Goal: Download file/media

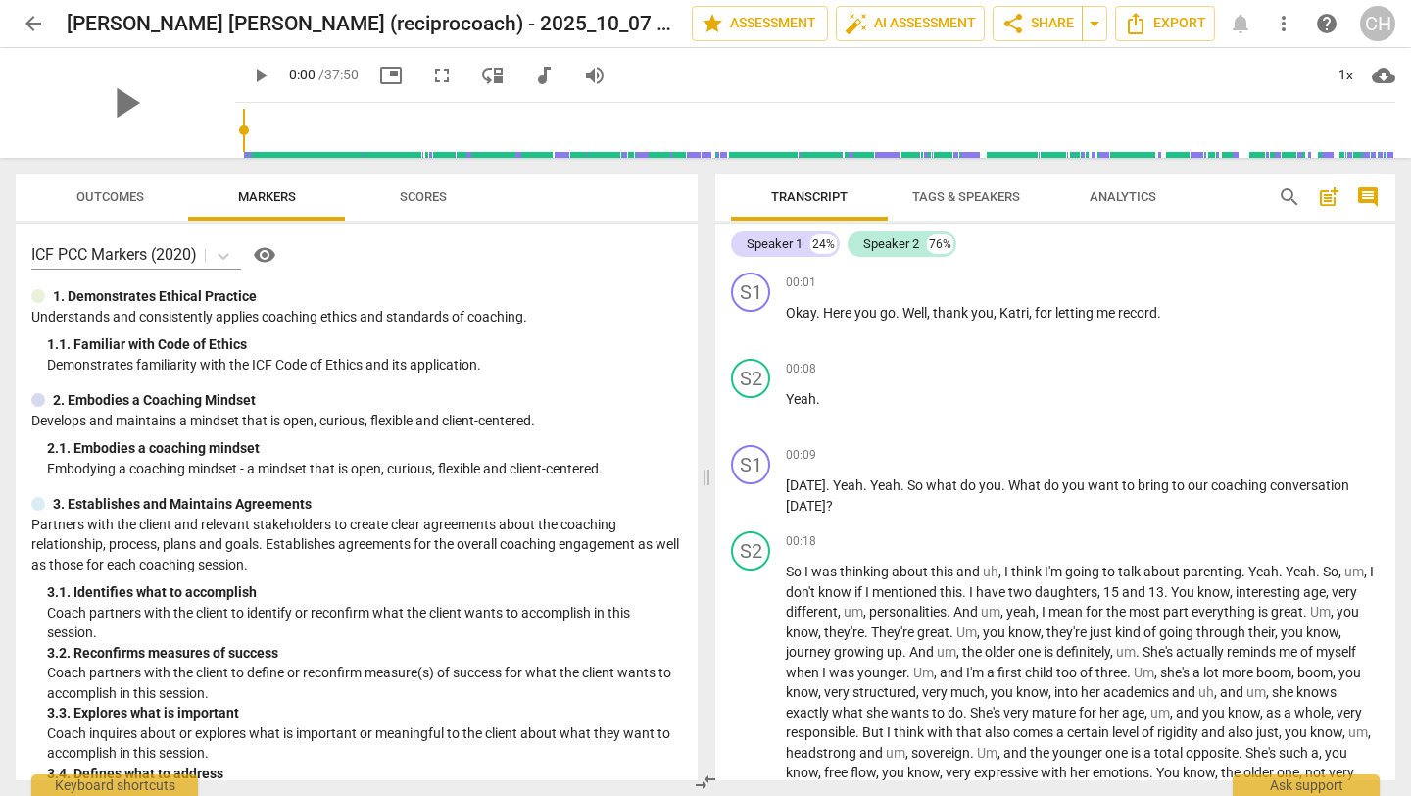
click at [36, 20] on span "arrow_back" at bounding box center [34, 24] width 24 height 24
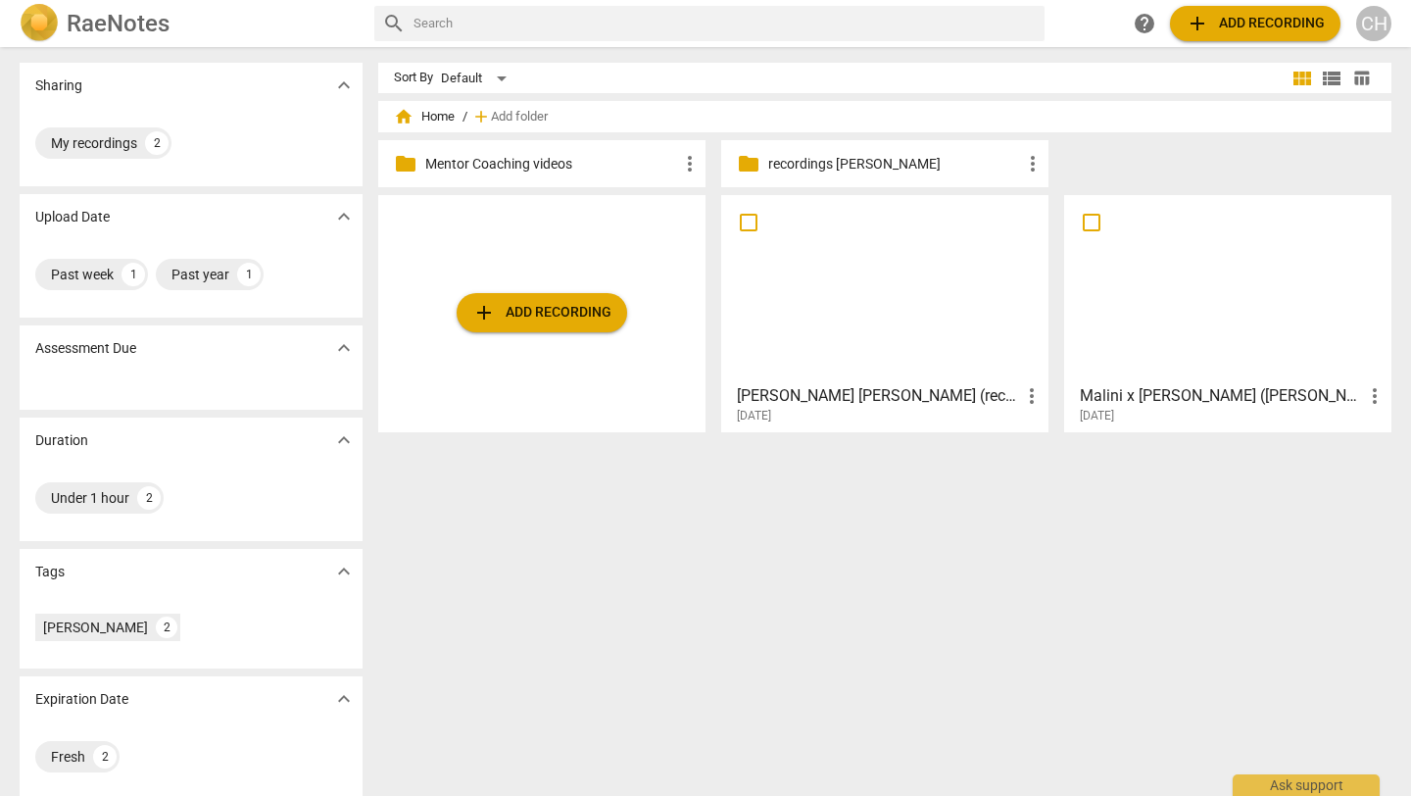
scroll to position [12, 0]
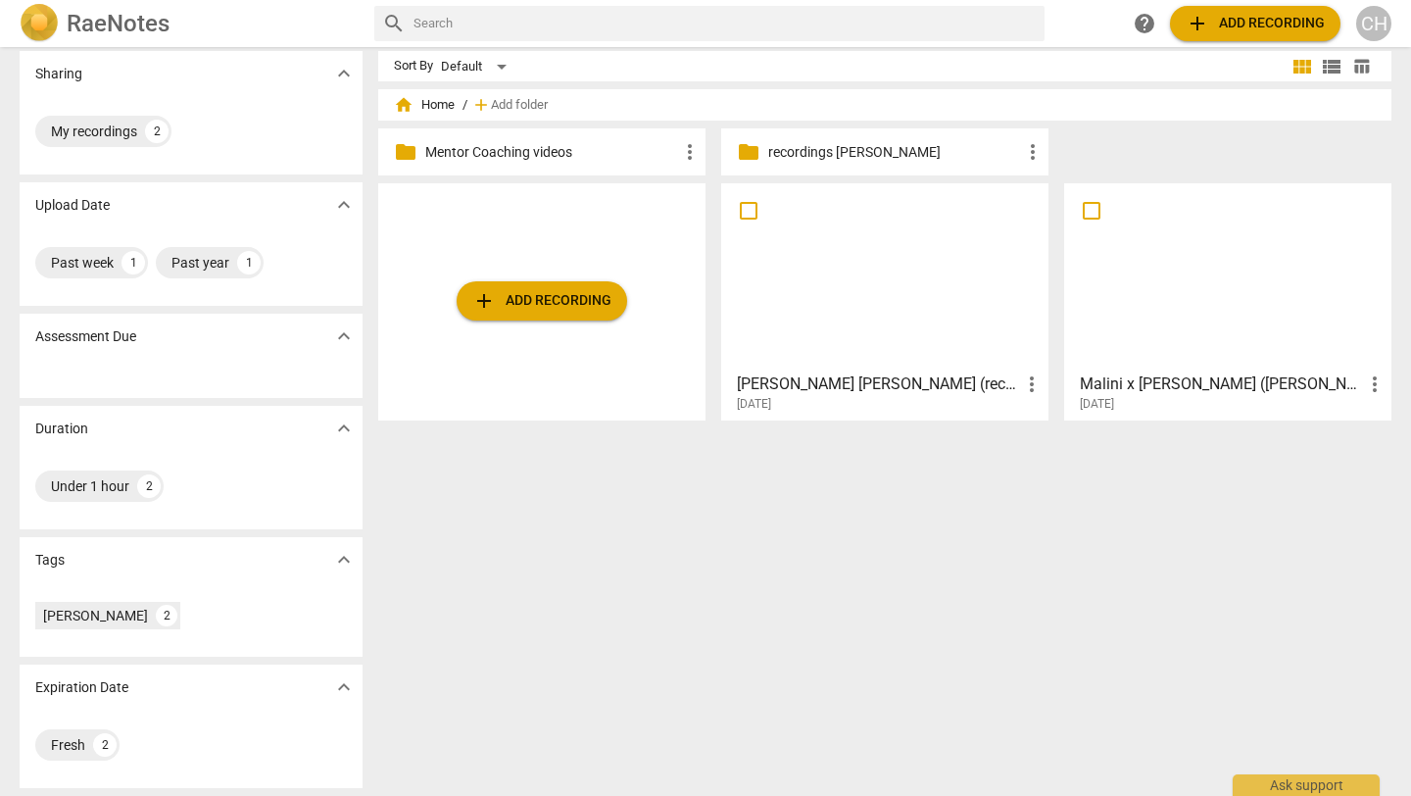
click at [928, 374] on h3 "[PERSON_NAME] [PERSON_NAME] (reciprocoach) - 2025_10_07 10_00 AEDT – Recording" at bounding box center [878, 384] width 283 height 24
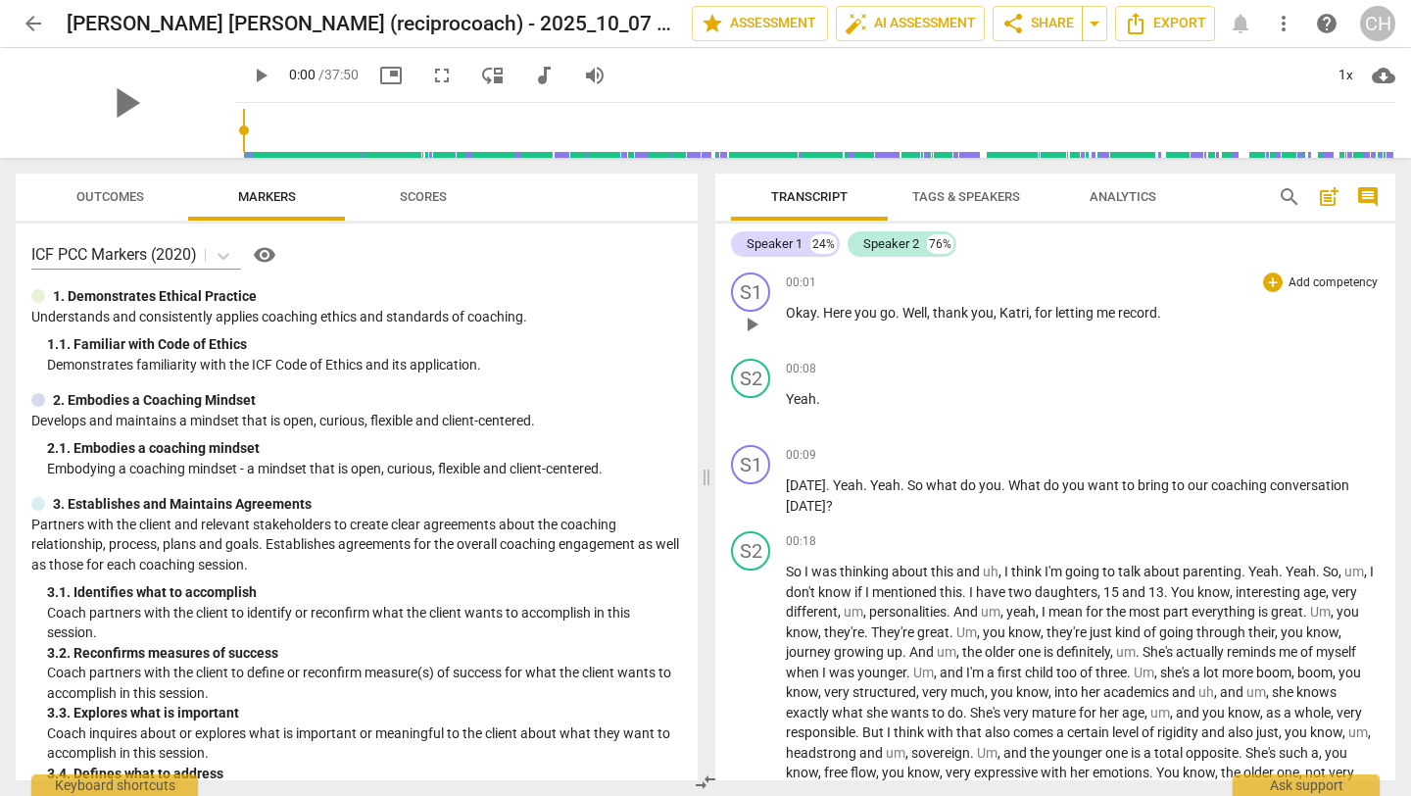
click at [1128, 303] on p "Okay . Here you go . Well , thank you , [PERSON_NAME] , for letting me record ." at bounding box center [1083, 313] width 594 height 21
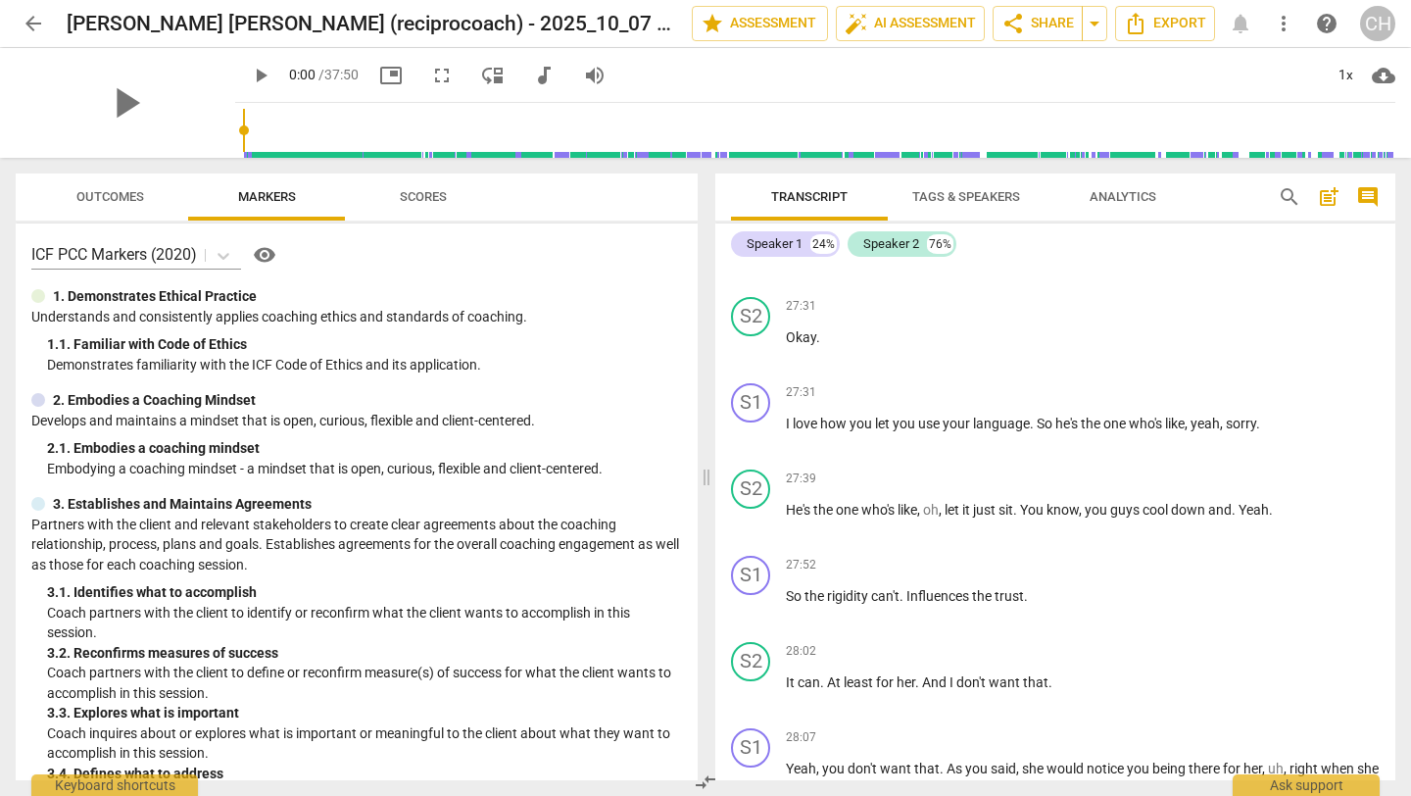
scroll to position [8278, 0]
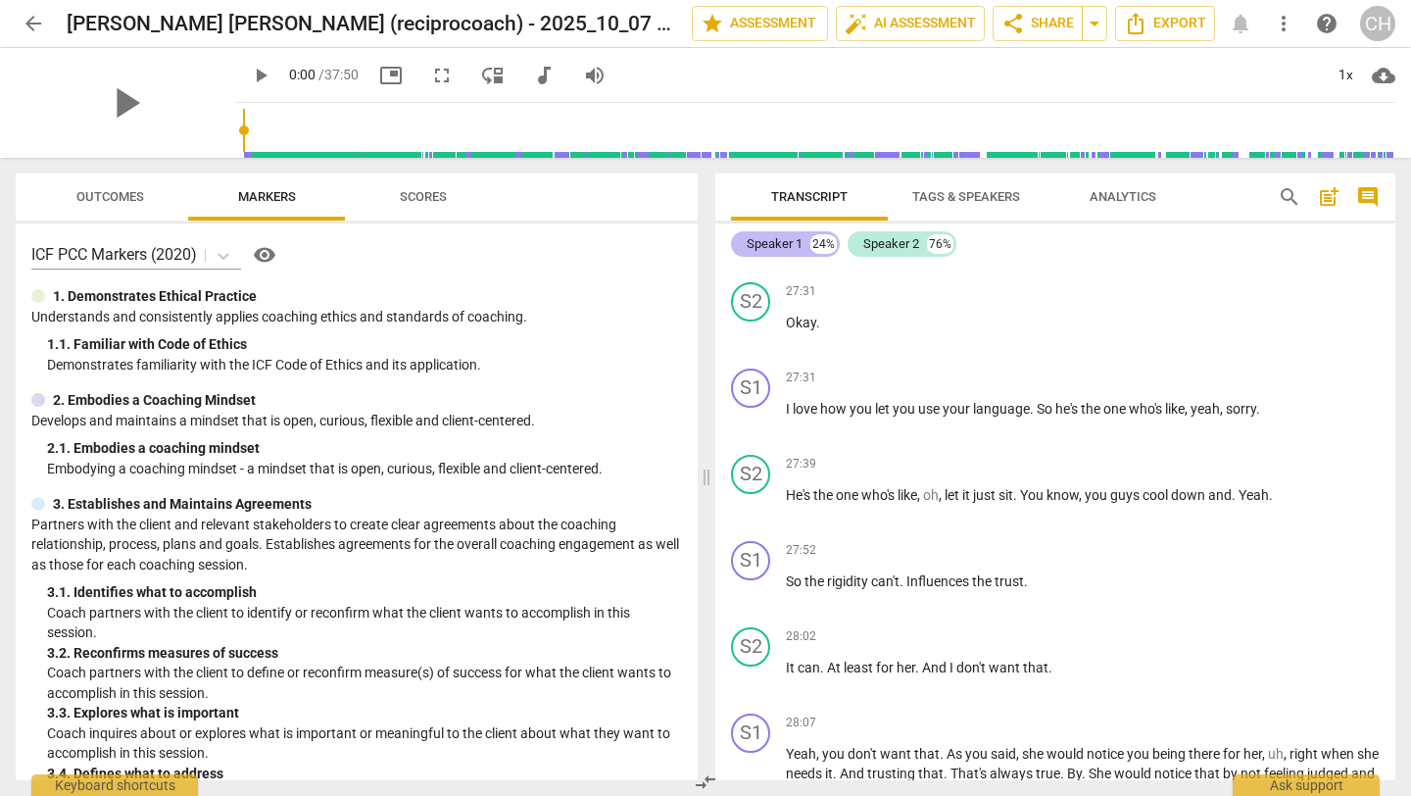
click at [802, 246] on div "Speaker 1 24%" at bounding box center [785, 243] width 109 height 25
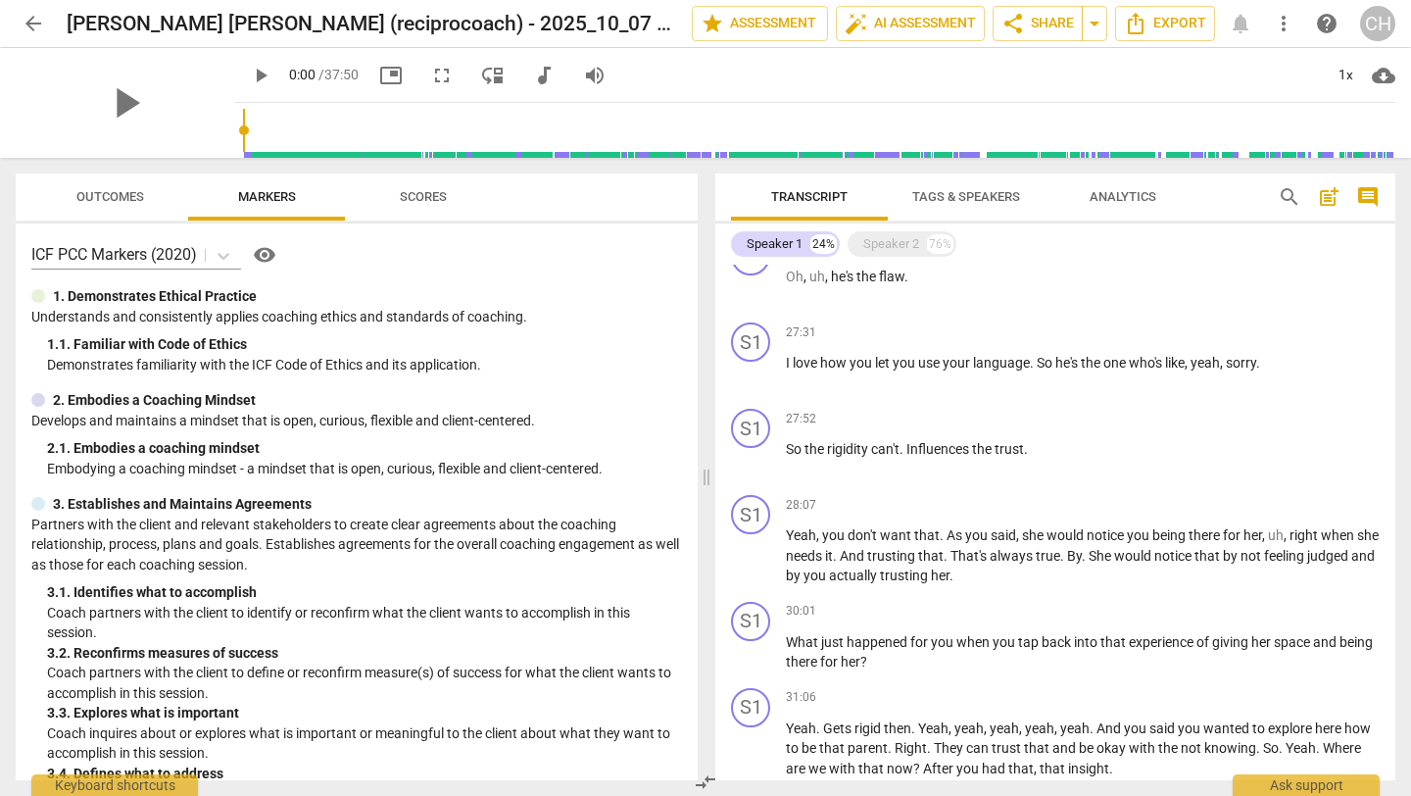
click at [990, 193] on span "Tags & Speakers" at bounding box center [966, 196] width 108 height 15
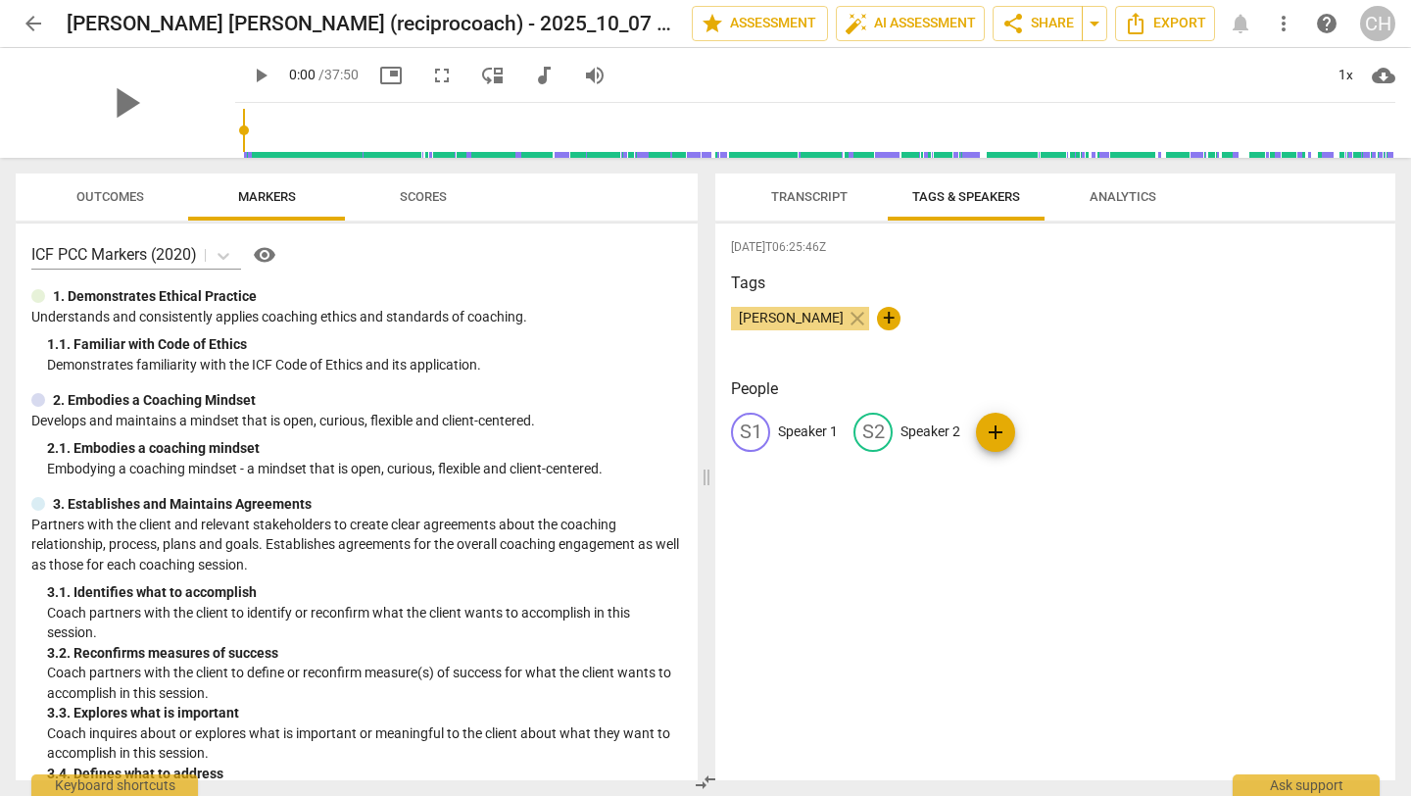
click at [751, 422] on div "S1" at bounding box center [750, 432] width 39 height 39
type input "Coach"
click at [1046, 418] on div "edit Speaker 2" at bounding box center [1034, 432] width 107 height 39
type input "client"
click at [1048, 515] on div "[DATE]T06:25:46Z Tags [PERSON_NAME] close + People CO Coach edit client delete …" at bounding box center [1055, 501] width 680 height 557
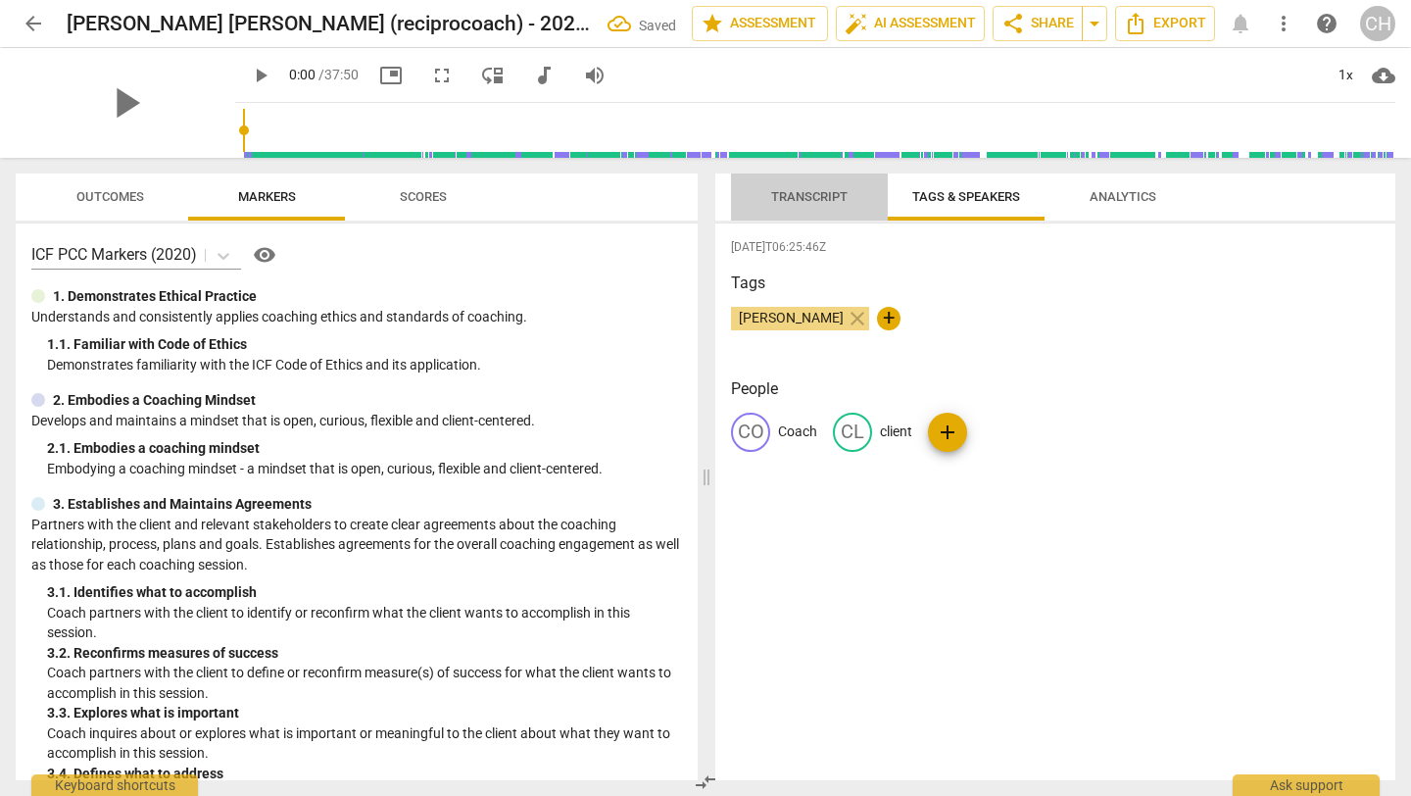
click at [815, 196] on span "Transcript" at bounding box center [809, 196] width 76 height 15
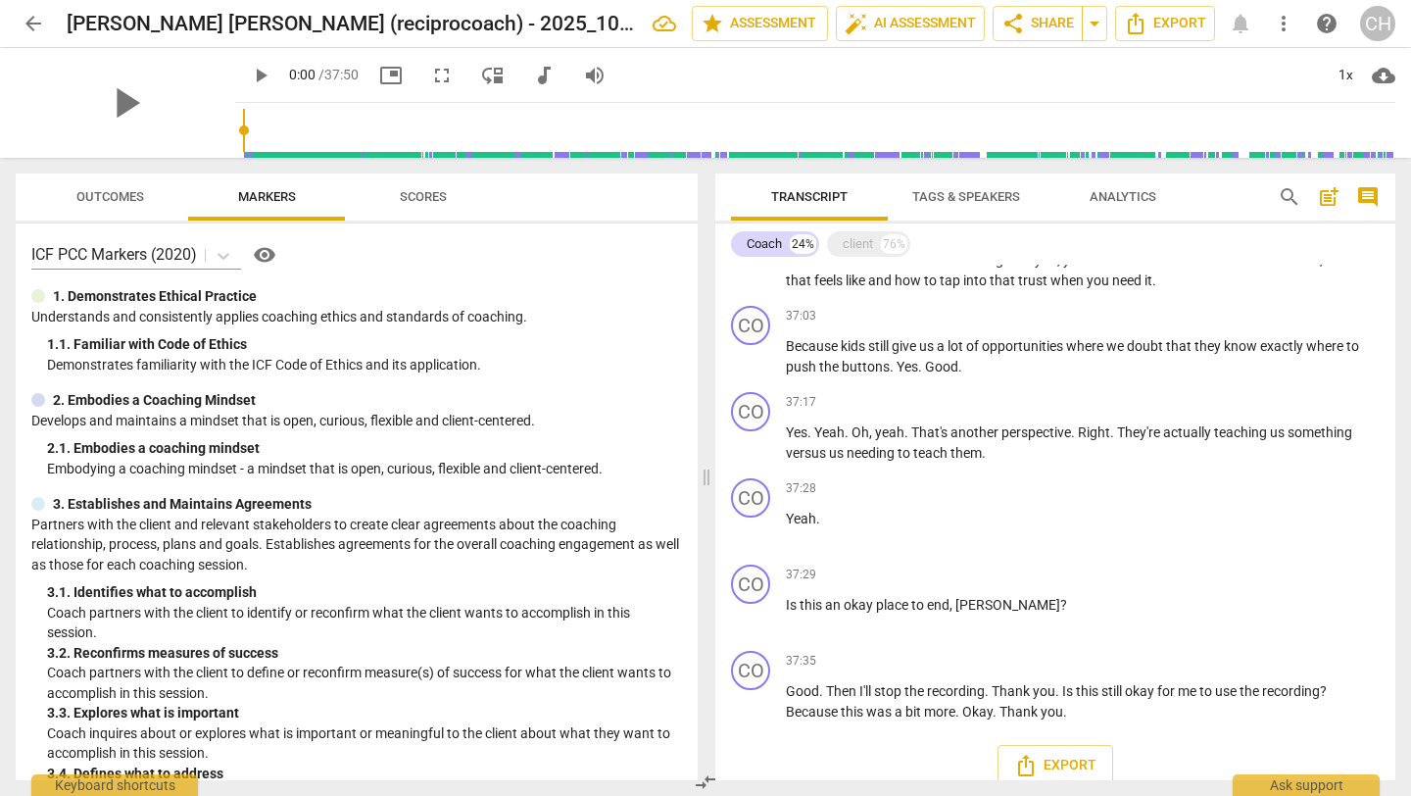
scroll to position [5098, 0]
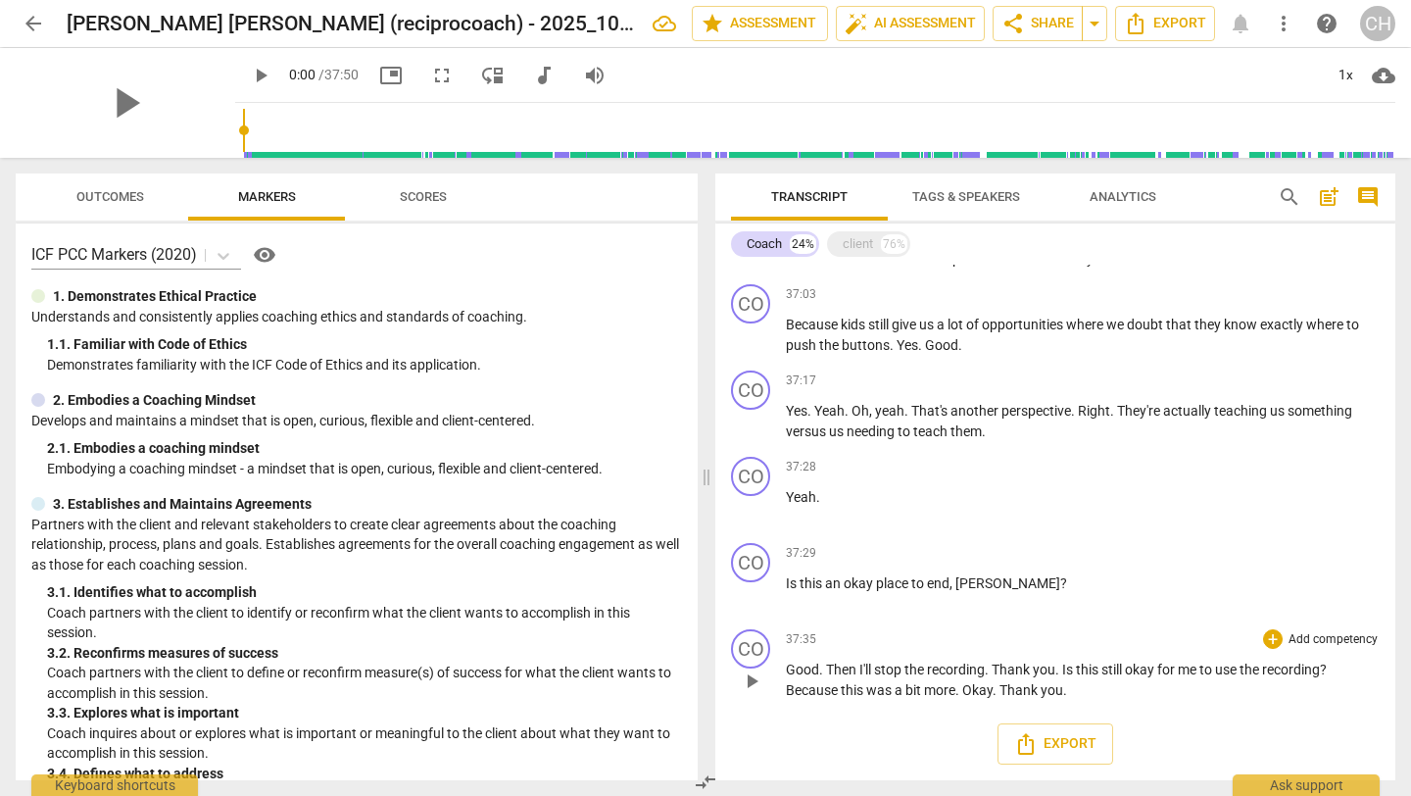
click at [954, 690] on span "more" at bounding box center [939, 690] width 31 height 16
click at [995, 635] on div "37:35 + Add competency keyboard_arrow_right" at bounding box center [1083, 639] width 594 height 20
click at [962, 591] on p "Is this an okay place to end , [PERSON_NAME] ?" at bounding box center [1083, 583] width 594 height 21
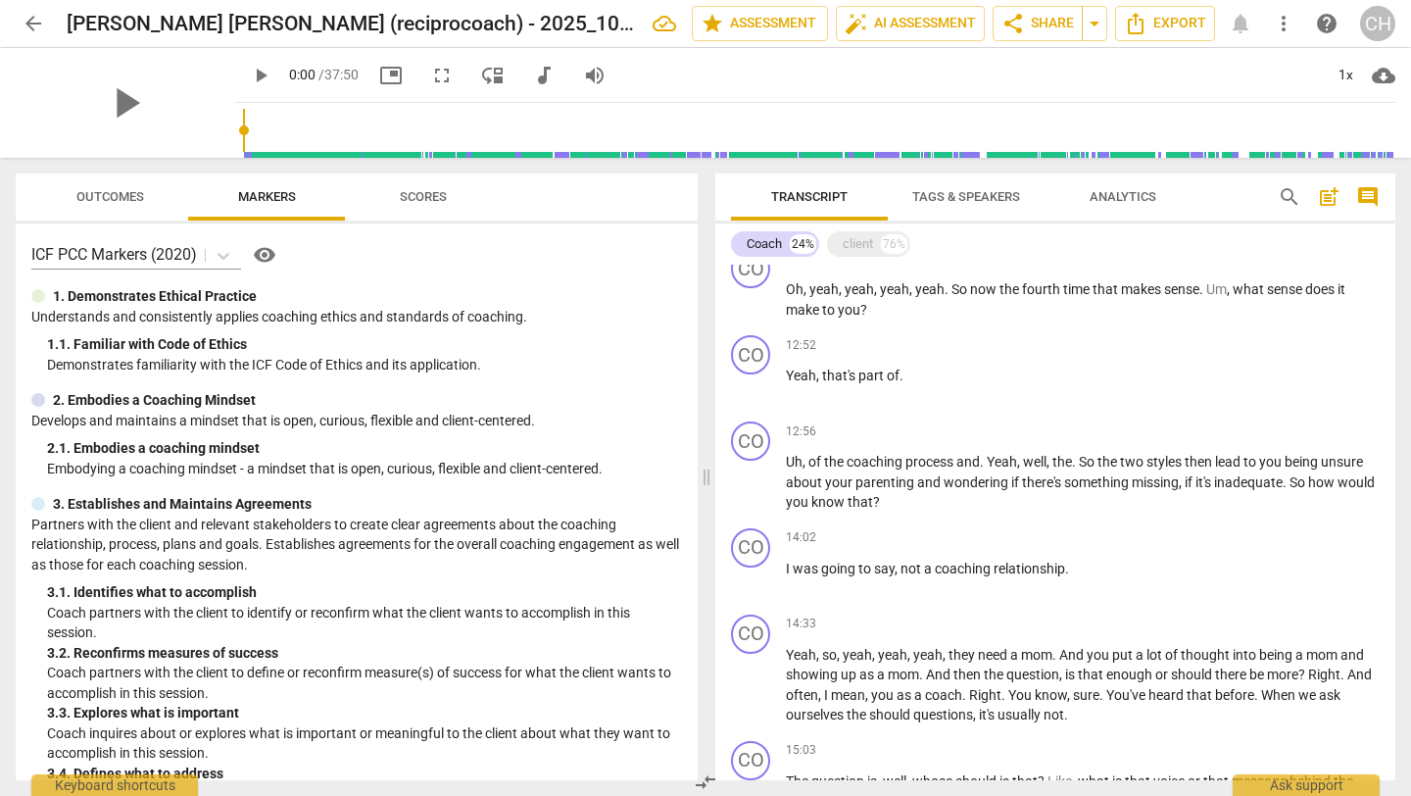
scroll to position [0, 0]
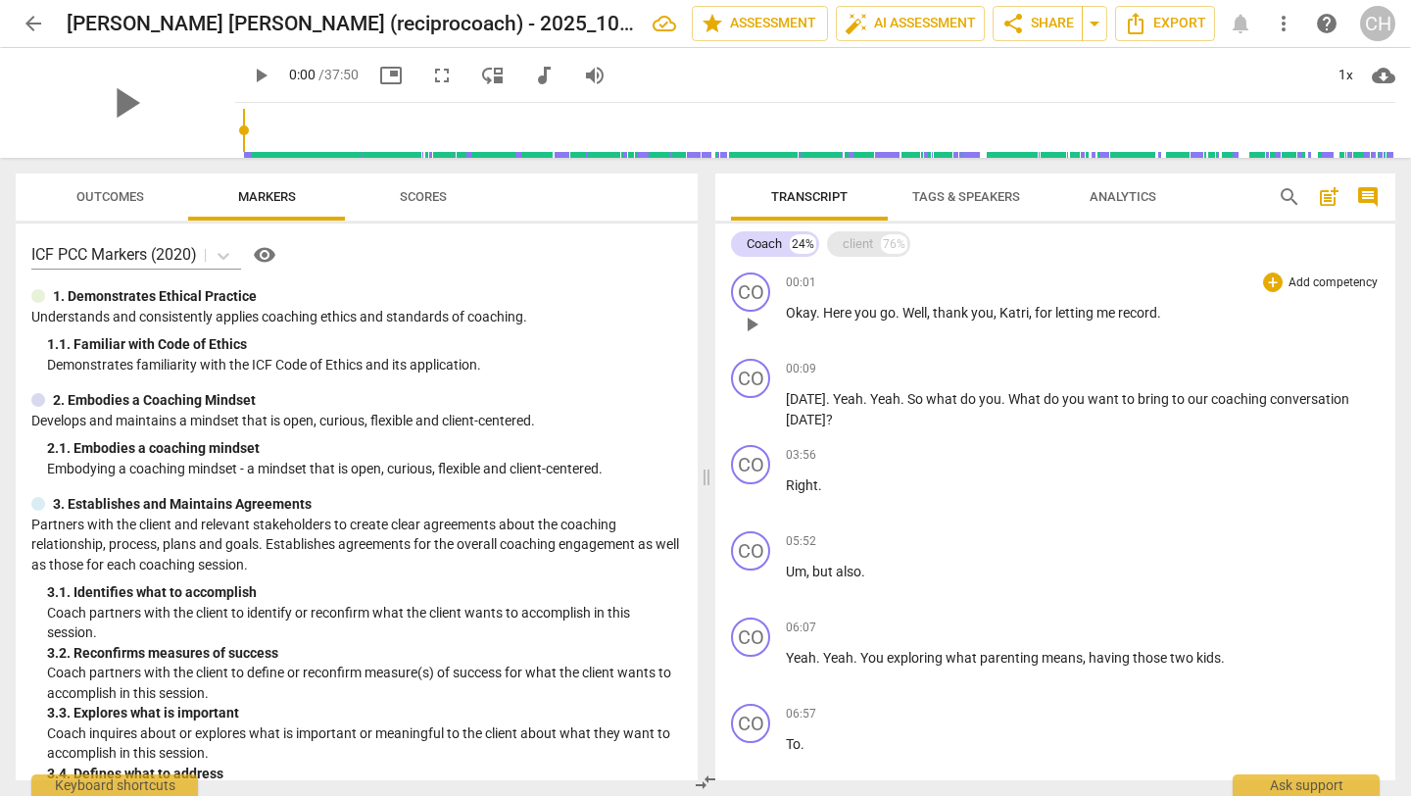
click at [864, 243] on div "client" at bounding box center [858, 244] width 30 height 20
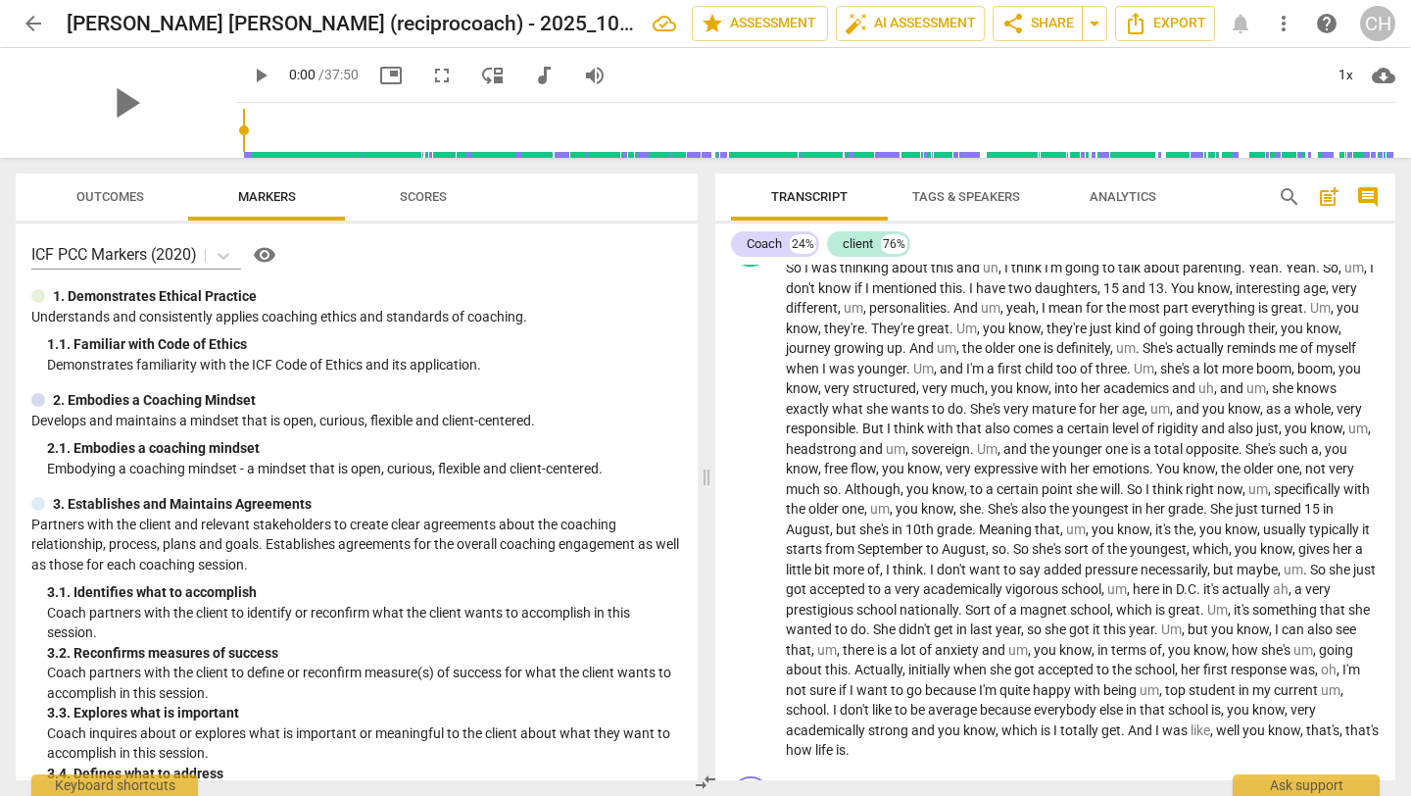
scroll to position [317, 0]
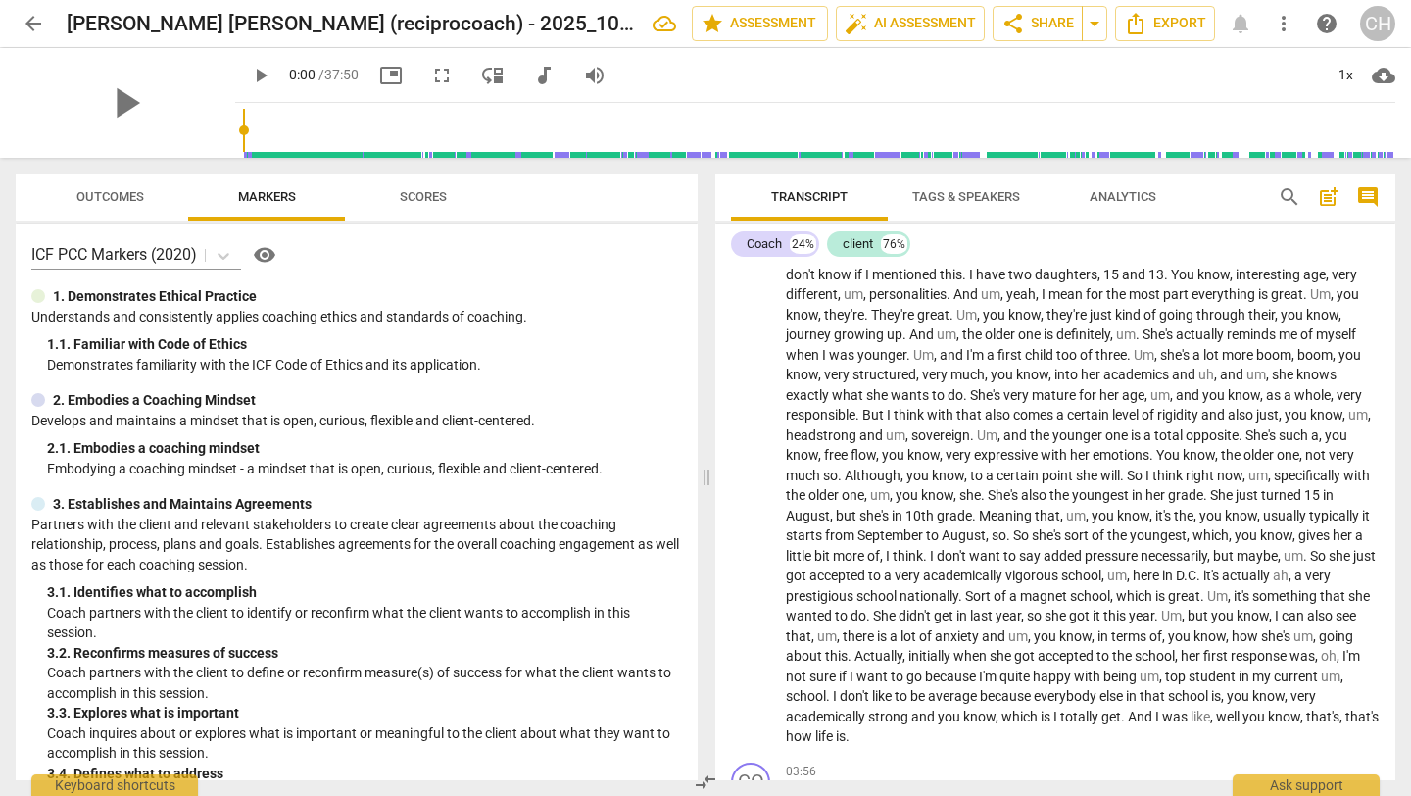
click at [823, 181] on button "Transcript" at bounding box center [809, 196] width 157 height 47
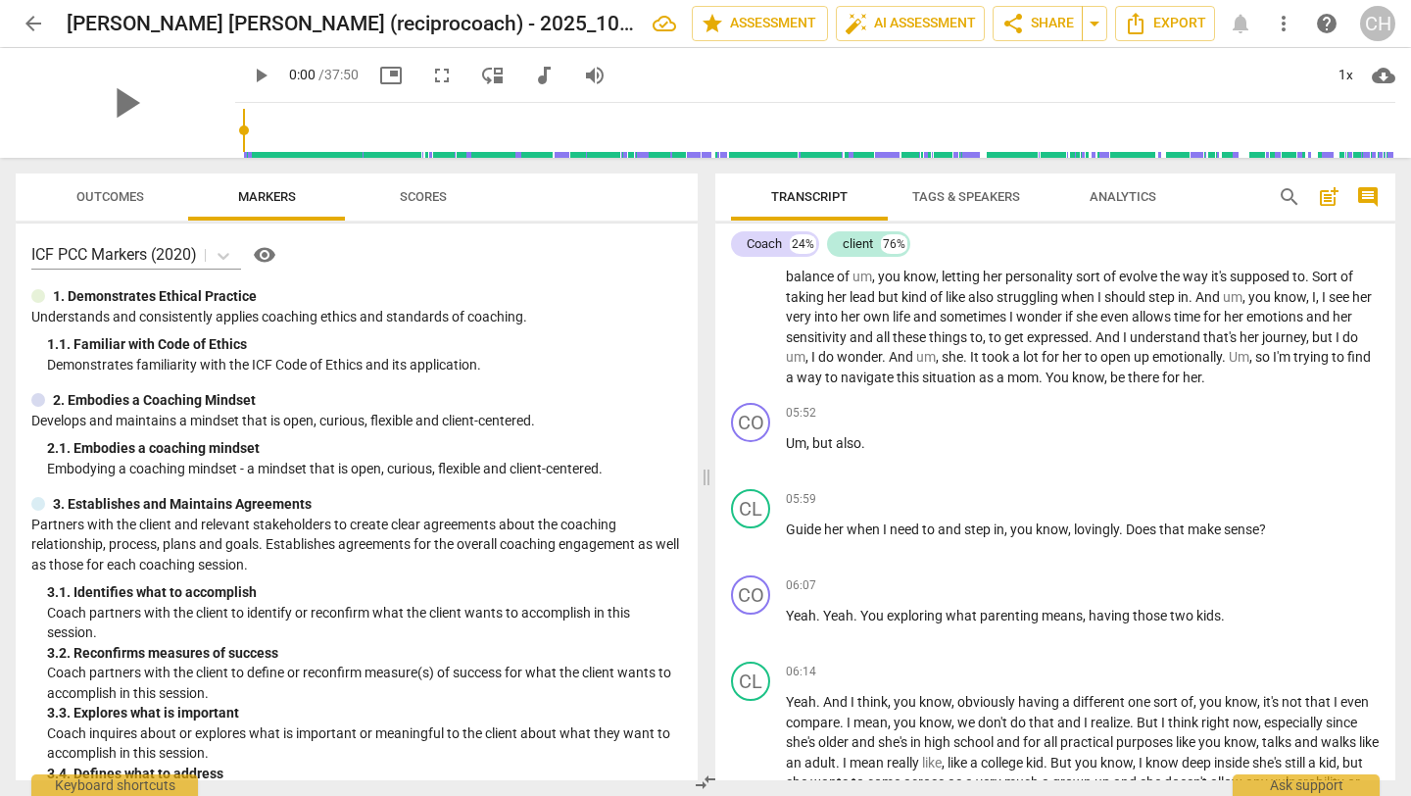
scroll to position [1073, 0]
click at [750, 463] on span "play_arrow" at bounding box center [752, 452] width 24 height 24
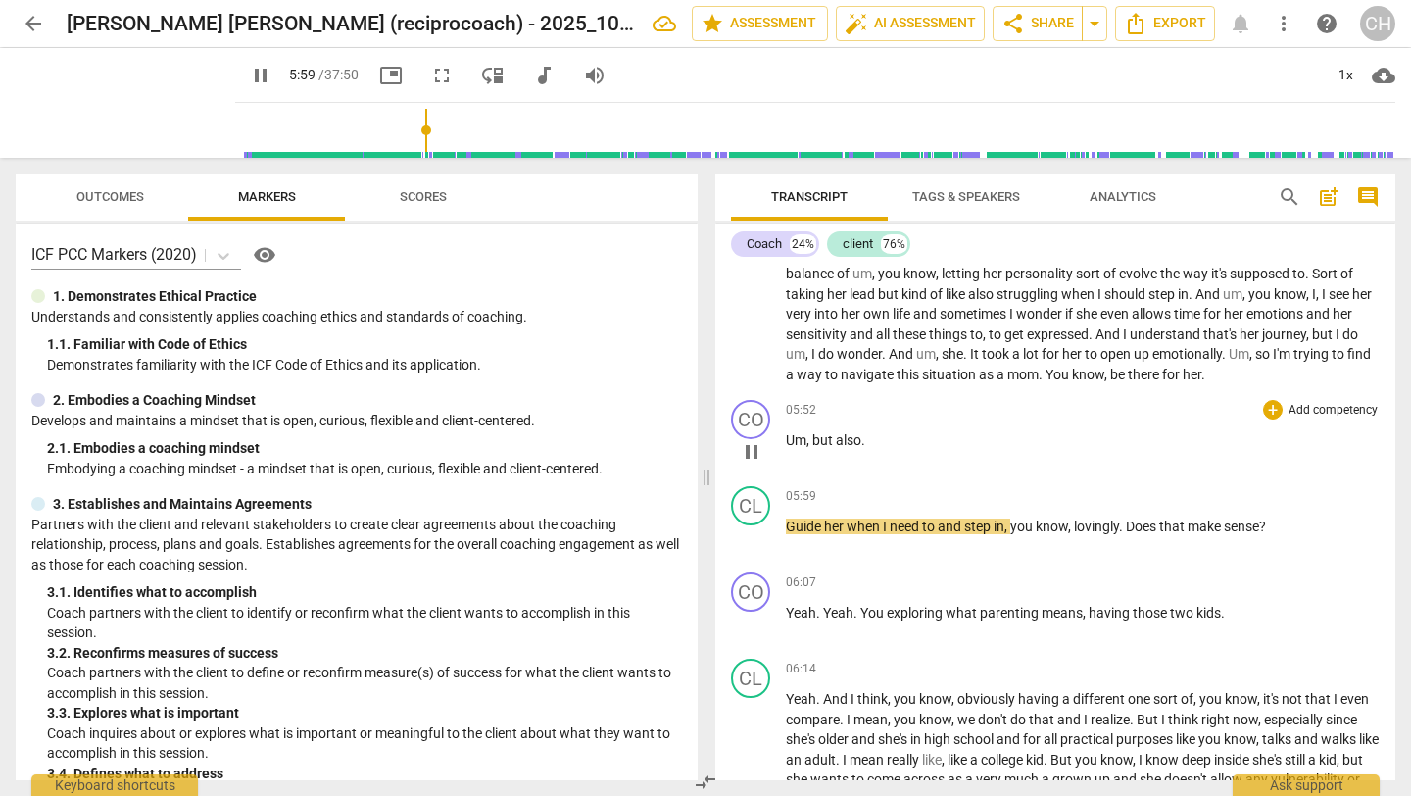
click at [783, 459] on div "play_arrow pause" at bounding box center [761, 451] width 50 height 25
click at [787, 448] on span "Um" at bounding box center [796, 440] width 21 height 16
click at [807, 448] on span "," at bounding box center [809, 440] width 6 height 16
click at [784, 460] on div "play_arrow pause" at bounding box center [761, 451] width 50 height 25
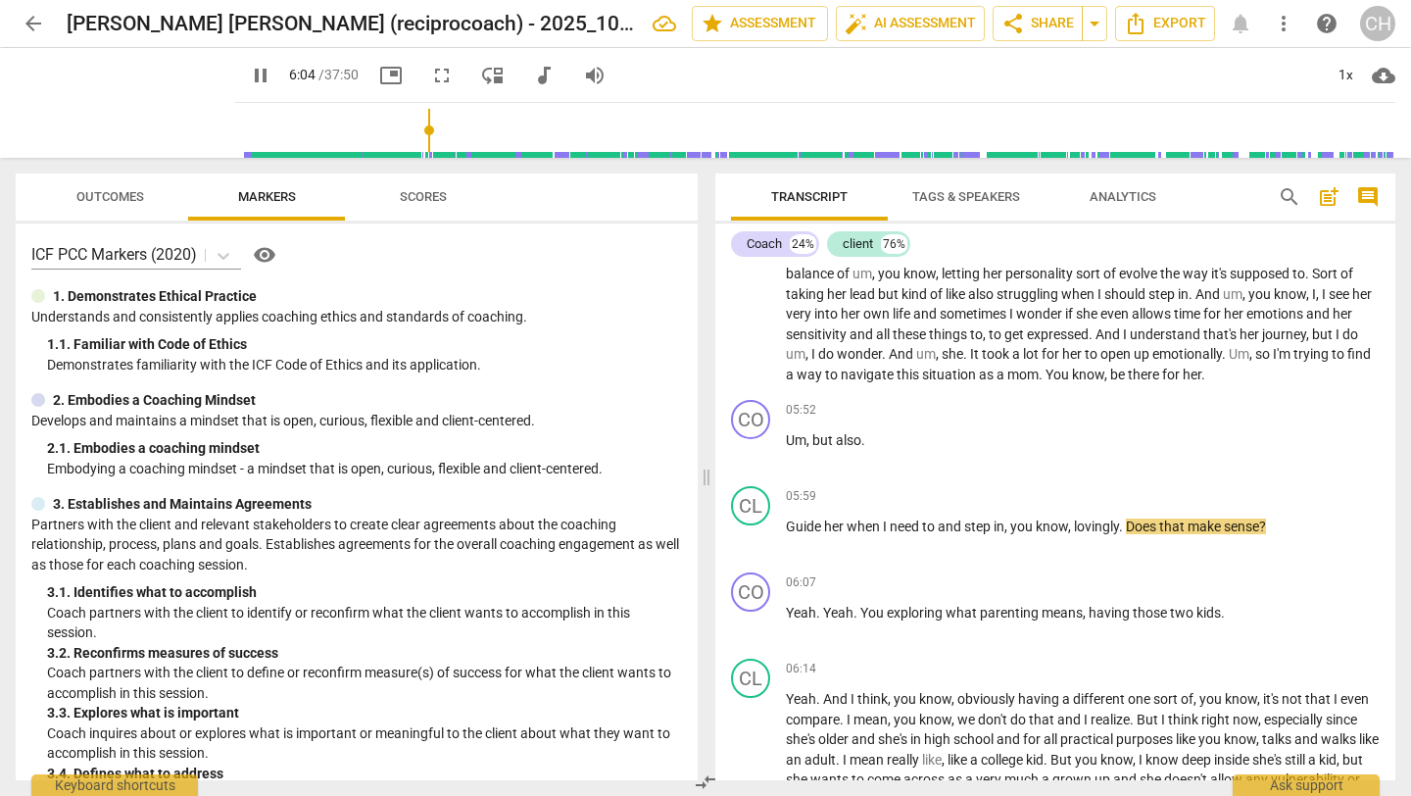
click at [873, 385] on p "Um , so . And then she decided to go . But um , I guess what I want to explore …" at bounding box center [1083, 254] width 594 height 262
click at [1183, 382] on span "her" at bounding box center [1192, 374] width 19 height 16
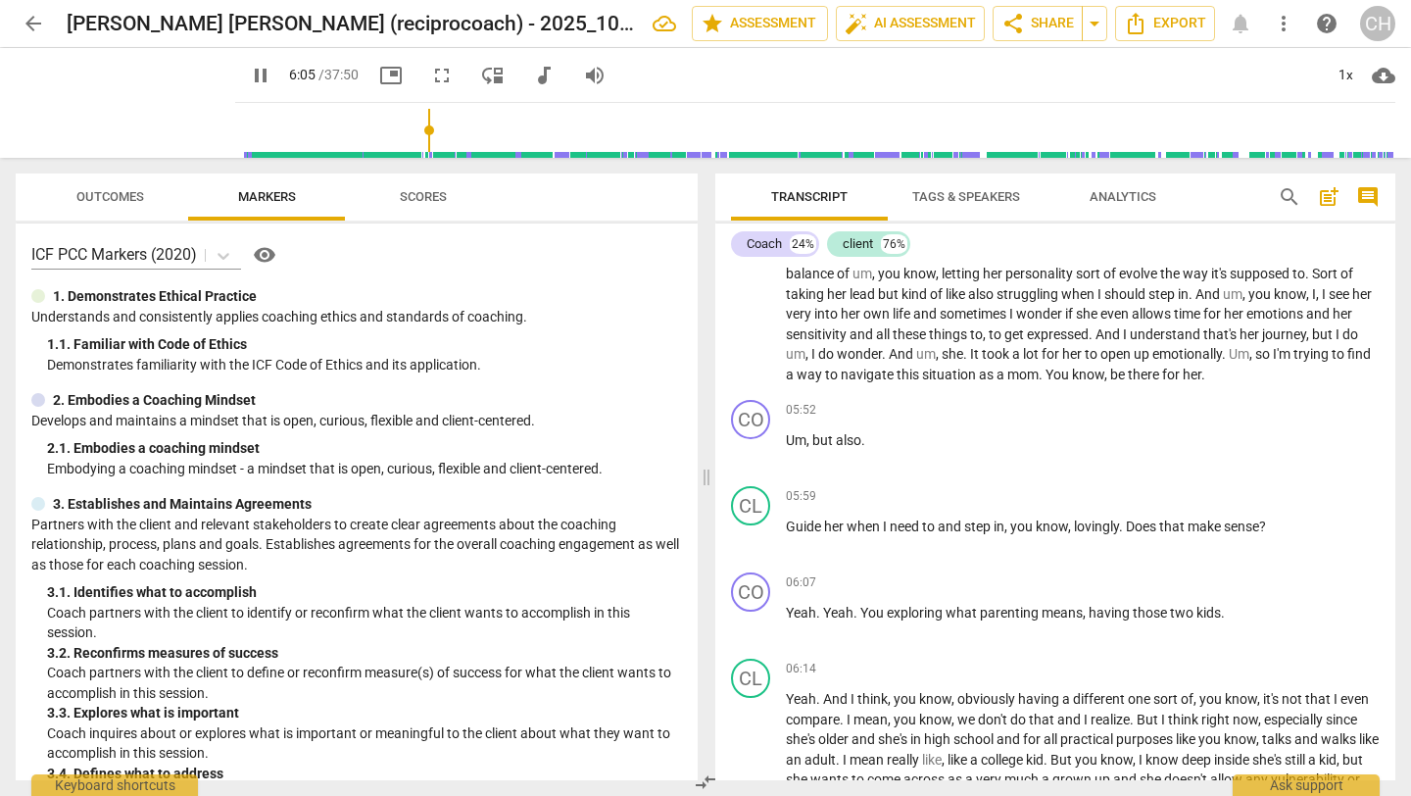
click at [871, 385] on p "Um , so . And then she decided to go . But um , I guess what I want to explore …" at bounding box center [1083, 254] width 594 height 262
click at [783, 461] on div "play_arrow pause" at bounding box center [761, 451] width 50 height 25
click at [792, 448] on span "Um" at bounding box center [796, 440] width 21 height 16
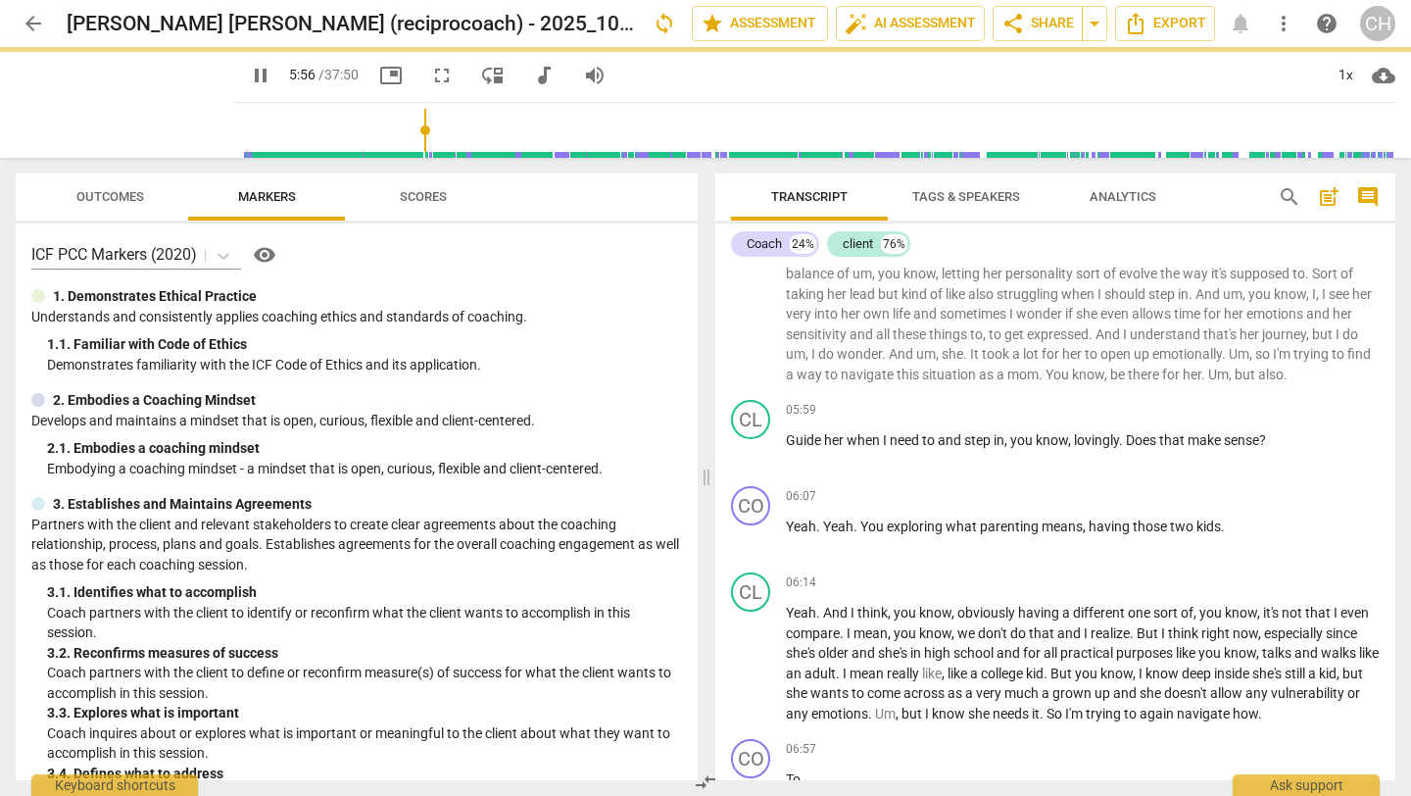
scroll to position [987, 0]
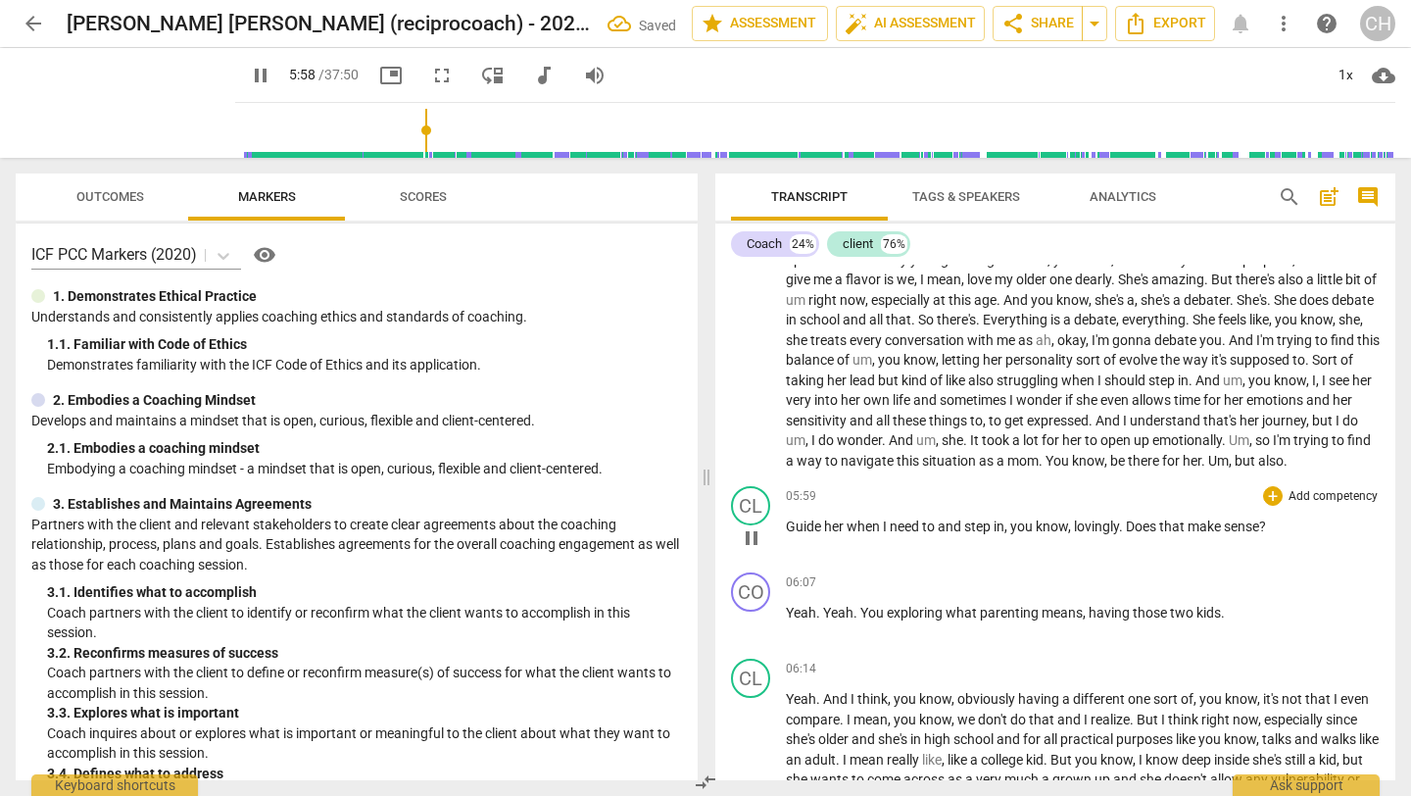
click at [785, 549] on div "play_arrow pause" at bounding box center [761, 537] width 50 height 25
click at [799, 534] on span "Guide" at bounding box center [805, 526] width 38 height 16
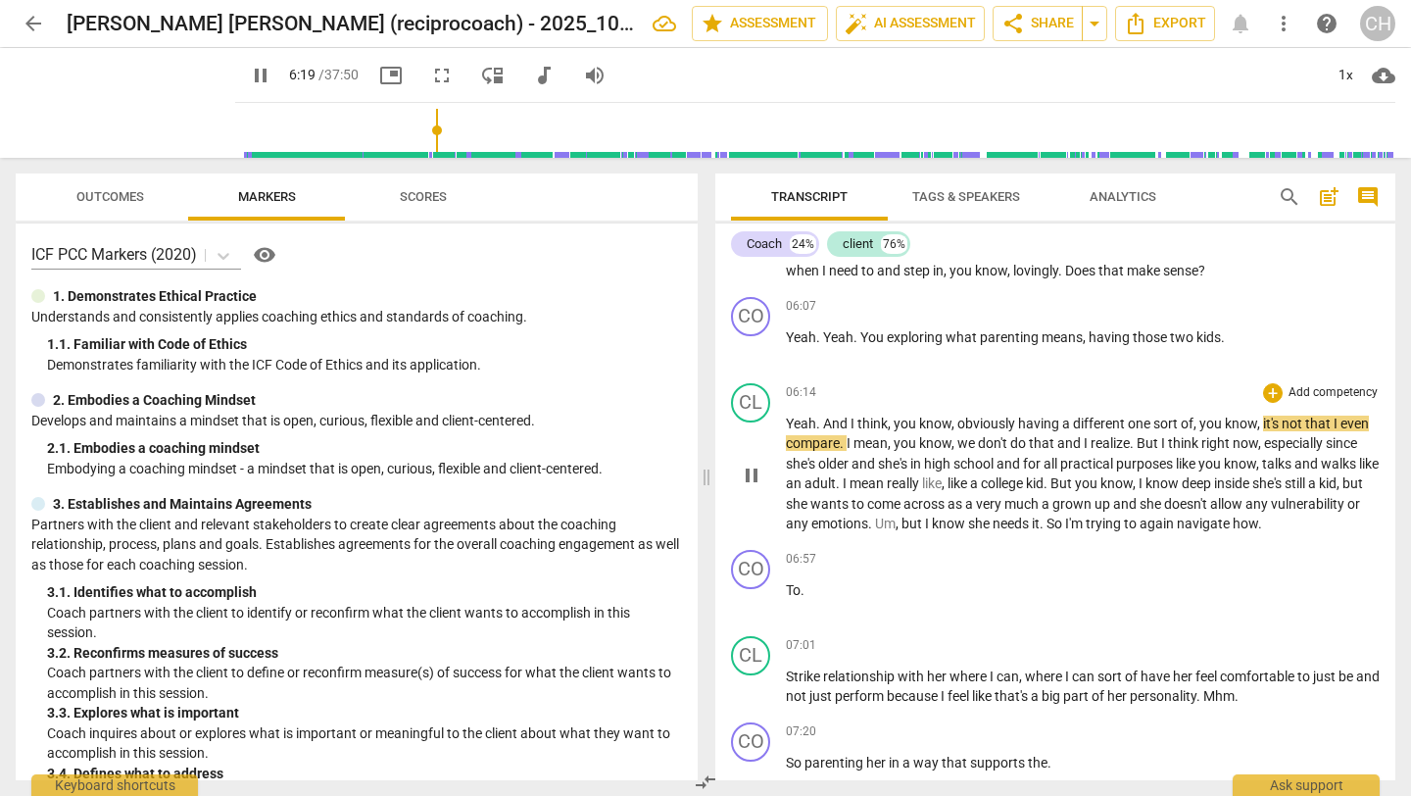
scroll to position [1222, 0]
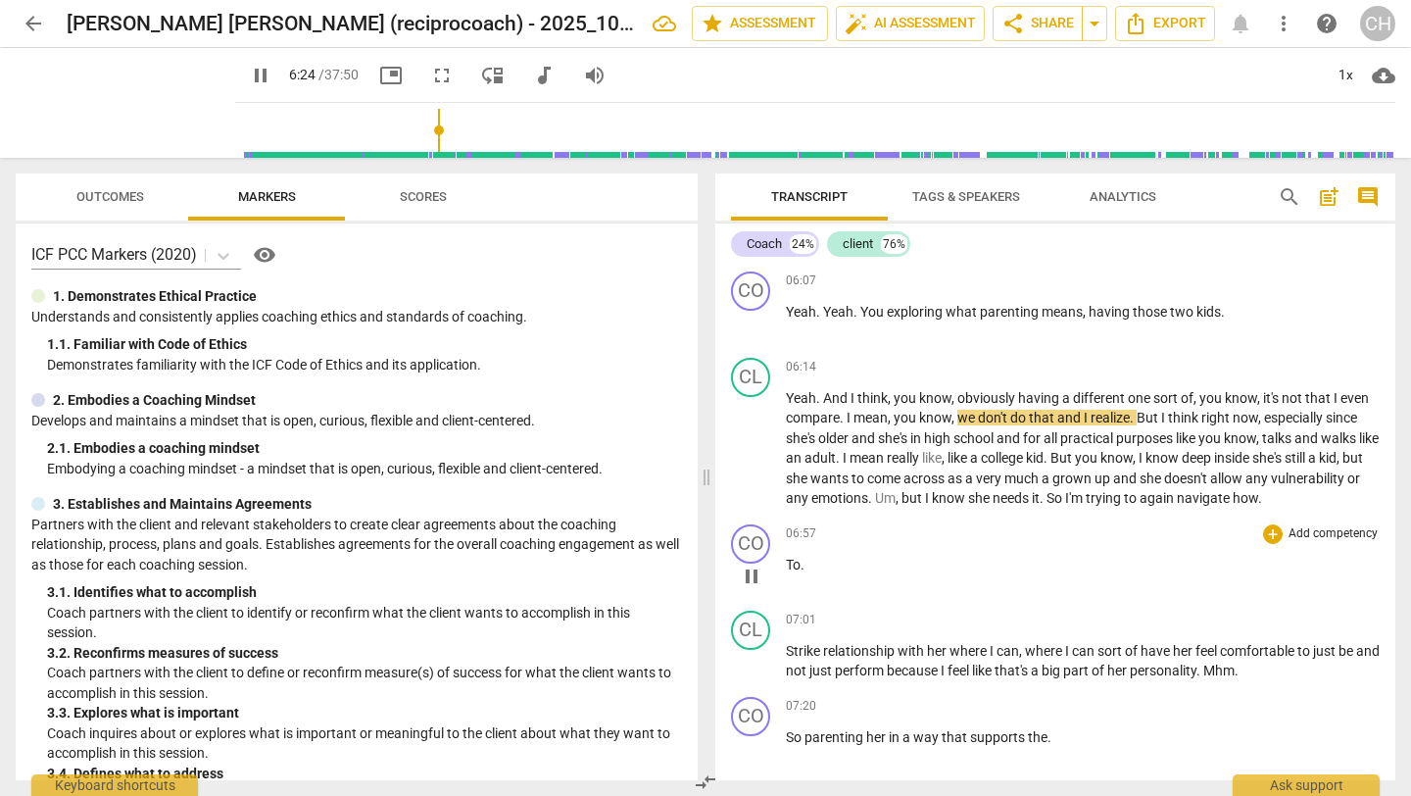
click at [782, 580] on div "CO play_arrow pause" at bounding box center [758, 559] width 55 height 71
click at [745, 563] on div "CO" at bounding box center [750, 543] width 39 height 39
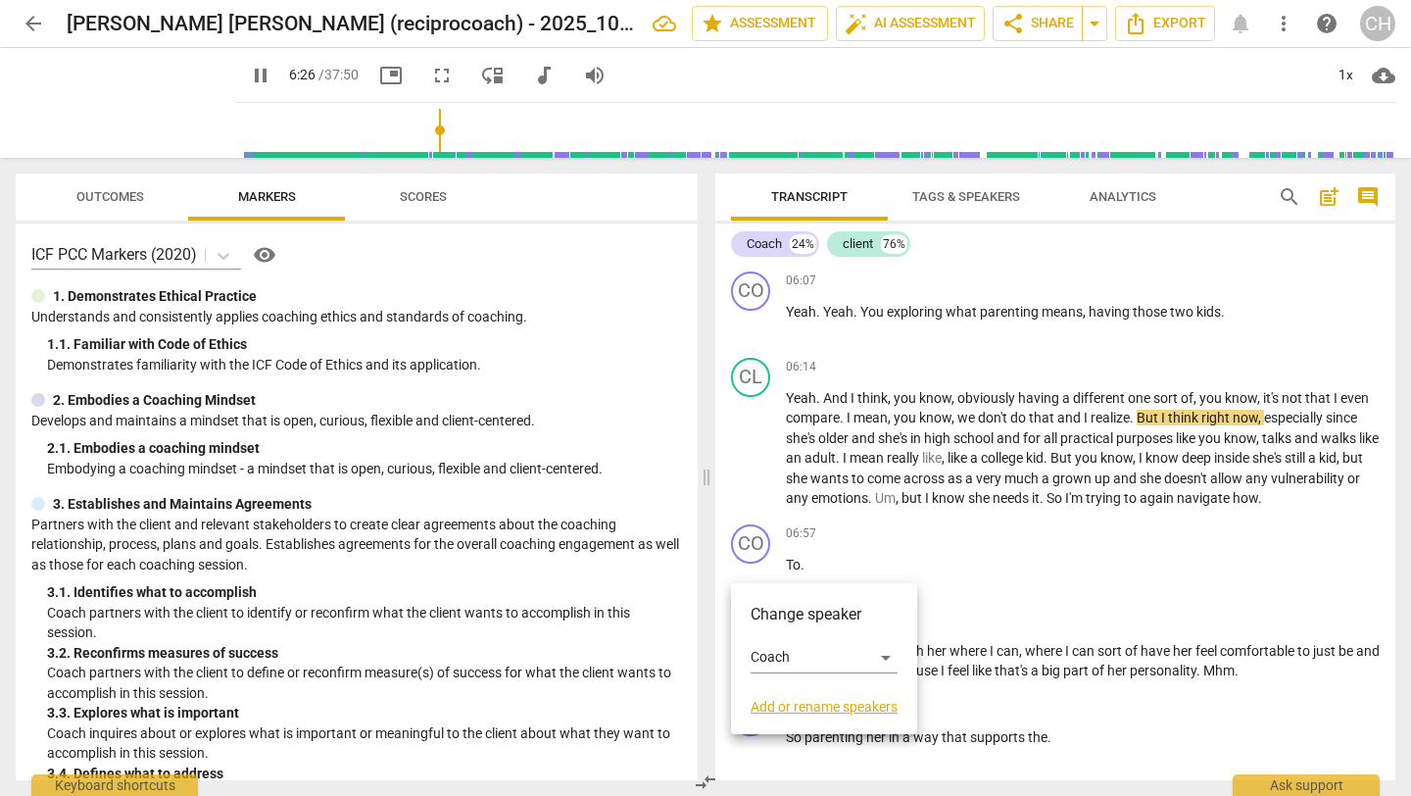
click at [870, 535] on div at bounding box center [705, 398] width 1411 height 796
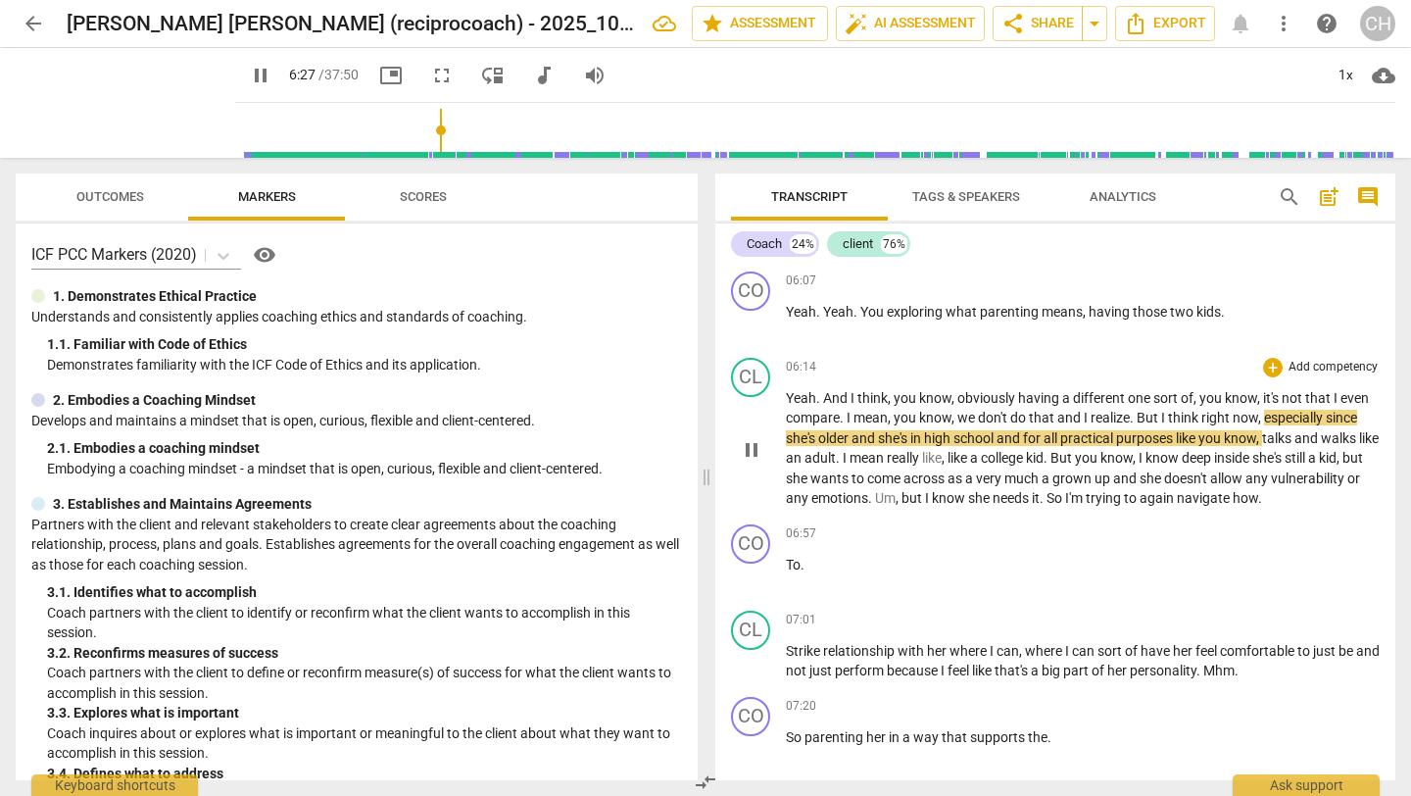
click at [1124, 506] on span "trying" at bounding box center [1105, 498] width 38 height 16
click at [752, 461] on span "pause" at bounding box center [752, 450] width 24 height 24
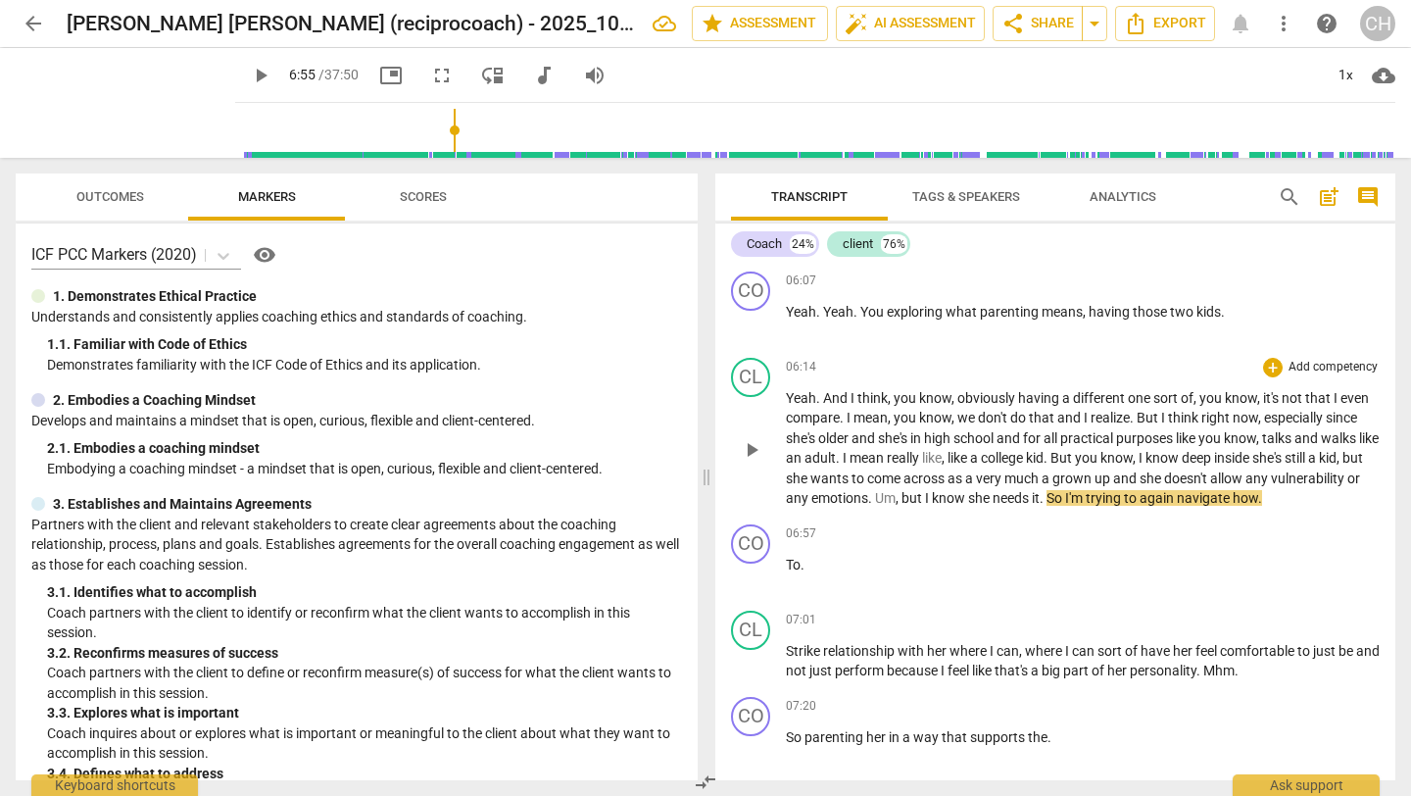
click at [752, 461] on span "play_arrow" at bounding box center [752, 450] width 24 height 24
click at [789, 572] on span "To" at bounding box center [793, 565] width 15 height 16
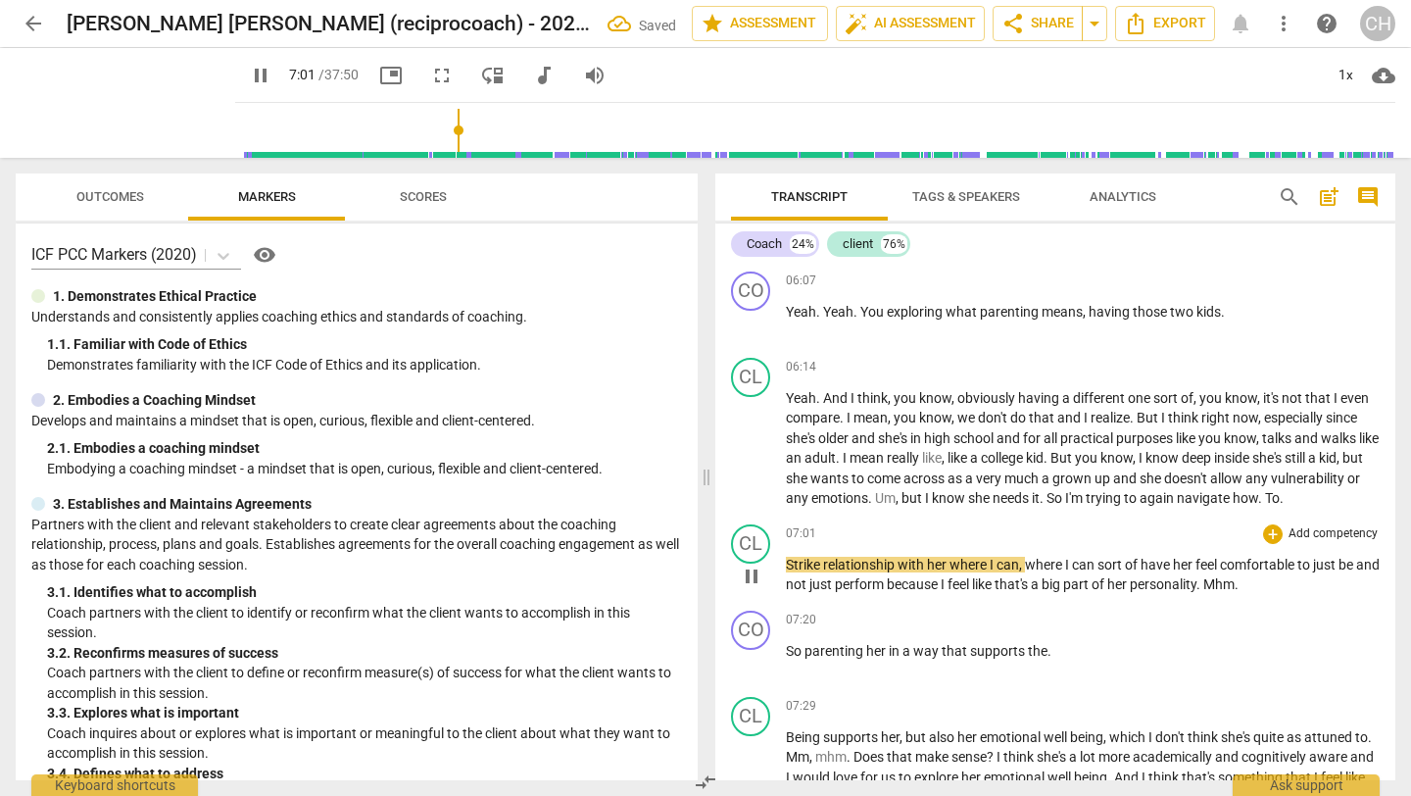
click at [792, 572] on span "Strike" at bounding box center [804, 565] width 37 height 16
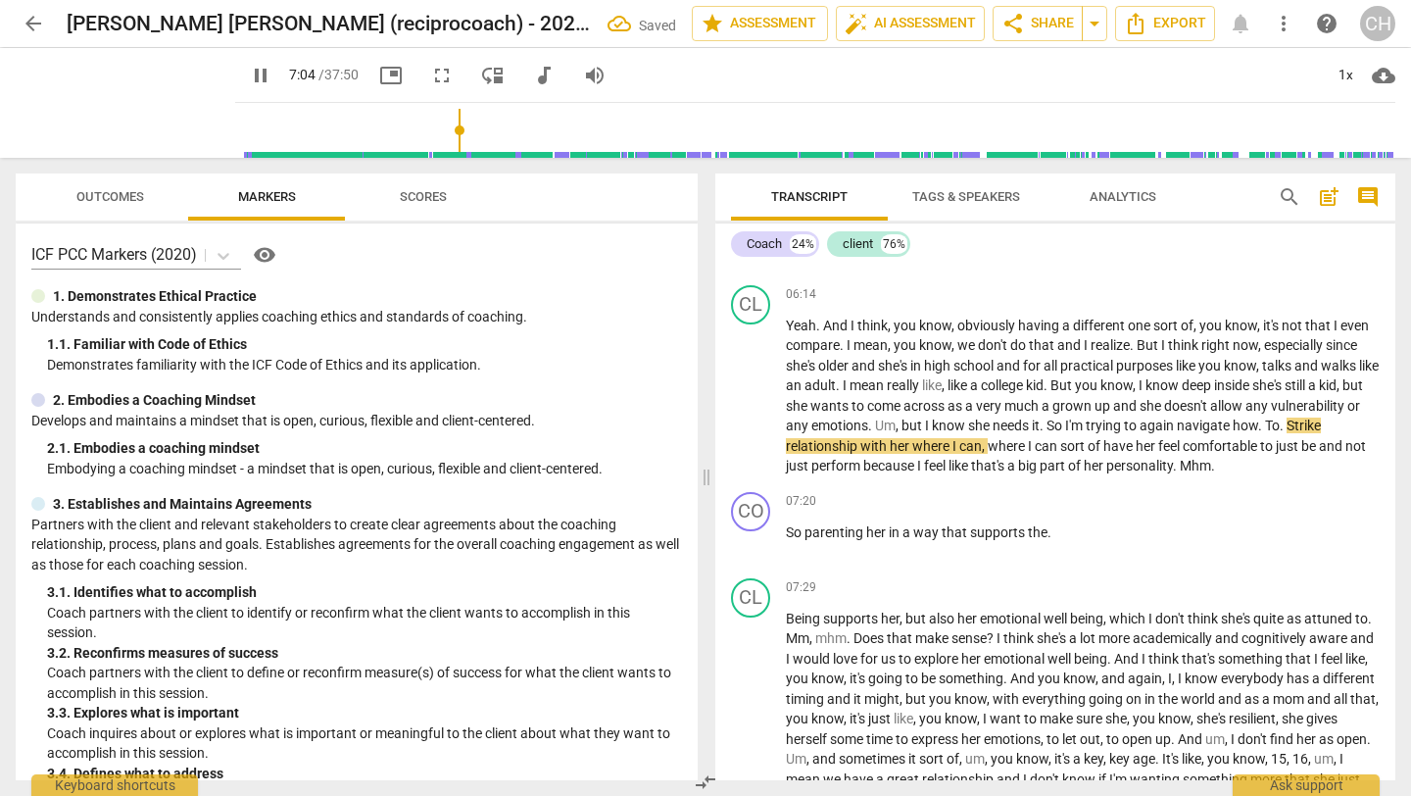
scroll to position [1296, 0]
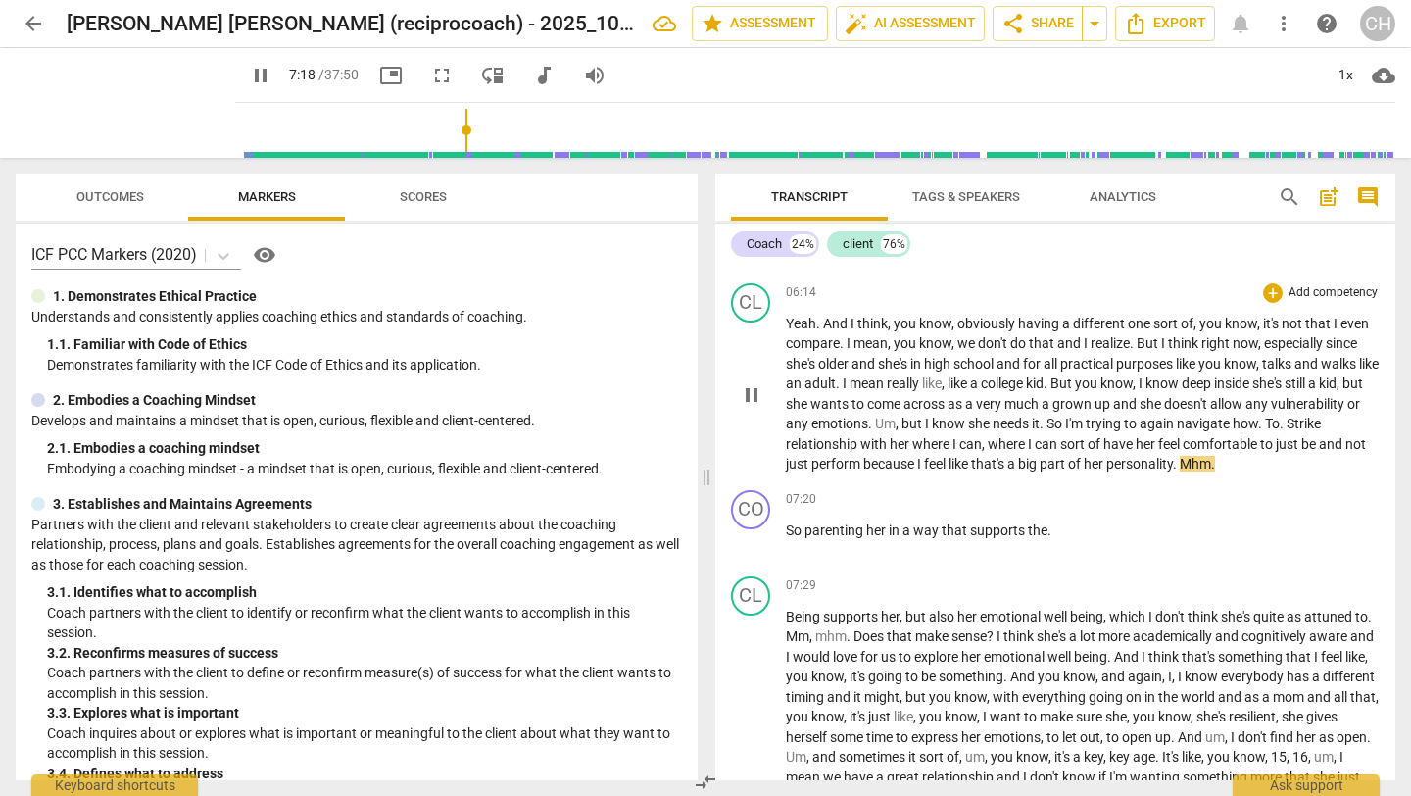
click at [1211, 471] on span "Mhm" at bounding box center [1195, 464] width 31 height 16
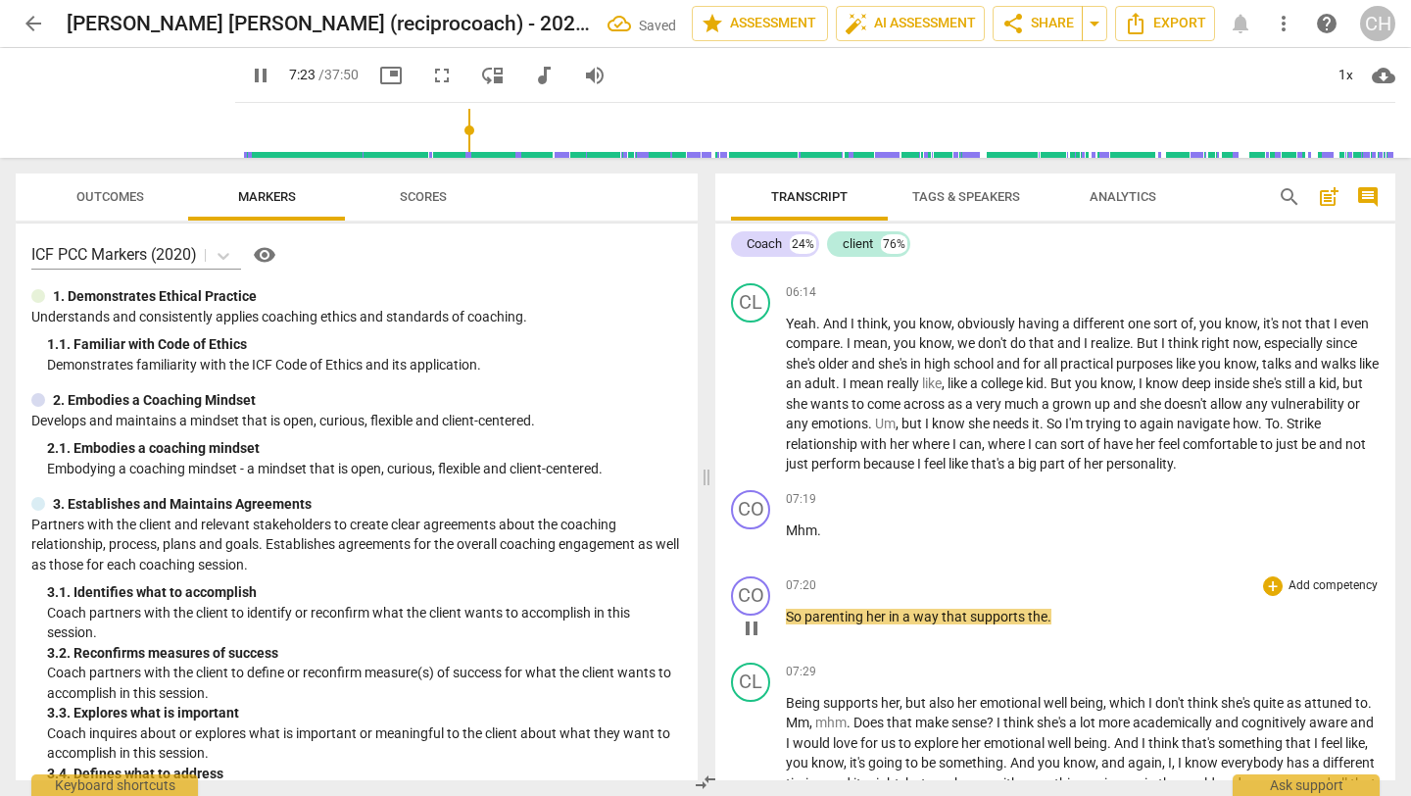
click at [792, 624] on span "So" at bounding box center [795, 616] width 19 height 16
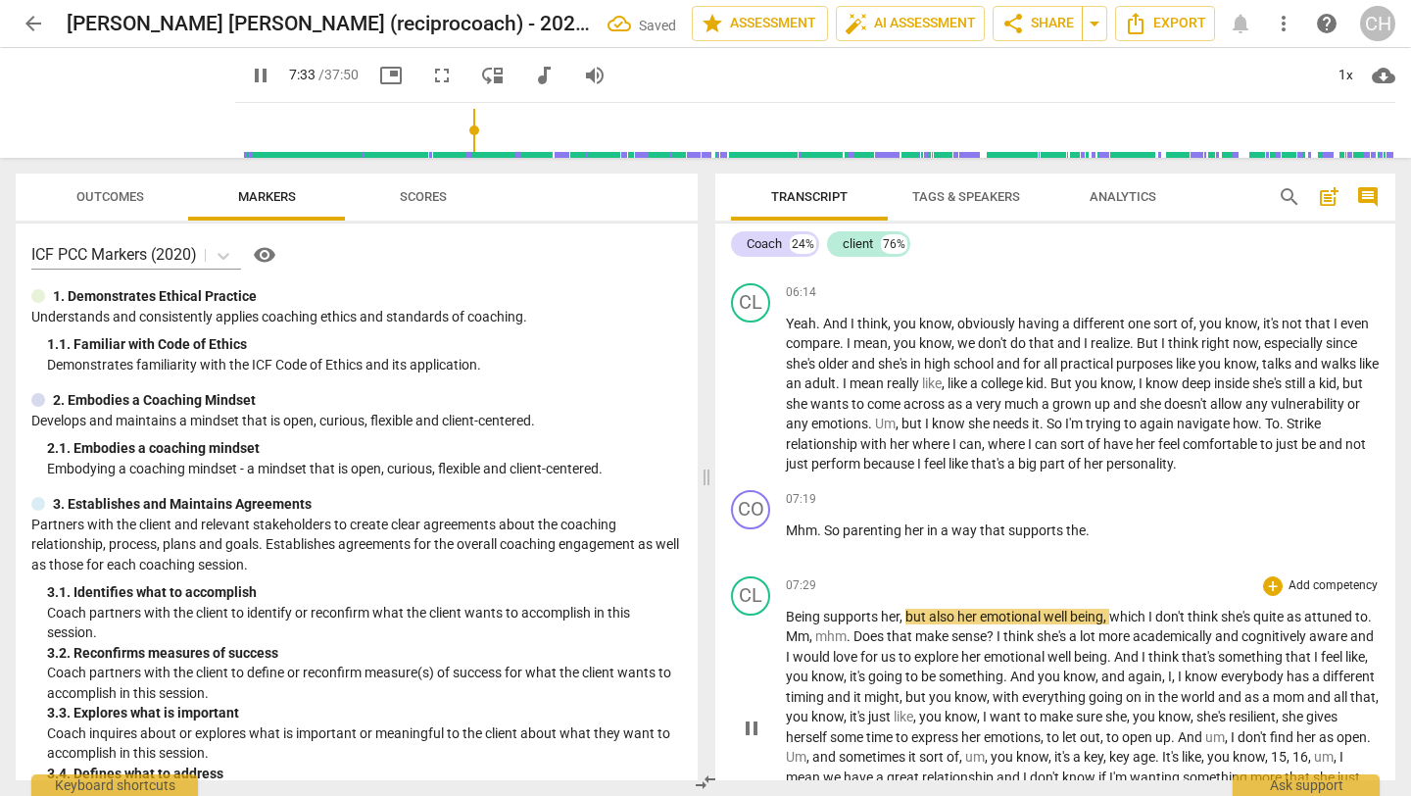
click at [787, 624] on span "Being" at bounding box center [804, 616] width 37 height 16
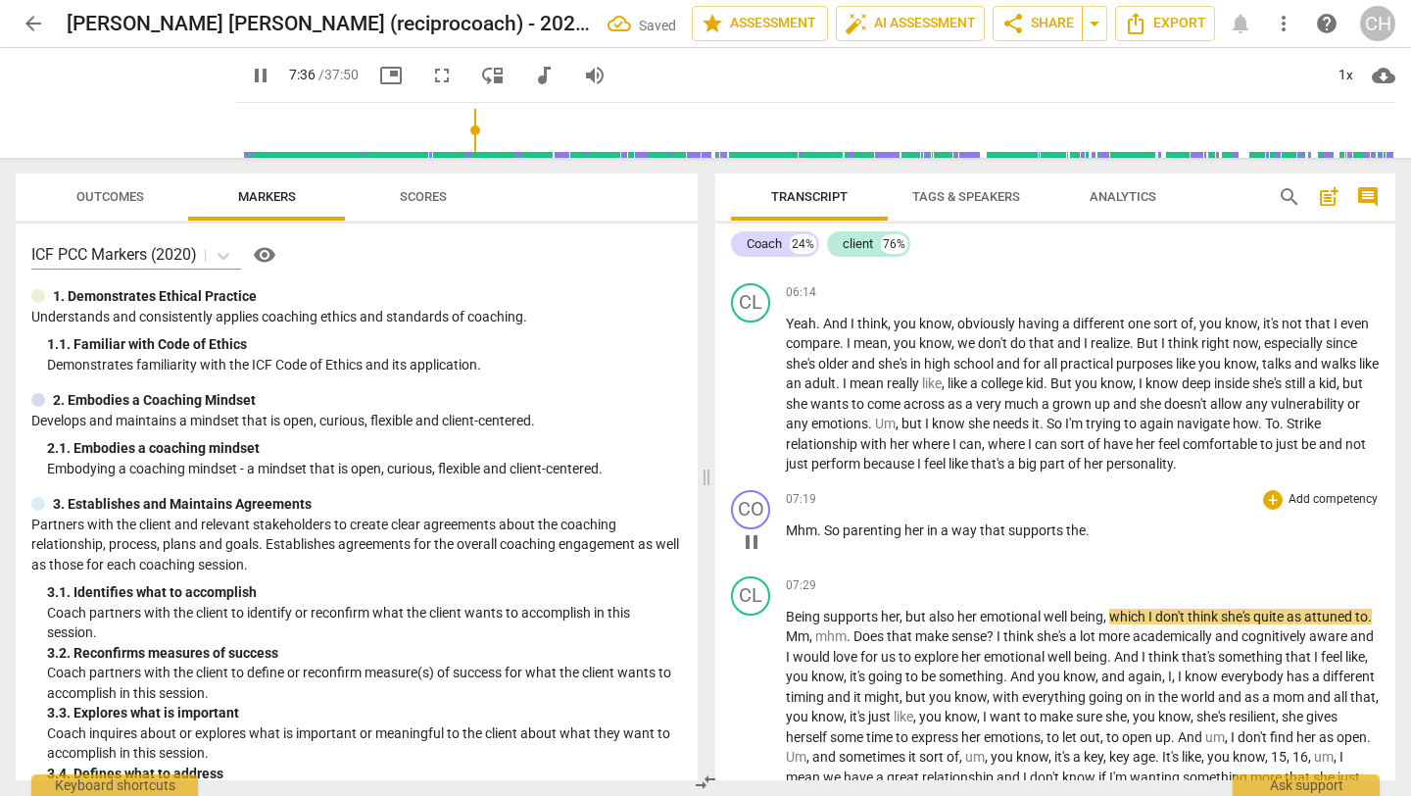
click at [1083, 538] on span "the" at bounding box center [1076, 530] width 20 height 16
type input "457"
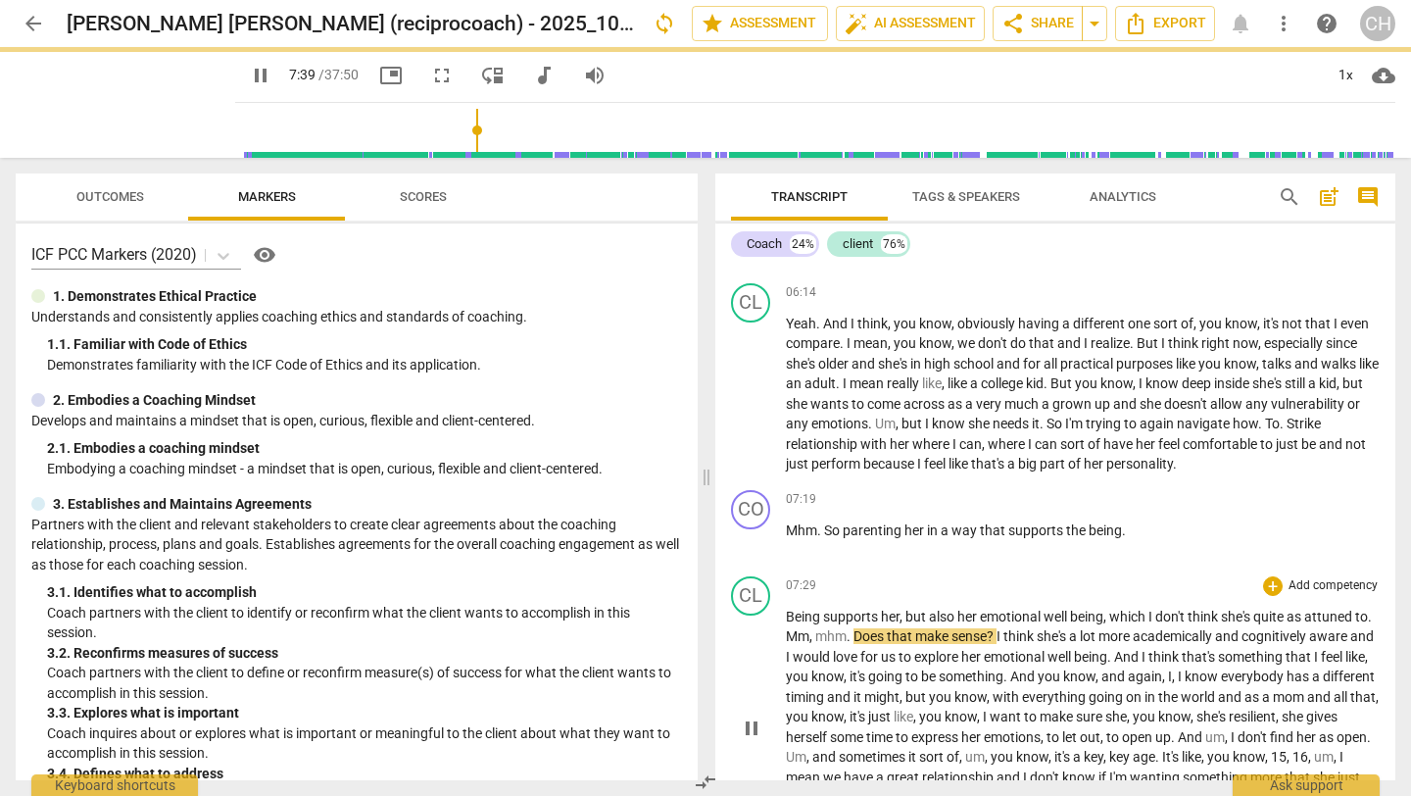
click at [800, 624] on span "Being" at bounding box center [804, 616] width 37 height 16
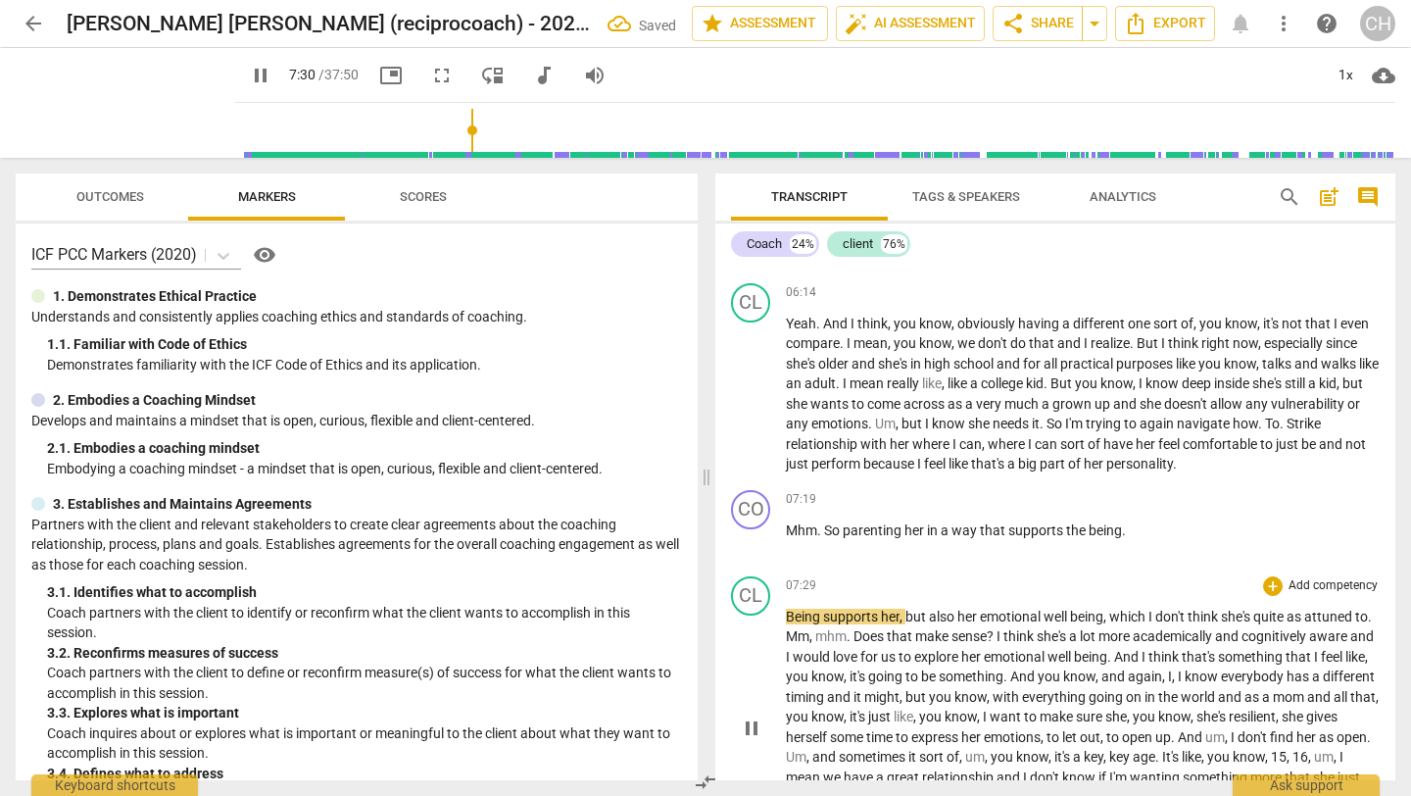
click at [800, 624] on span "Being" at bounding box center [804, 616] width 37 height 16
click at [747, 740] on span "pause" at bounding box center [752, 728] width 24 height 24
click at [801, 624] on span "Being" at bounding box center [804, 616] width 37 height 16
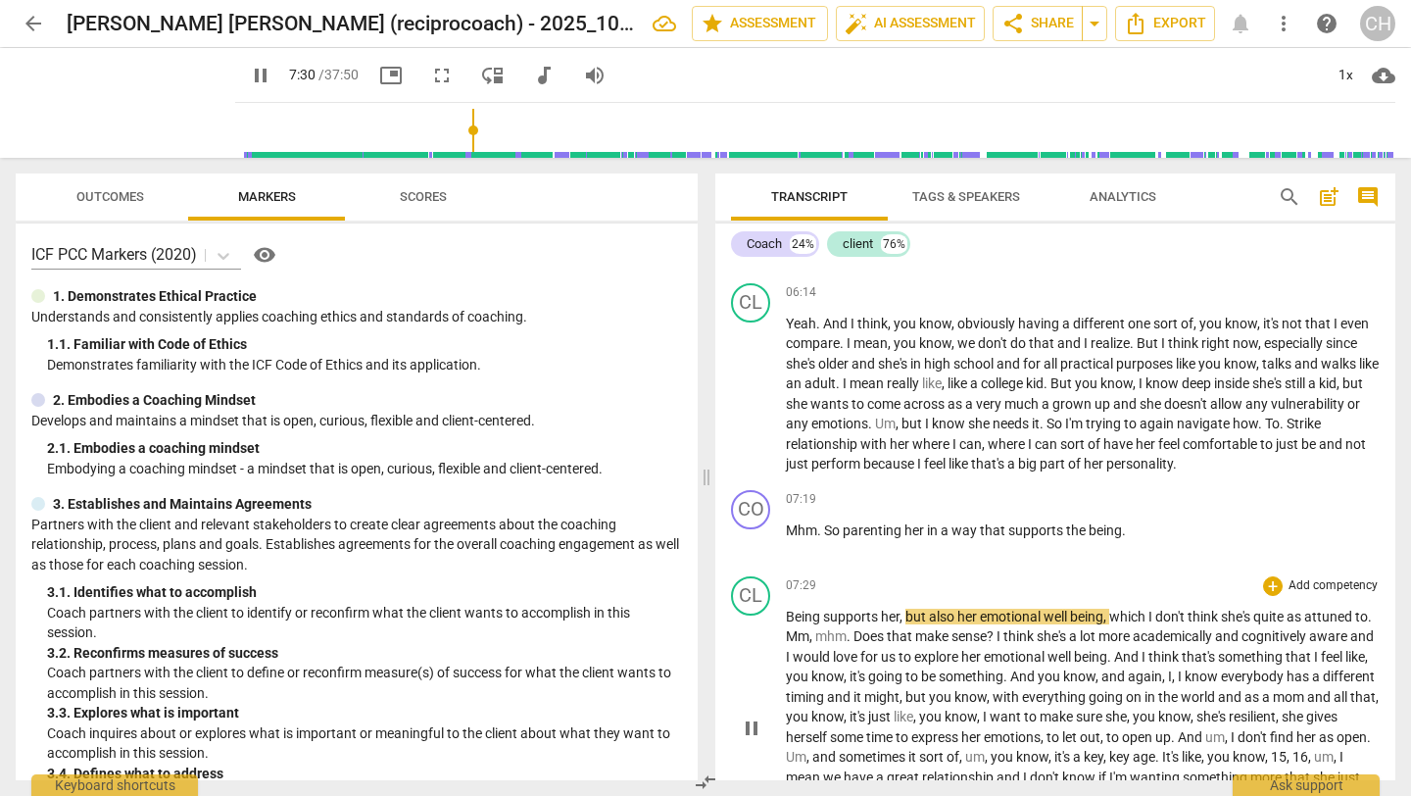
click at [823, 624] on span "supports" at bounding box center [852, 616] width 58 height 16
click at [752, 740] on span "pause" at bounding box center [752, 728] width 24 height 24
type input "453"
click at [826, 624] on span "supports" at bounding box center [852, 616] width 58 height 16
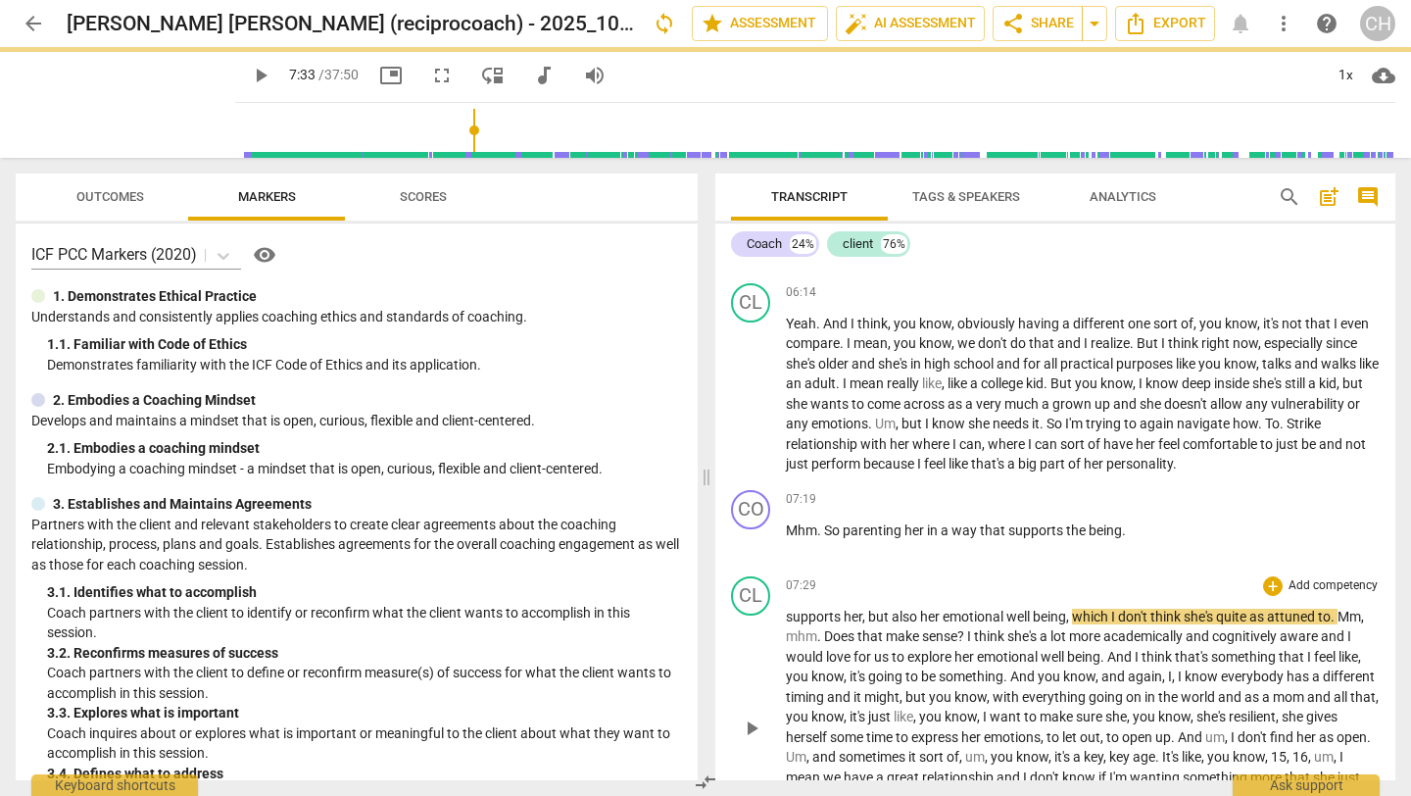
click at [743, 740] on span "play_arrow" at bounding box center [752, 728] width 24 height 24
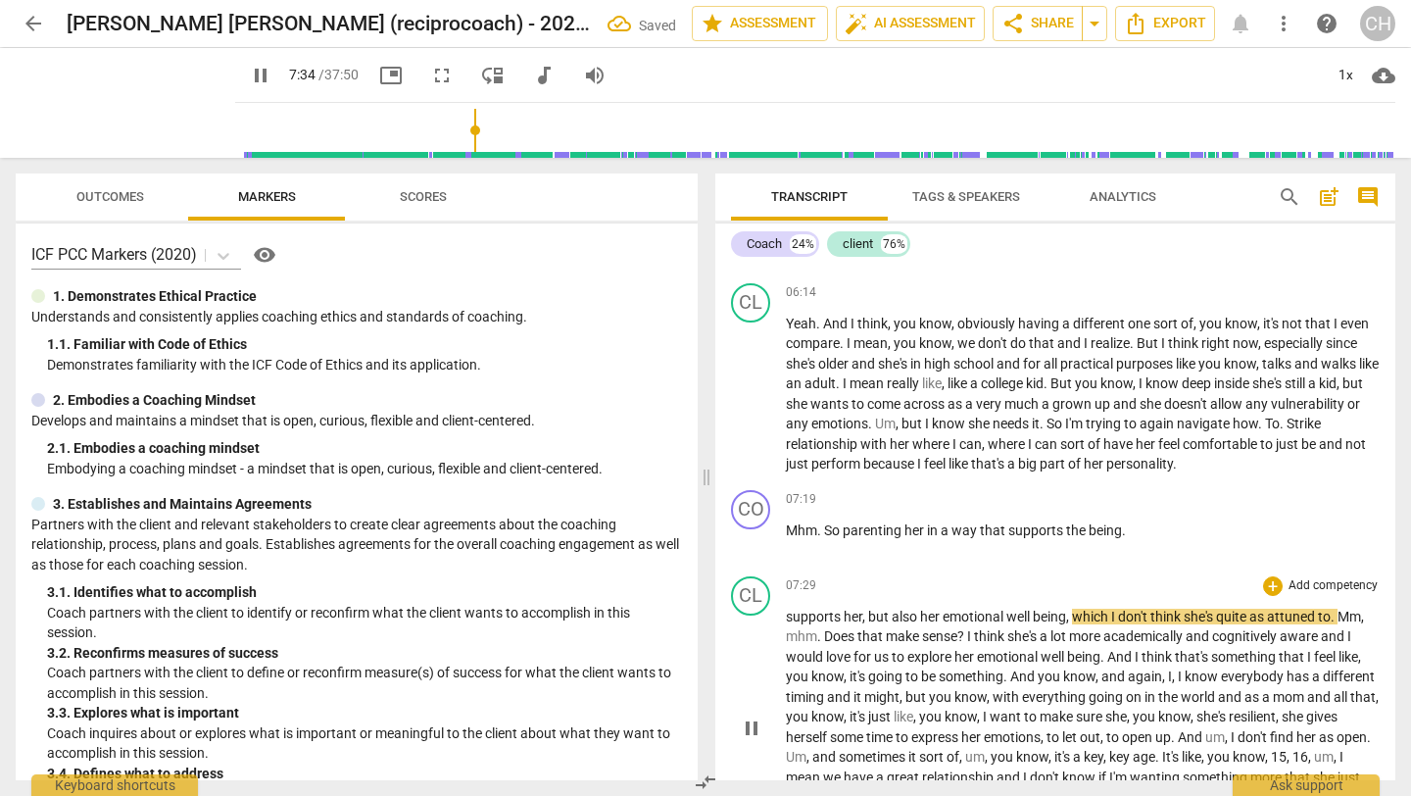
click at [885, 624] on span "but" at bounding box center [880, 616] width 24 height 16
click at [1344, 624] on span "Mm" at bounding box center [1349, 616] width 24 height 16
click at [744, 740] on span "pause" at bounding box center [752, 728] width 24 height 24
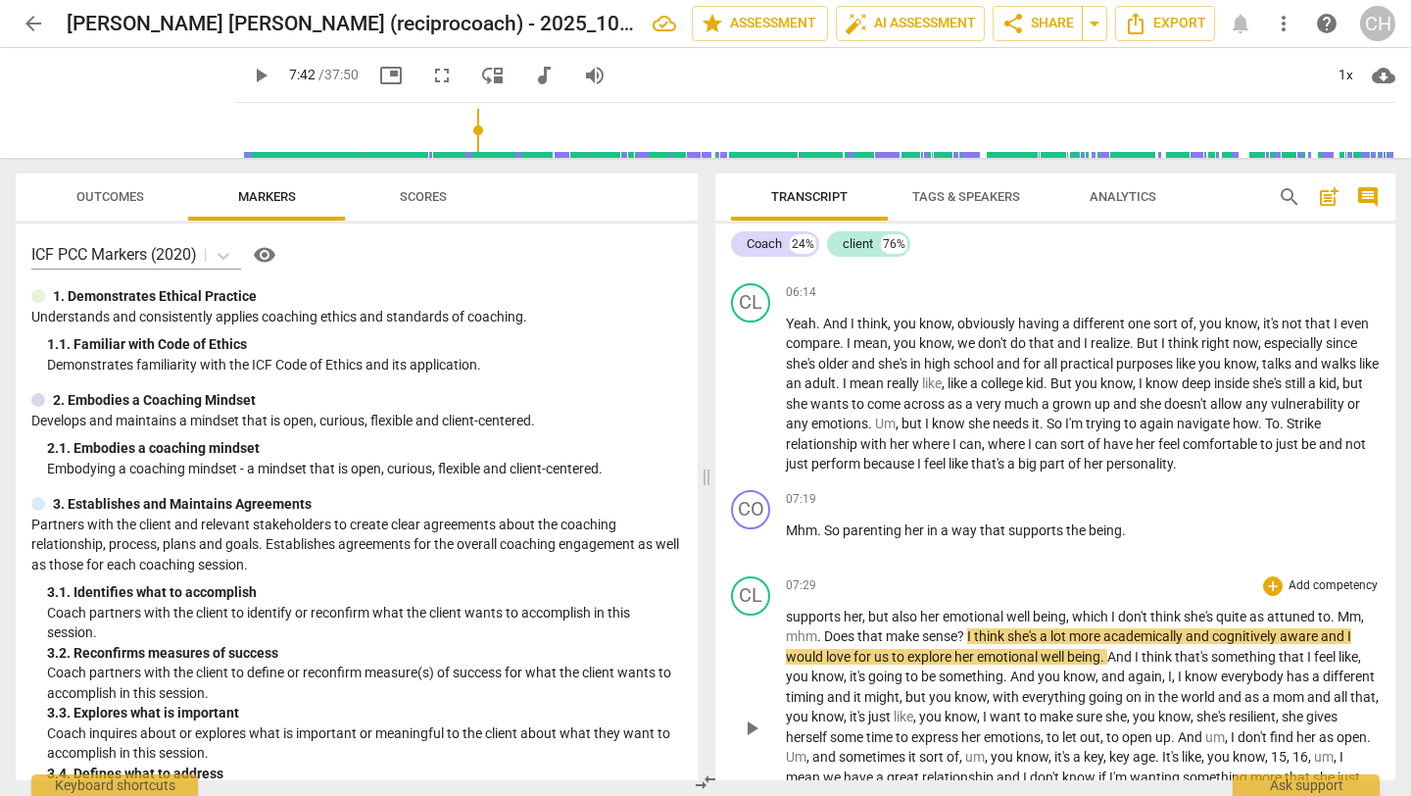
click at [1337, 624] on span "." at bounding box center [1334, 616] width 7 height 16
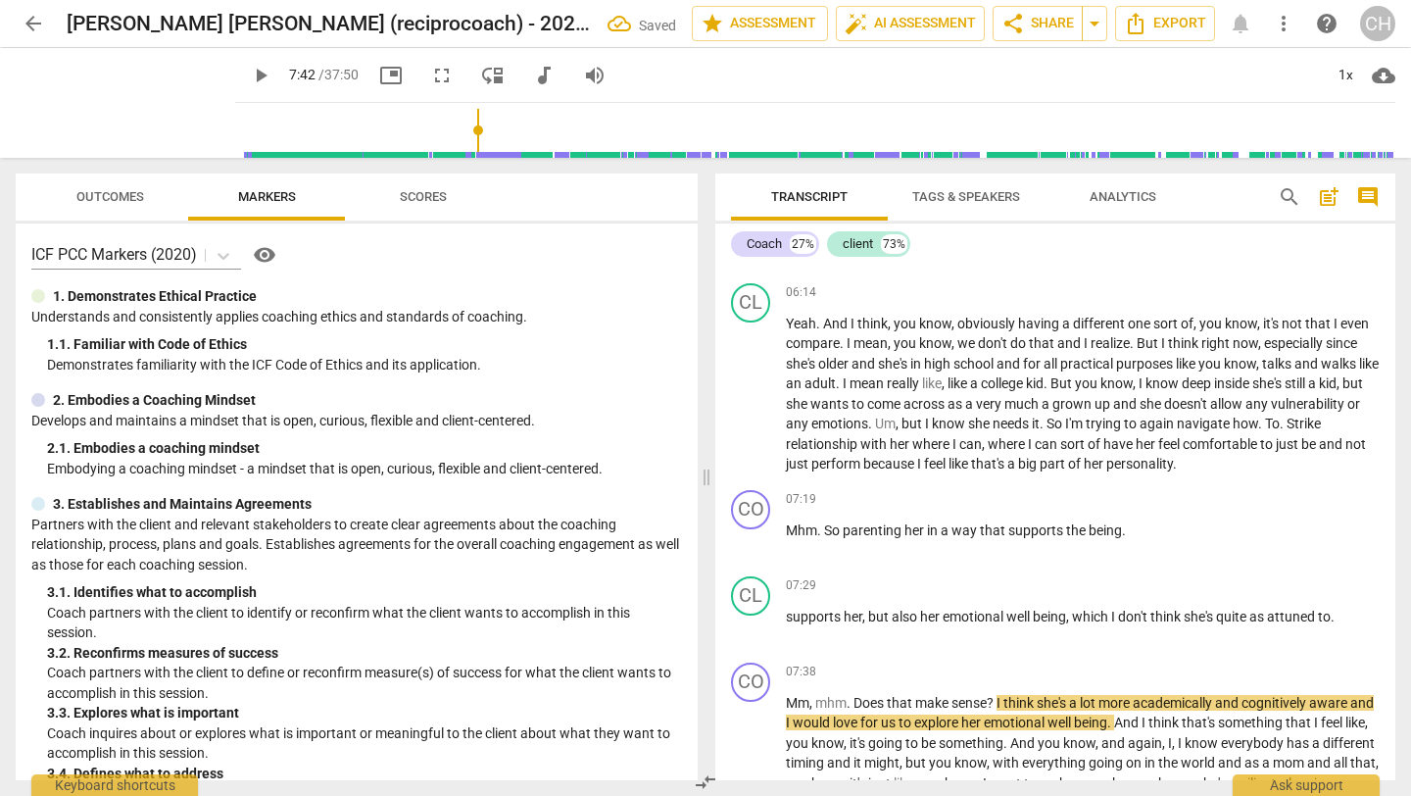
scroll to position [1419, 0]
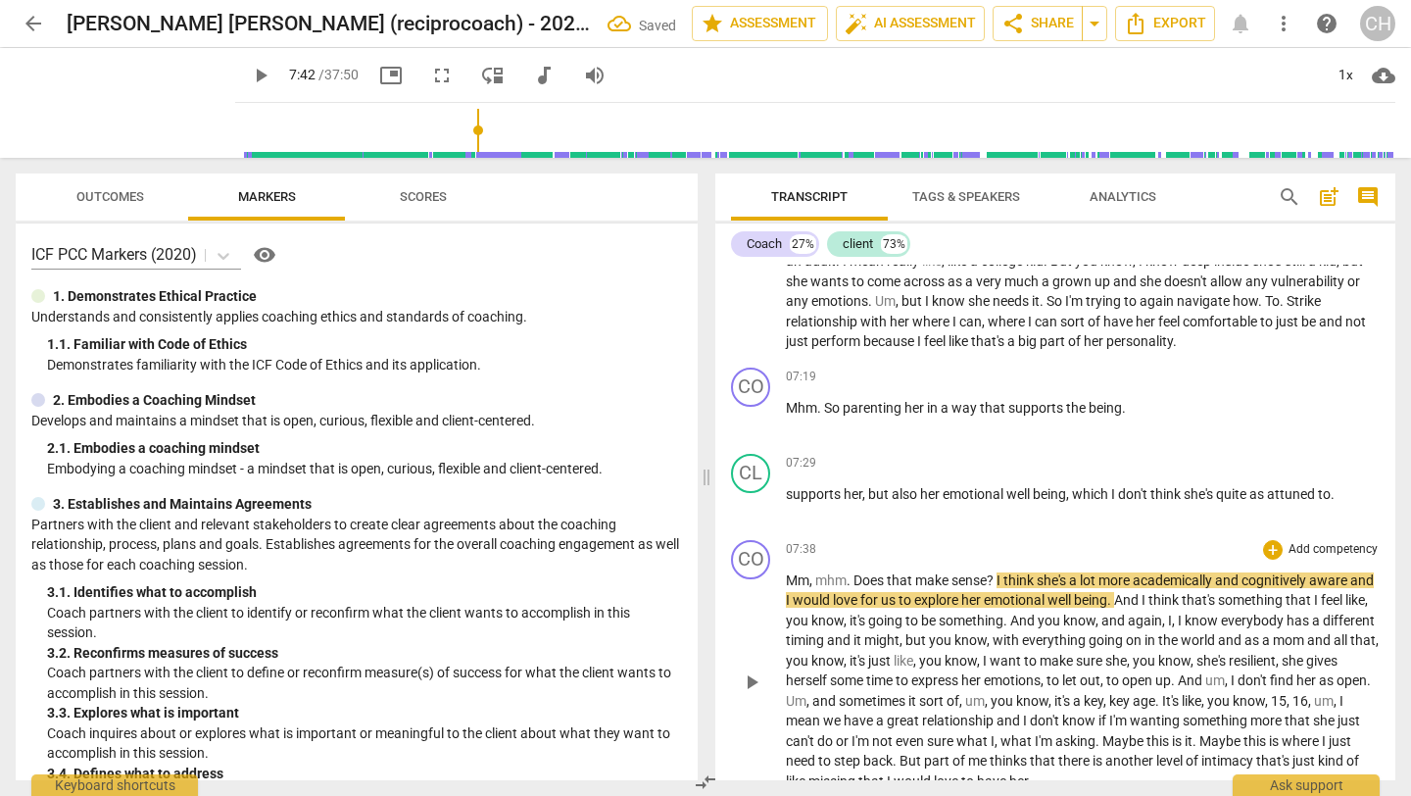
click at [854, 588] on span "Does" at bounding box center [869, 580] width 33 height 16
click at [857, 588] on span "Does" at bounding box center [869, 580] width 33 height 16
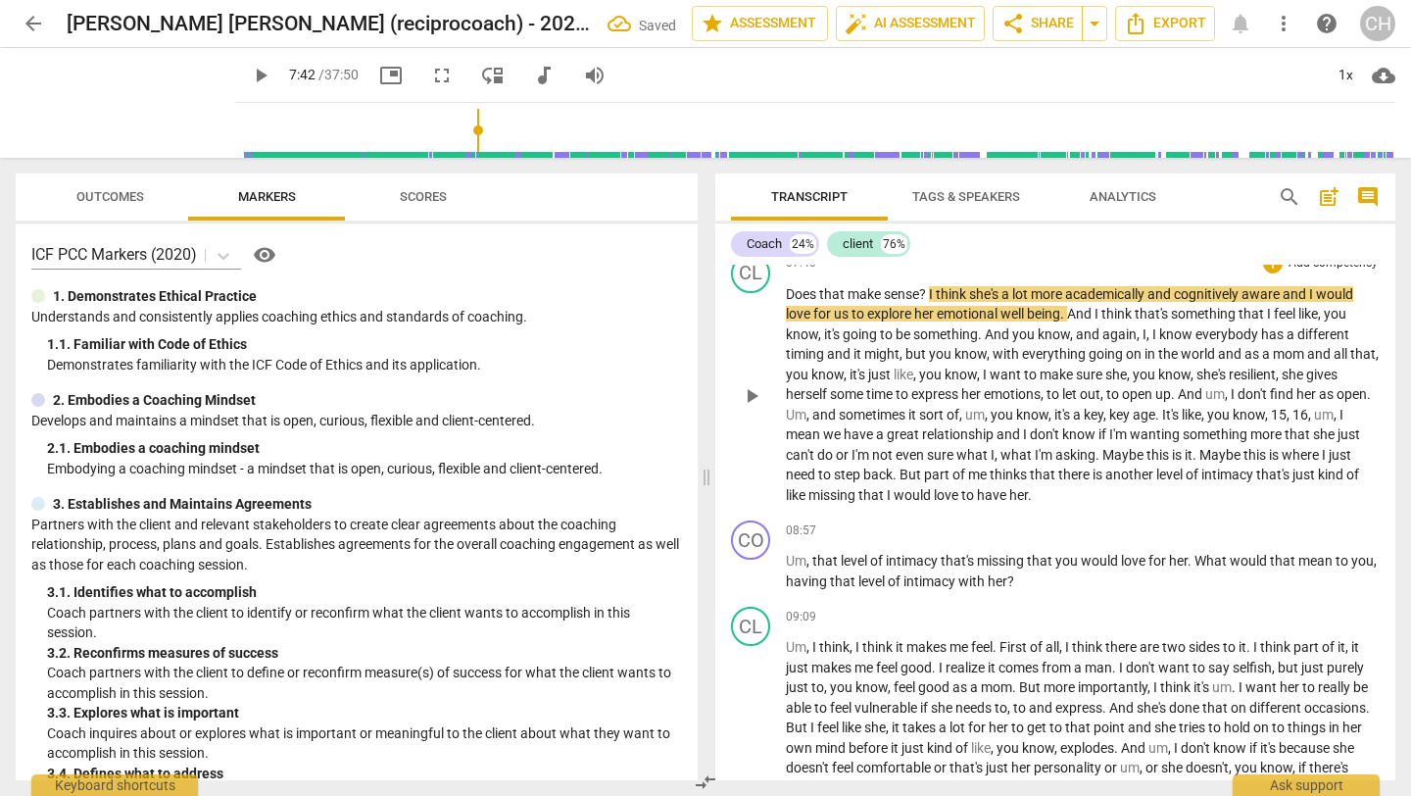
scroll to position [1810, 0]
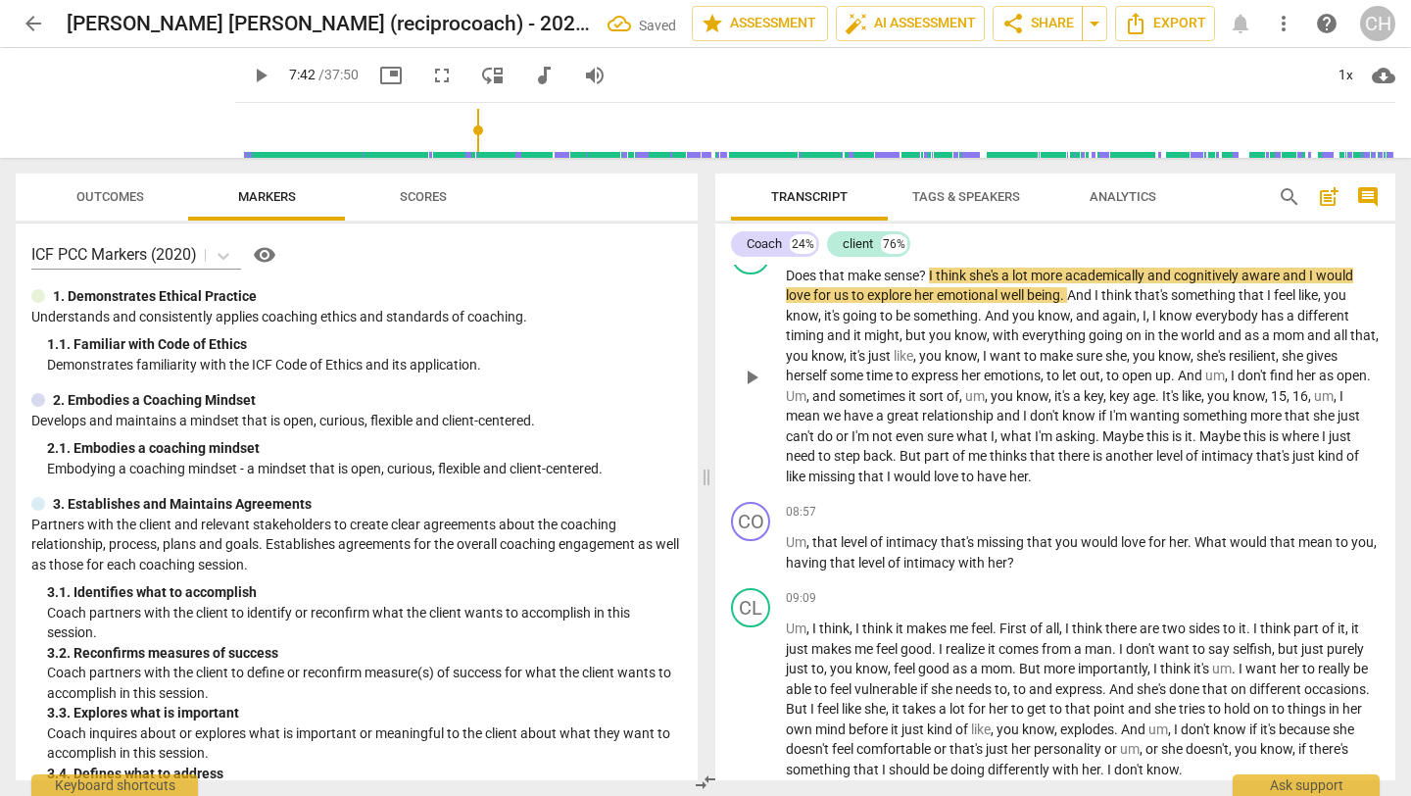
click at [961, 484] on span "love" at bounding box center [947, 476] width 27 height 16
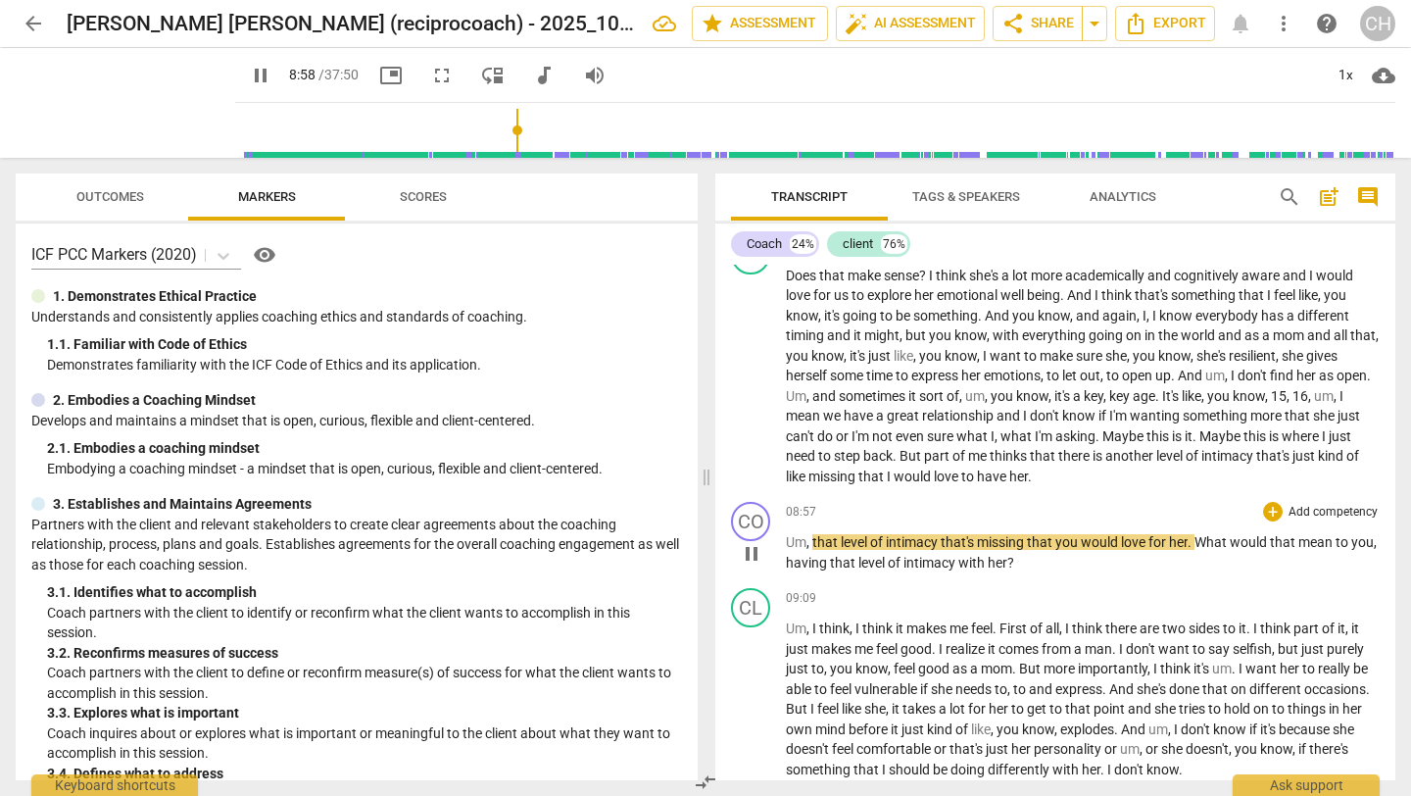
click at [810, 550] on span "," at bounding box center [809, 542] width 6 height 16
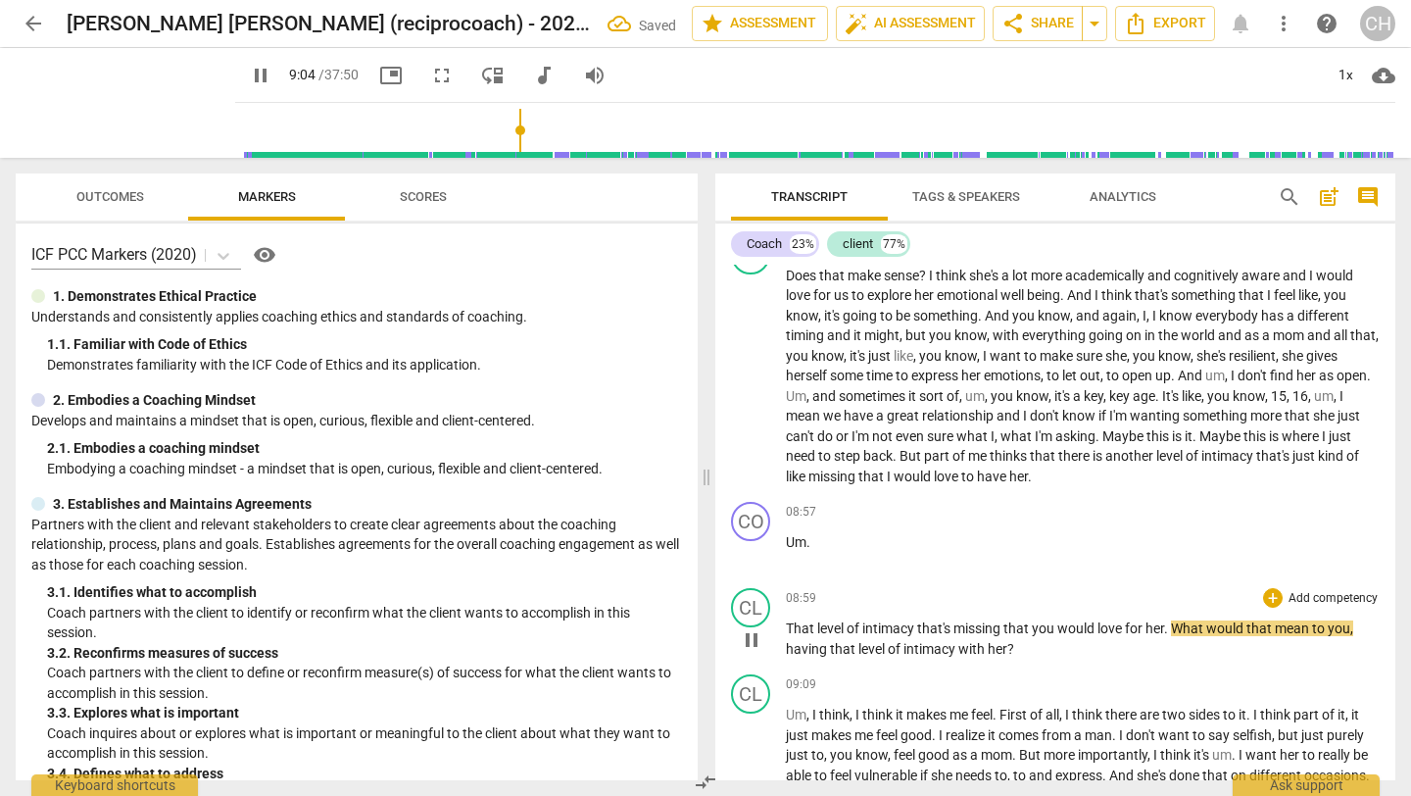
click at [788, 636] on span "That" at bounding box center [801, 628] width 31 height 16
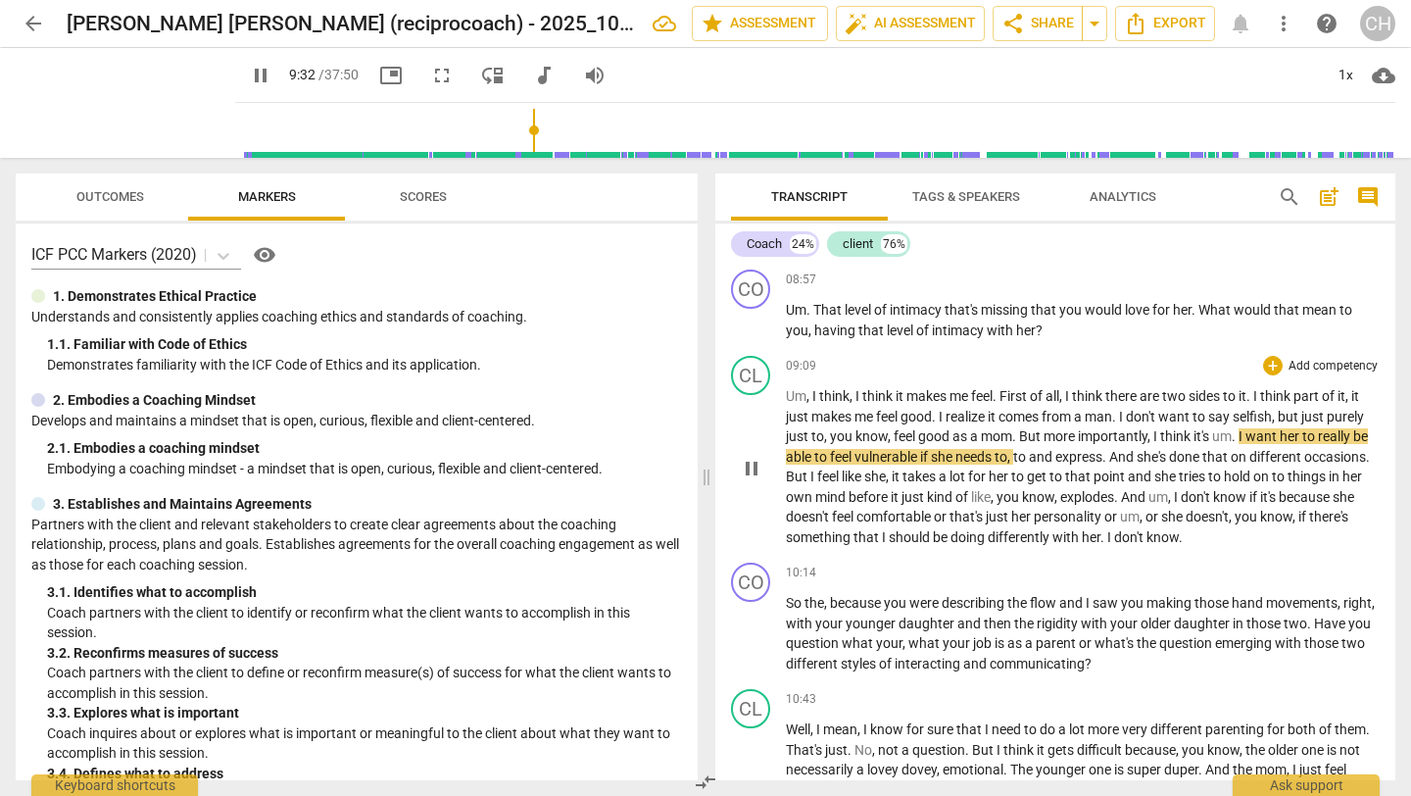
scroll to position [2077, 0]
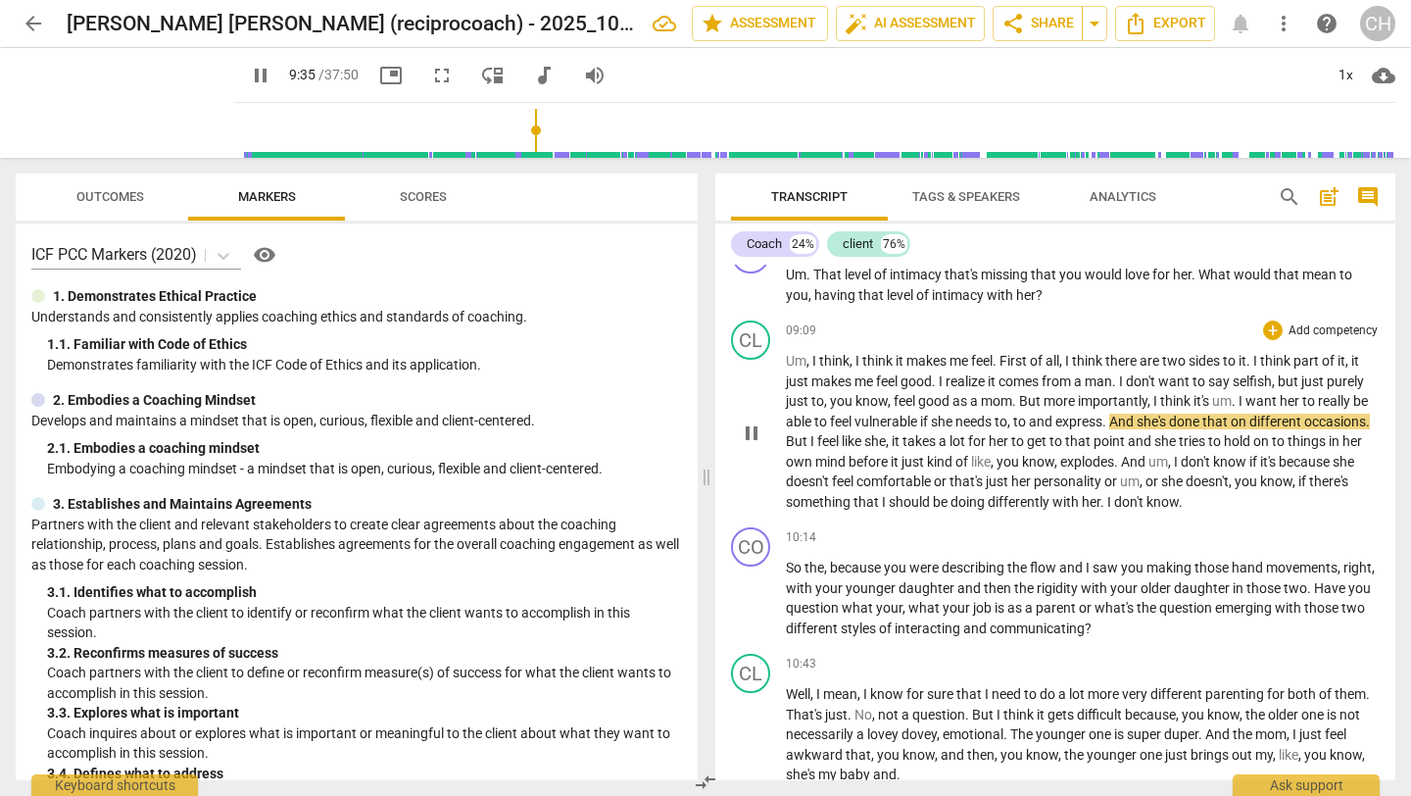
click at [1146, 510] on span "don't" at bounding box center [1130, 502] width 32 height 16
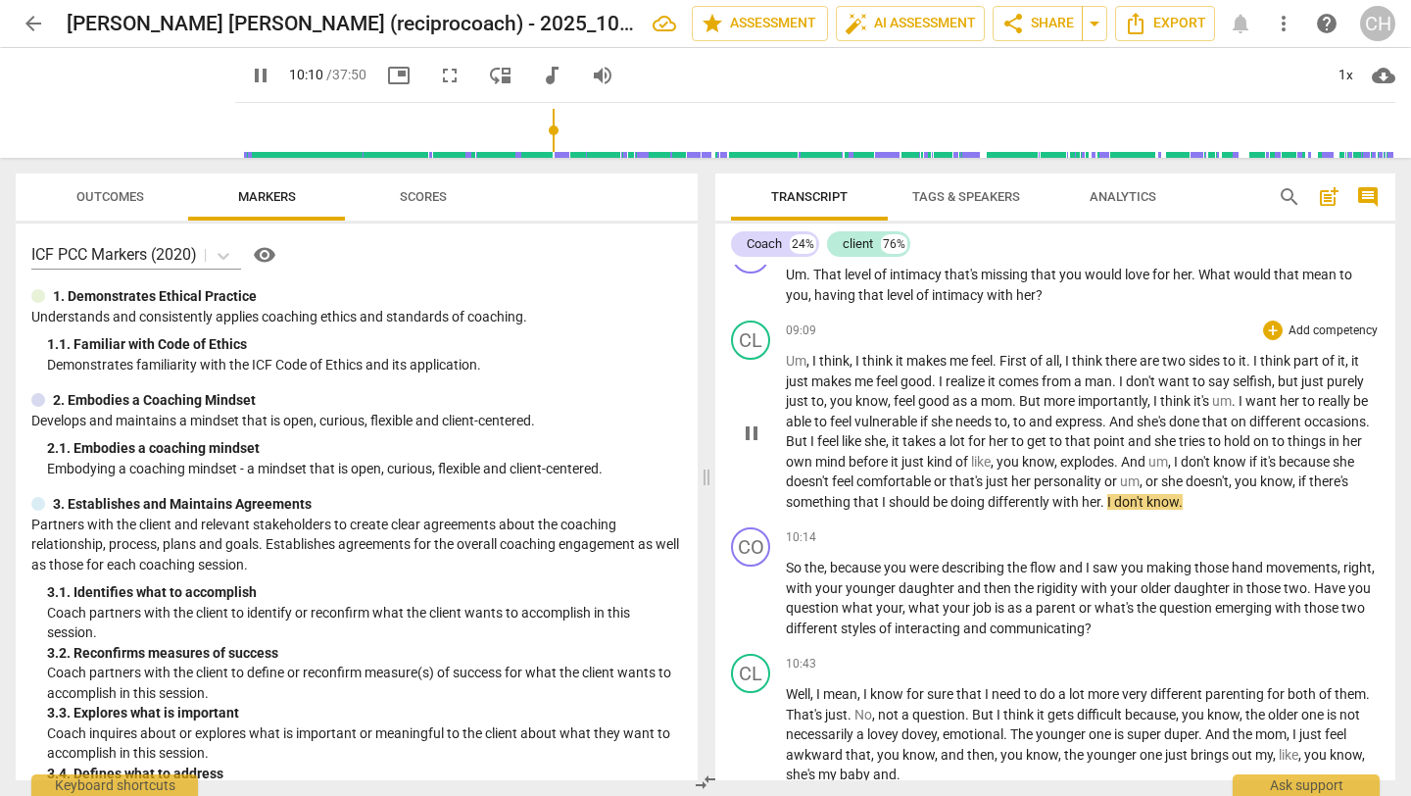
click at [1146, 510] on span "don't" at bounding box center [1130, 502] width 32 height 16
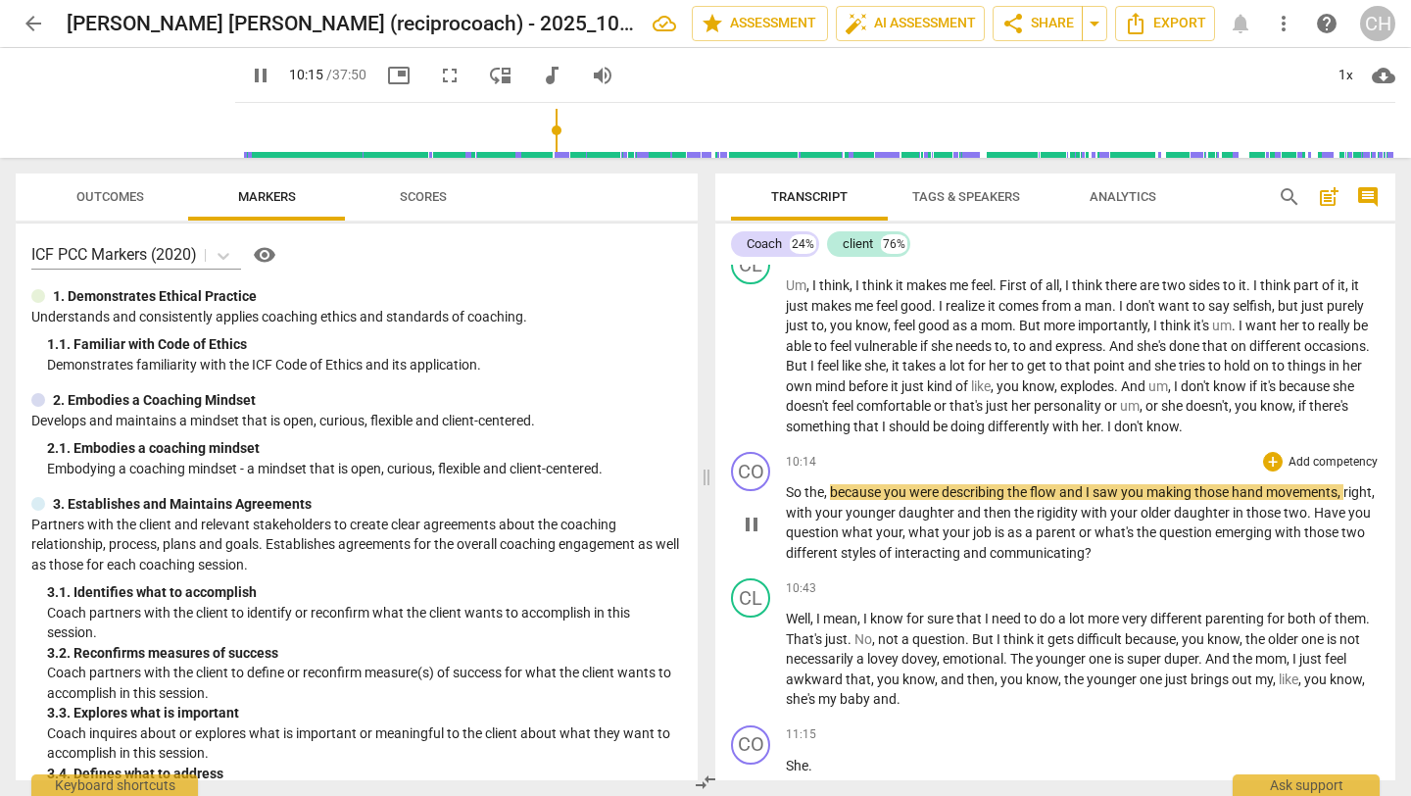
scroll to position [2156, 0]
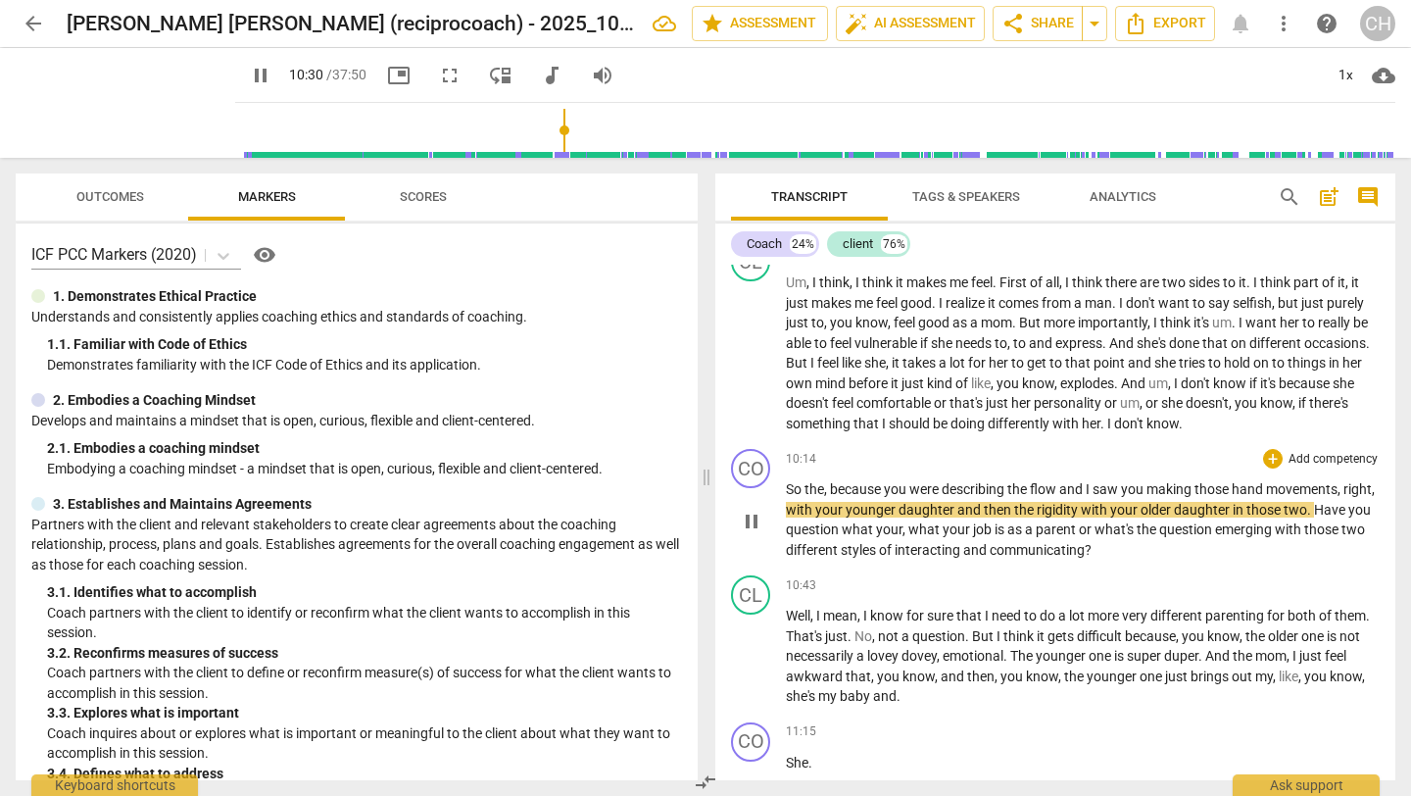
click at [1110, 517] on span "with" at bounding box center [1095, 510] width 29 height 16
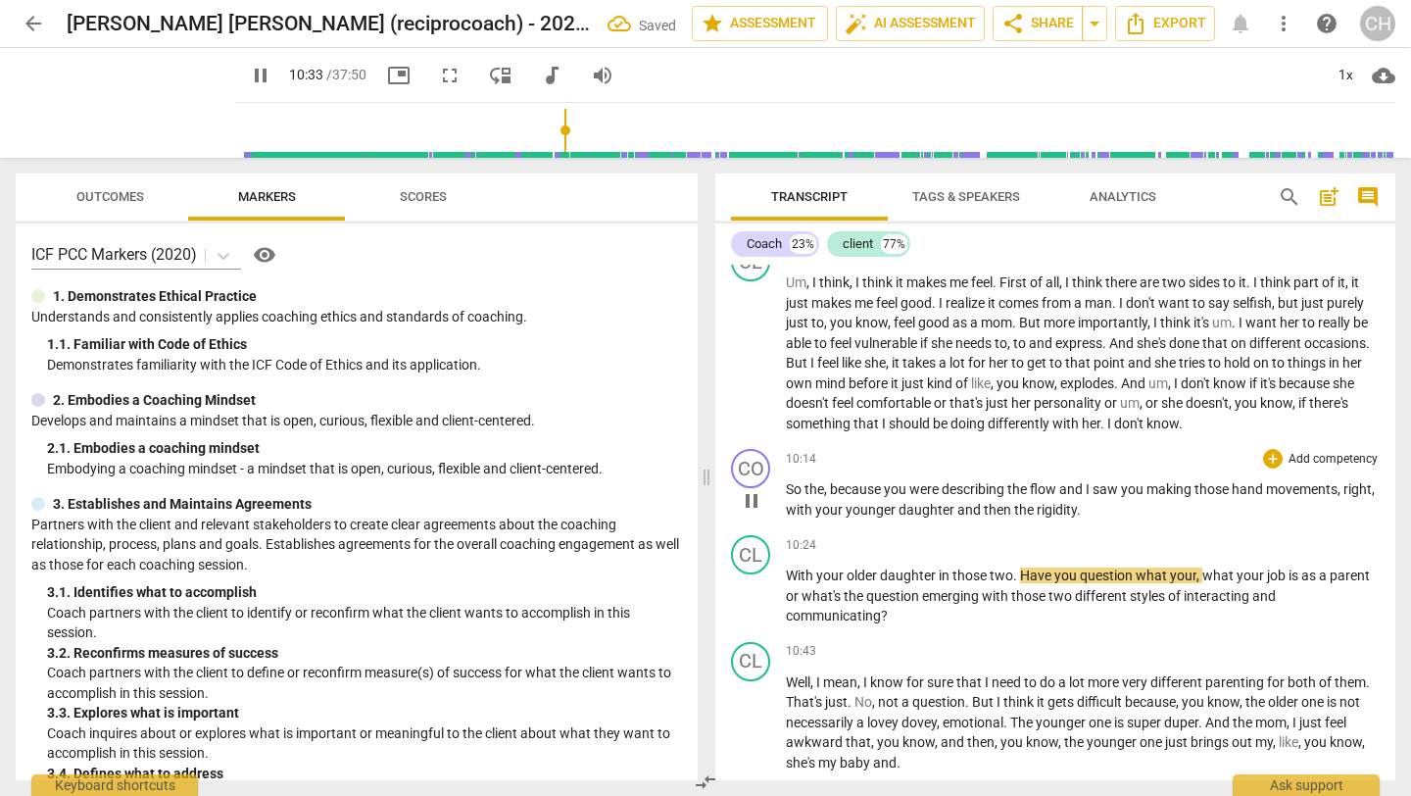
click at [1127, 519] on p "So the , because you were describing the flow and I saw you making those hand m…" at bounding box center [1083, 499] width 594 height 40
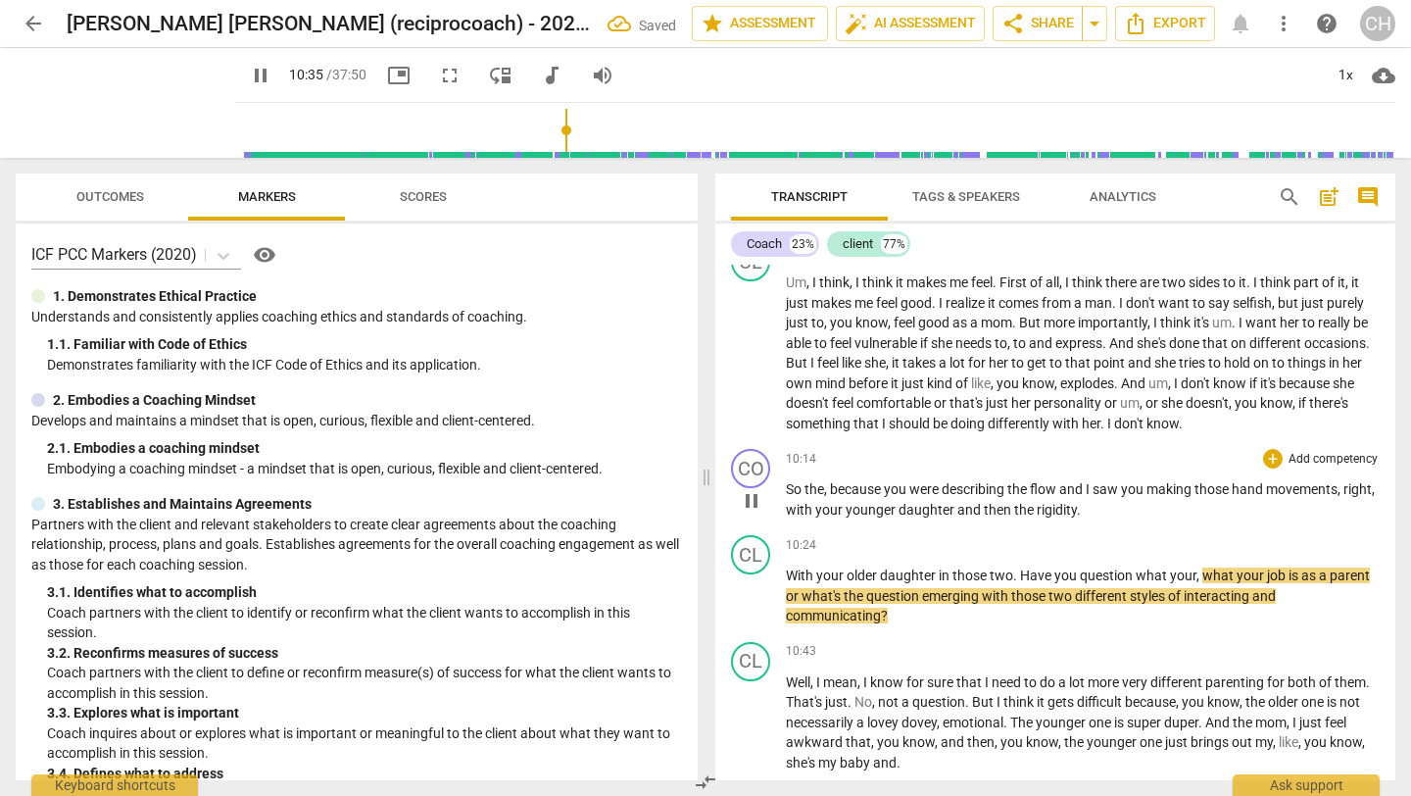
click at [1121, 519] on p "So the , because you were describing the flow and I saw you making those hand m…" at bounding box center [1083, 499] width 594 height 40
click at [784, 593] on div "play_arrow pause" at bounding box center [761, 597] width 50 height 46
click at [798, 583] on span "With" at bounding box center [801, 575] width 30 height 16
type input "640"
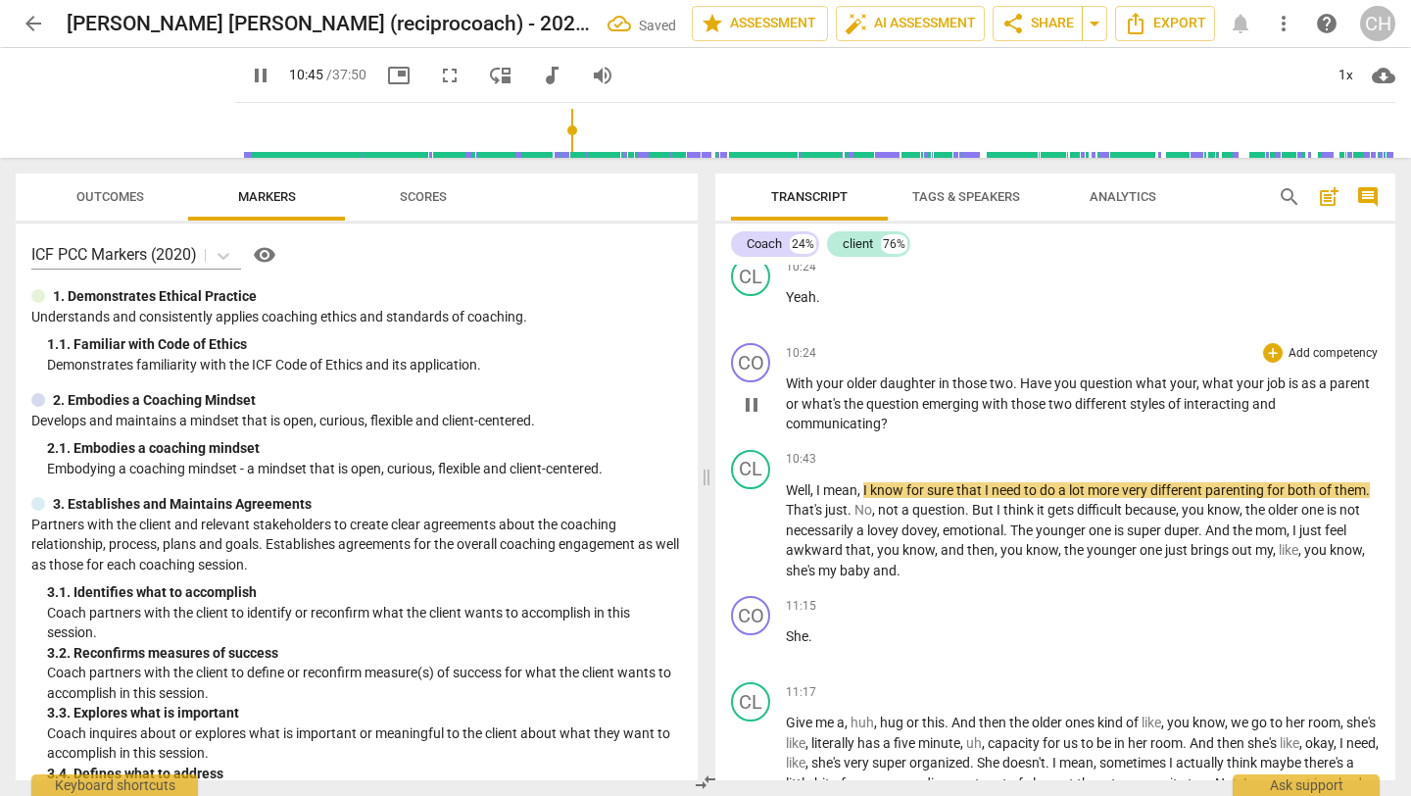
scroll to position [2438, 0]
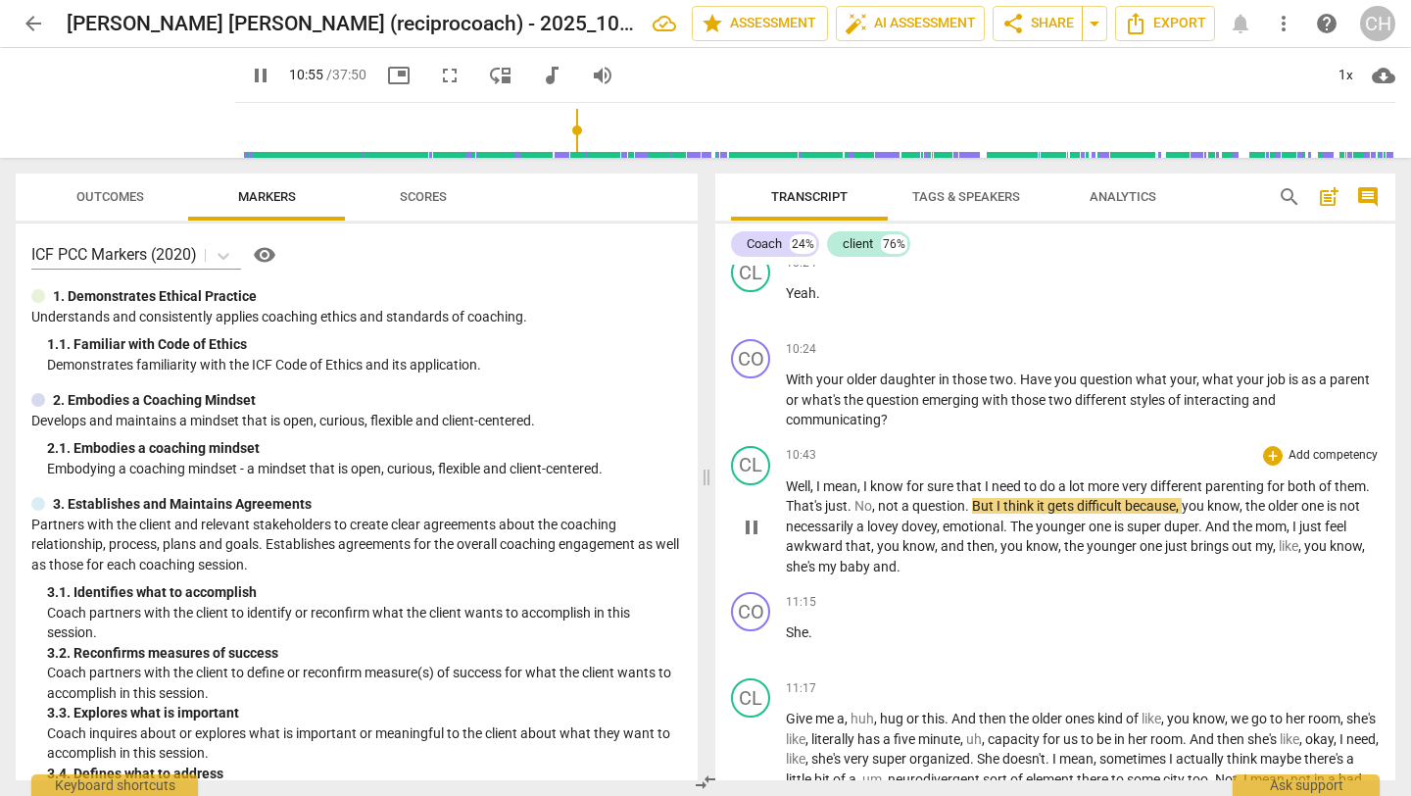
click at [824, 513] on span "That's" at bounding box center [805, 506] width 39 height 16
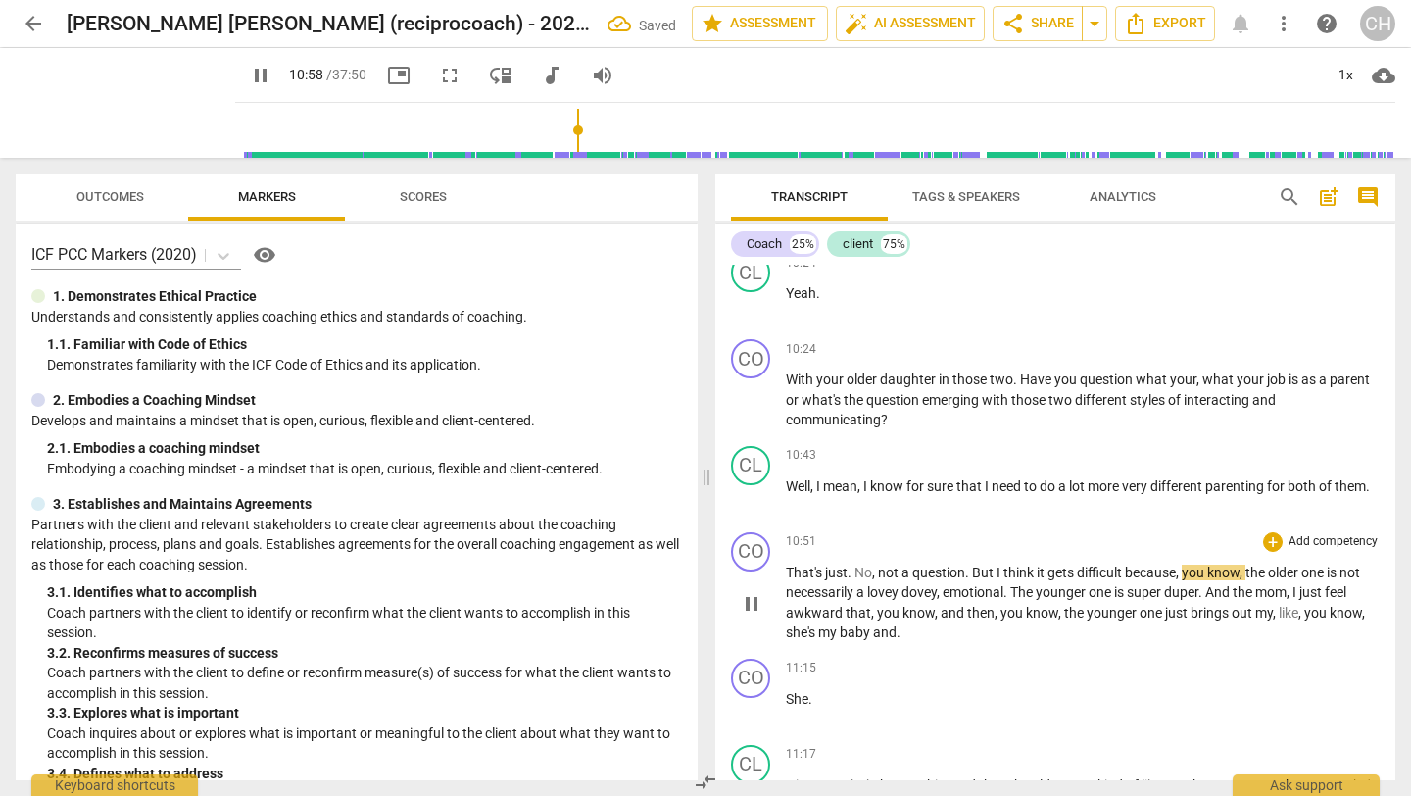
click at [790, 580] on span "That's" at bounding box center [805, 572] width 39 height 16
type input "661"
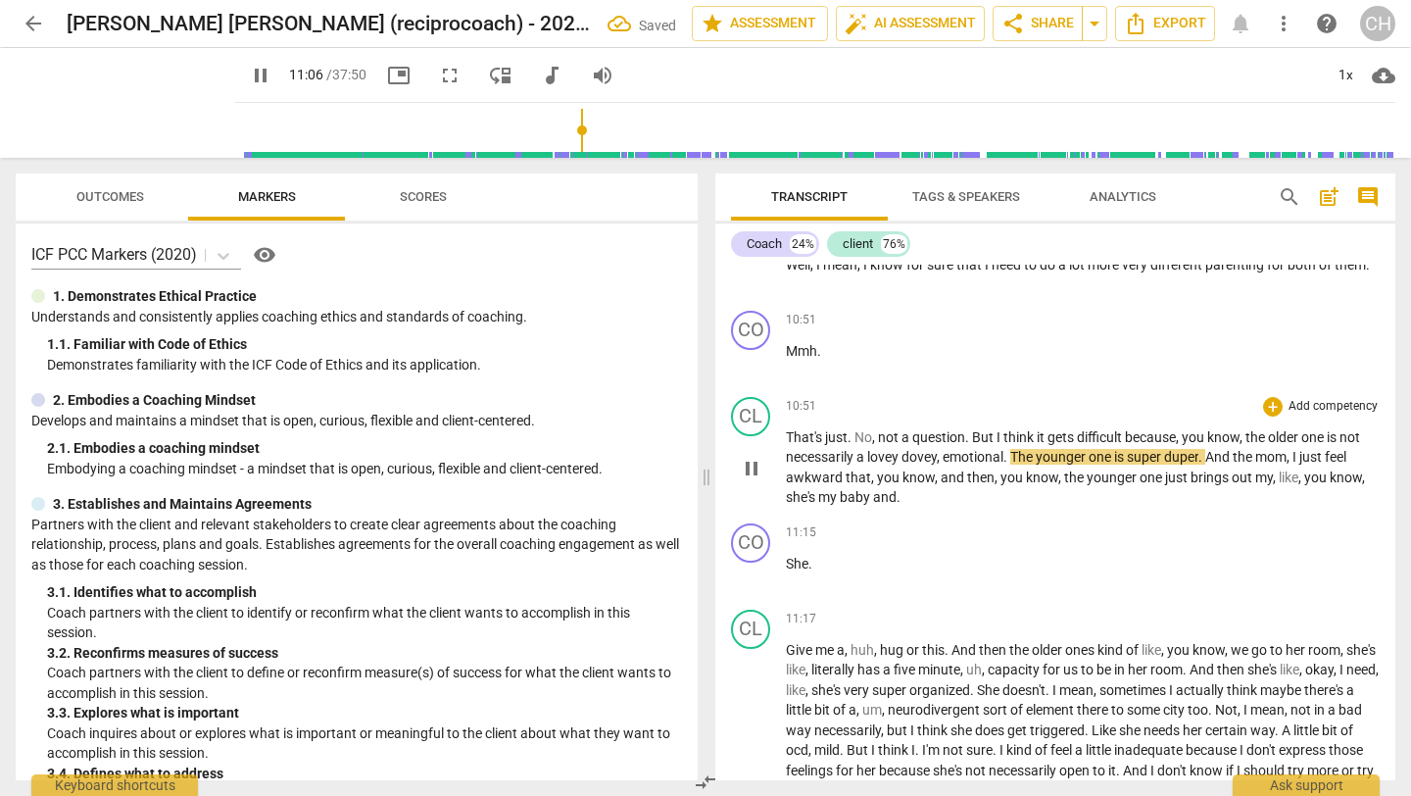
scroll to position [2668, 0]
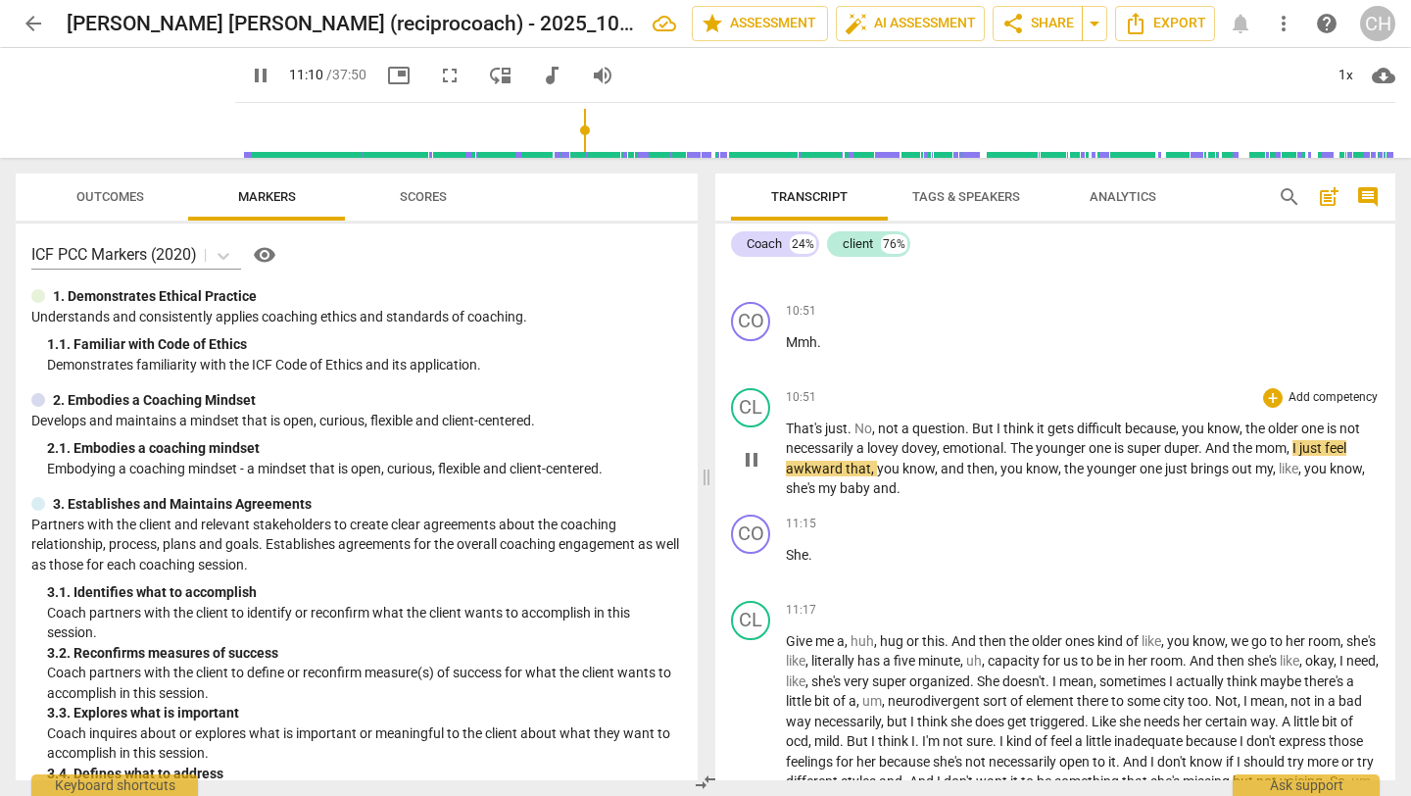
click at [1215, 456] on span "And" at bounding box center [1218, 448] width 27 height 16
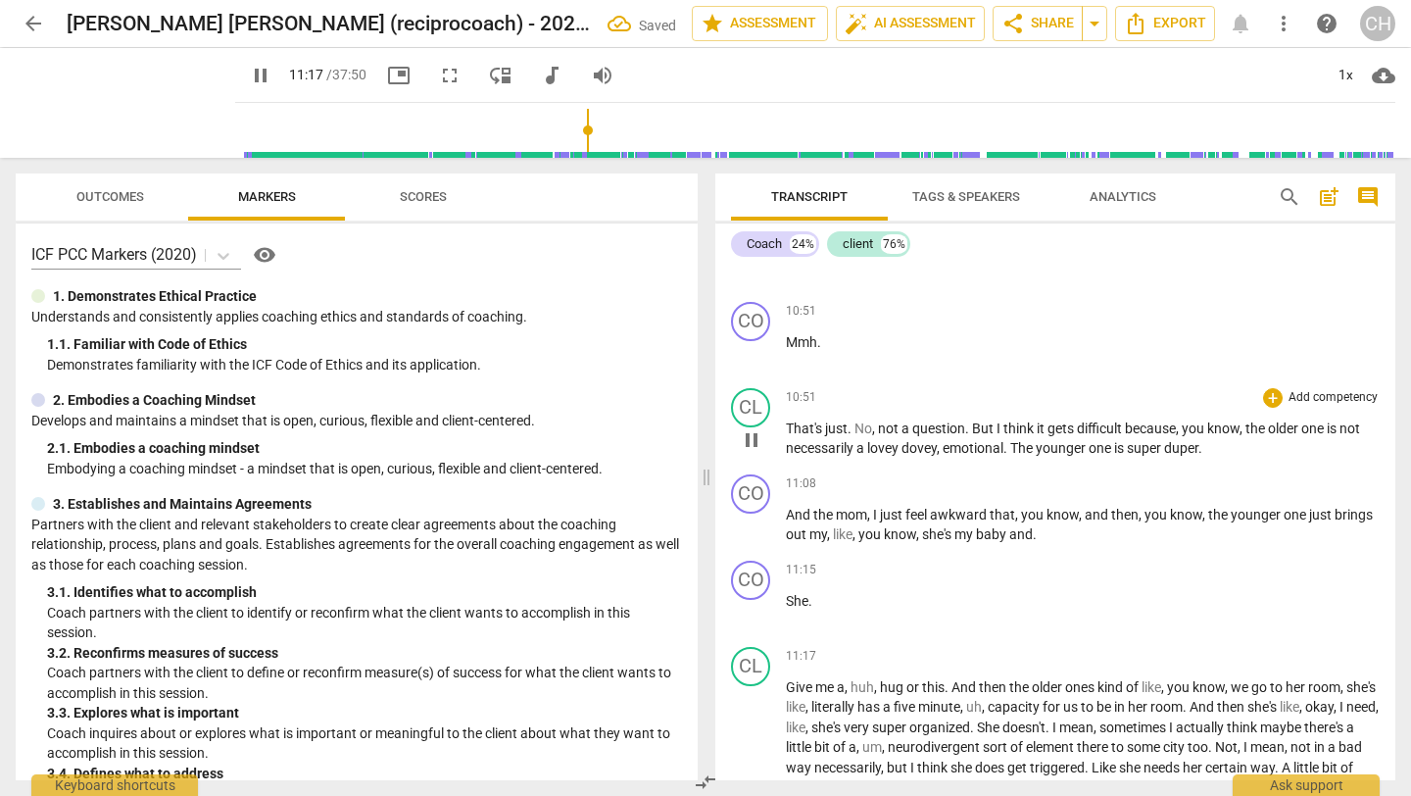
click at [1223, 459] on p "That's just . No , not a question . But I think it gets difficult because , you…" at bounding box center [1083, 438] width 594 height 40
click at [786, 522] on span "And" at bounding box center [799, 515] width 27 height 16
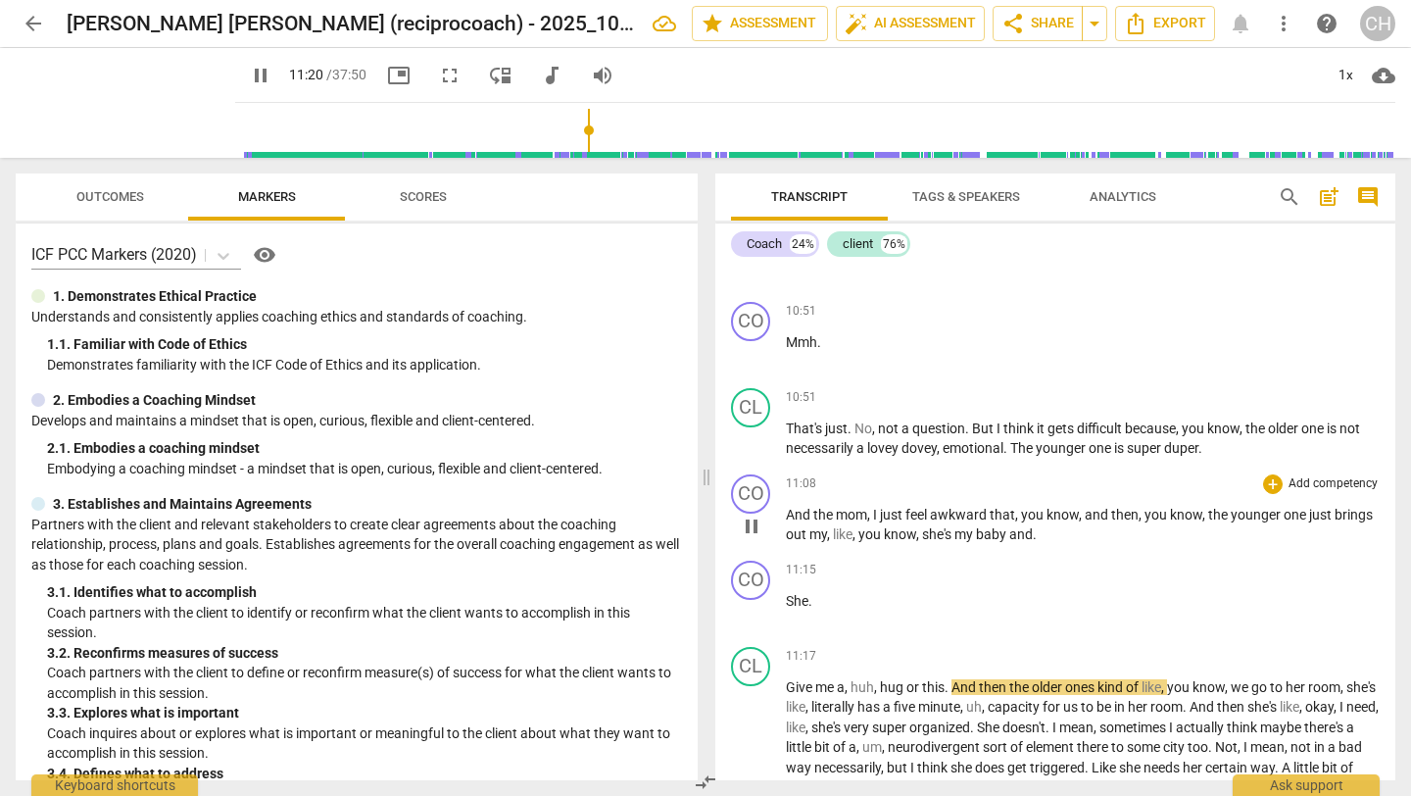
type input "680"
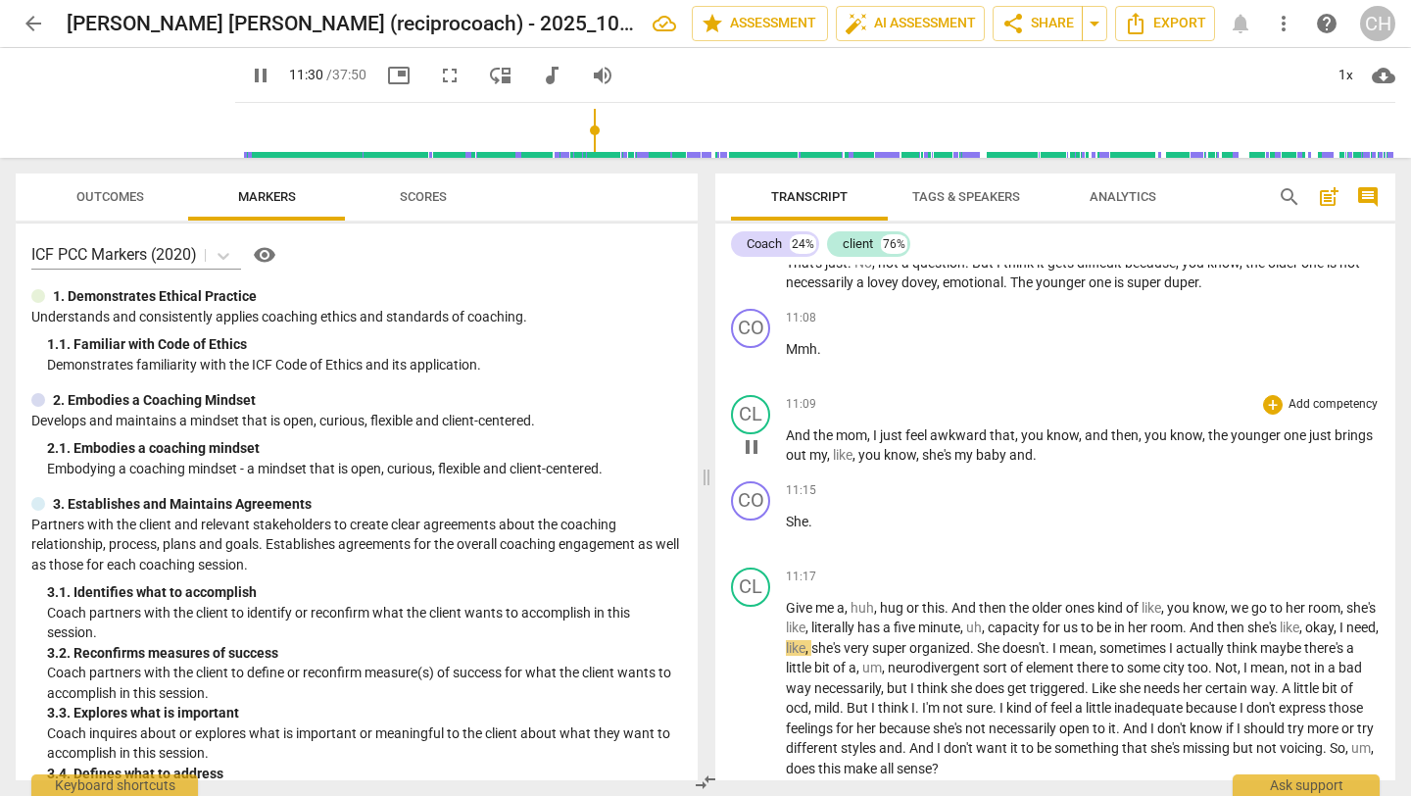
scroll to position [2825, 0]
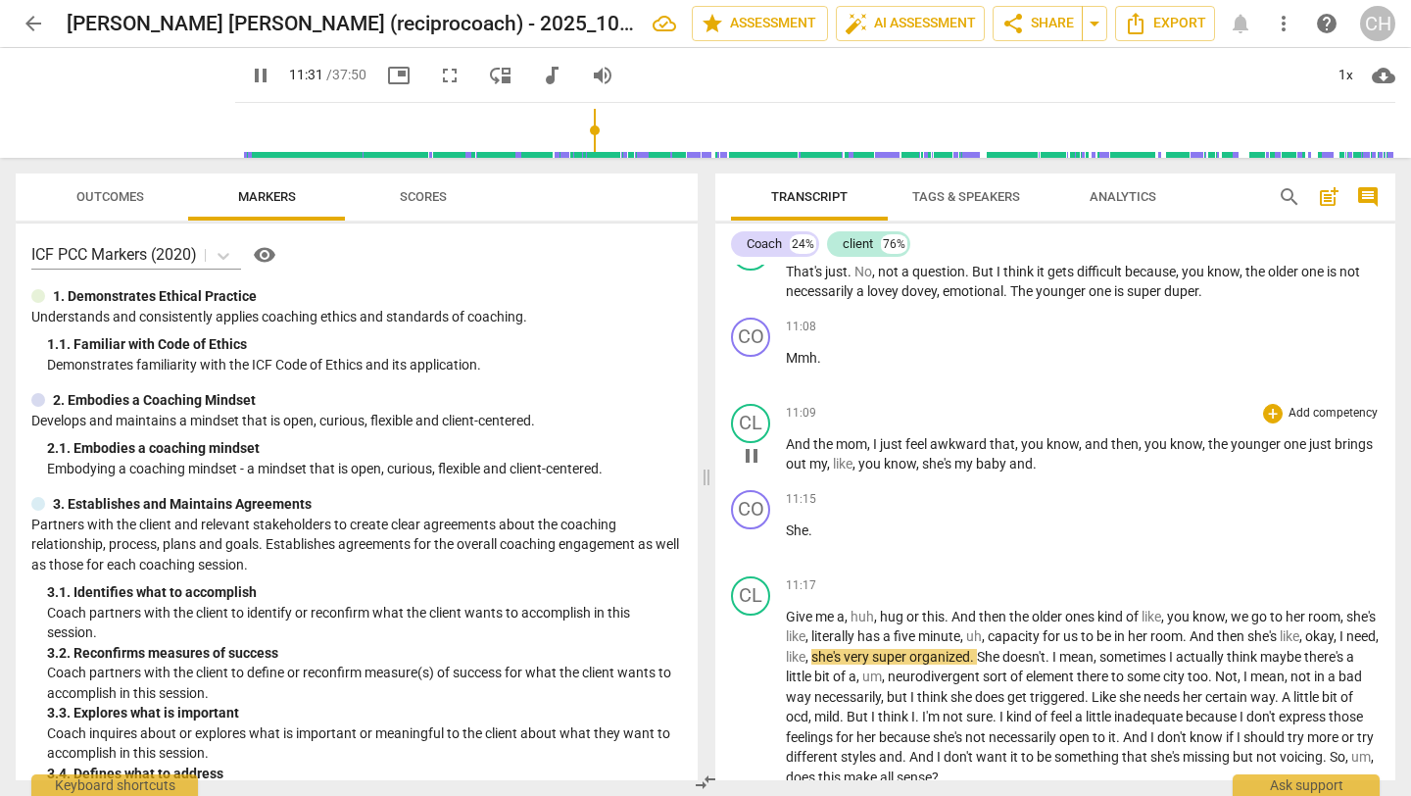
click at [802, 452] on span "And" at bounding box center [799, 444] width 27 height 16
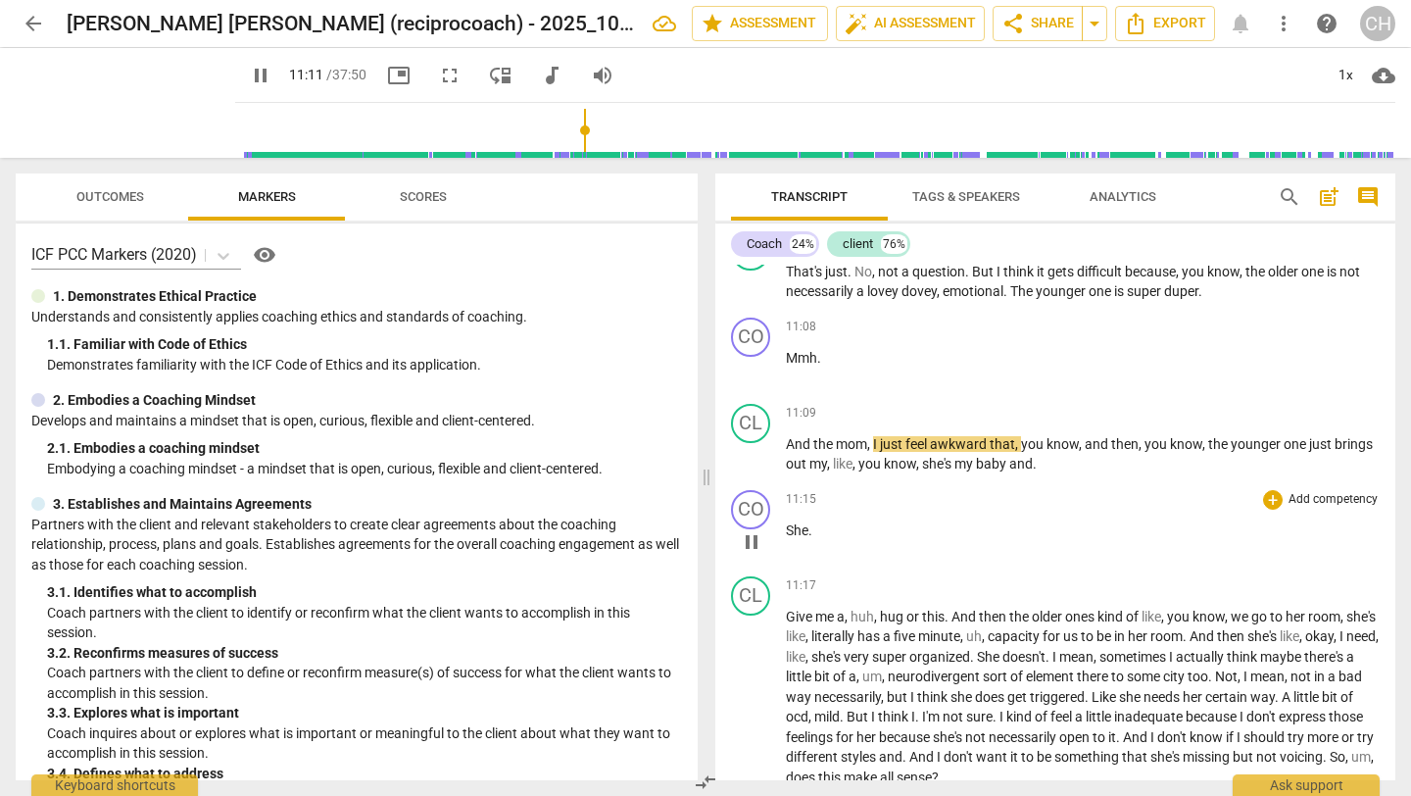
click at [790, 538] on span "She" at bounding box center [797, 530] width 23 height 16
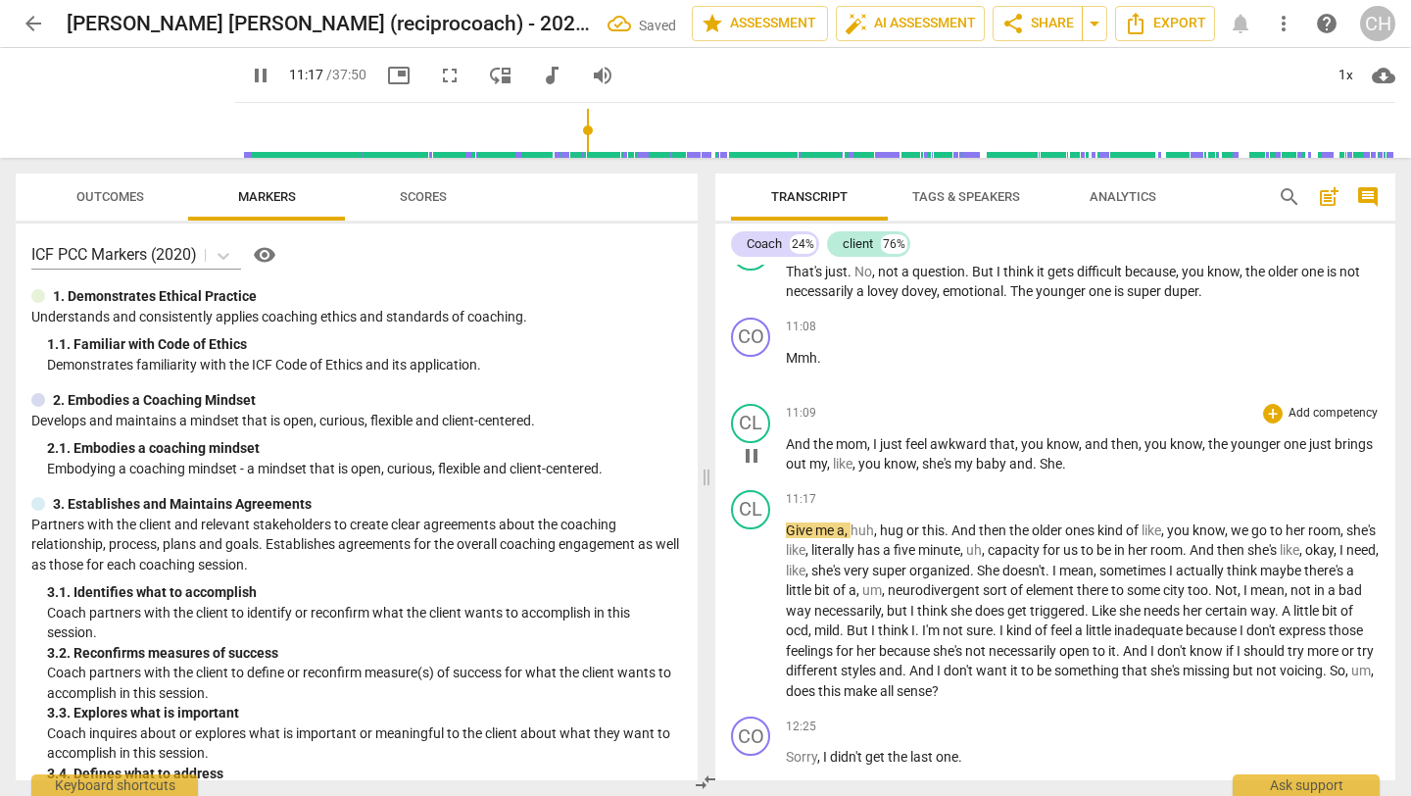
click at [1087, 474] on p "And the mom , I just feel awkward that , you know , and then , you know , the y…" at bounding box center [1083, 454] width 594 height 40
click at [740, 467] on span "pause" at bounding box center [752, 456] width 24 height 24
click at [1085, 474] on p "And the mom , I just feel awkward that , you know , and then , you know , the y…" at bounding box center [1083, 454] width 594 height 40
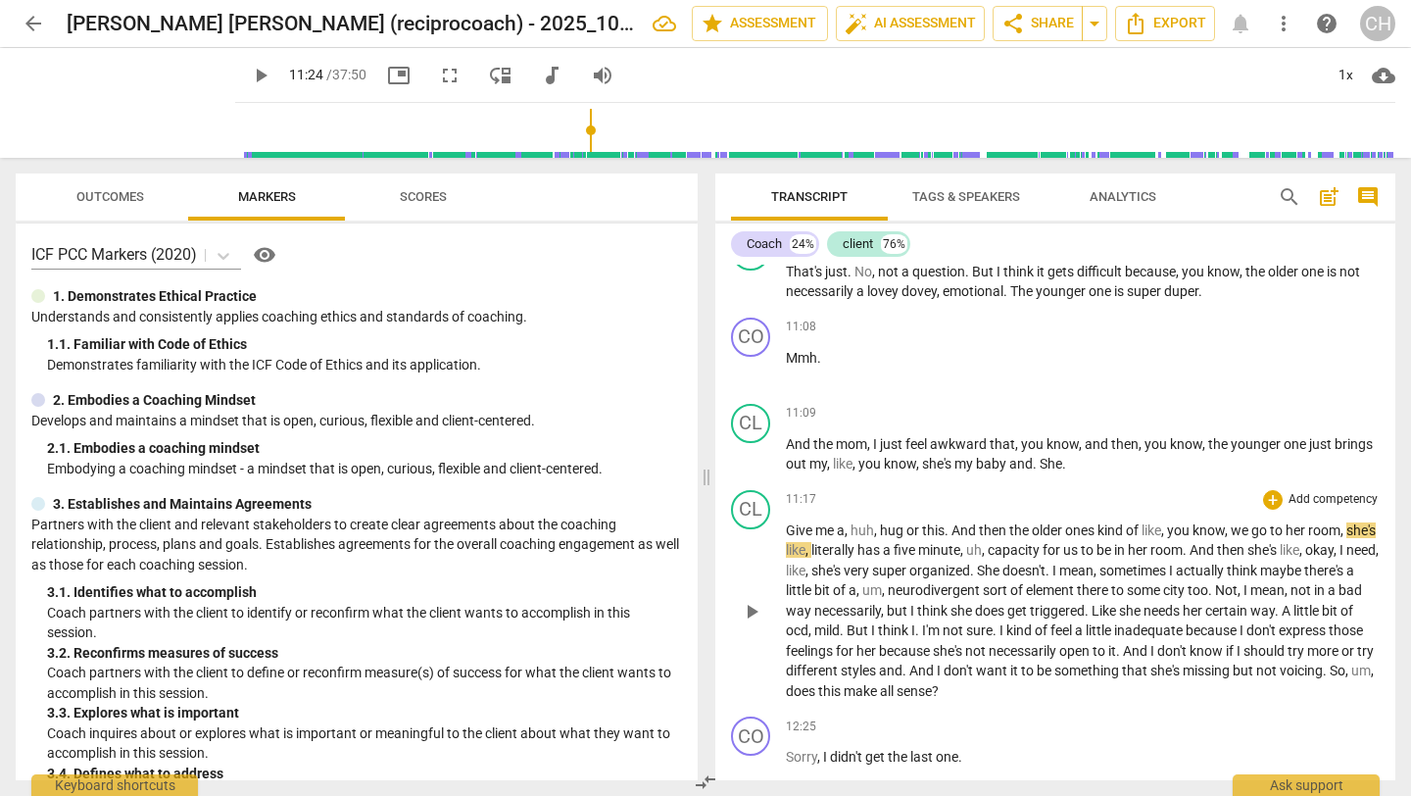
click at [784, 545] on div "CL play_arrow pause" at bounding box center [758, 596] width 55 height 212
click at [788, 538] on span "Give" at bounding box center [800, 530] width 29 height 16
click at [1081, 474] on p "And the mom , I just feel awkward that , you know , and then , you know , the y…" at bounding box center [1083, 454] width 594 height 40
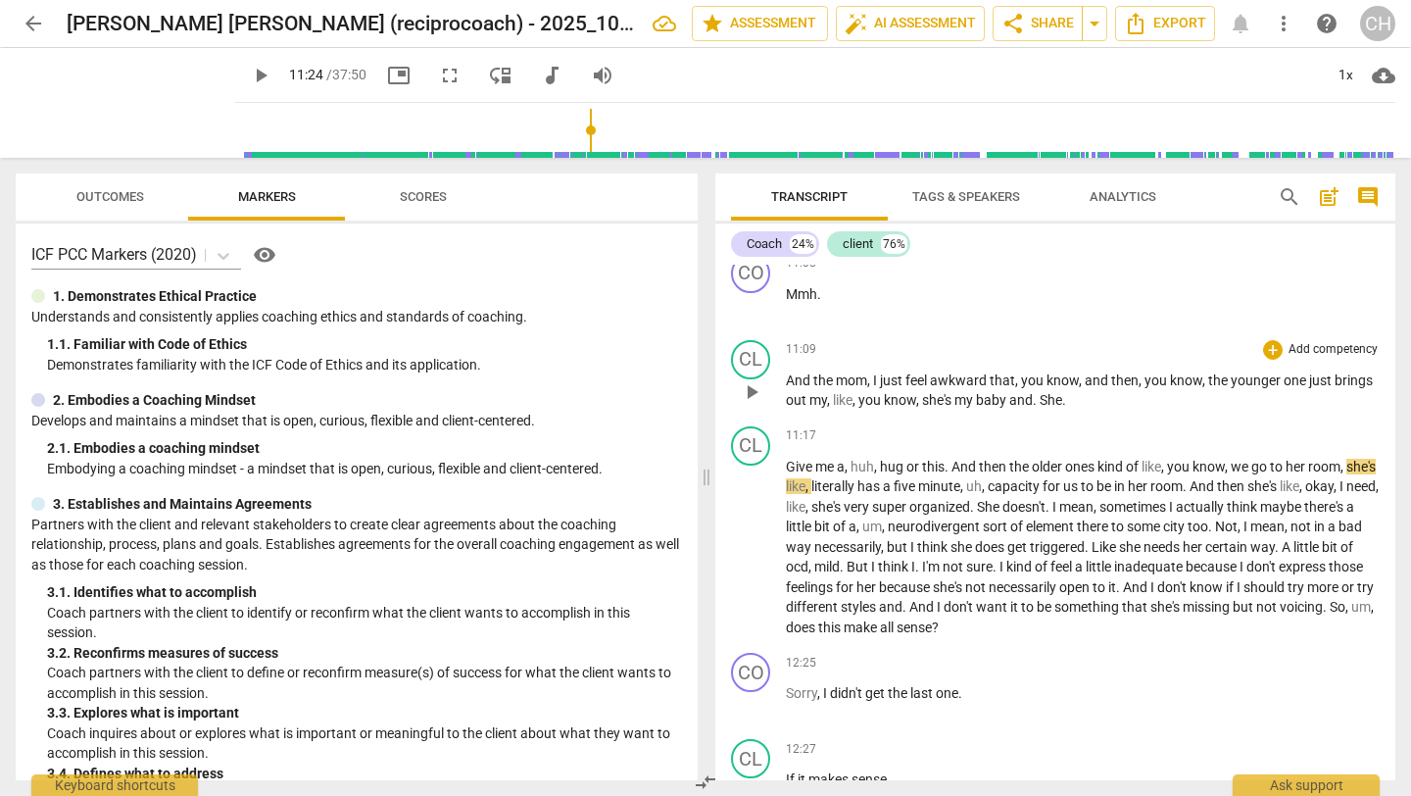
scroll to position [2904, 0]
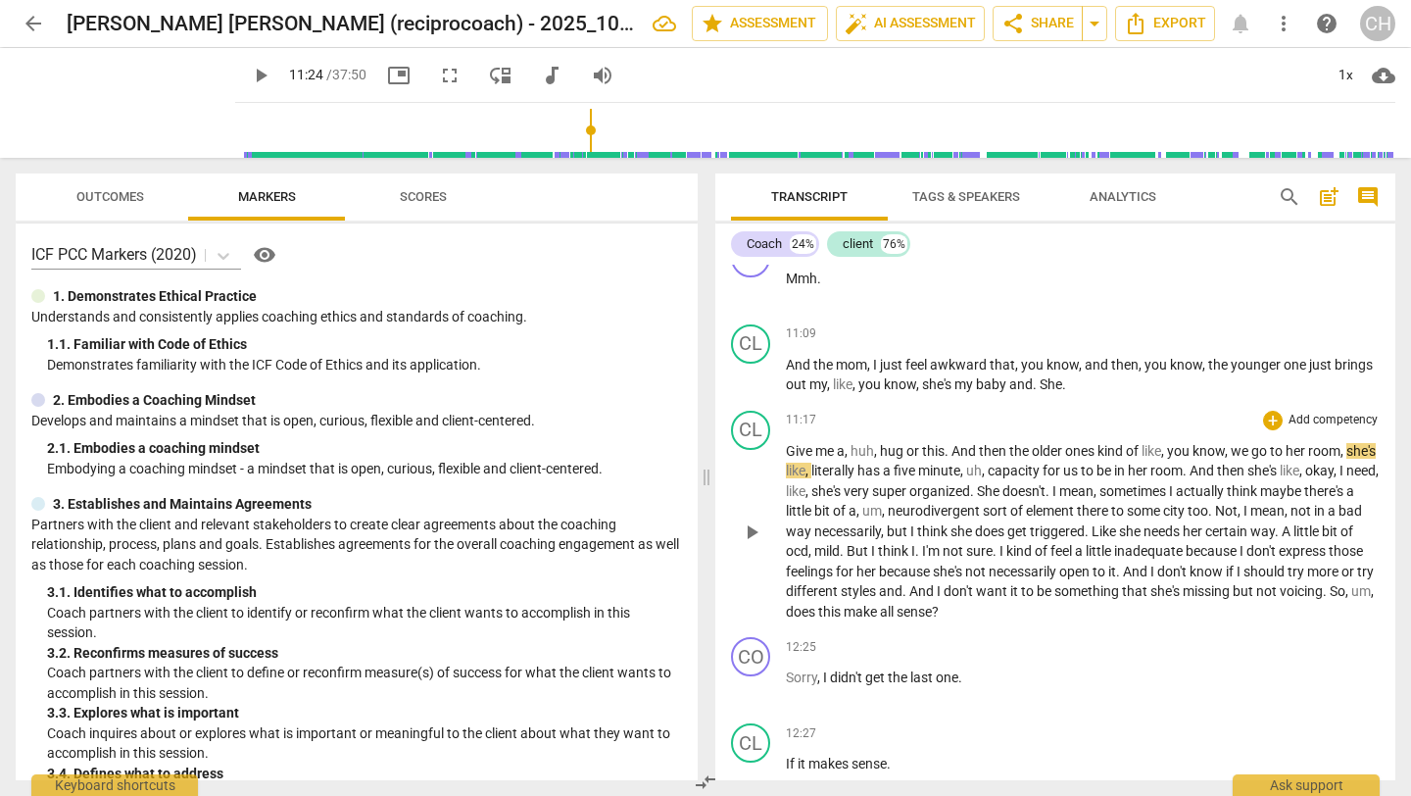
click at [787, 459] on span "Give" at bounding box center [800, 451] width 29 height 16
click at [809, 459] on span "Give" at bounding box center [800, 451] width 29 height 16
click at [790, 459] on span "Give" at bounding box center [800, 451] width 29 height 16
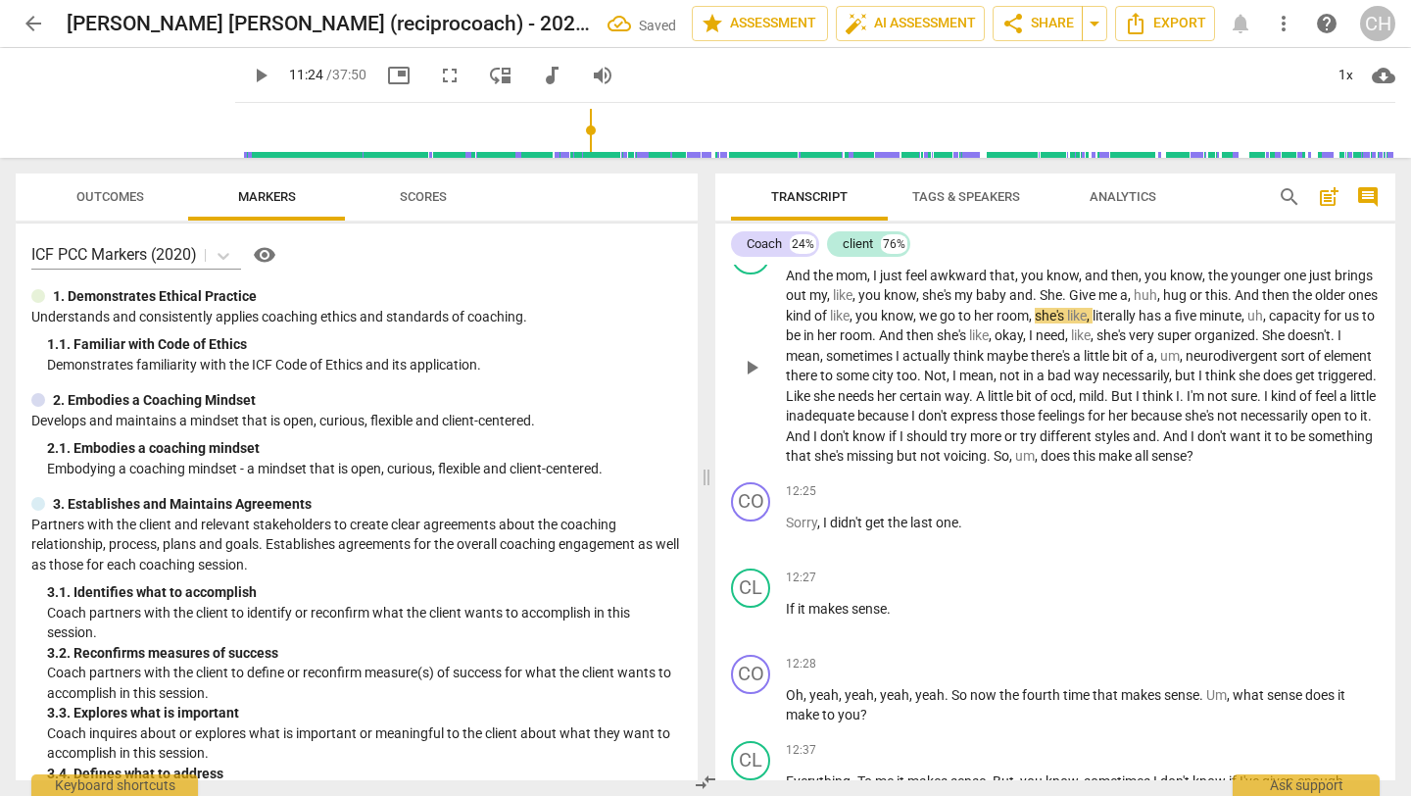
scroll to position [2996, 0]
click at [1098, 461] on span "this" at bounding box center [1085, 453] width 25 height 16
click at [1135, 461] on span "make" at bounding box center [1116, 453] width 36 height 16
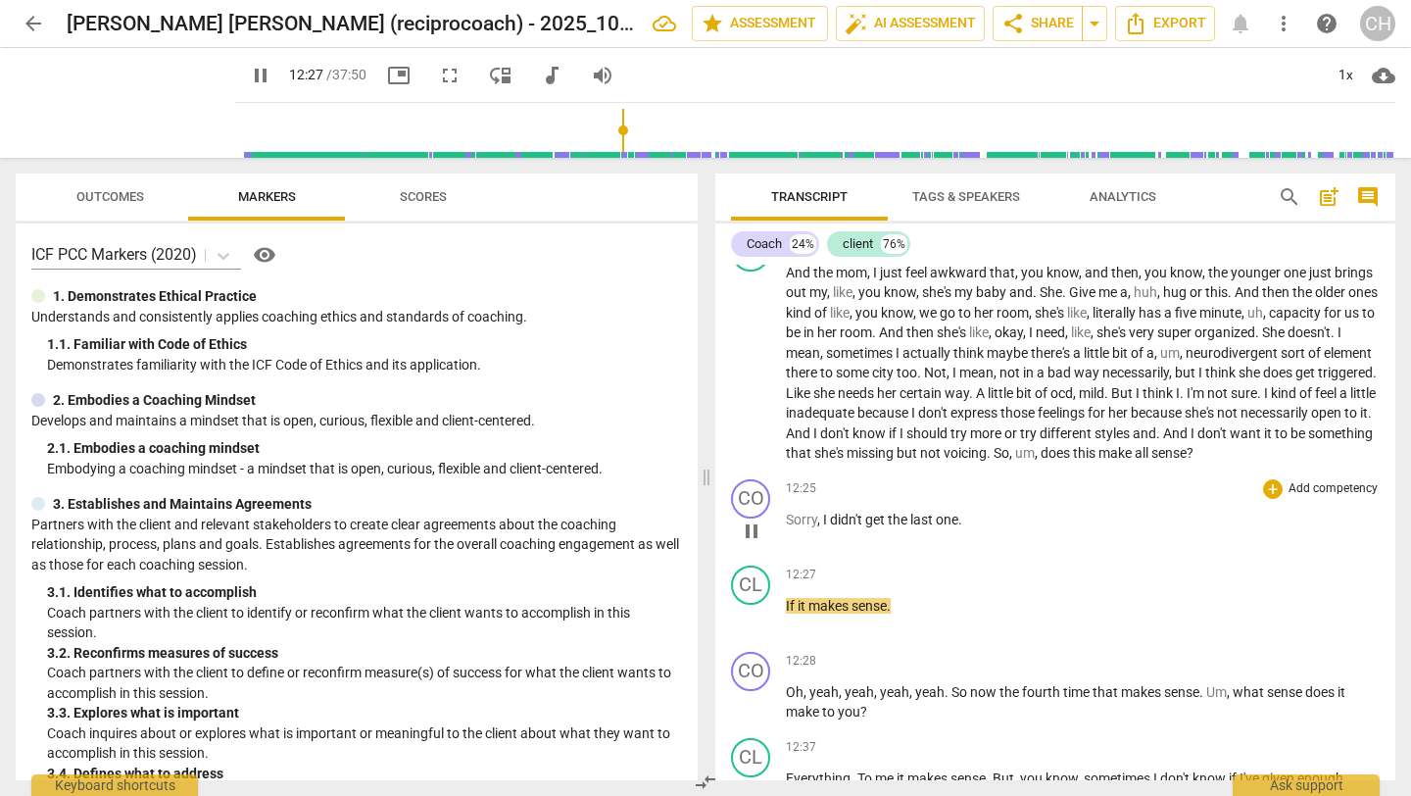
click at [942, 527] on span "one" at bounding box center [947, 519] width 23 height 16
click at [970, 530] on p "Sorry , I didn't get the last one ." at bounding box center [1083, 520] width 594 height 21
type input "748"
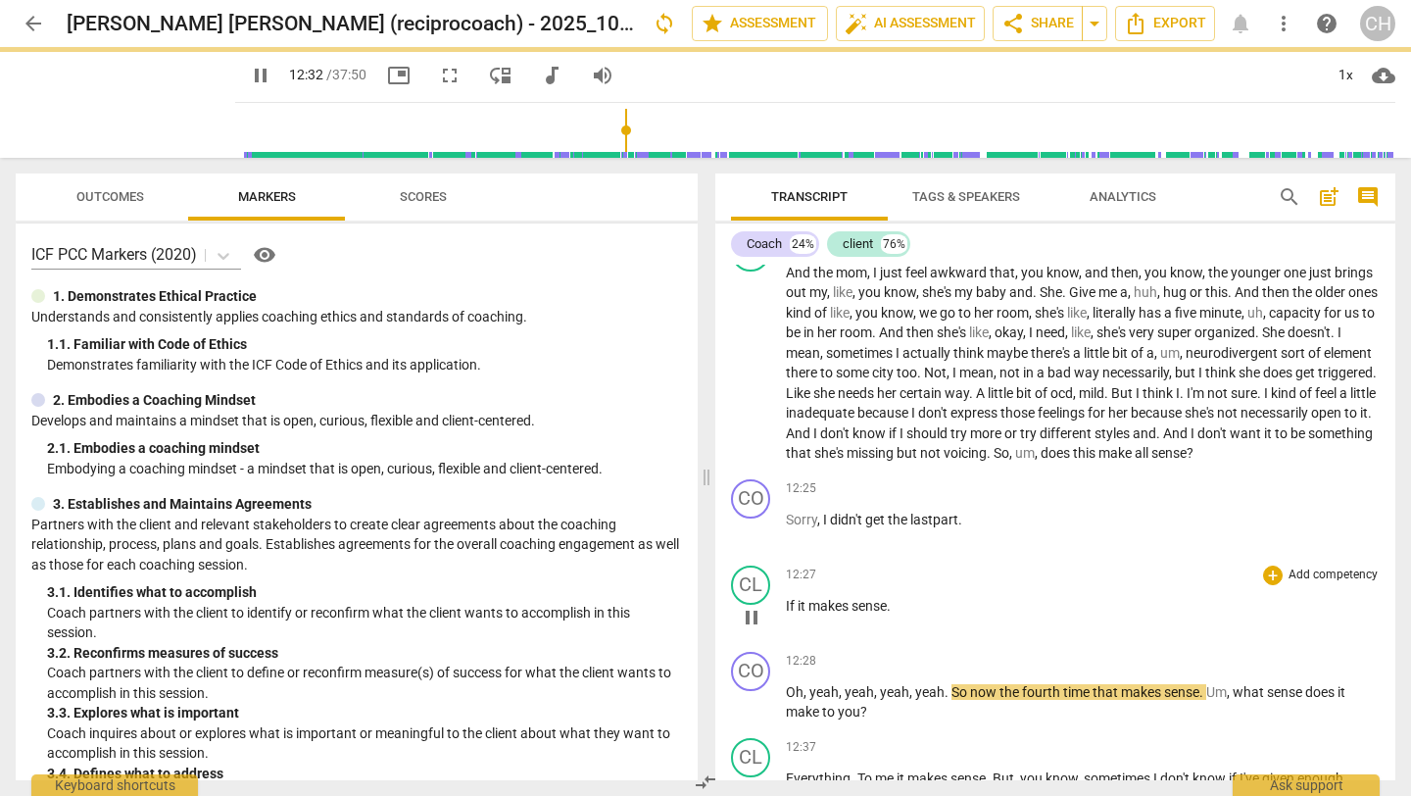
click at [794, 613] on span "If" at bounding box center [792, 606] width 12 height 16
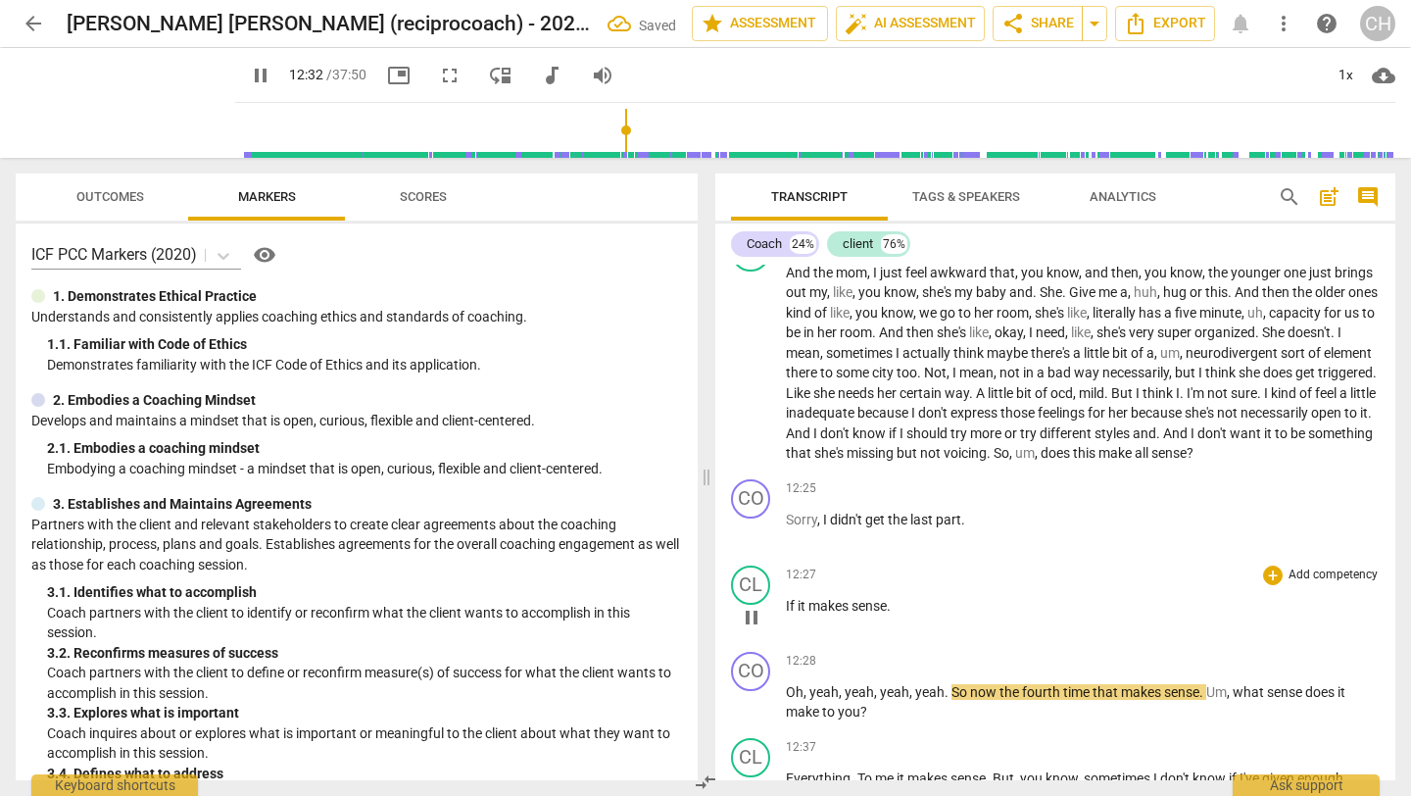
click at [794, 613] on span "If" at bounding box center [792, 606] width 12 height 16
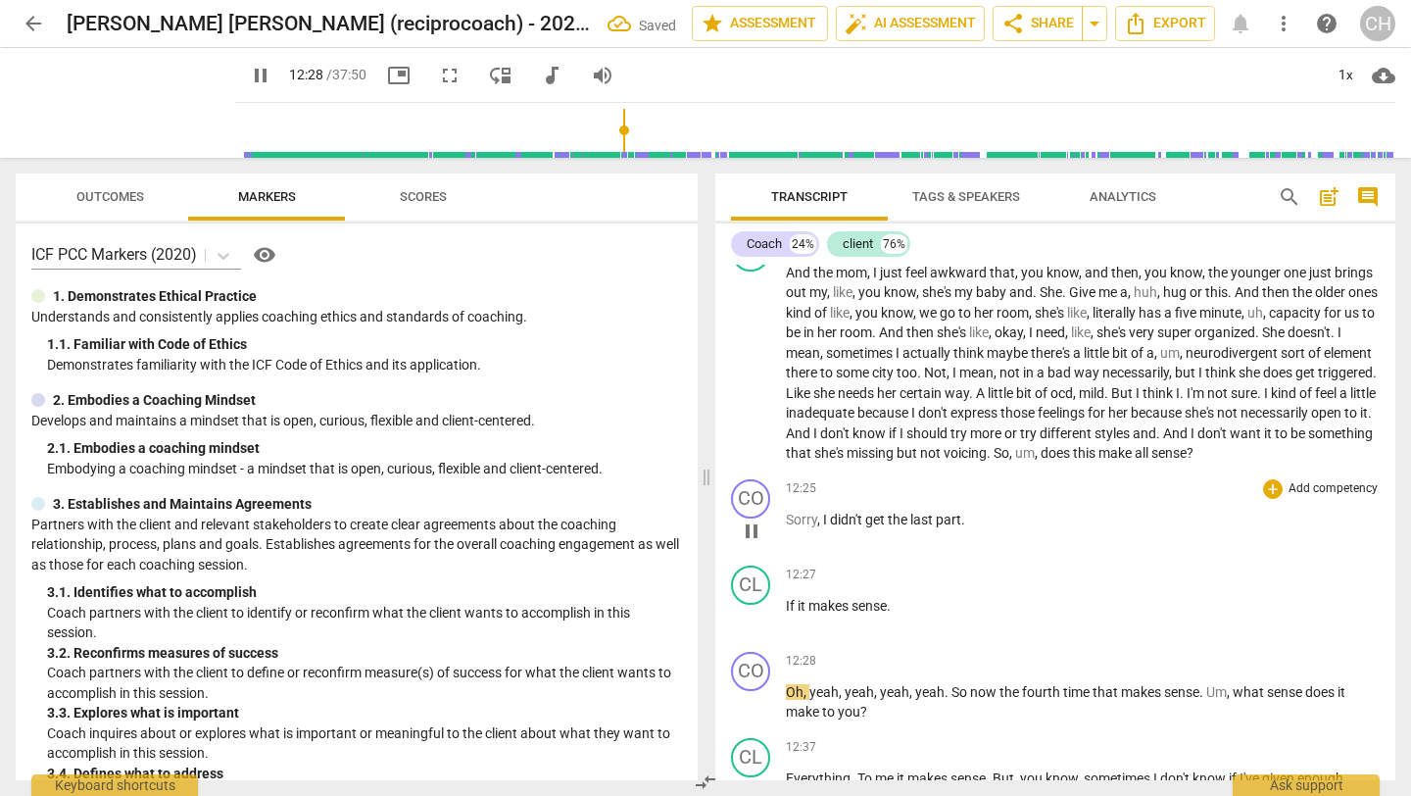
click at [932, 527] on span "last" at bounding box center [922, 519] width 25 height 16
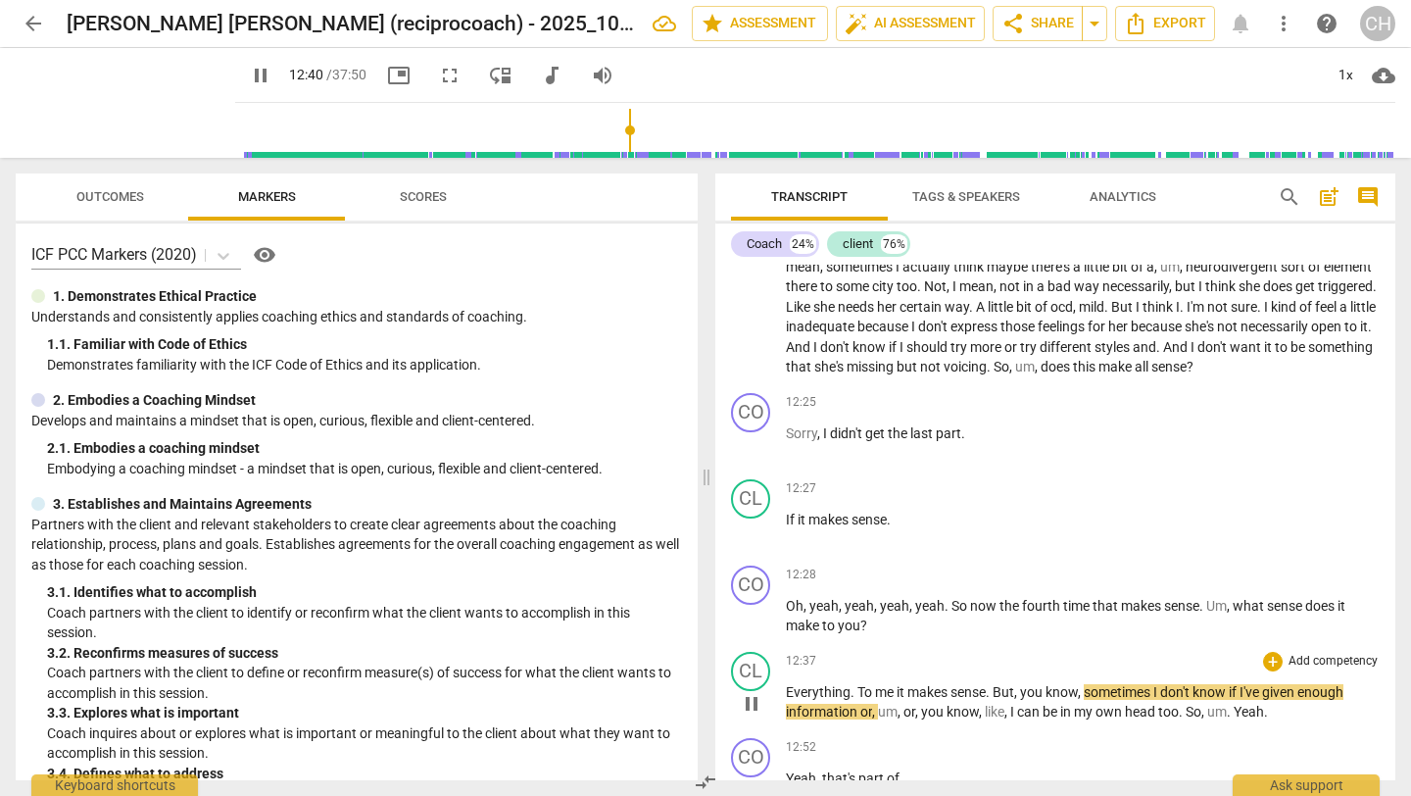
click at [790, 700] on span "Everything" at bounding box center [818, 692] width 65 height 16
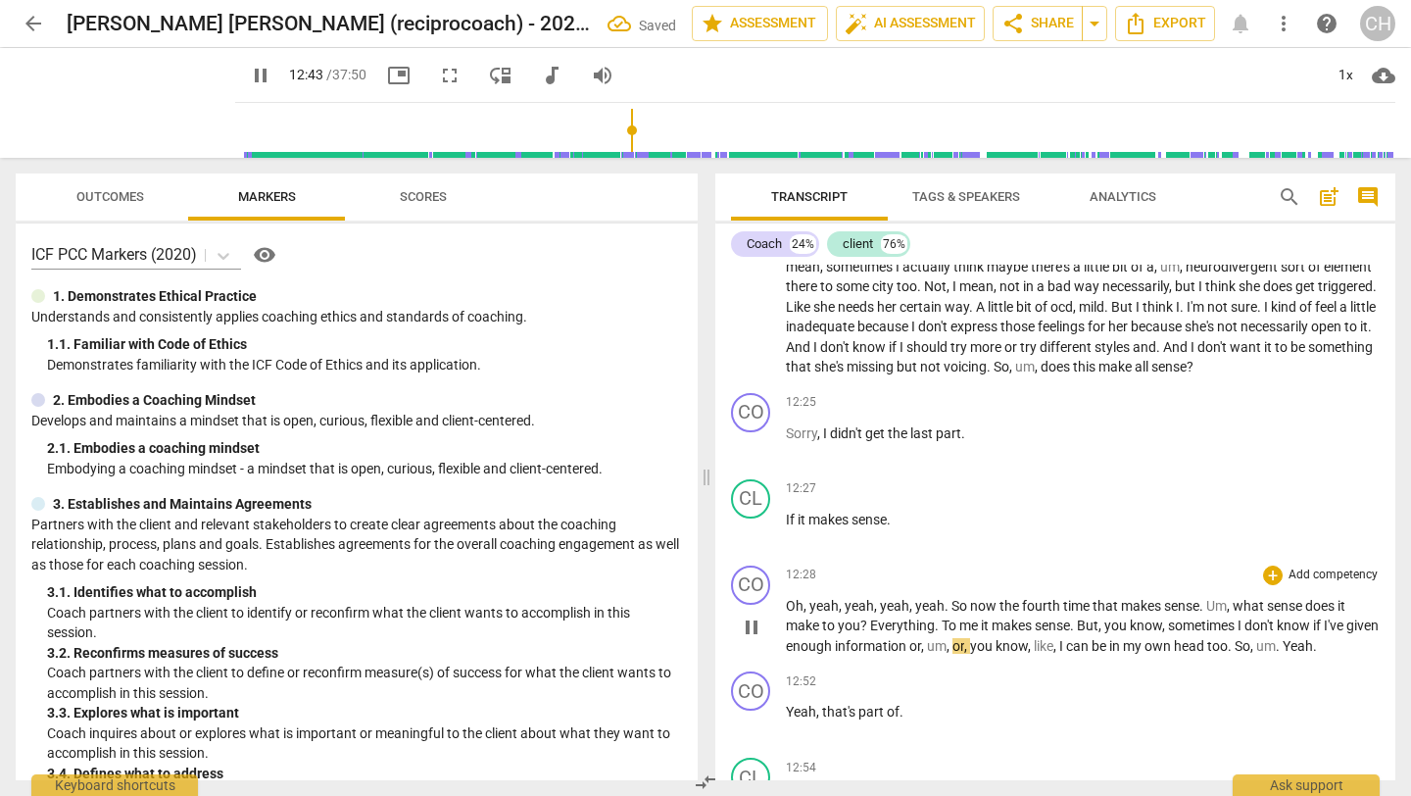
click at [939, 633] on span "." at bounding box center [938, 625] width 7 height 16
type input "768"
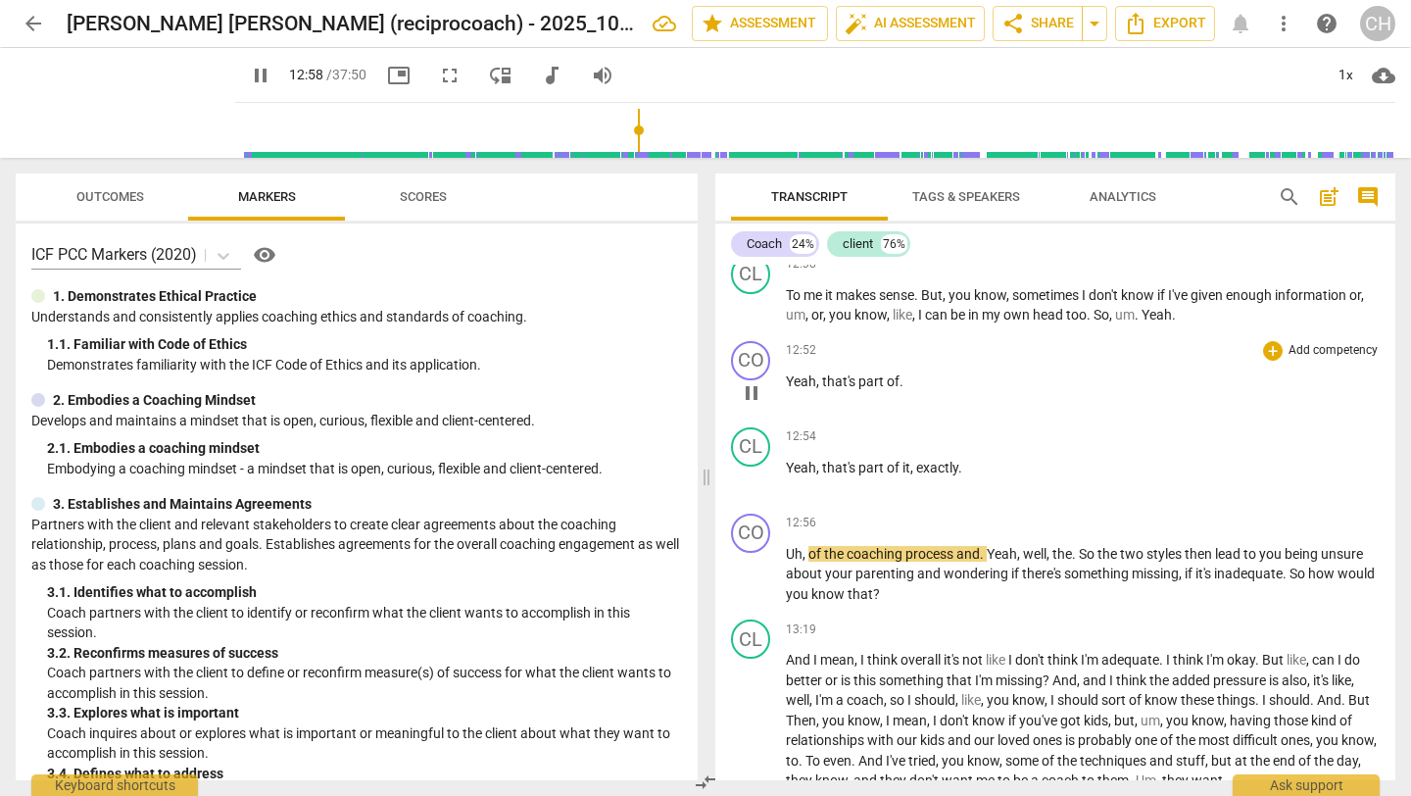
scroll to position [3493, 0]
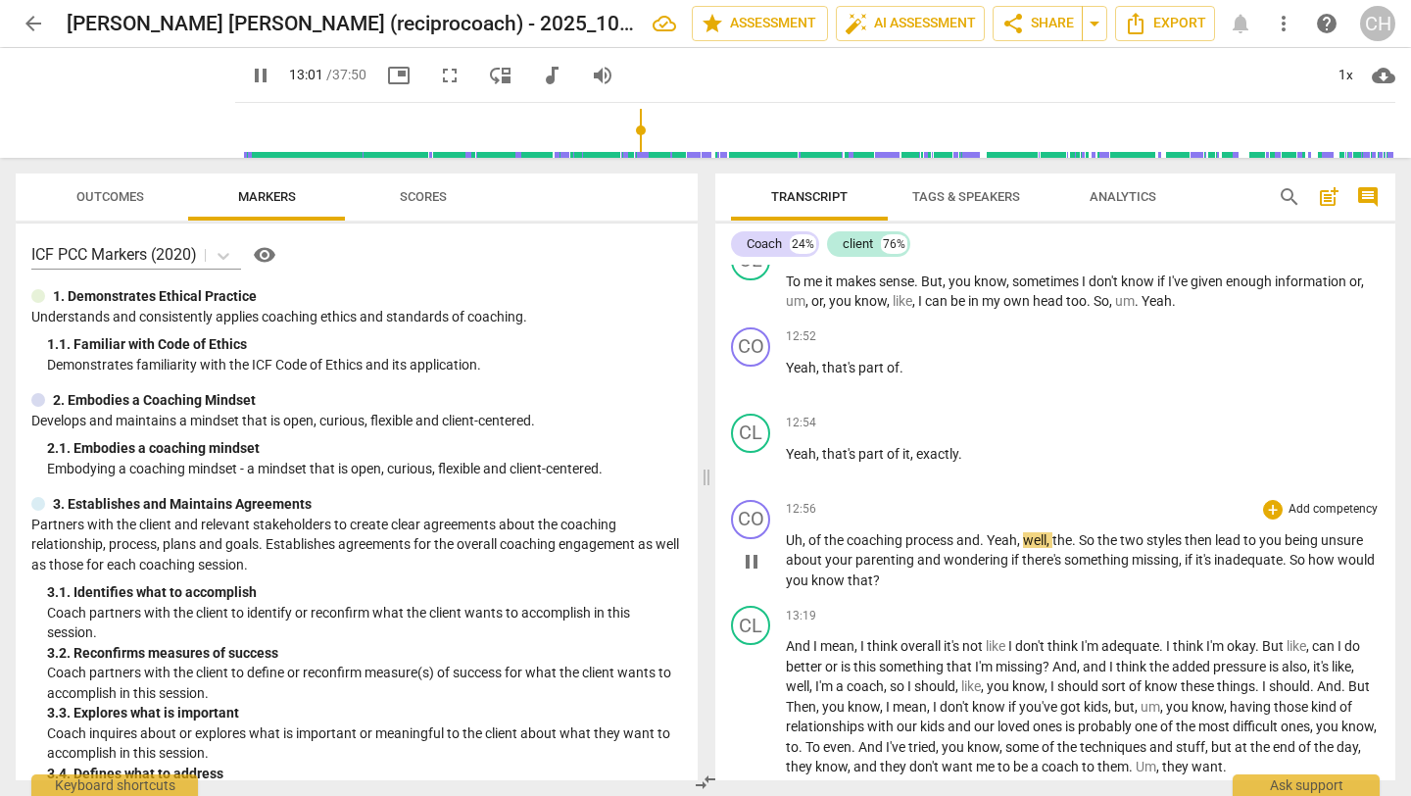
click at [993, 548] on span "Yeah" at bounding box center [1002, 540] width 30 height 16
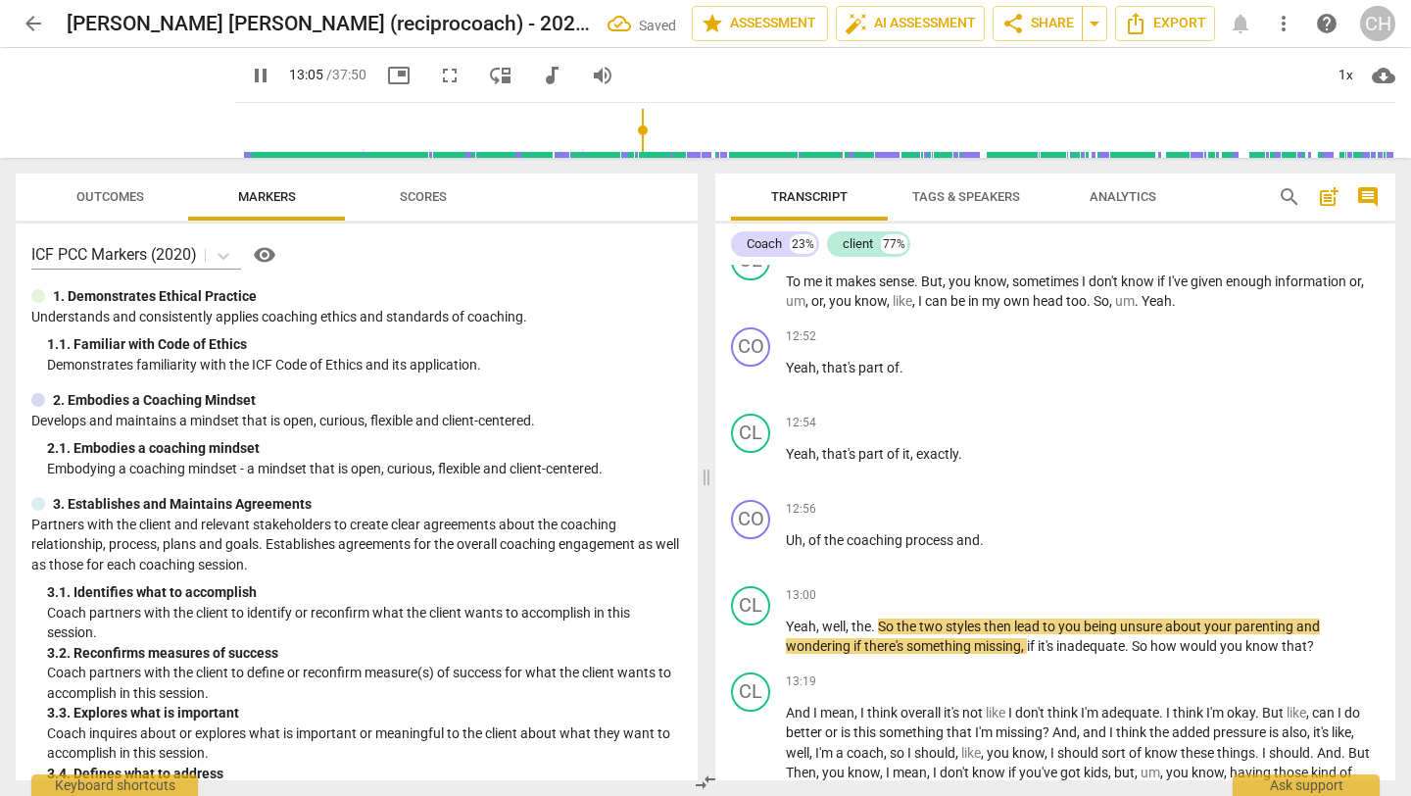
scroll to position [3454, 0]
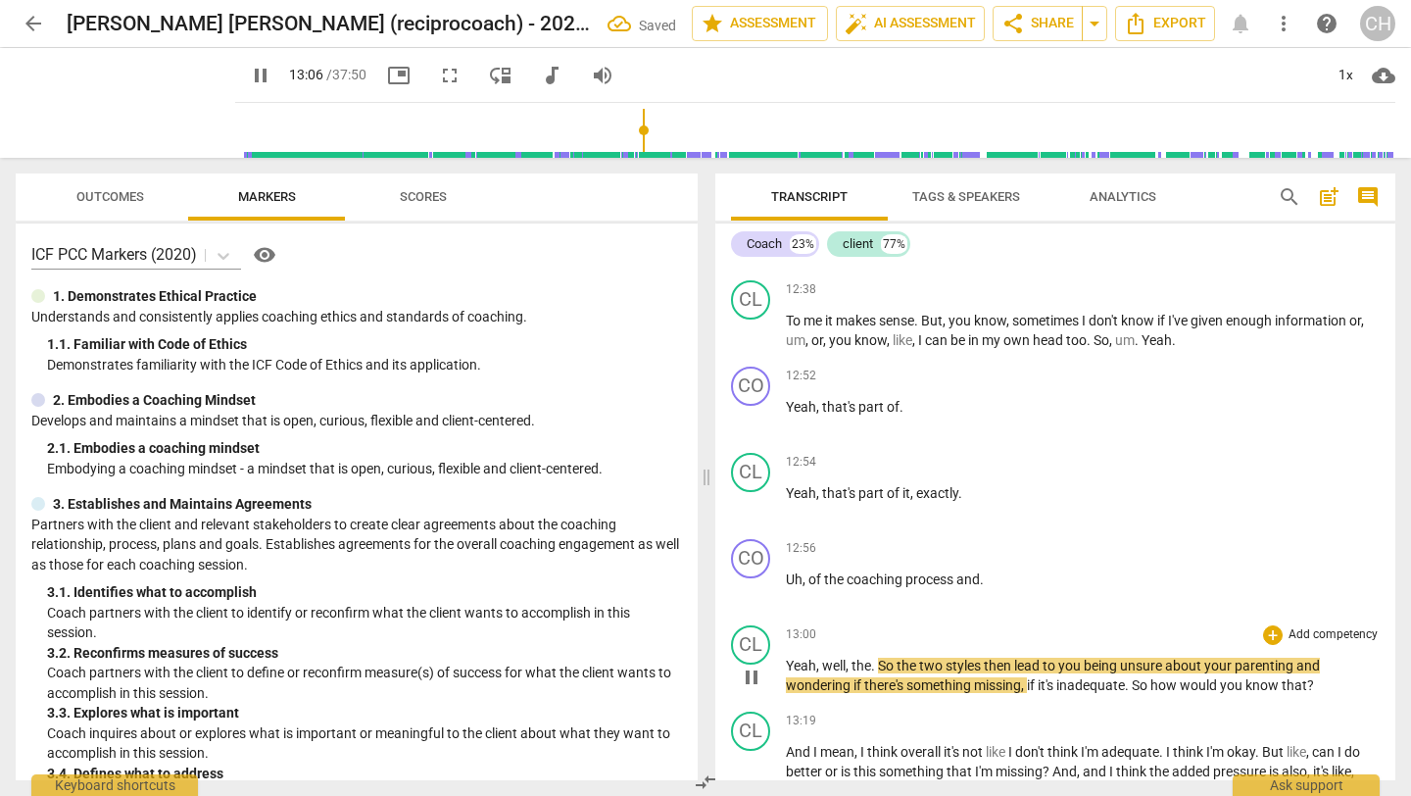
click at [776, 686] on div "play_arrow pause" at bounding box center [761, 676] width 50 height 25
click at [801, 673] on span "Yeah" at bounding box center [801, 665] width 30 height 16
type input "789"
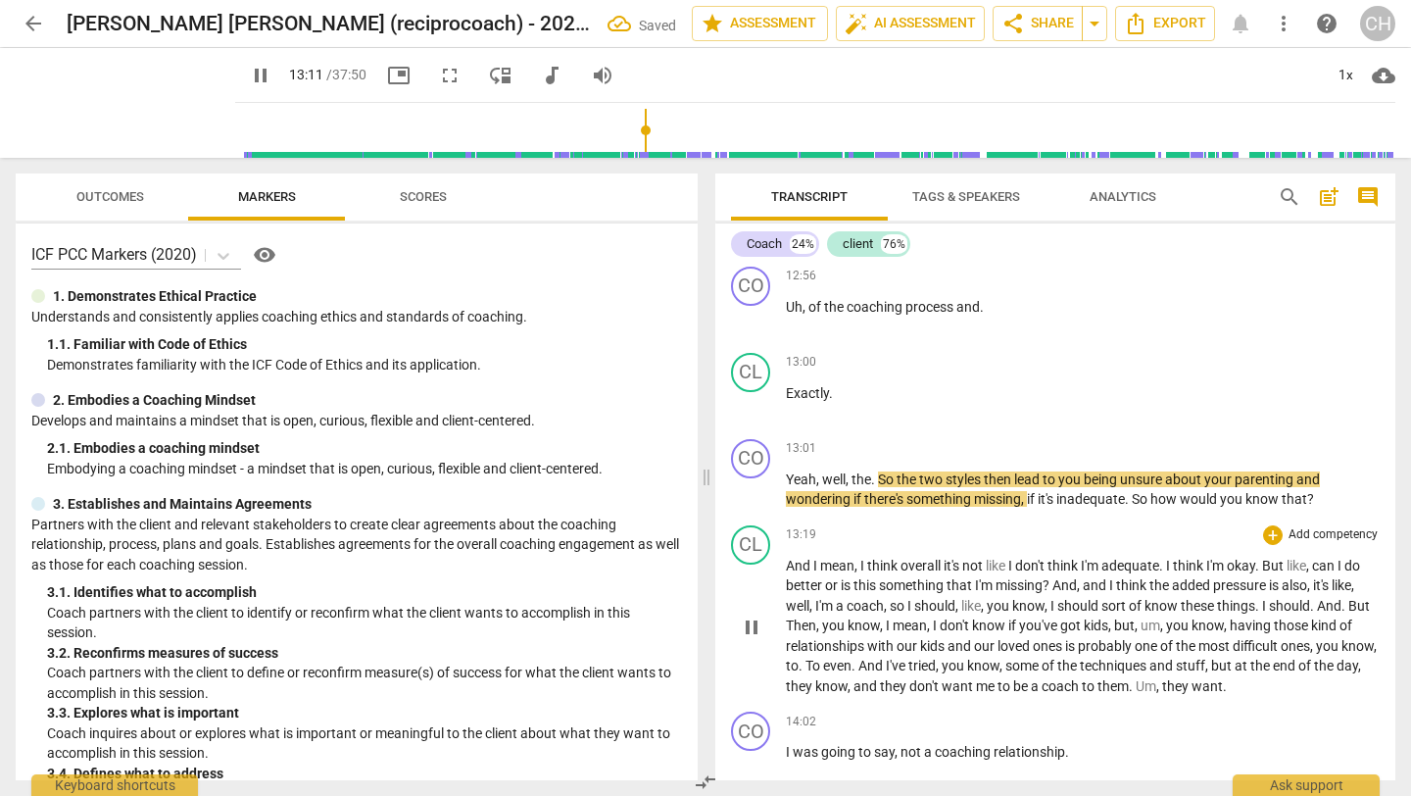
scroll to position [3728, 0]
click at [1062, 542] on div "CL play_arrow pause 13:19 + Add competency keyboard_arrow_right And I mean , I …" at bounding box center [1055, 608] width 680 height 187
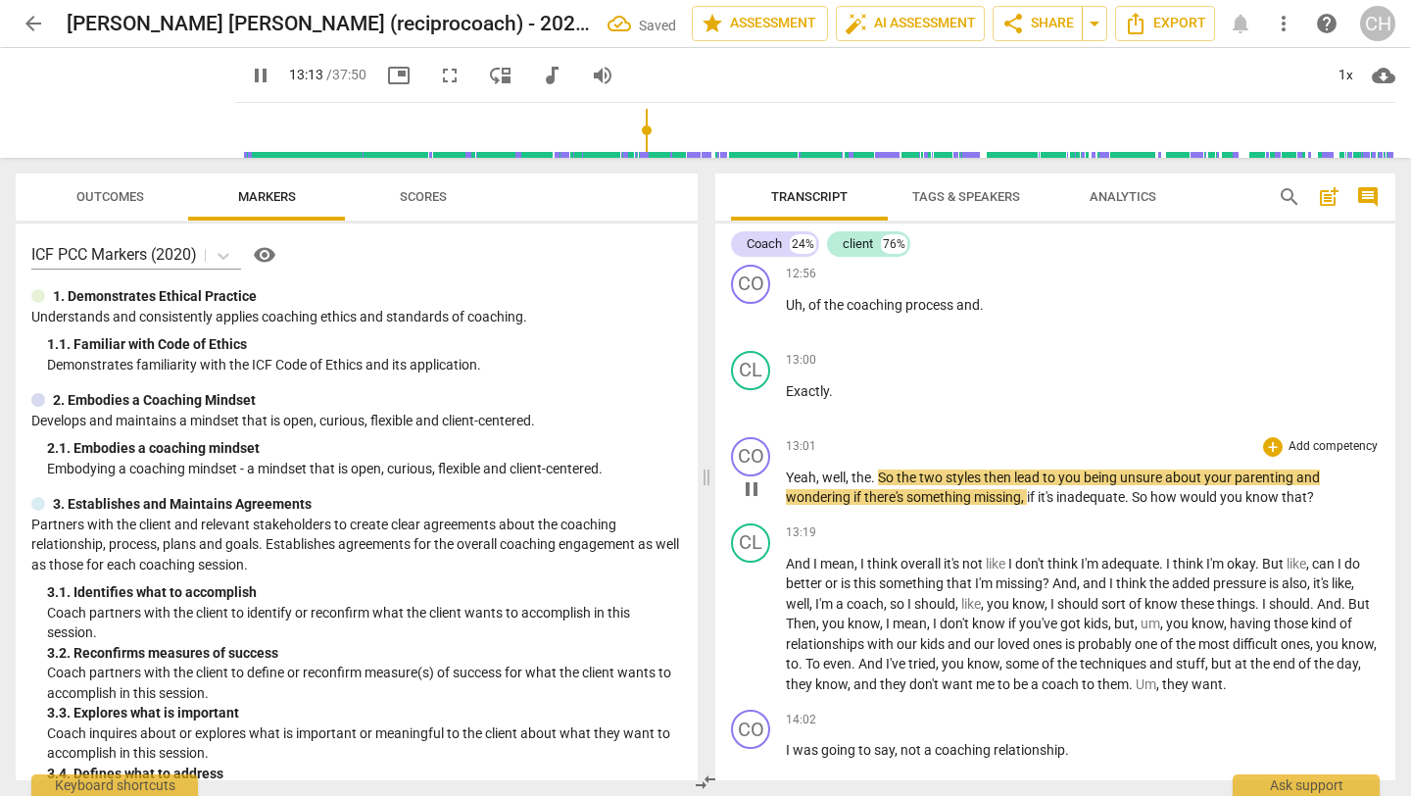
click at [1001, 505] on span "missing" at bounding box center [997, 497] width 47 height 16
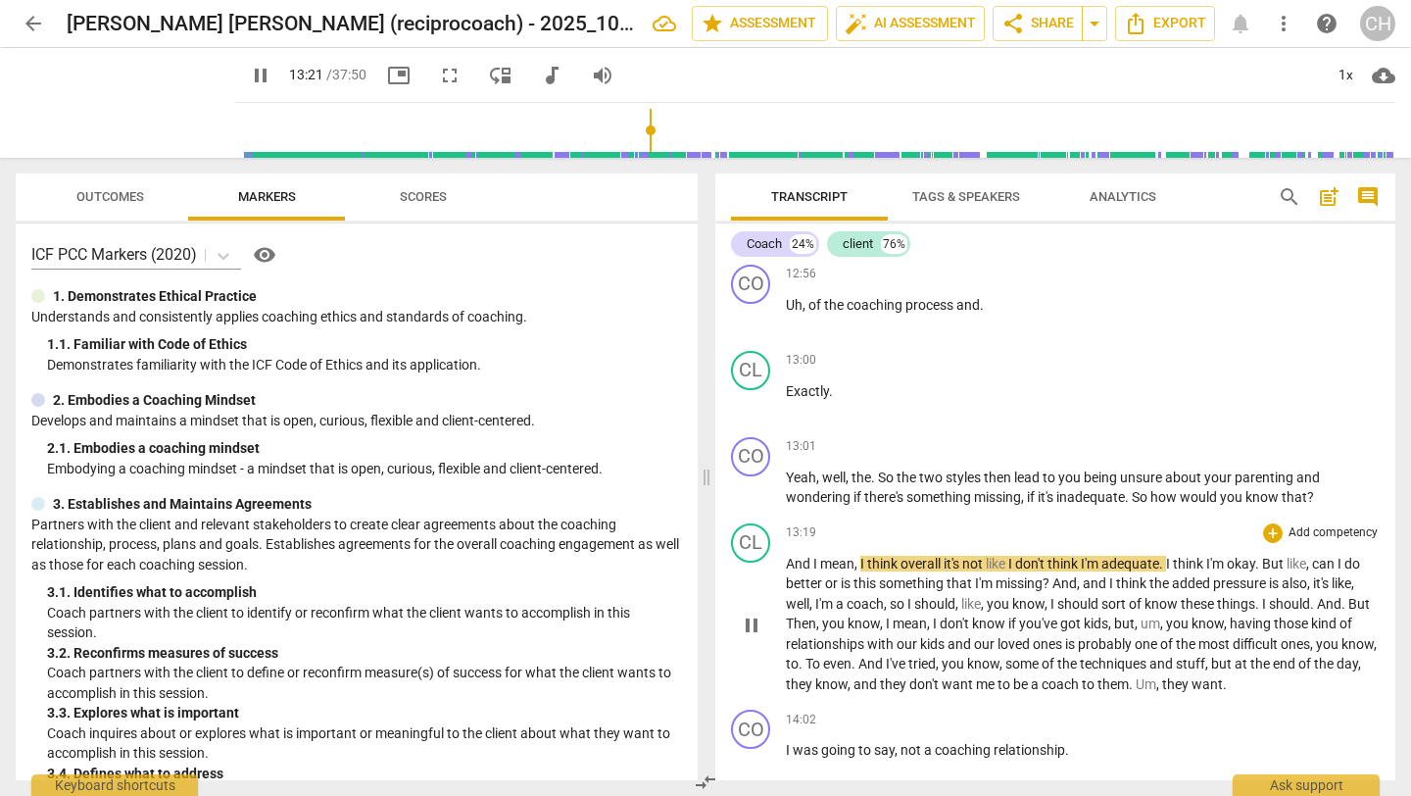
click at [786, 571] on span "And" at bounding box center [799, 564] width 27 height 16
type input "803"
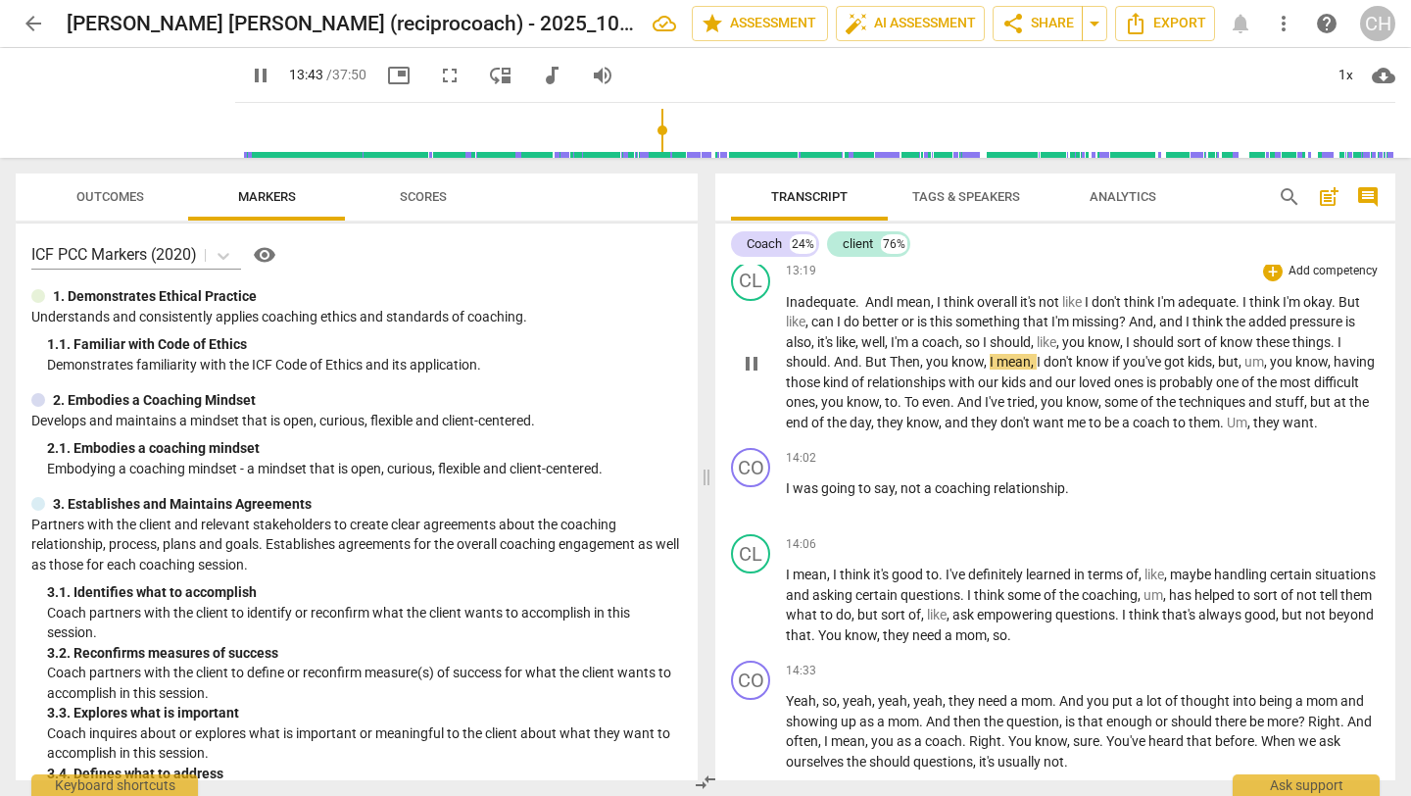
scroll to position [4002, 0]
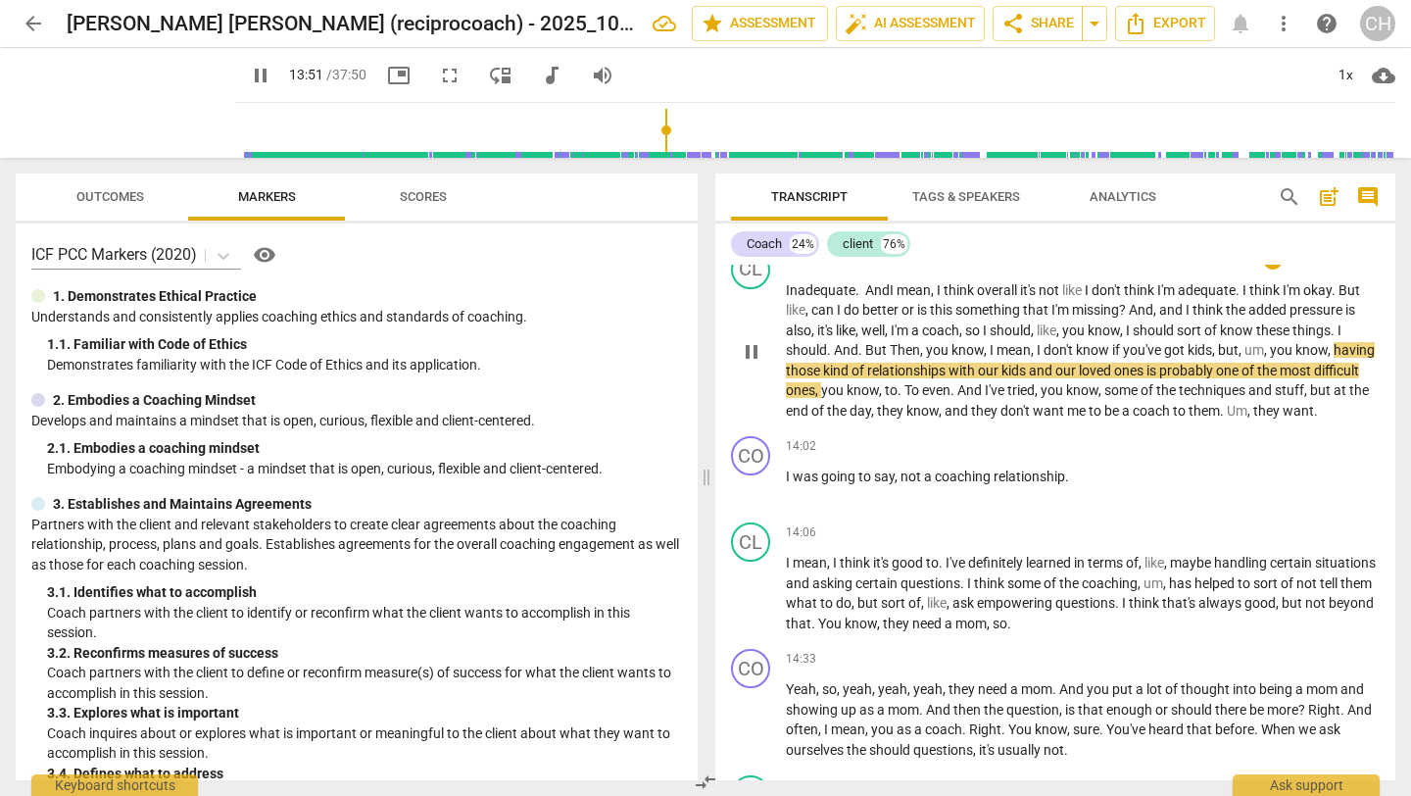
click at [1189, 418] on span "to" at bounding box center [1181, 411] width 16 height 16
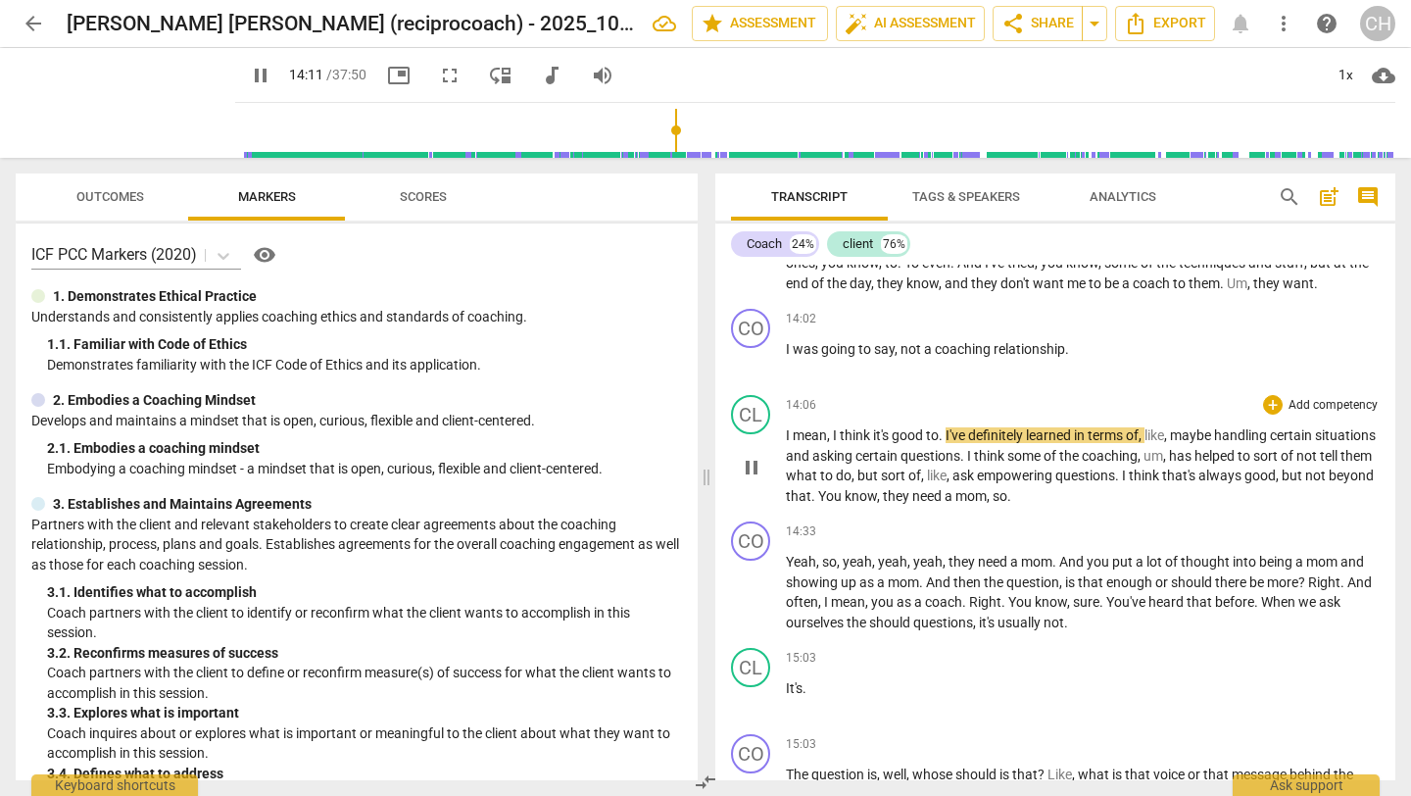
scroll to position [4169, 0]
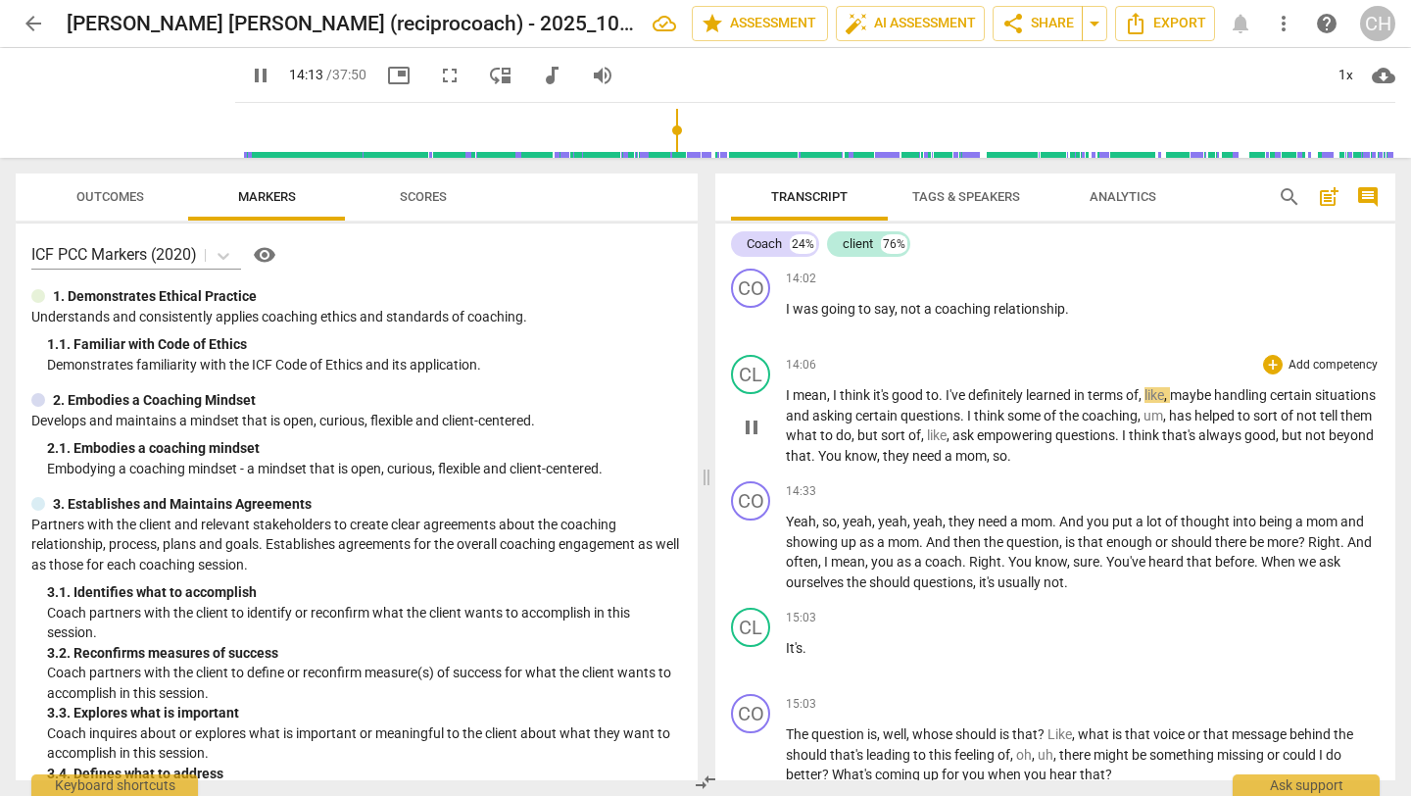
click at [877, 463] on span "know" at bounding box center [861, 456] width 32 height 16
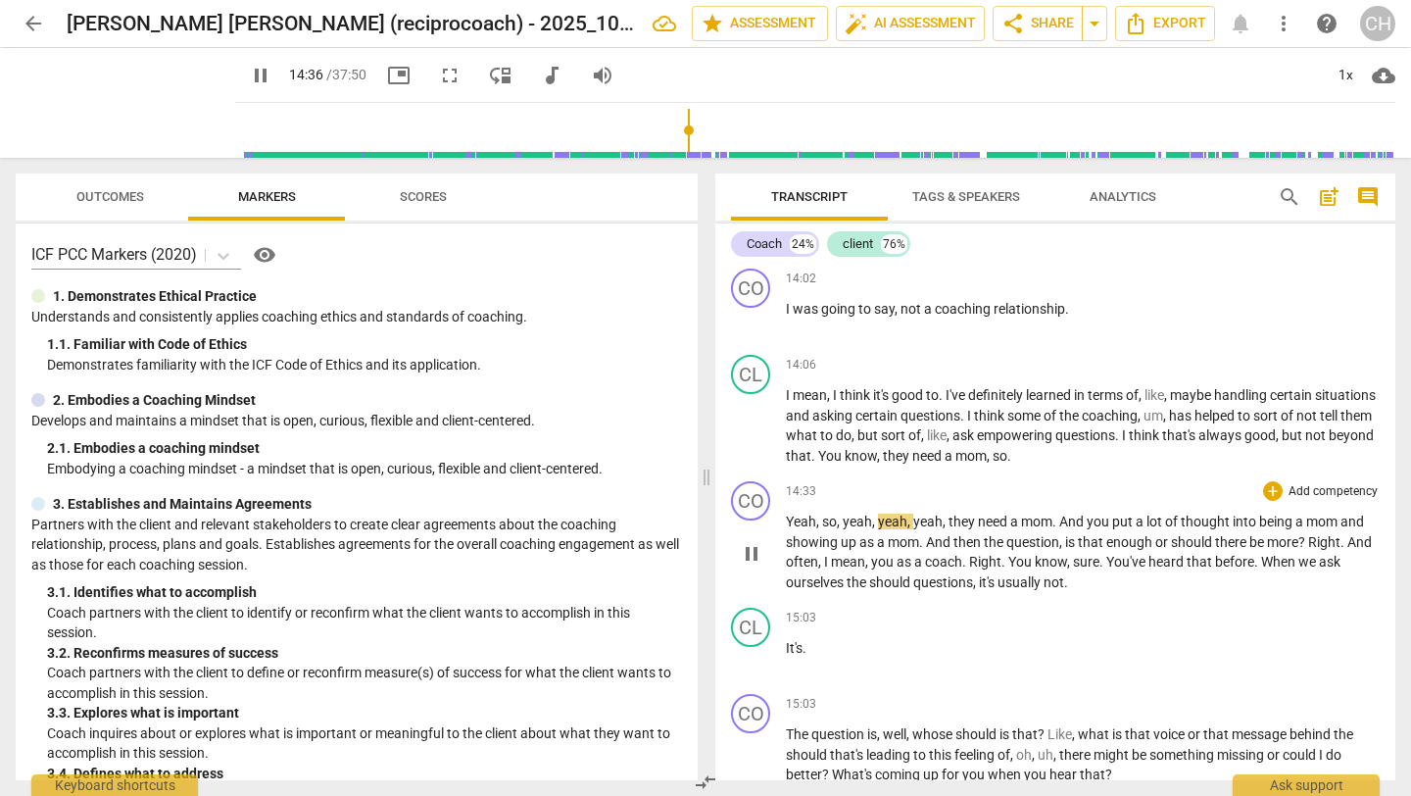
click at [823, 529] on span "so" at bounding box center [829, 521] width 15 height 16
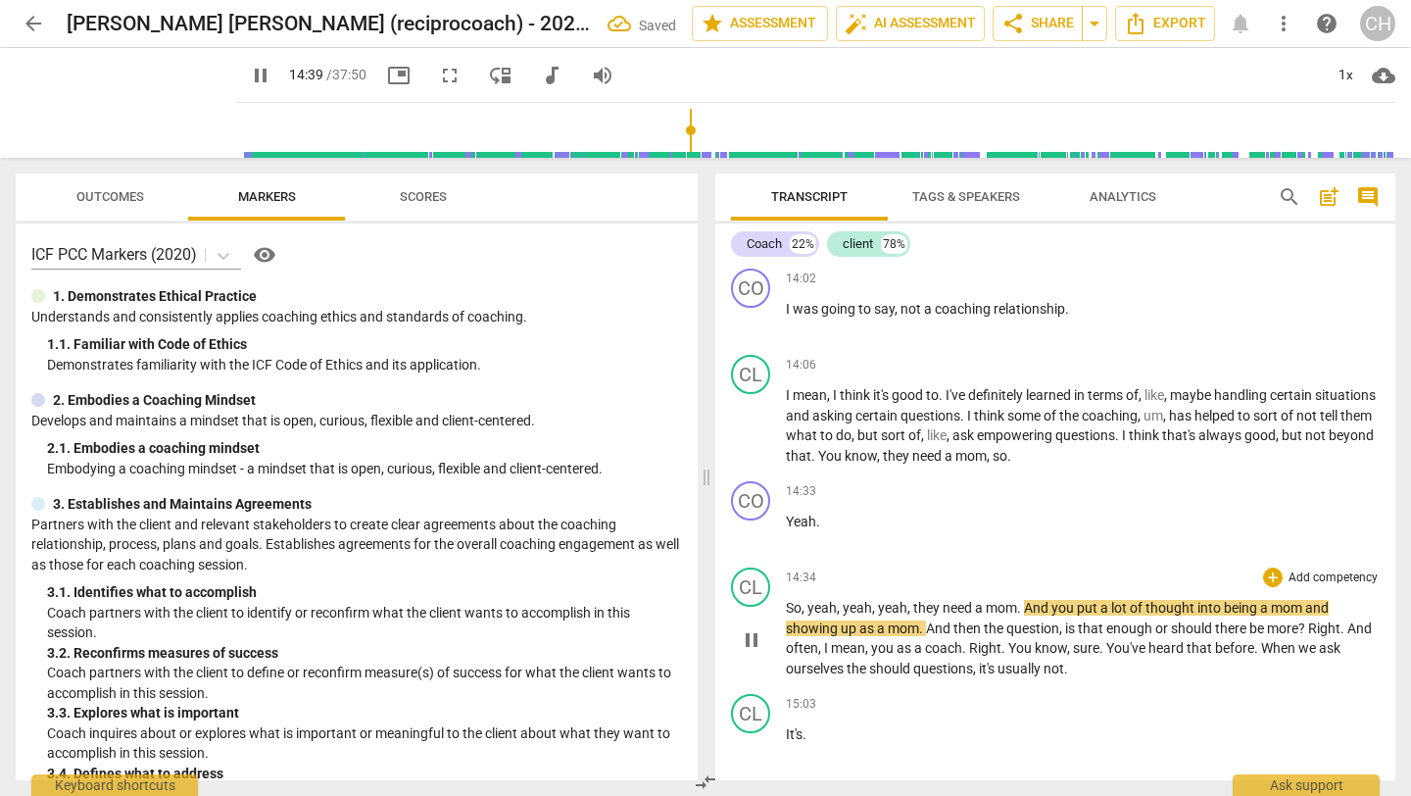
click at [909, 615] on span "," at bounding box center [910, 608] width 6 height 16
click at [915, 615] on span "they" at bounding box center [927, 608] width 29 height 16
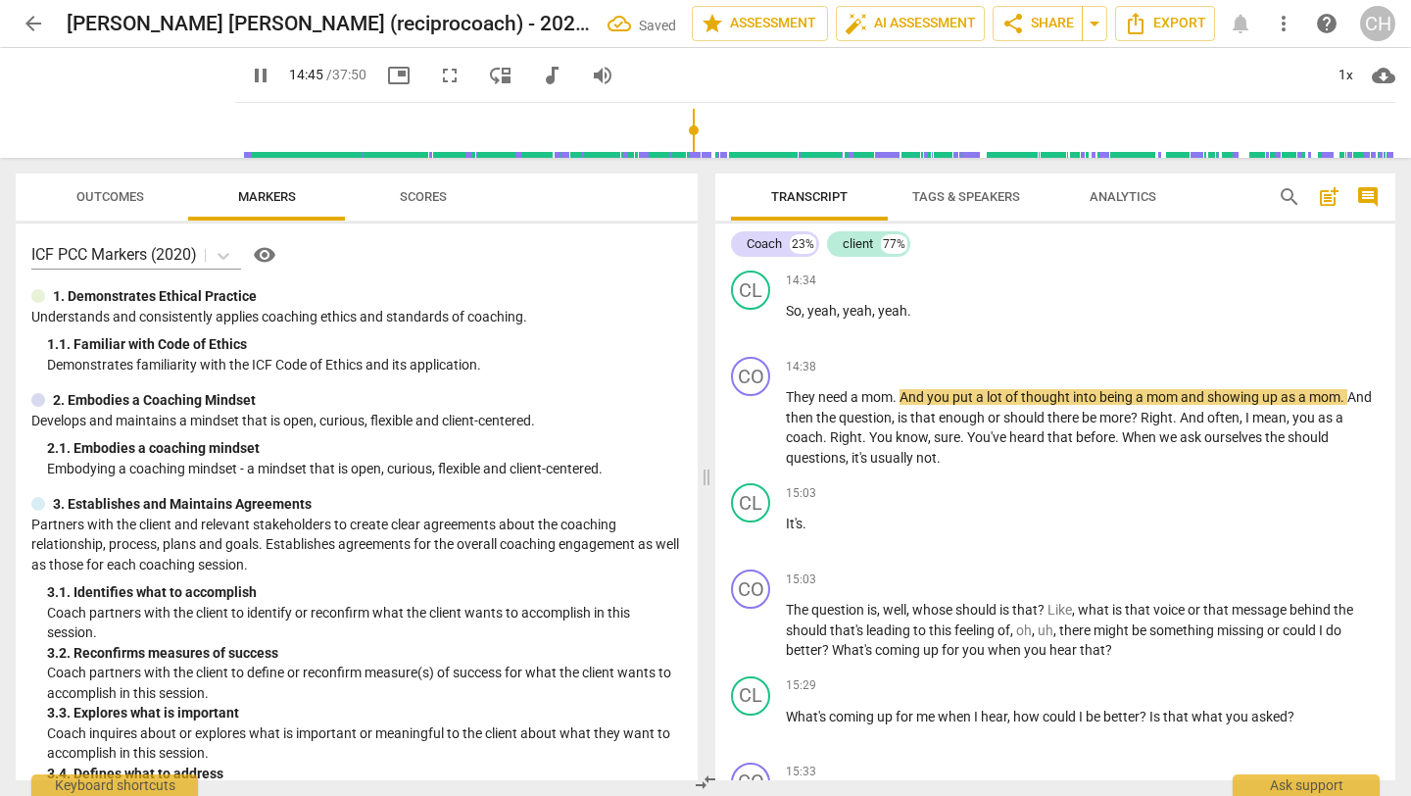
scroll to position [4471, 0]
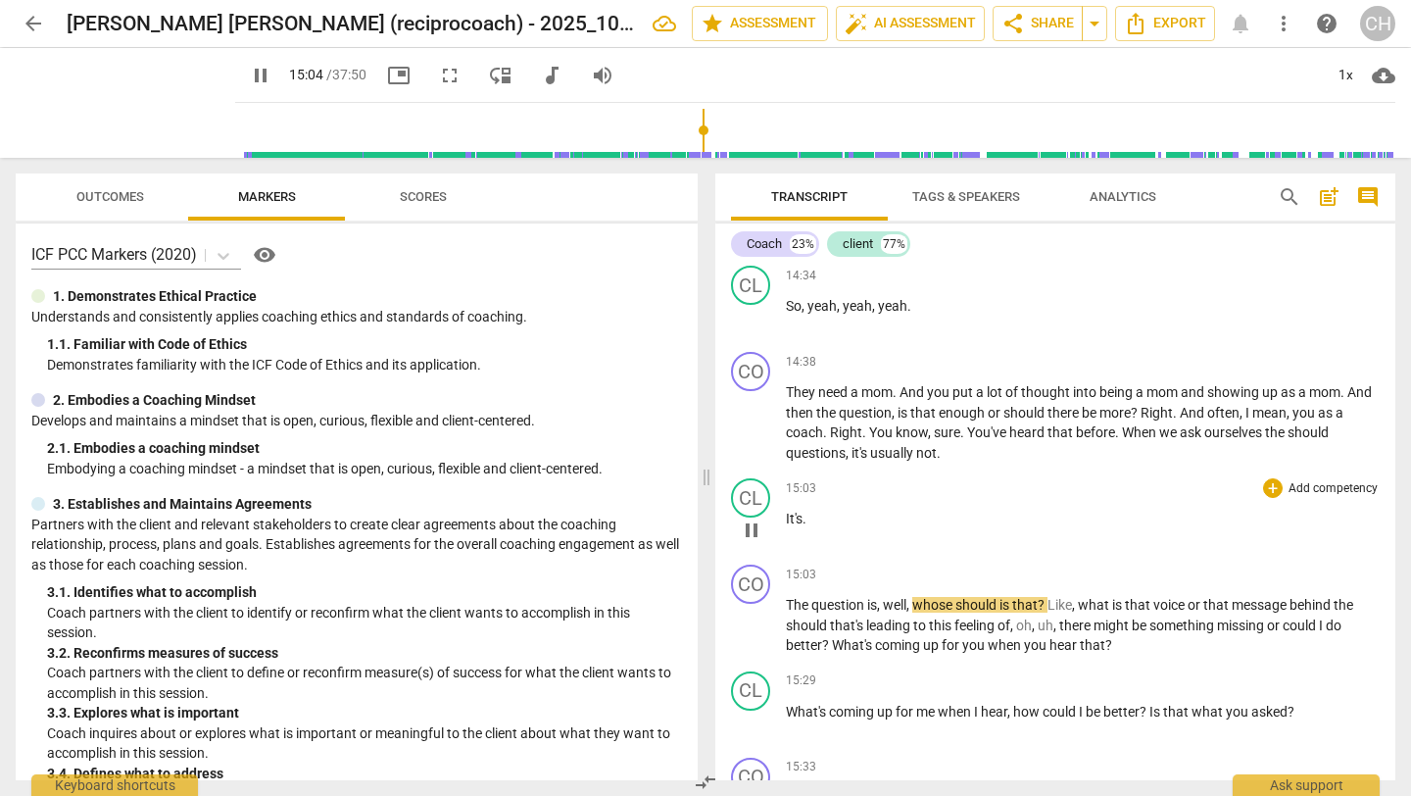
click at [783, 549] on div "CL play_arrow pause" at bounding box center [758, 513] width 55 height 71
click at [788, 526] on span "It's" at bounding box center [794, 518] width 17 height 16
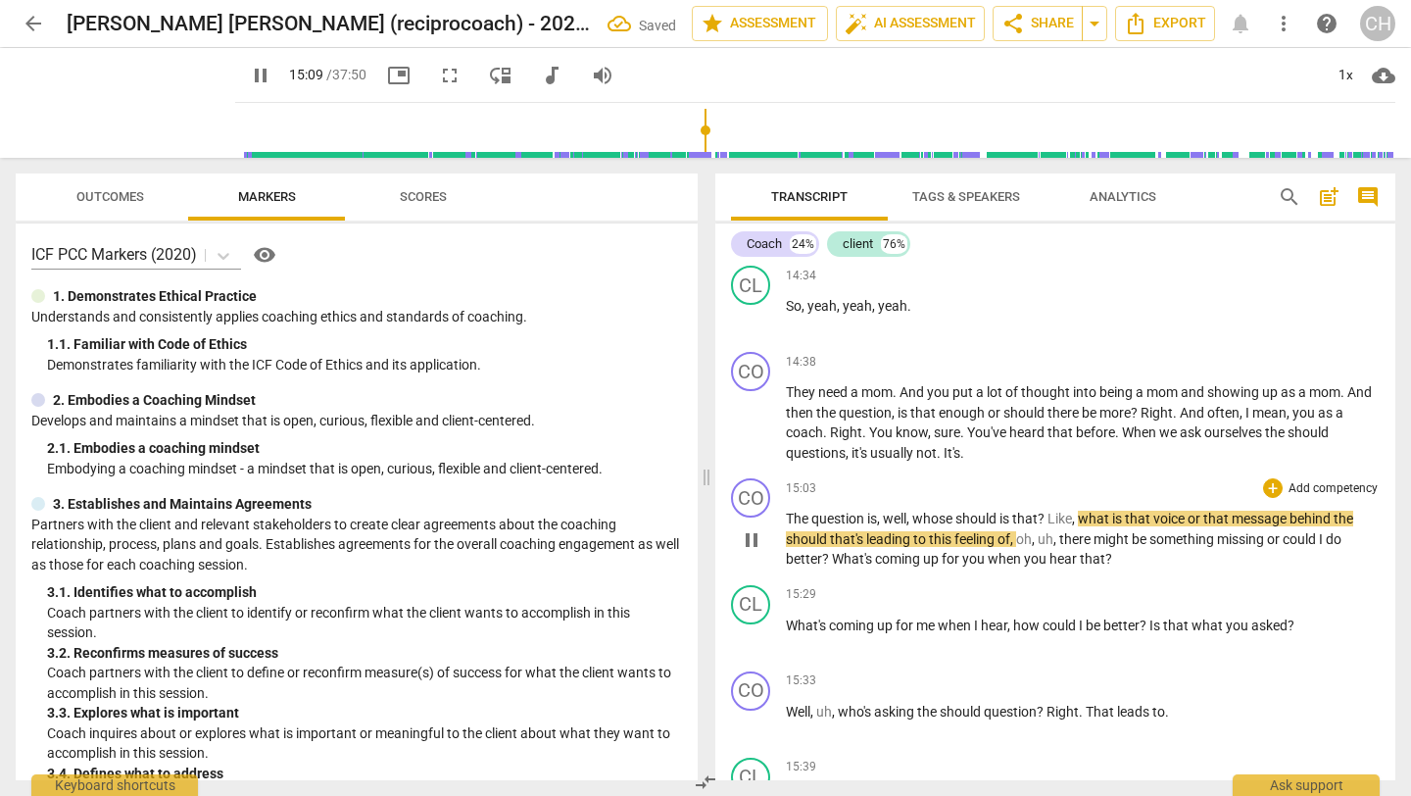
click at [789, 526] on span "The" at bounding box center [798, 518] width 25 height 16
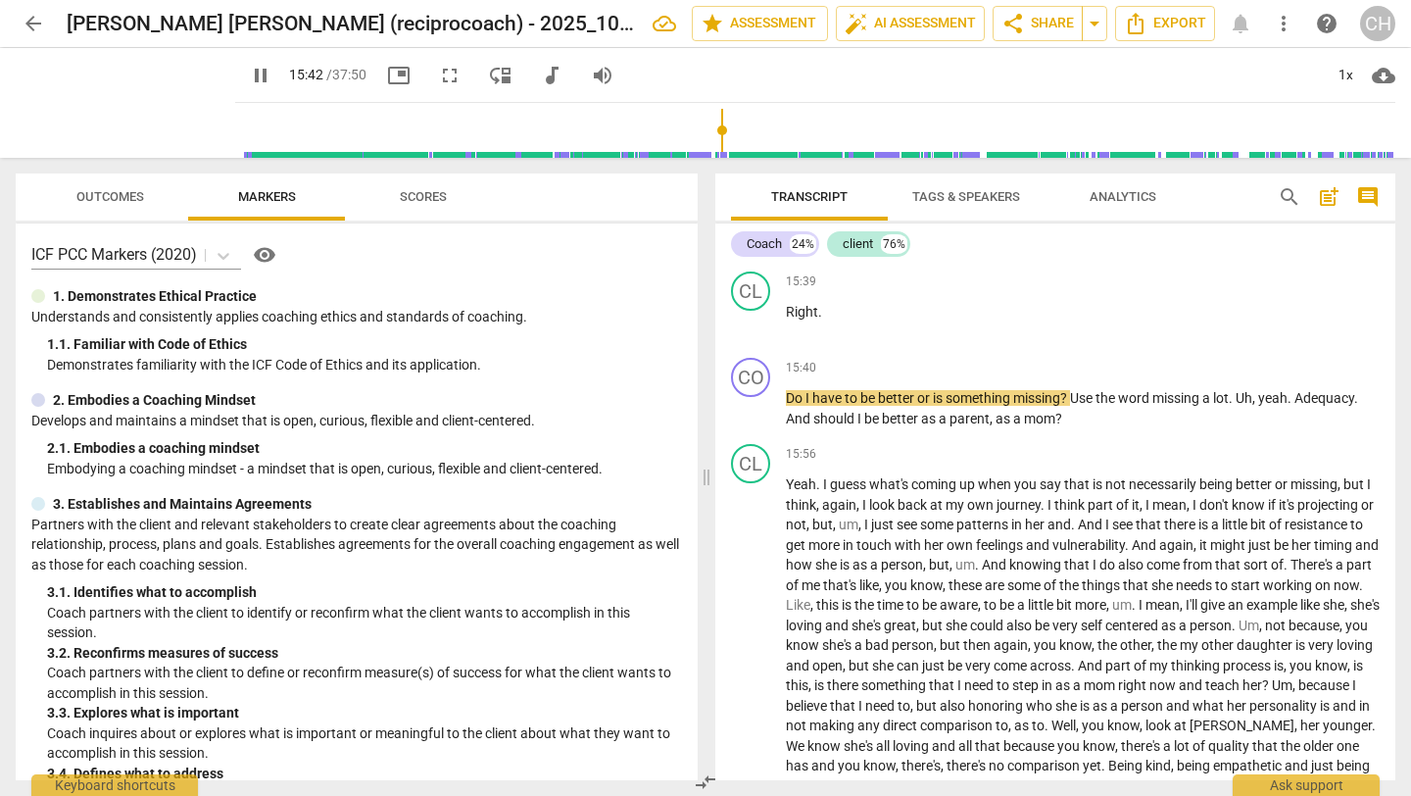
scroll to position [4922, 0]
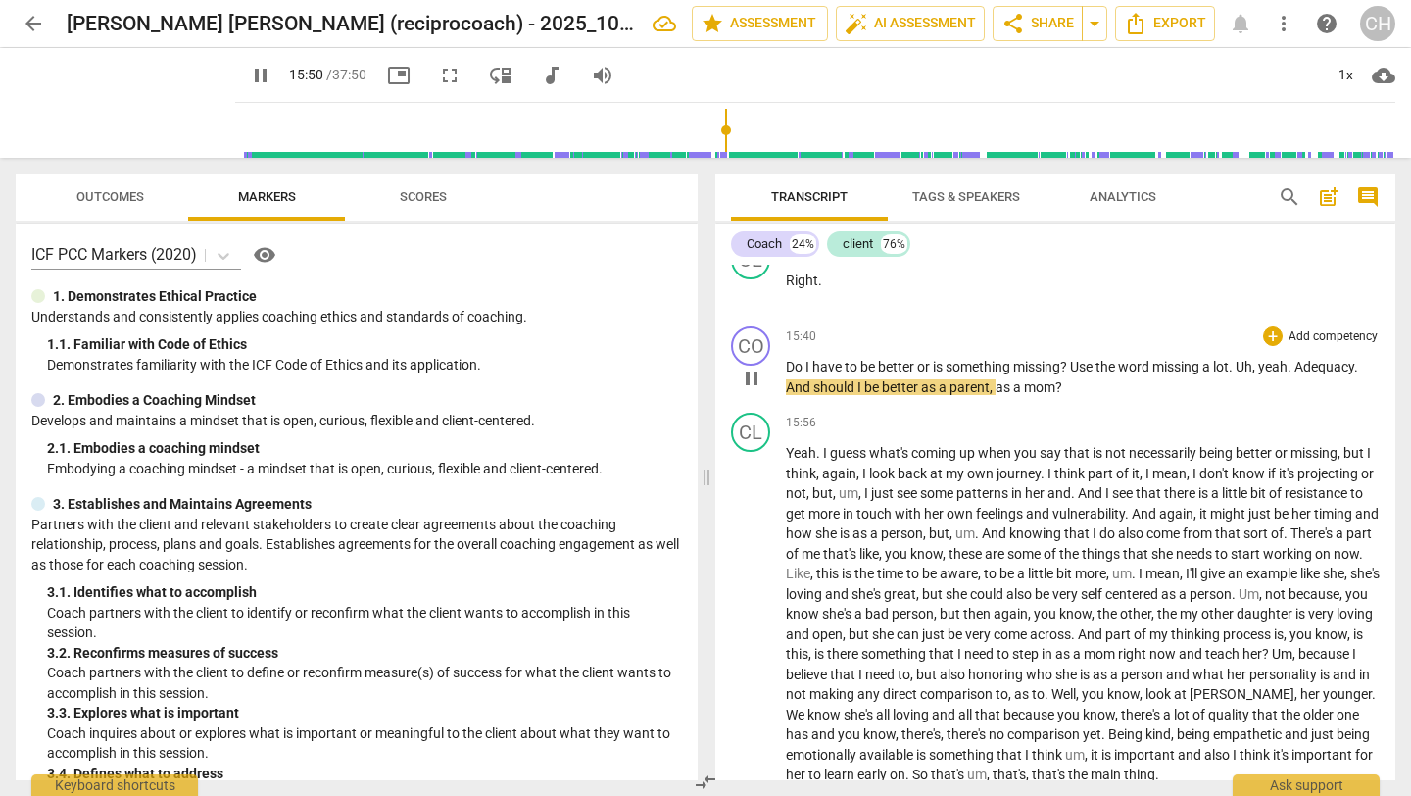
click at [1246, 374] on span "Uh" at bounding box center [1244, 367] width 17 height 16
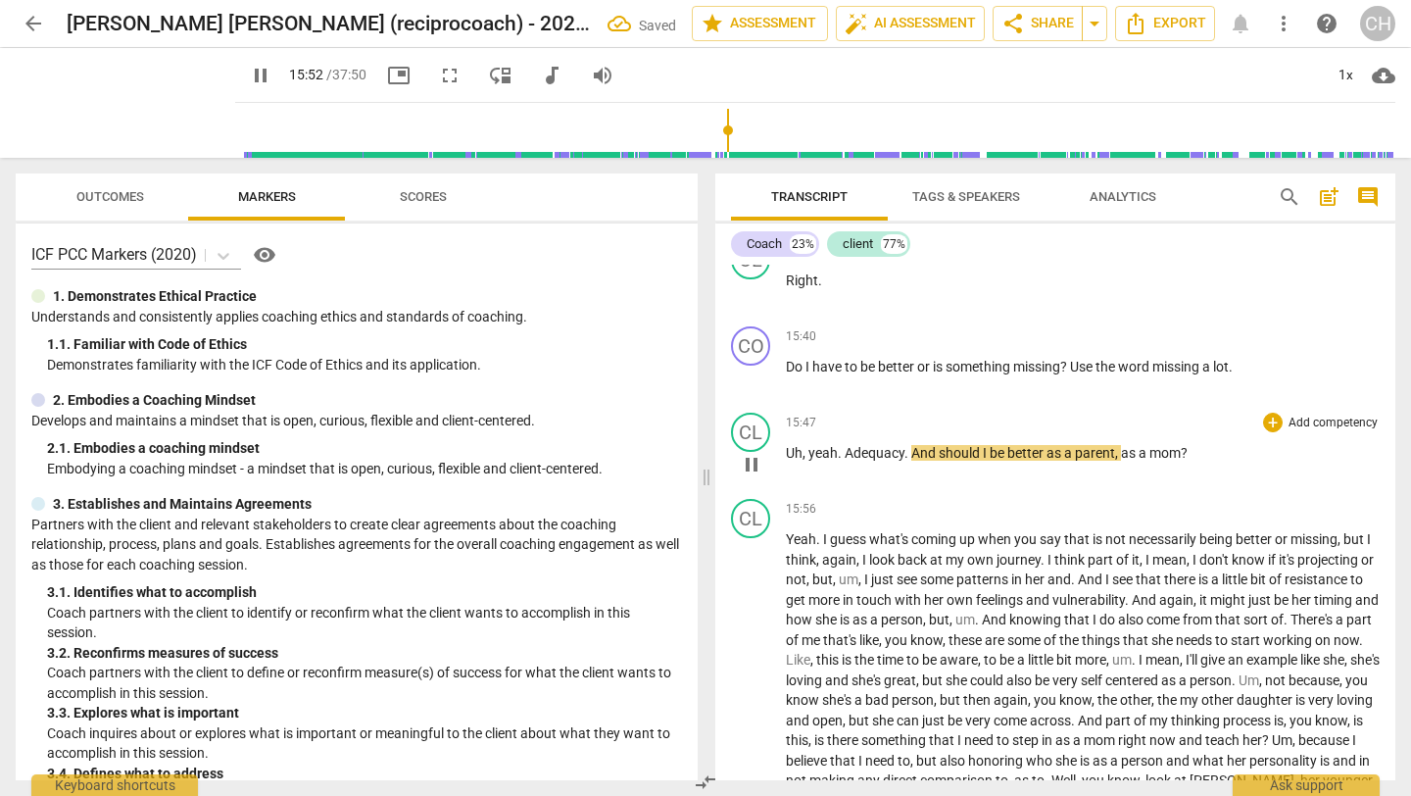
click at [904, 461] on span "." at bounding box center [907, 453] width 7 height 16
click at [911, 461] on span "And" at bounding box center [924, 453] width 27 height 16
click at [846, 461] on span "Adequacy" at bounding box center [875, 453] width 60 height 16
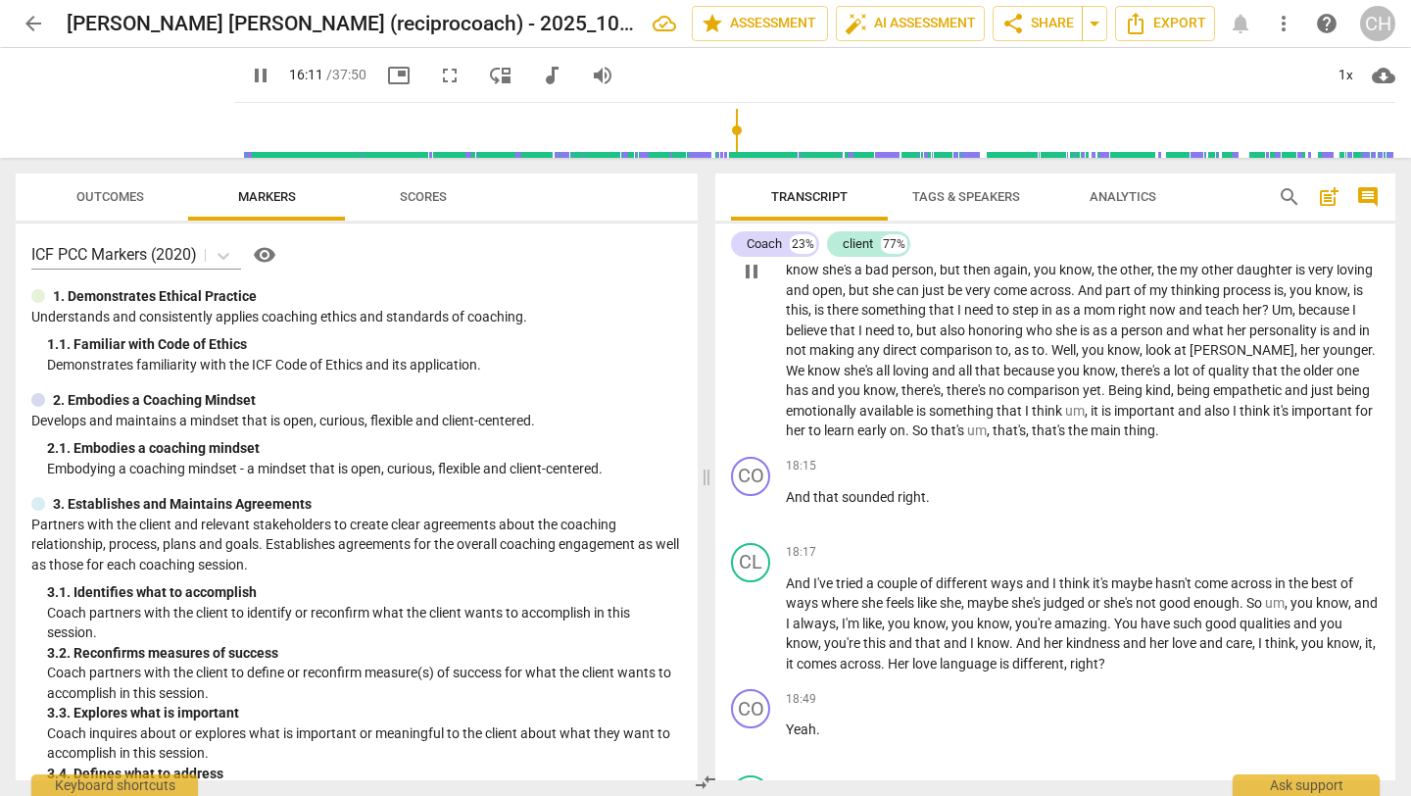
scroll to position [5442, 0]
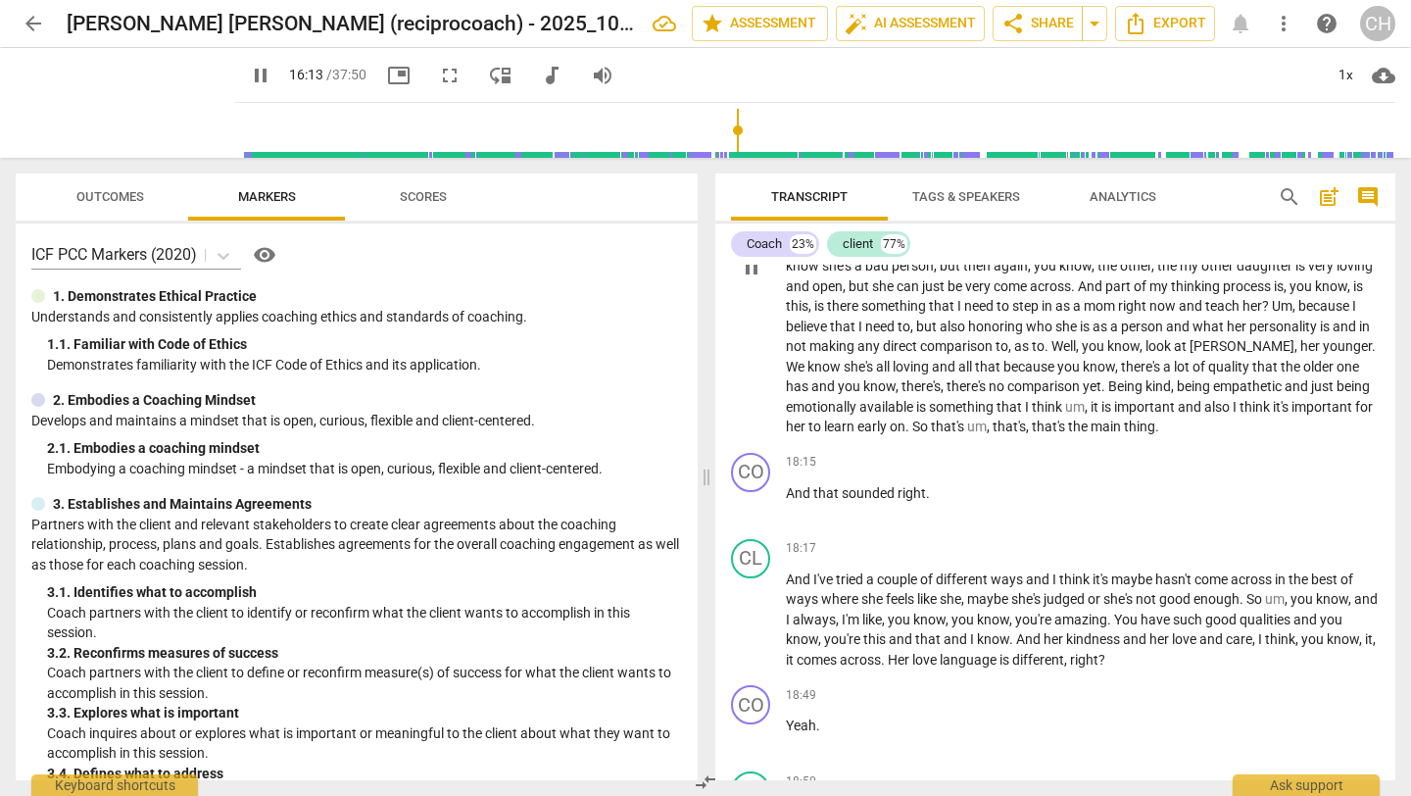
click at [931, 434] on span "So" at bounding box center [921, 426] width 19 height 16
click at [1034, 445] on div "CL play_arrow pause 15:56 + Add competency keyboard_arrow_right Yeah . I guess …" at bounding box center [1055, 251] width 680 height 388
click at [890, 434] on span "early" at bounding box center [873, 426] width 32 height 16
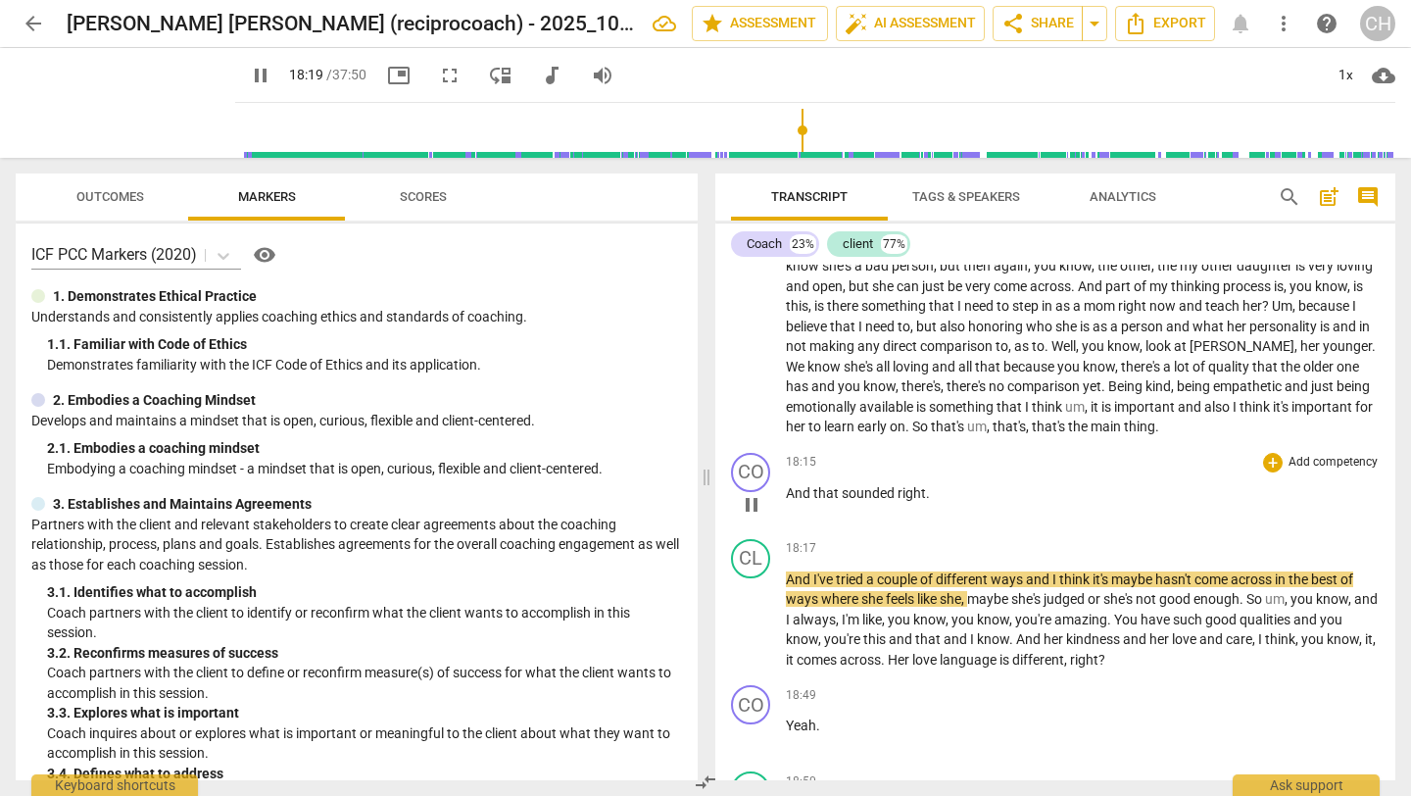
click at [916, 501] on span "right" at bounding box center [912, 493] width 28 height 16
click at [957, 504] on p "And that sounded right ." at bounding box center [1083, 493] width 594 height 21
type input "1098"
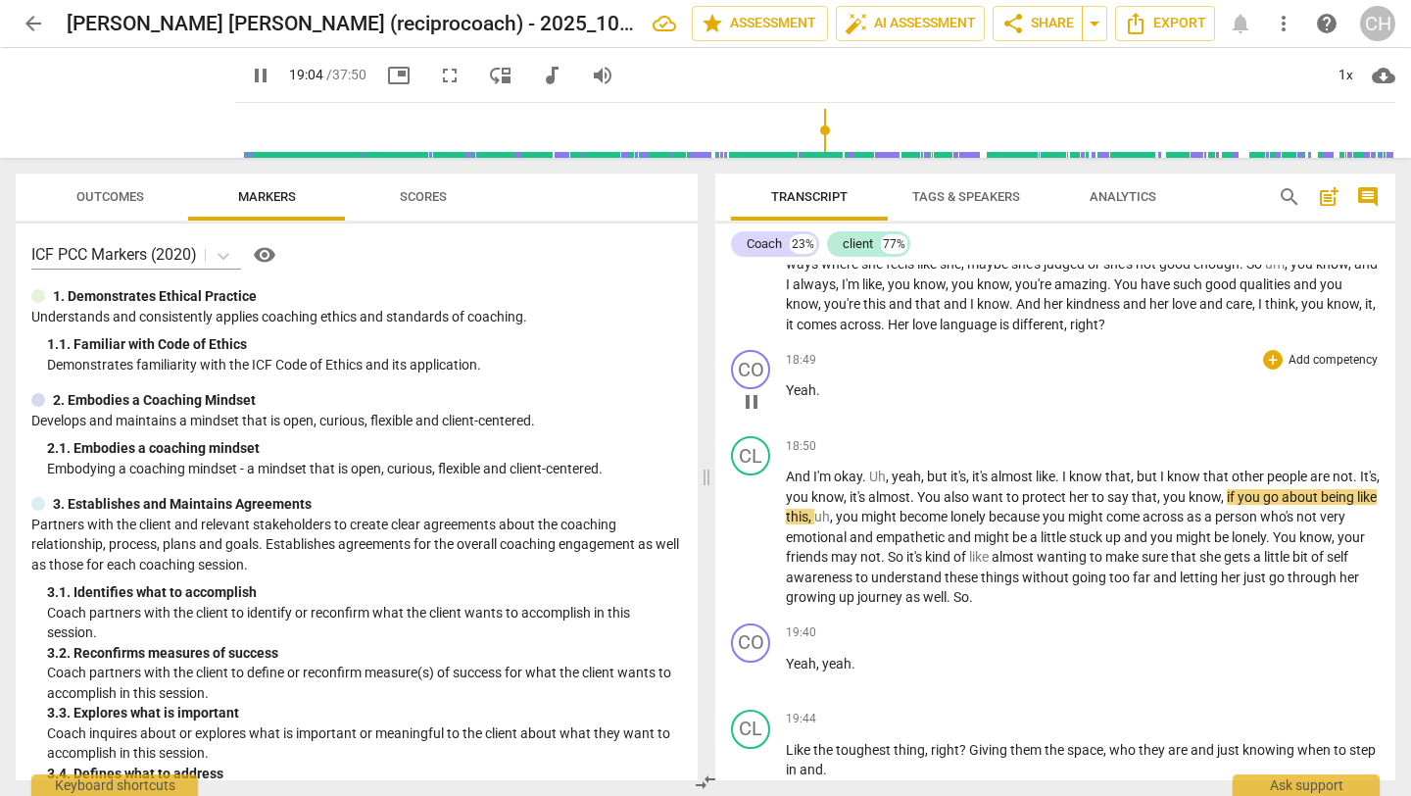
scroll to position [5929, 0]
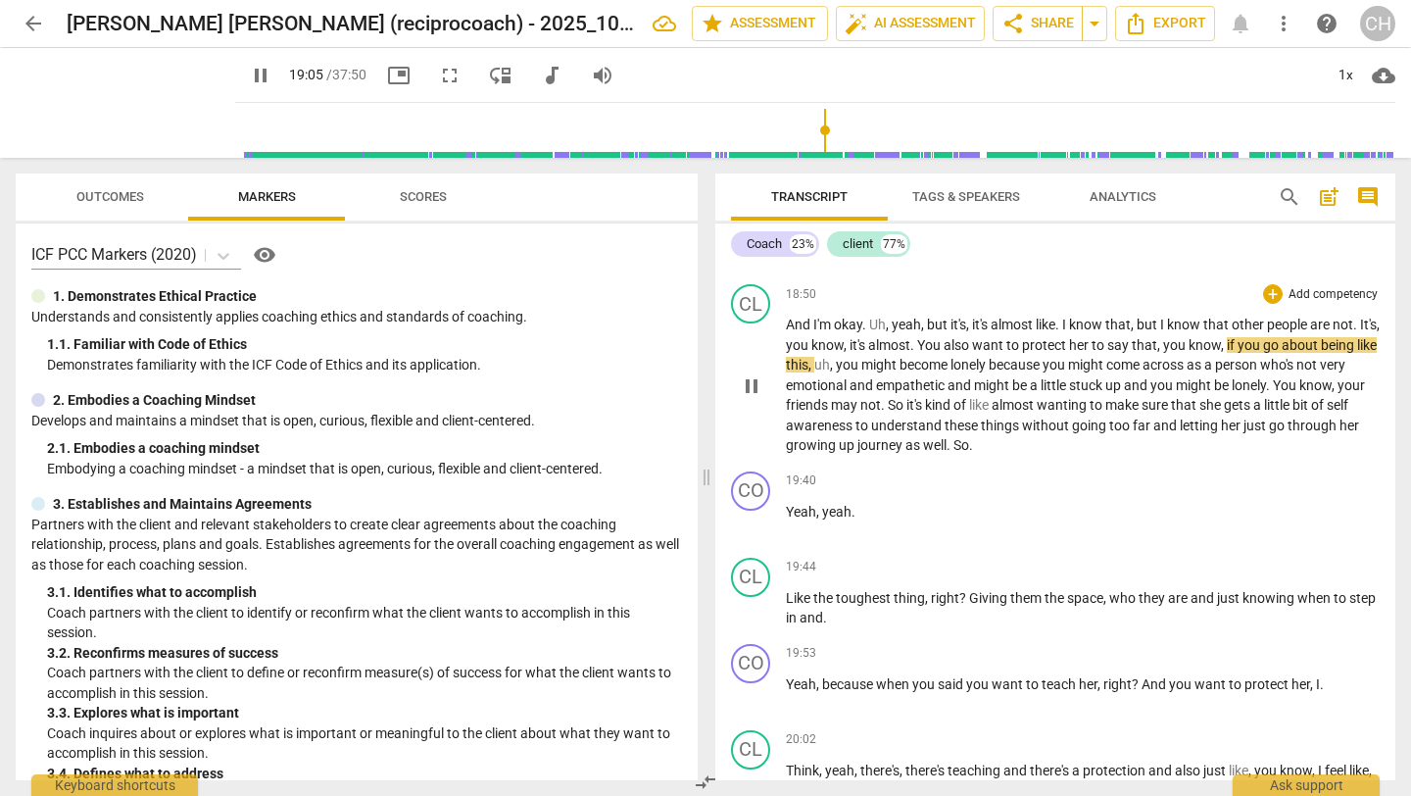
click at [902, 456] on p "And I'm okay . Uh , yeah , but it's , it's almost like . I know that , but I kn…" at bounding box center [1083, 385] width 594 height 141
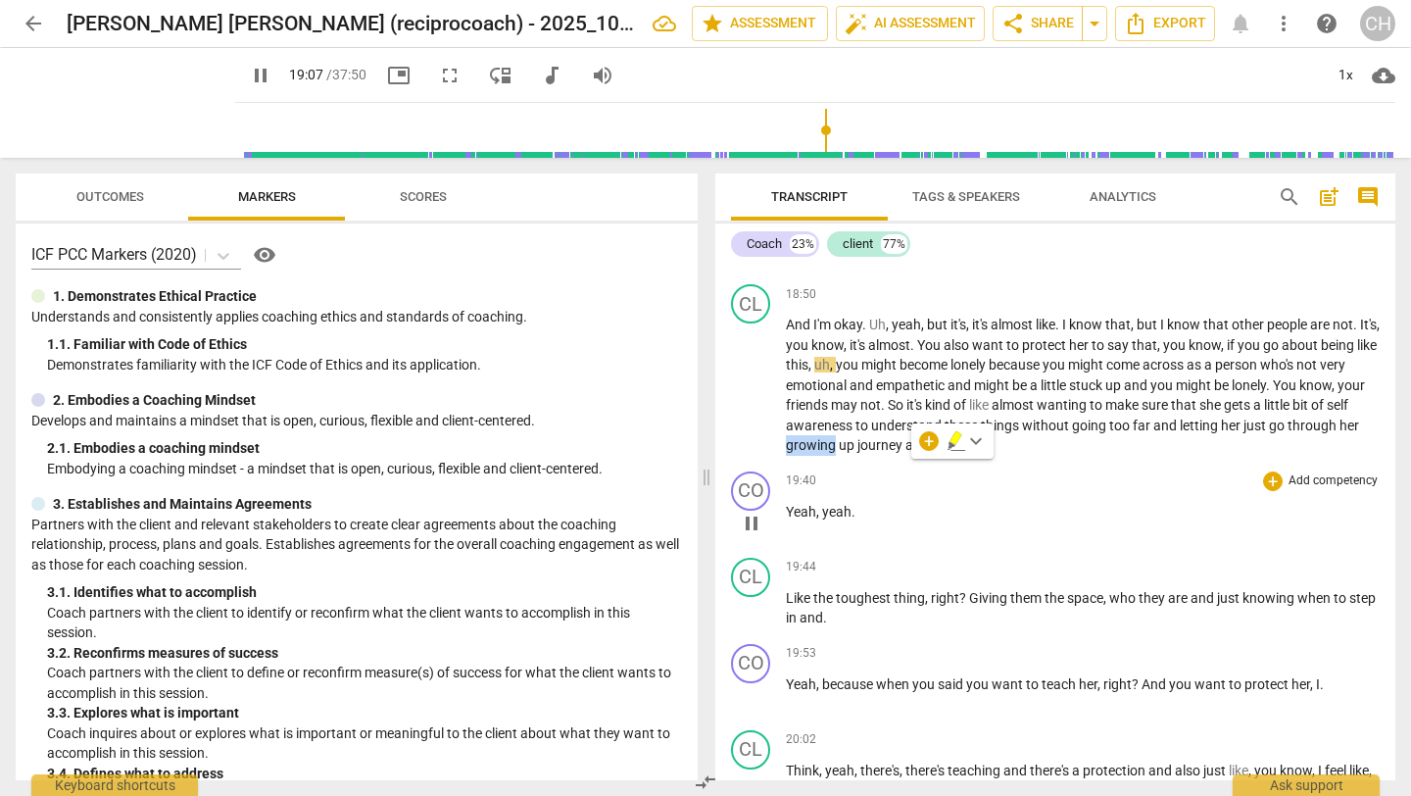
scroll to position [5981, 0]
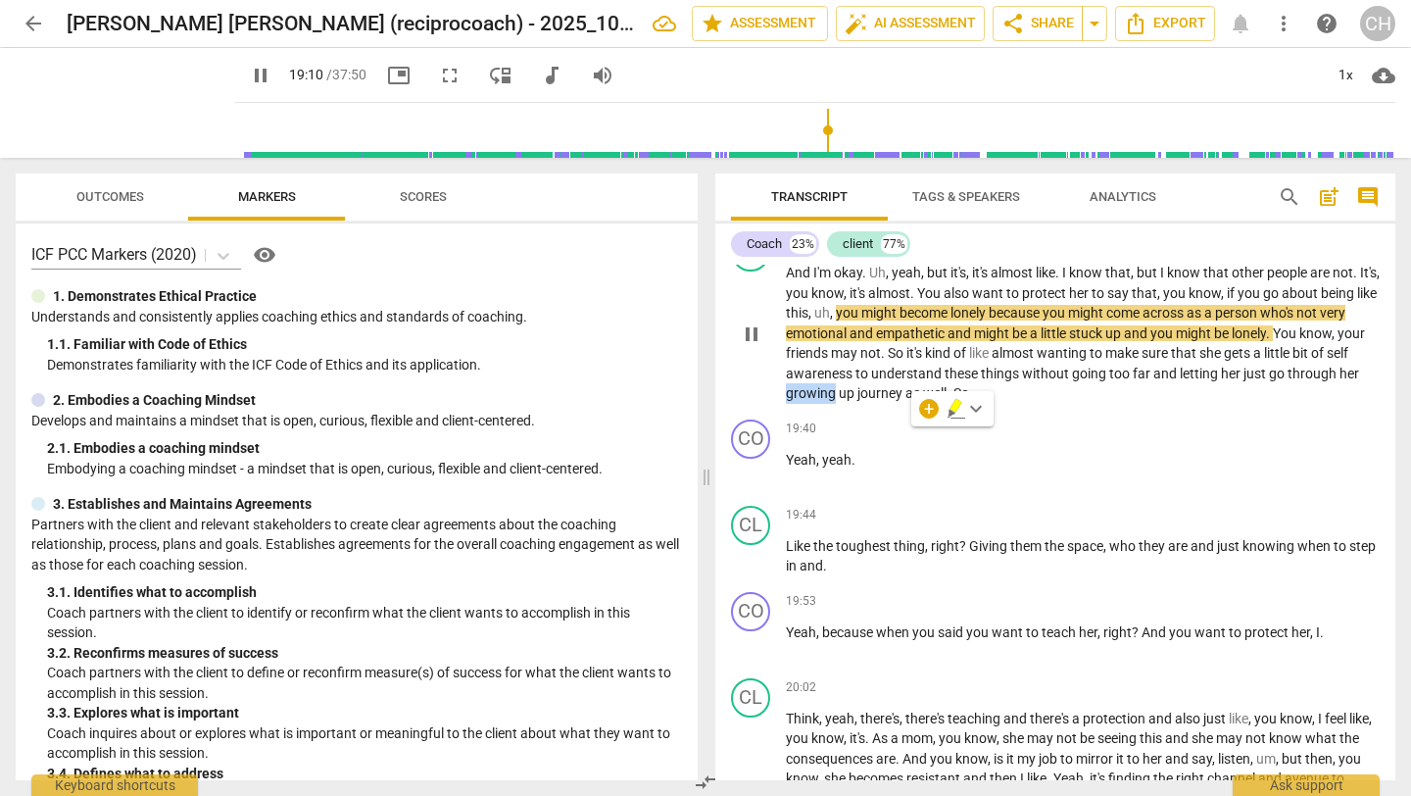
click at [947, 401] on span "well" at bounding box center [935, 393] width 24 height 16
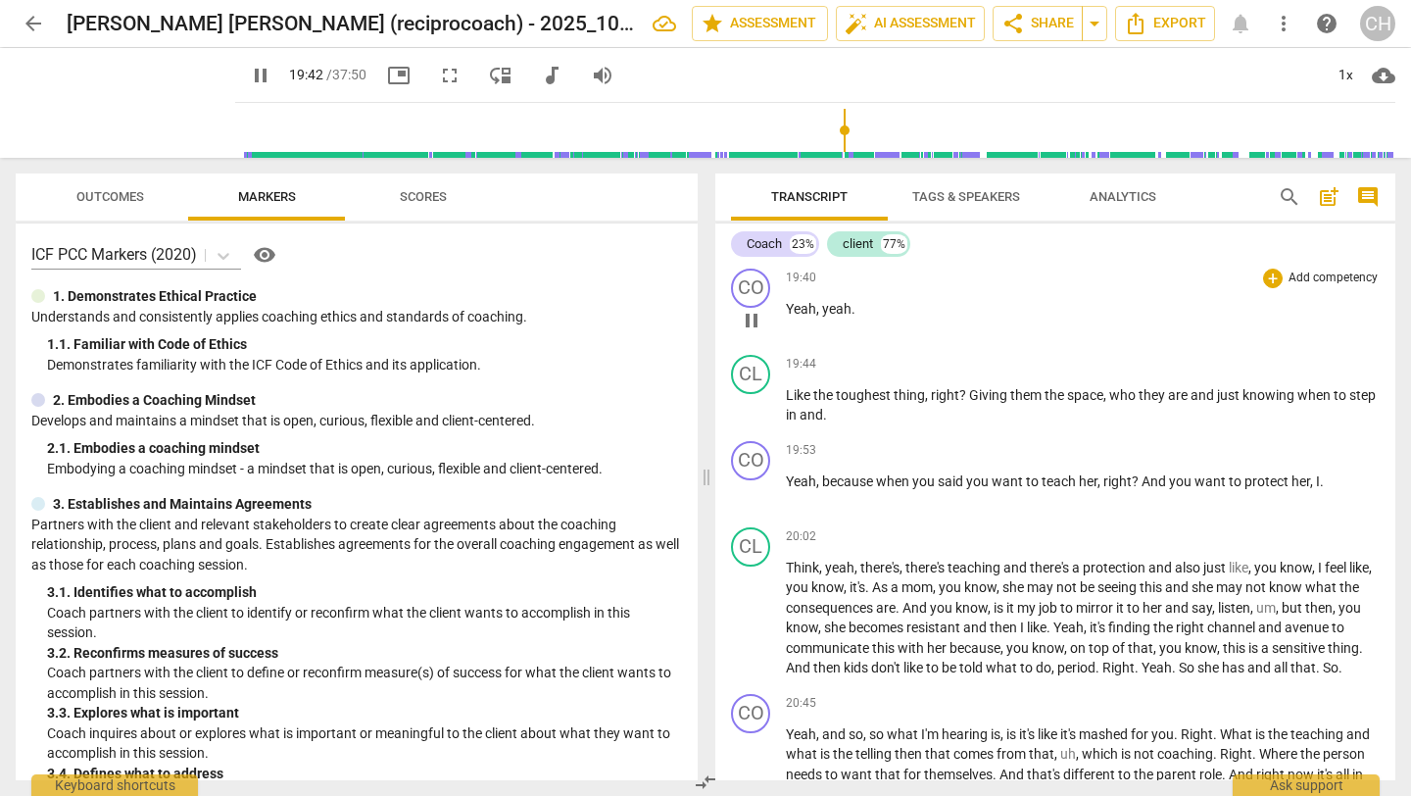
scroll to position [6140, 0]
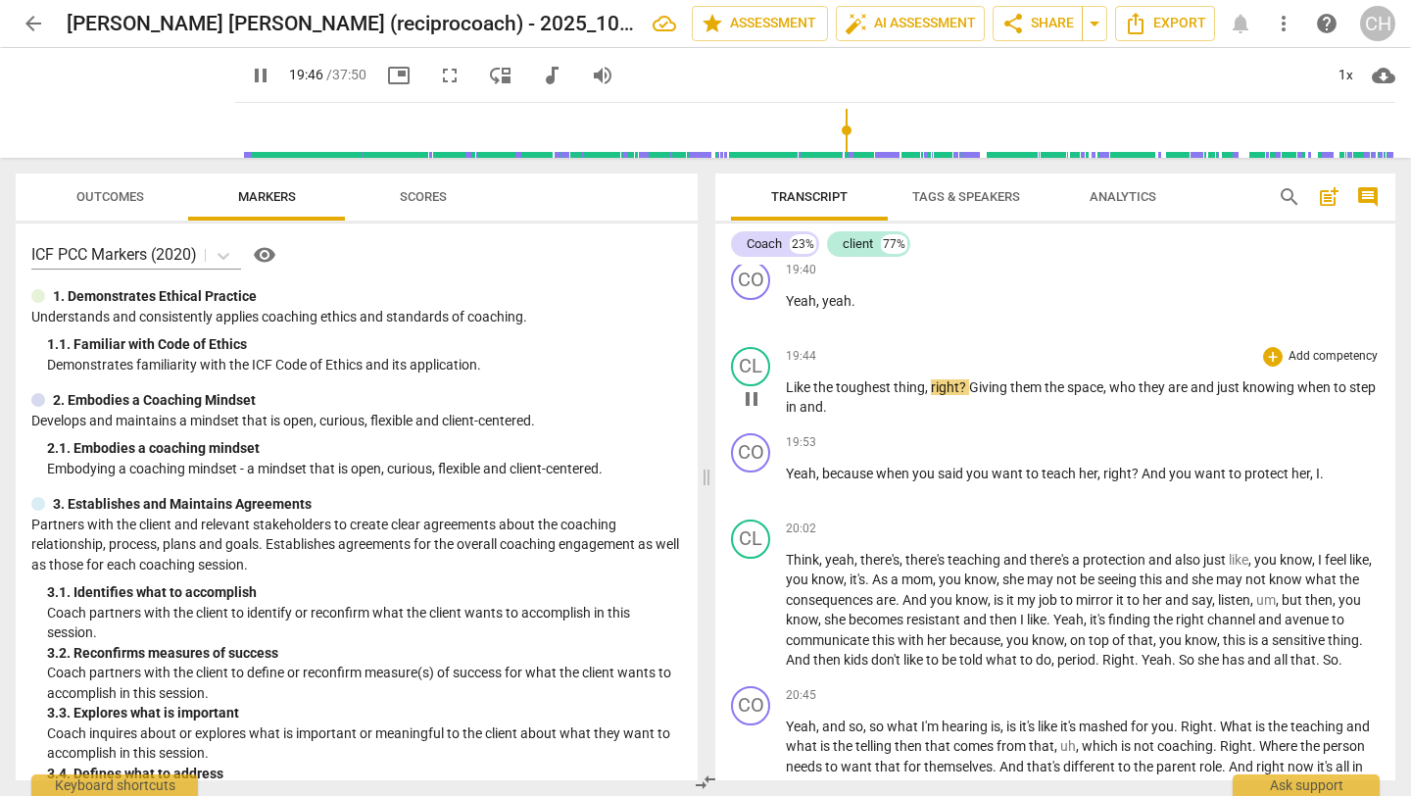
click at [796, 395] on span "Like" at bounding box center [799, 387] width 27 height 16
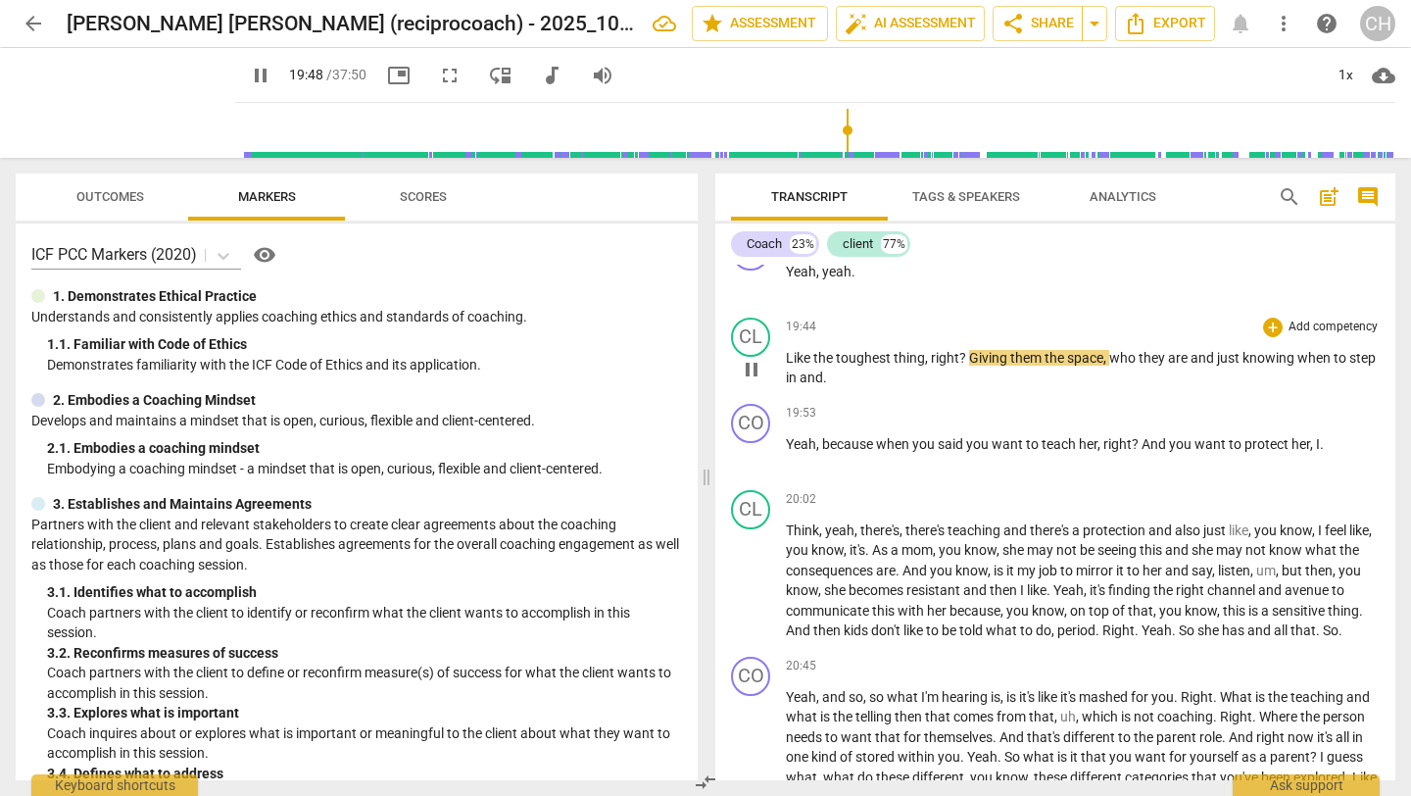
scroll to position [6173, 0]
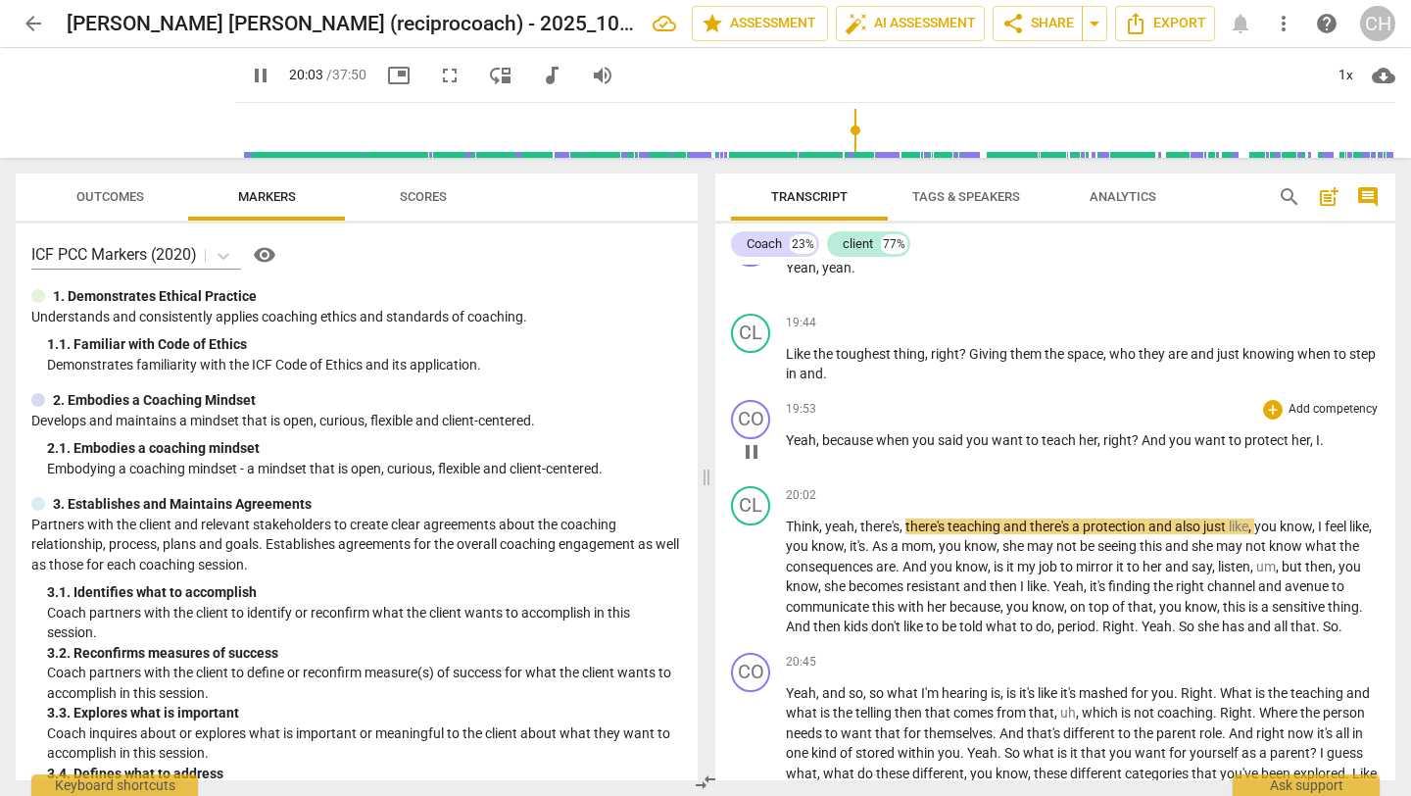
click at [1316, 448] on span "I" at bounding box center [1318, 440] width 4 height 16
click at [1328, 451] on p "Yeah , because when you said you want to teach her , right ? And you want to pr…" at bounding box center [1083, 440] width 594 height 21
type input "1207"
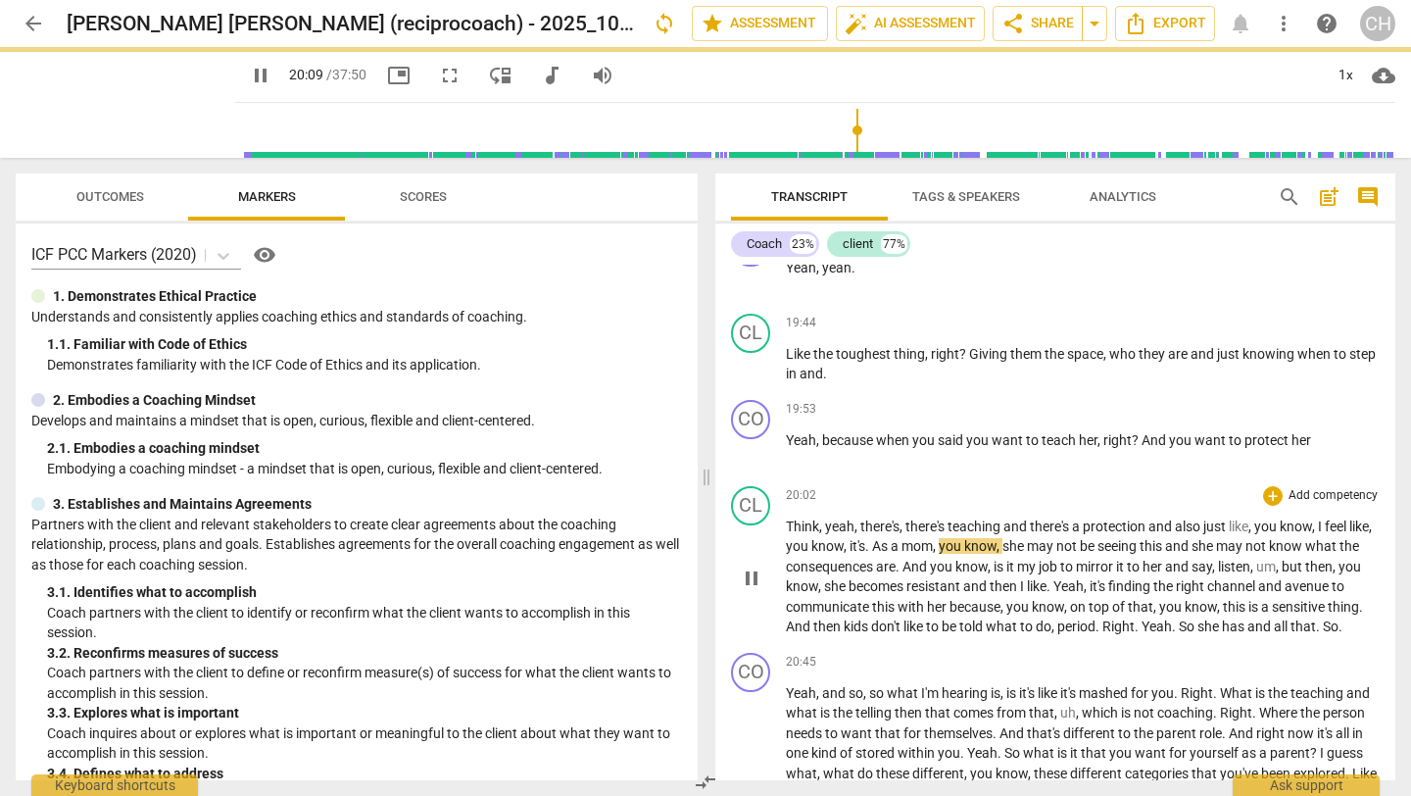
click at [793, 534] on span "Think" at bounding box center [802, 526] width 33 height 16
type input "1210"
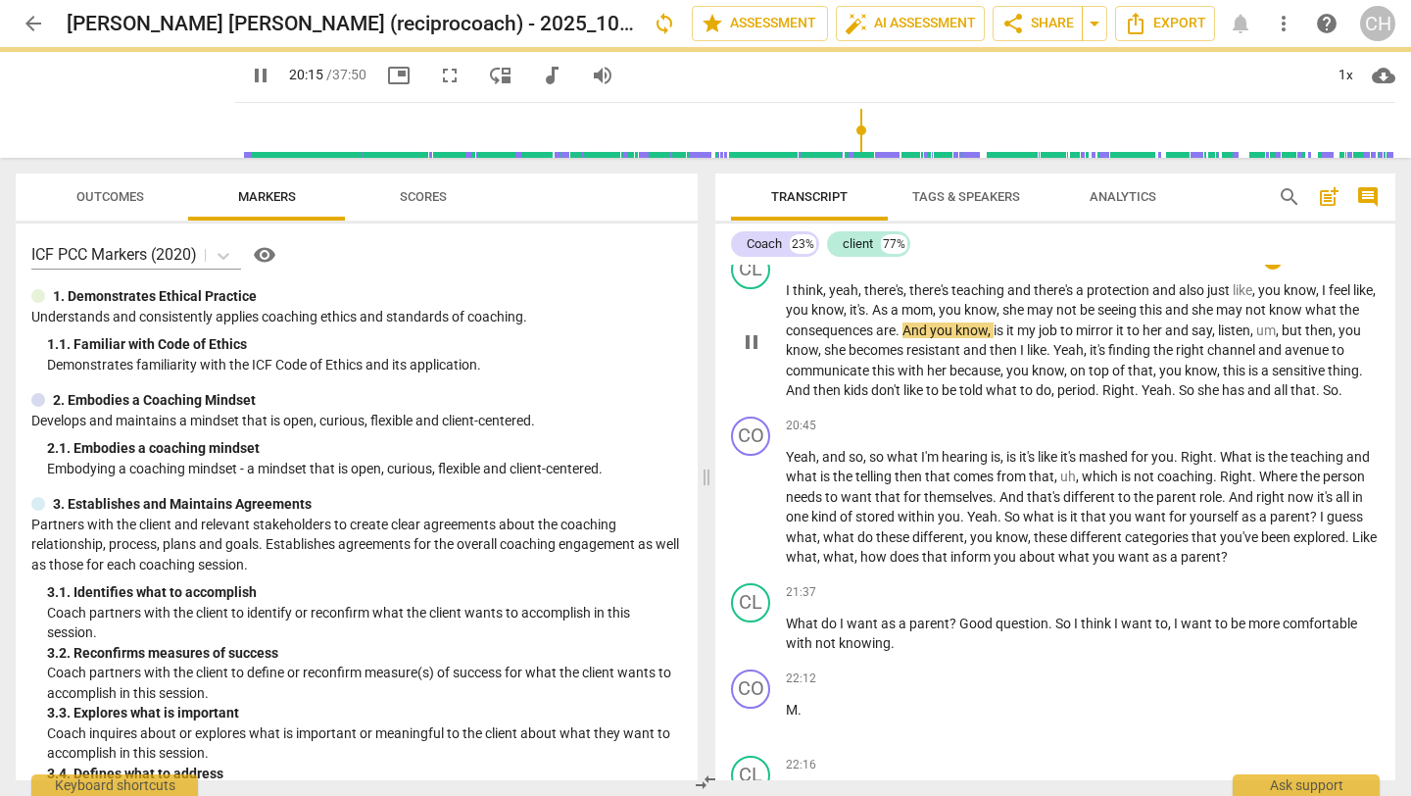
scroll to position [6410, 0]
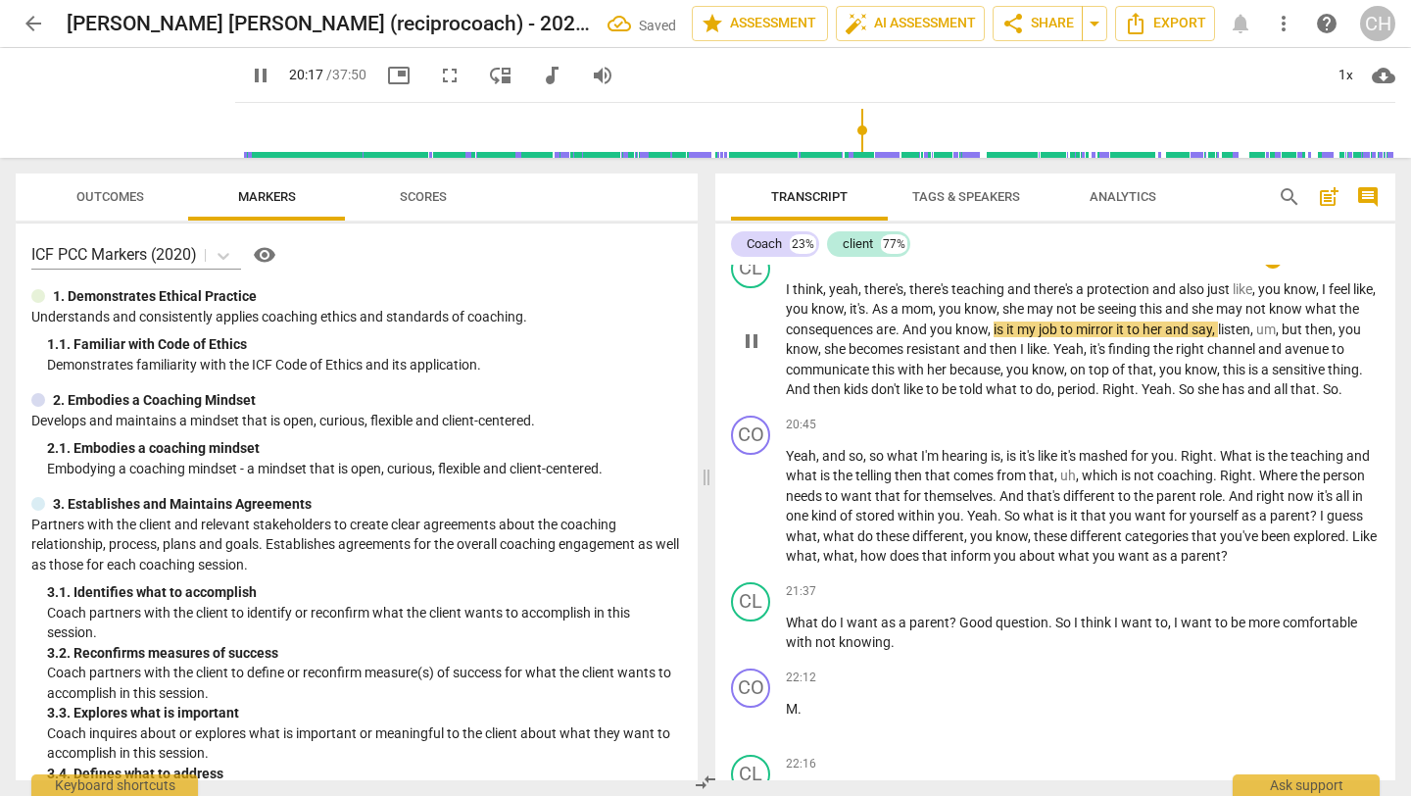
click at [1222, 397] on span "she" at bounding box center [1209, 389] width 24 height 16
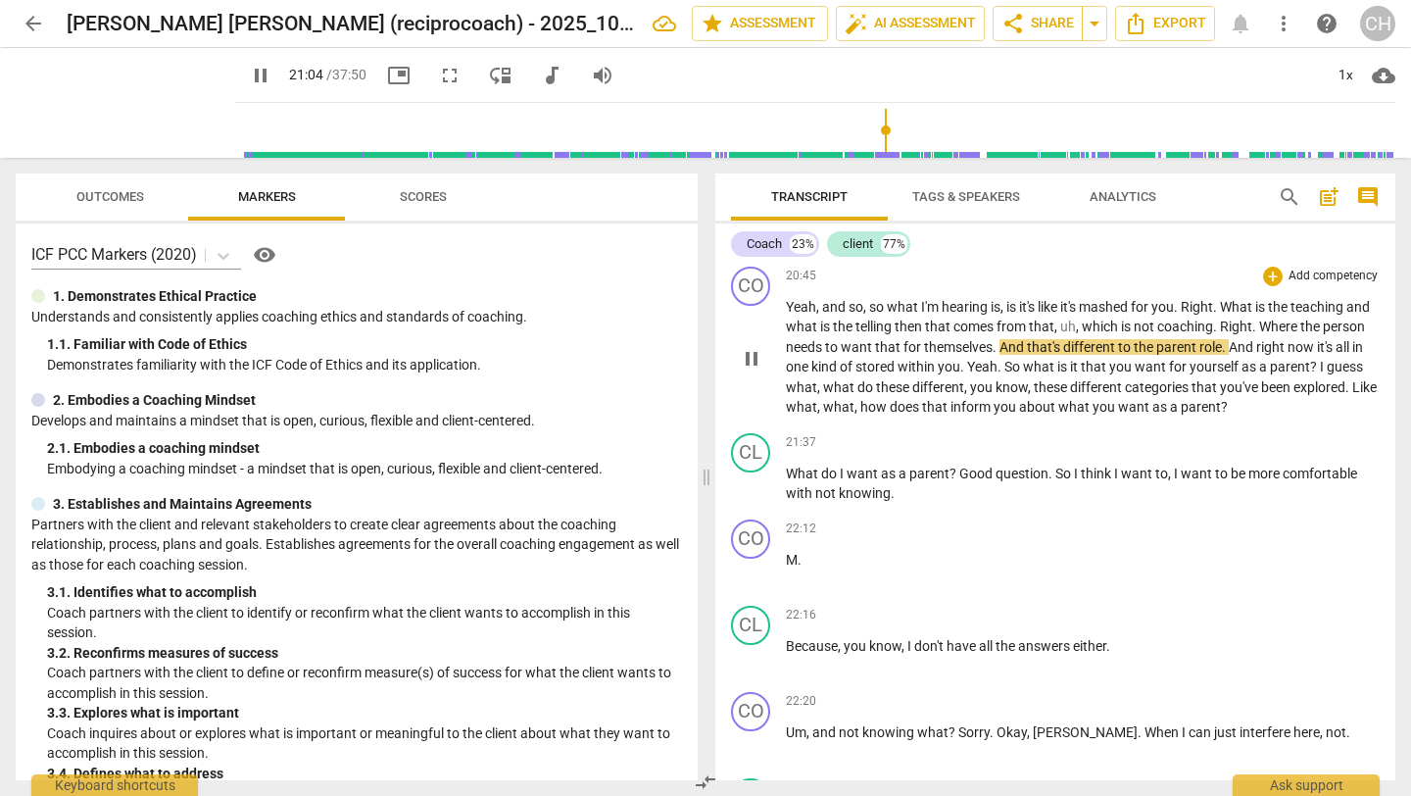
scroll to position [6564, 0]
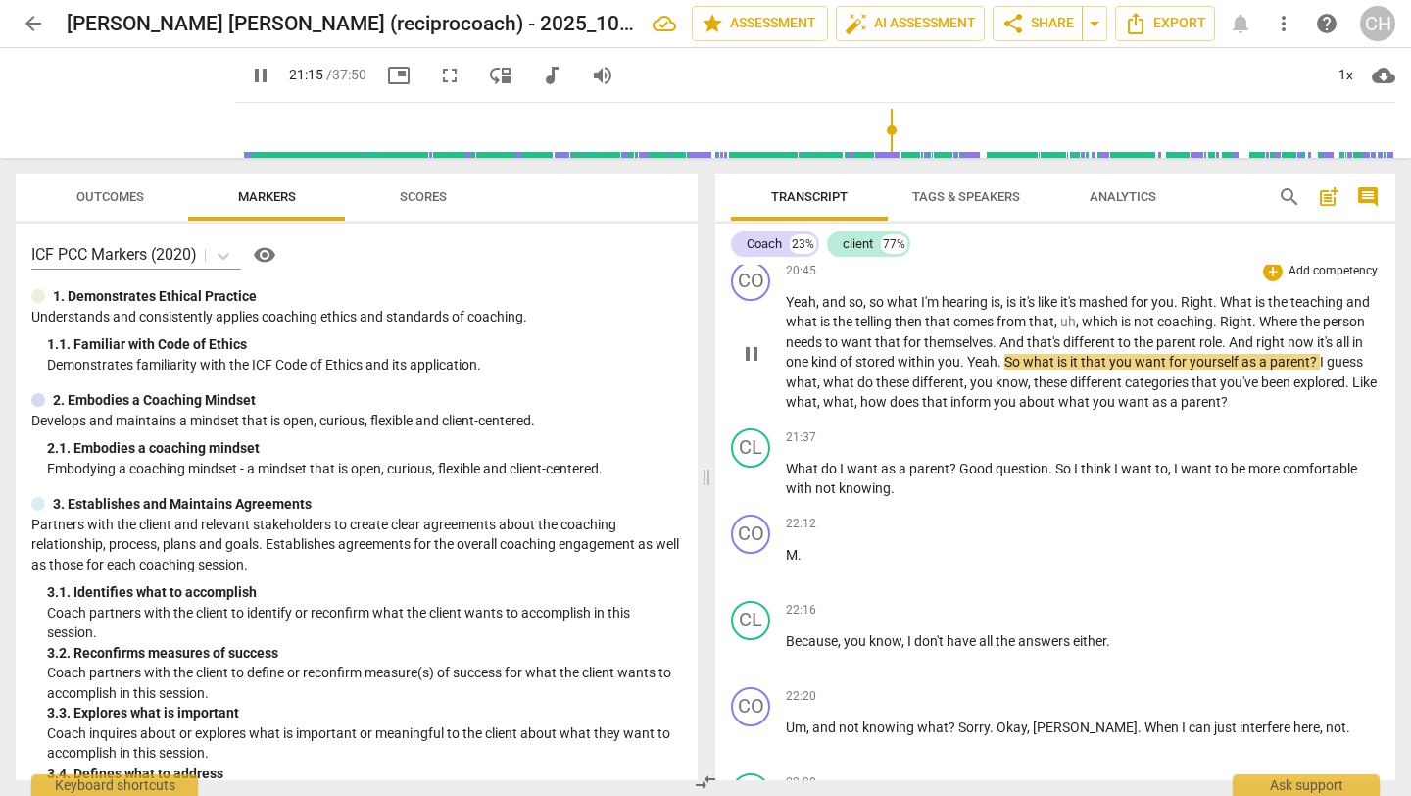
click at [997, 369] on span "Yeah" at bounding box center [982, 362] width 30 height 16
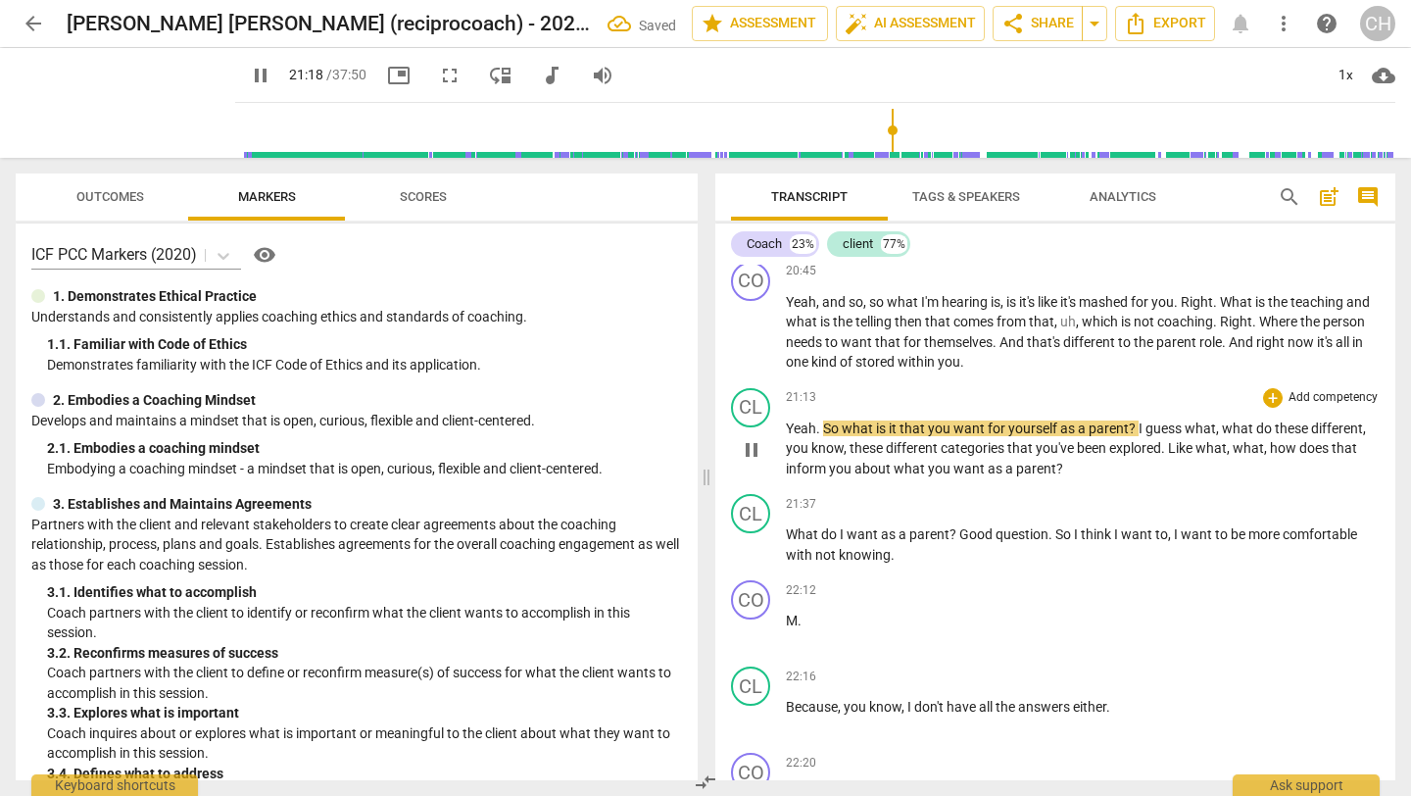
click at [823, 436] on span "So" at bounding box center [832, 428] width 19 height 16
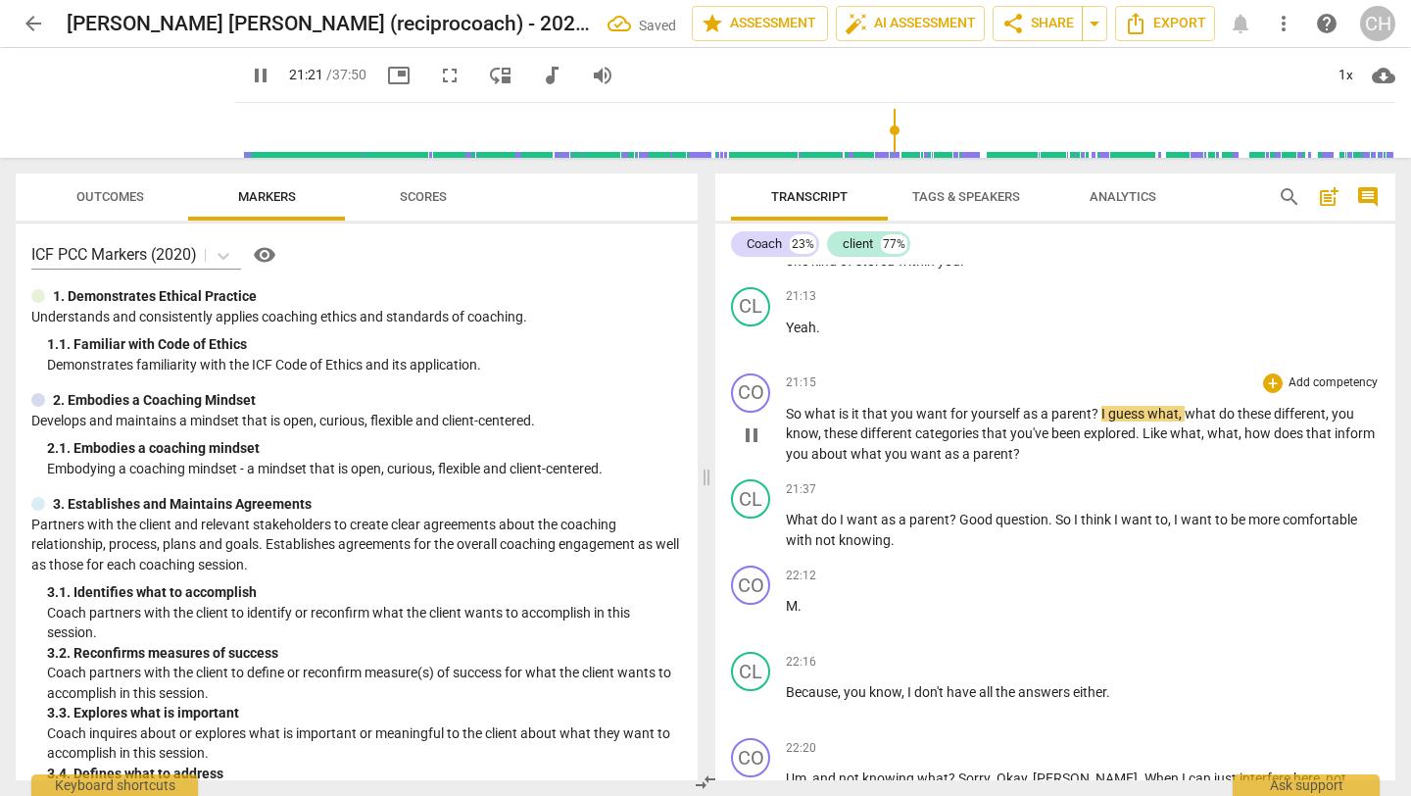
scroll to position [6666, 0]
click at [1140, 440] on span "." at bounding box center [1139, 432] width 7 height 16
type input "1294"
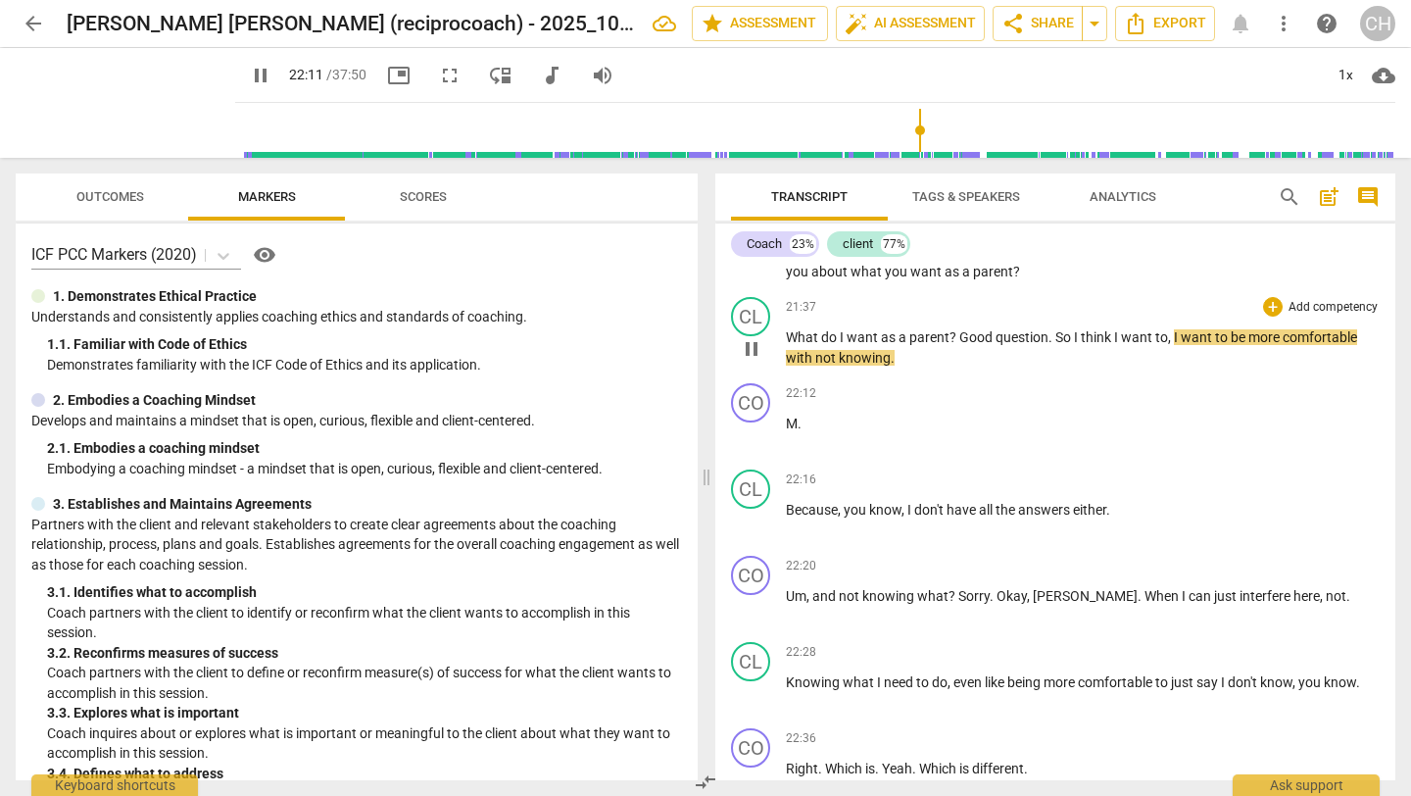
scroll to position [6839, 0]
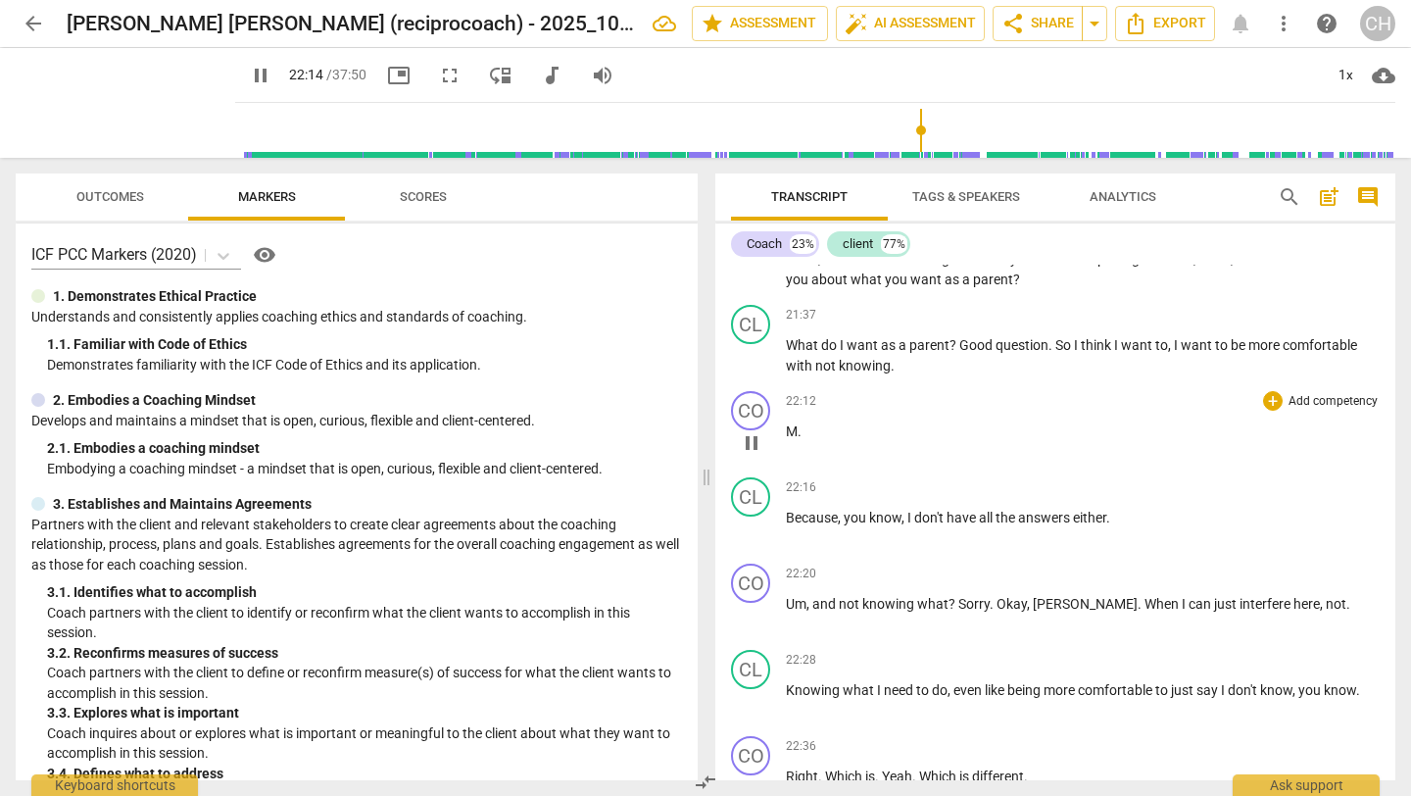
click at [806, 442] on p "M ." at bounding box center [1083, 431] width 594 height 21
type input "1336"
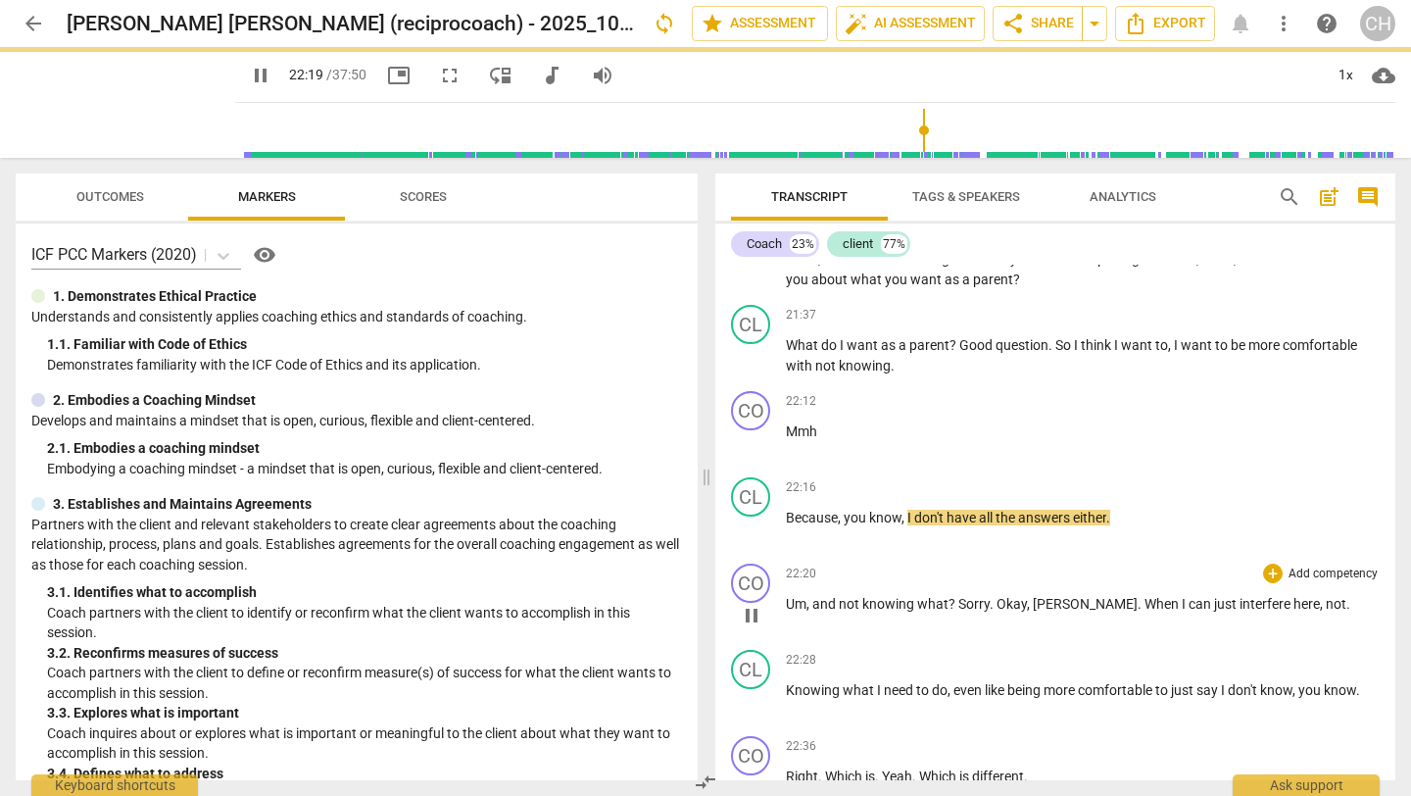
scroll to position [6920, 0]
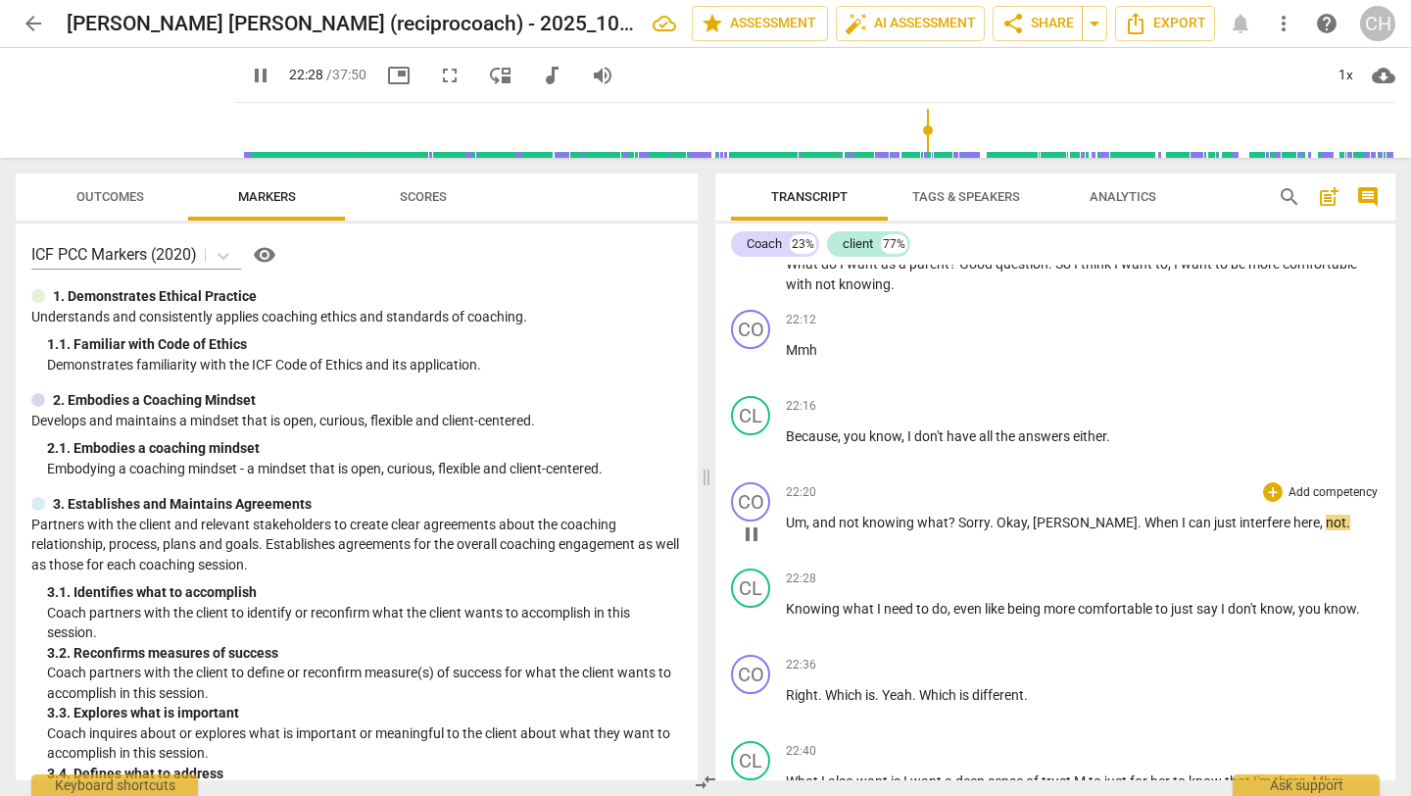
click at [816, 530] on span "and" at bounding box center [825, 522] width 26 height 16
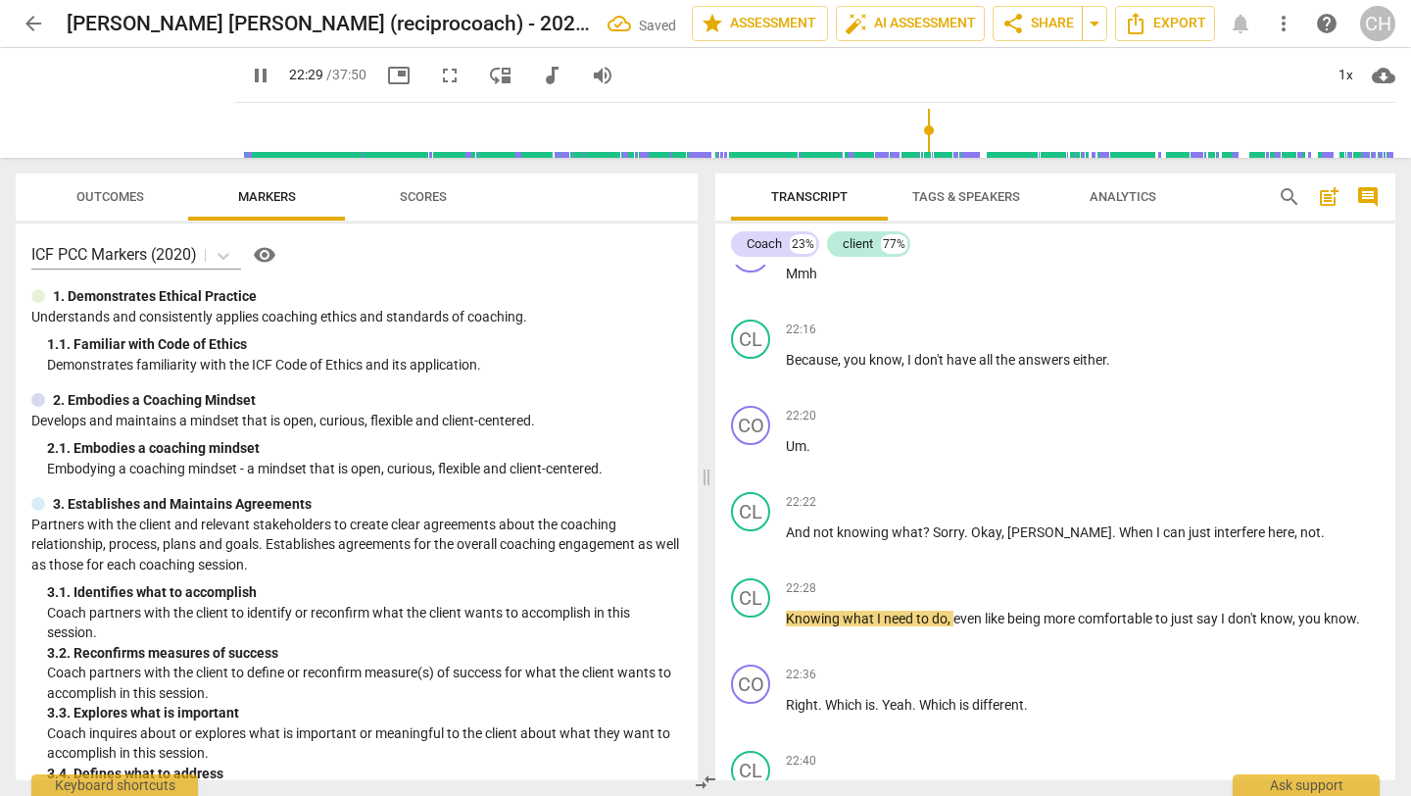
scroll to position [7046, 0]
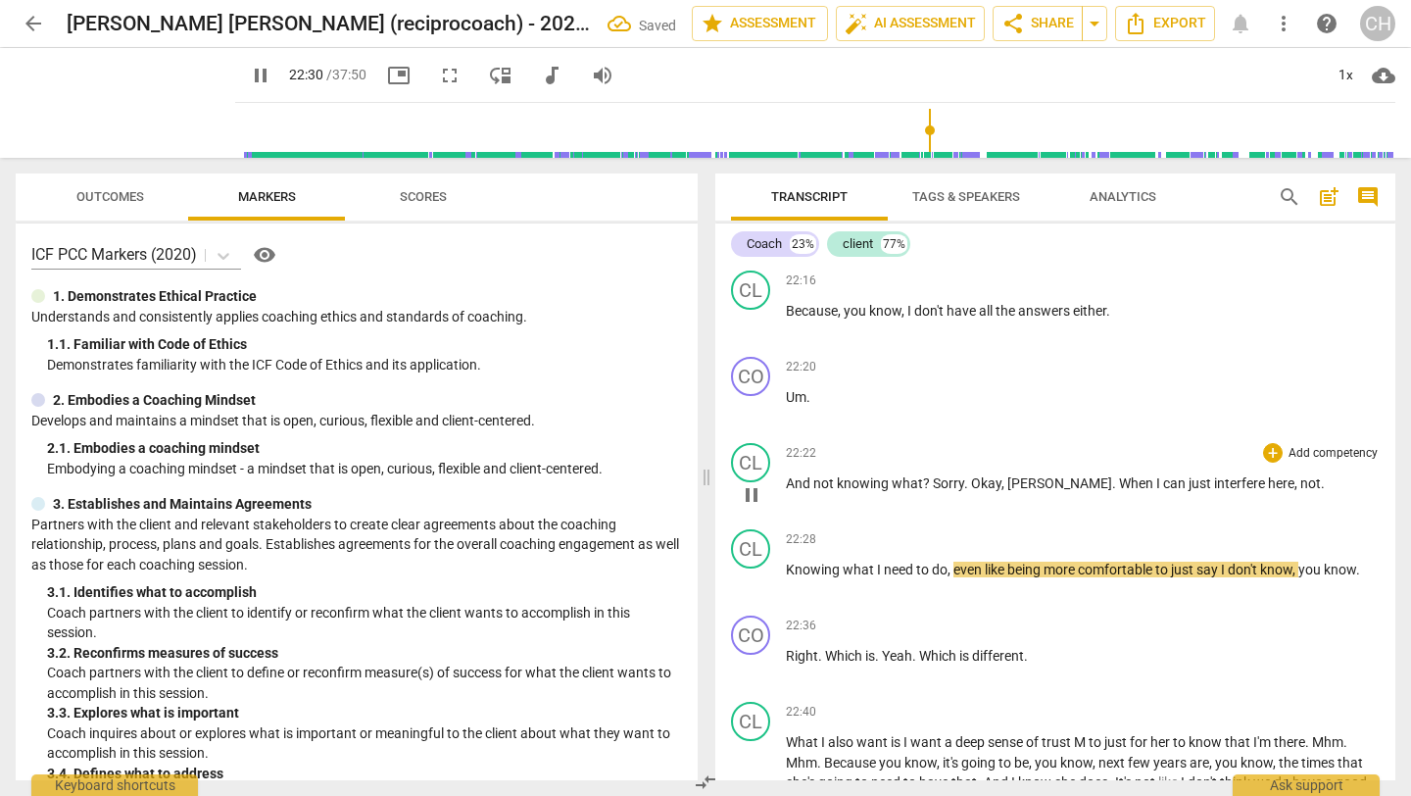
click at [956, 513] on div "22:22 + Add competency keyboard_arrow_right And not knowing what ? Sorry . [PER…" at bounding box center [1083, 478] width 594 height 71
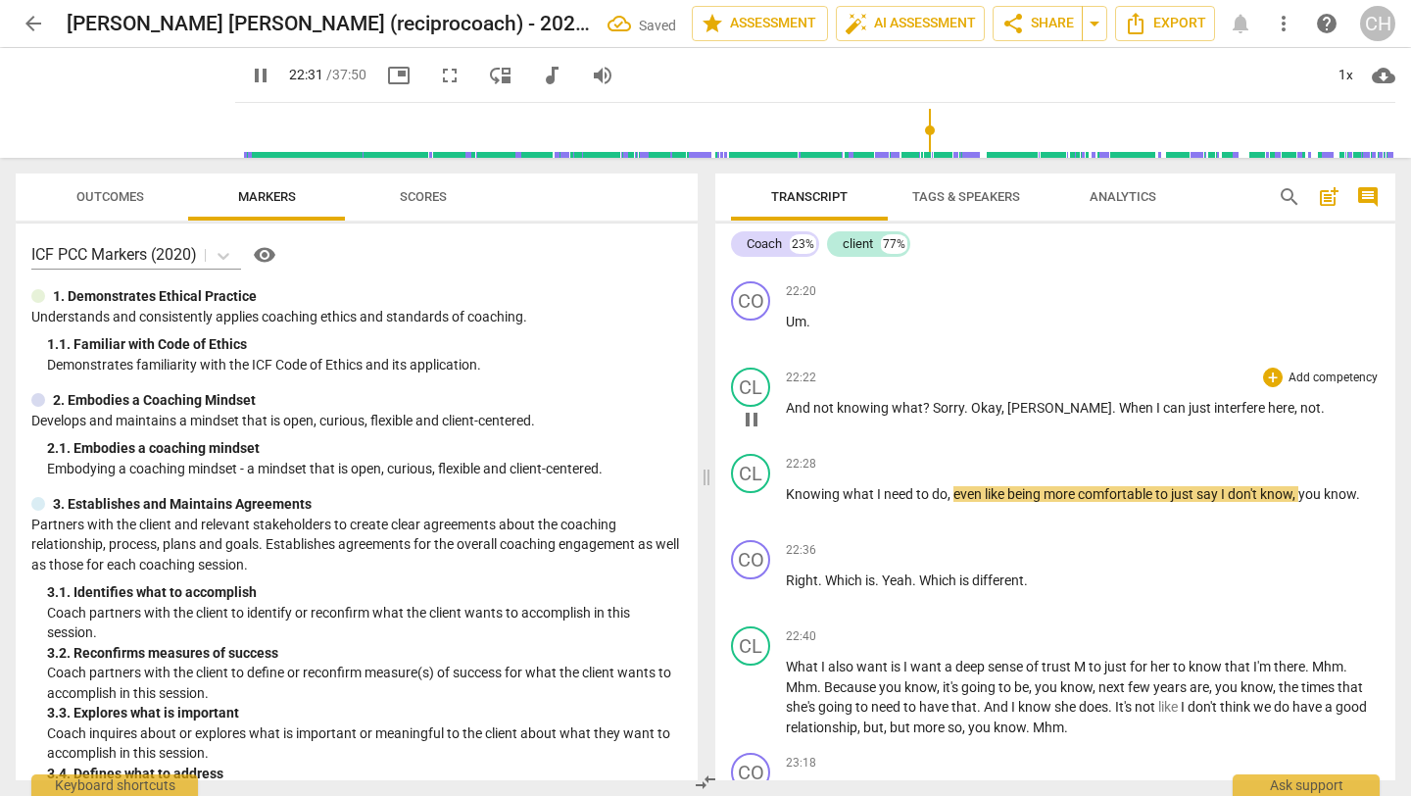
scroll to position [7126, 0]
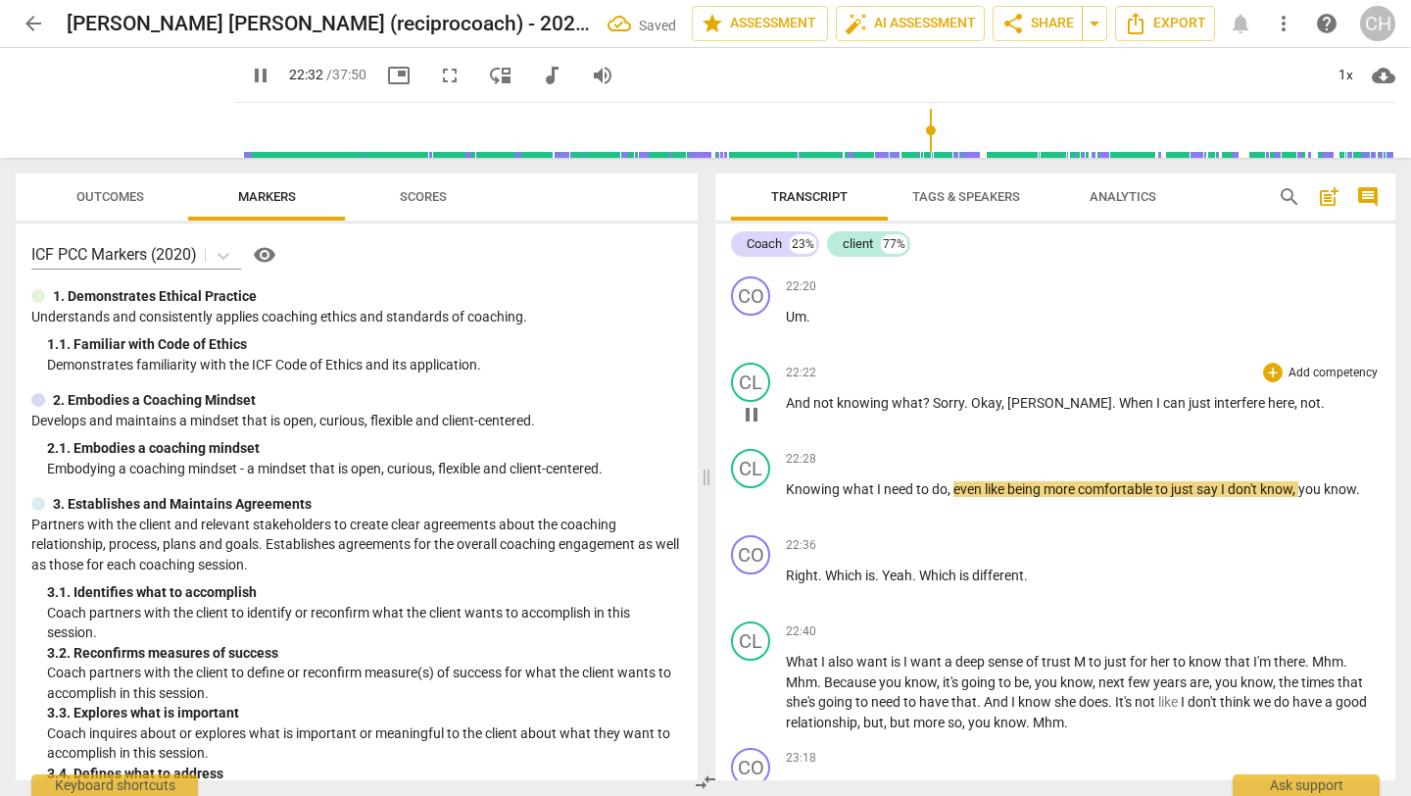
click at [1321, 411] on span "." at bounding box center [1323, 403] width 4 height 16
type input "1354"
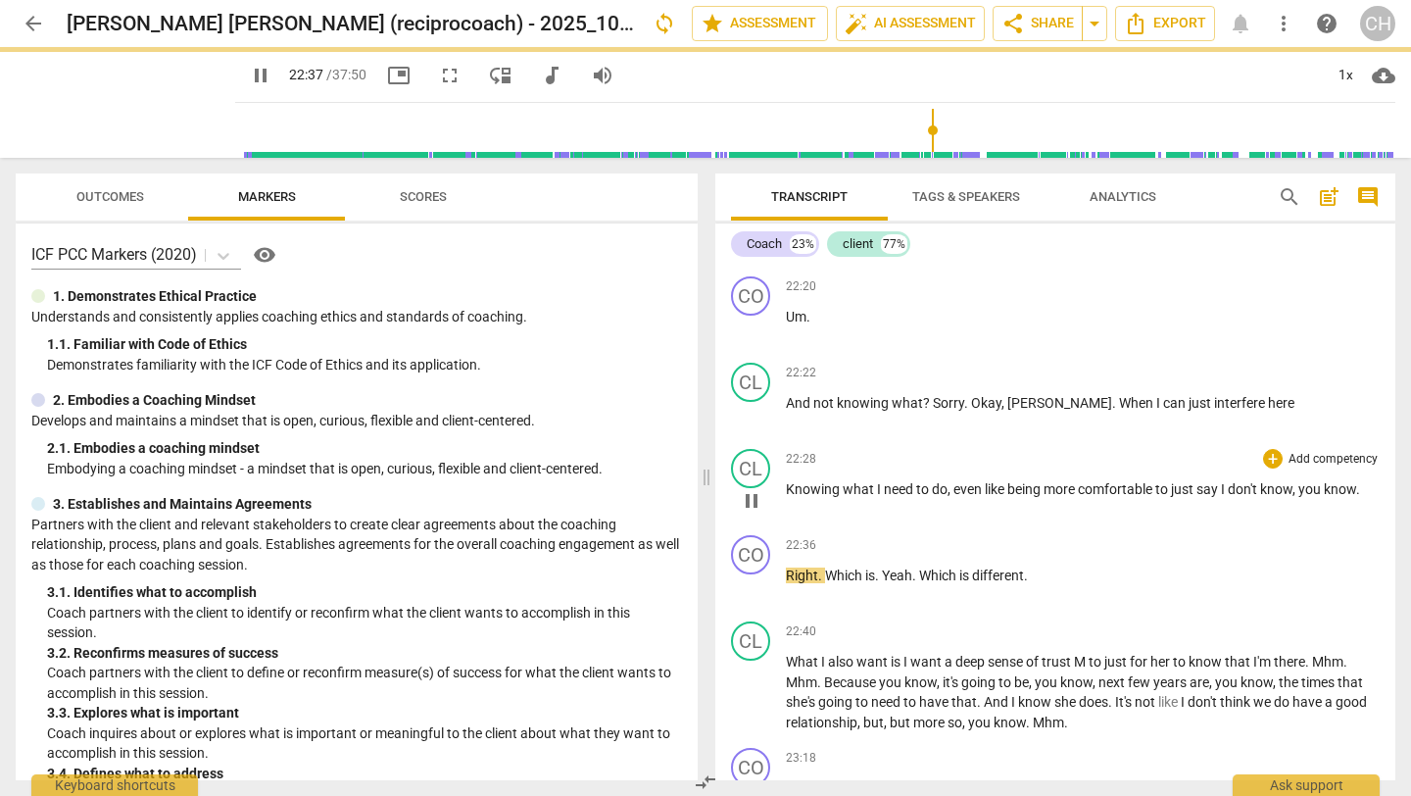
click at [790, 497] on span "Knowing" at bounding box center [814, 489] width 57 height 16
type input "1358"
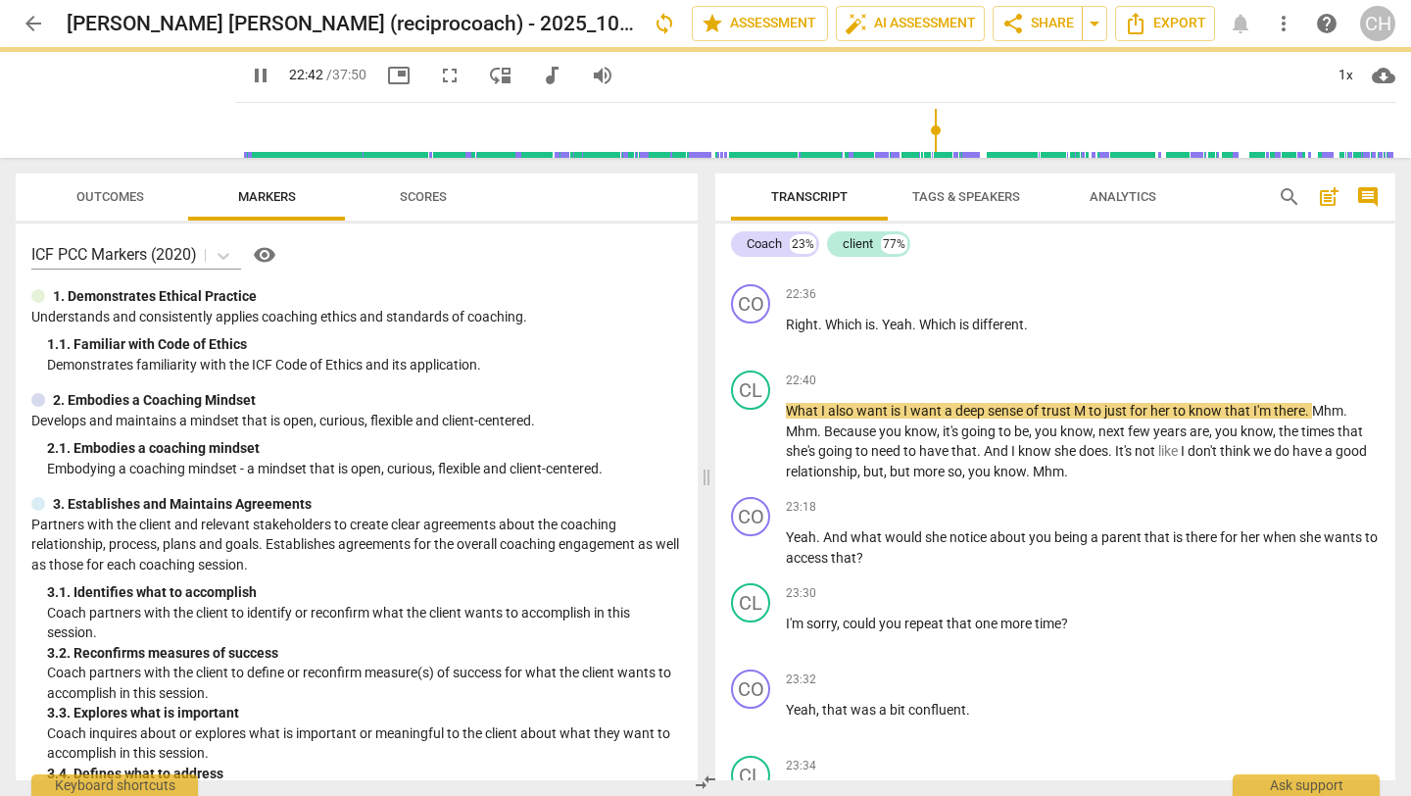
scroll to position [7378, 0]
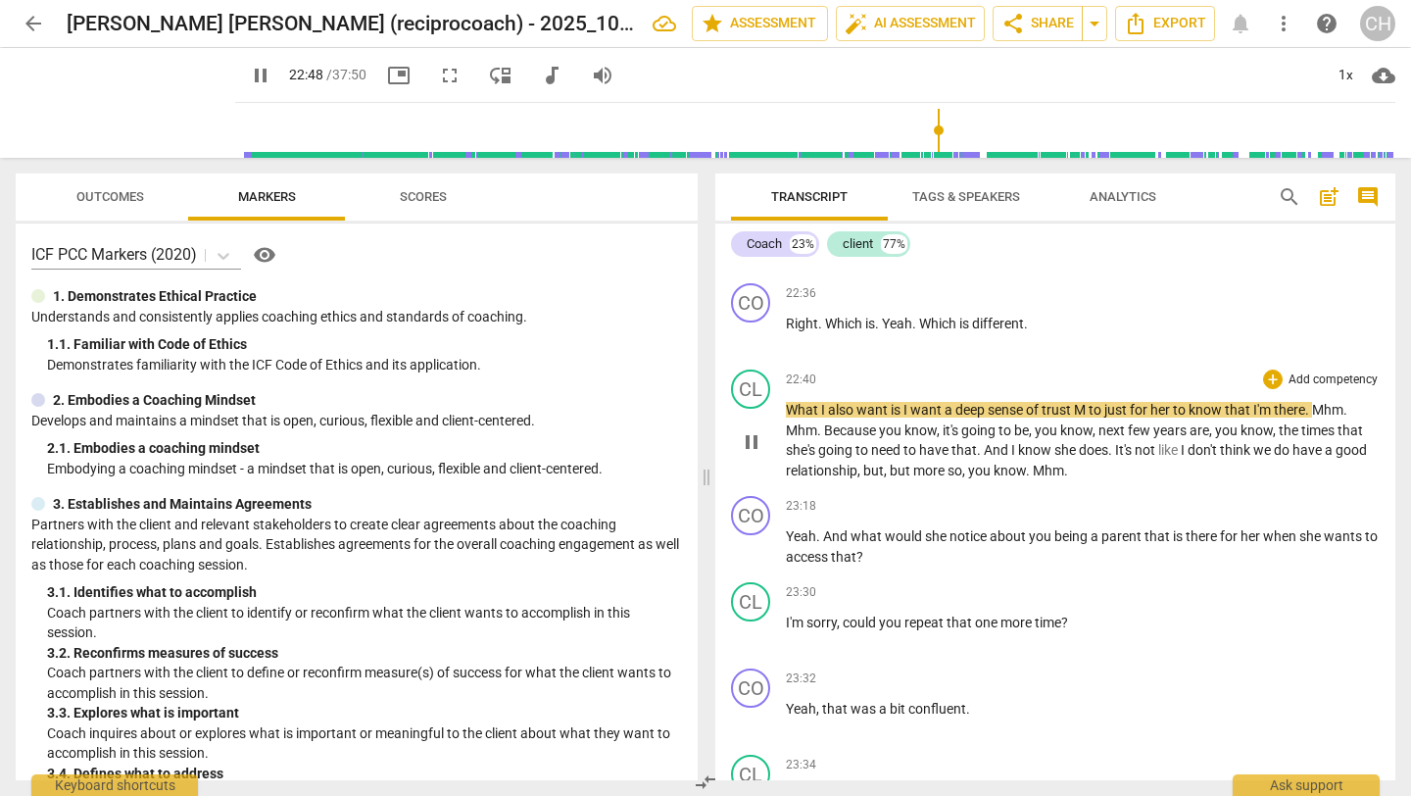
click at [1078, 417] on span "M" at bounding box center [1081, 410] width 15 height 16
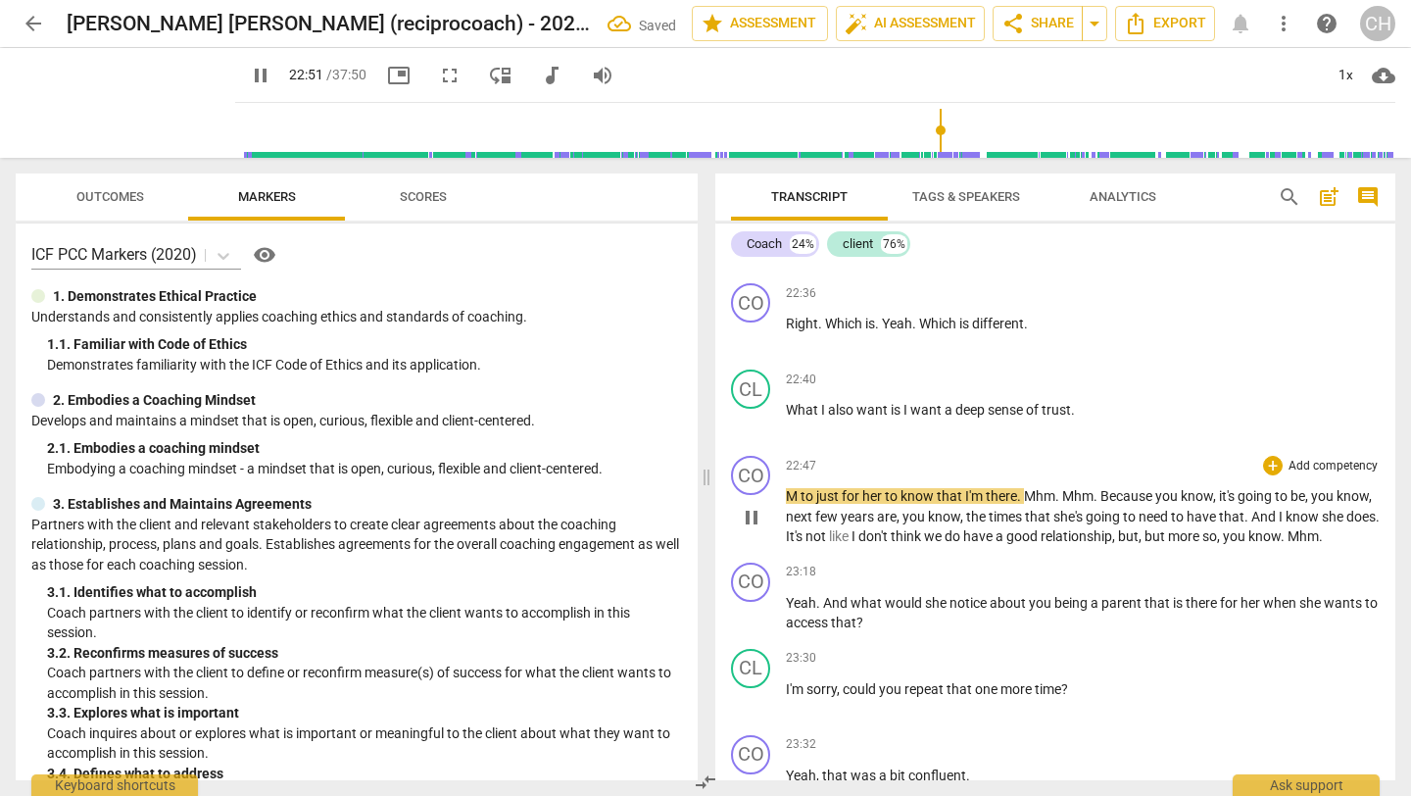
click at [793, 504] on span "M" at bounding box center [793, 496] width 15 height 16
type input "1373"
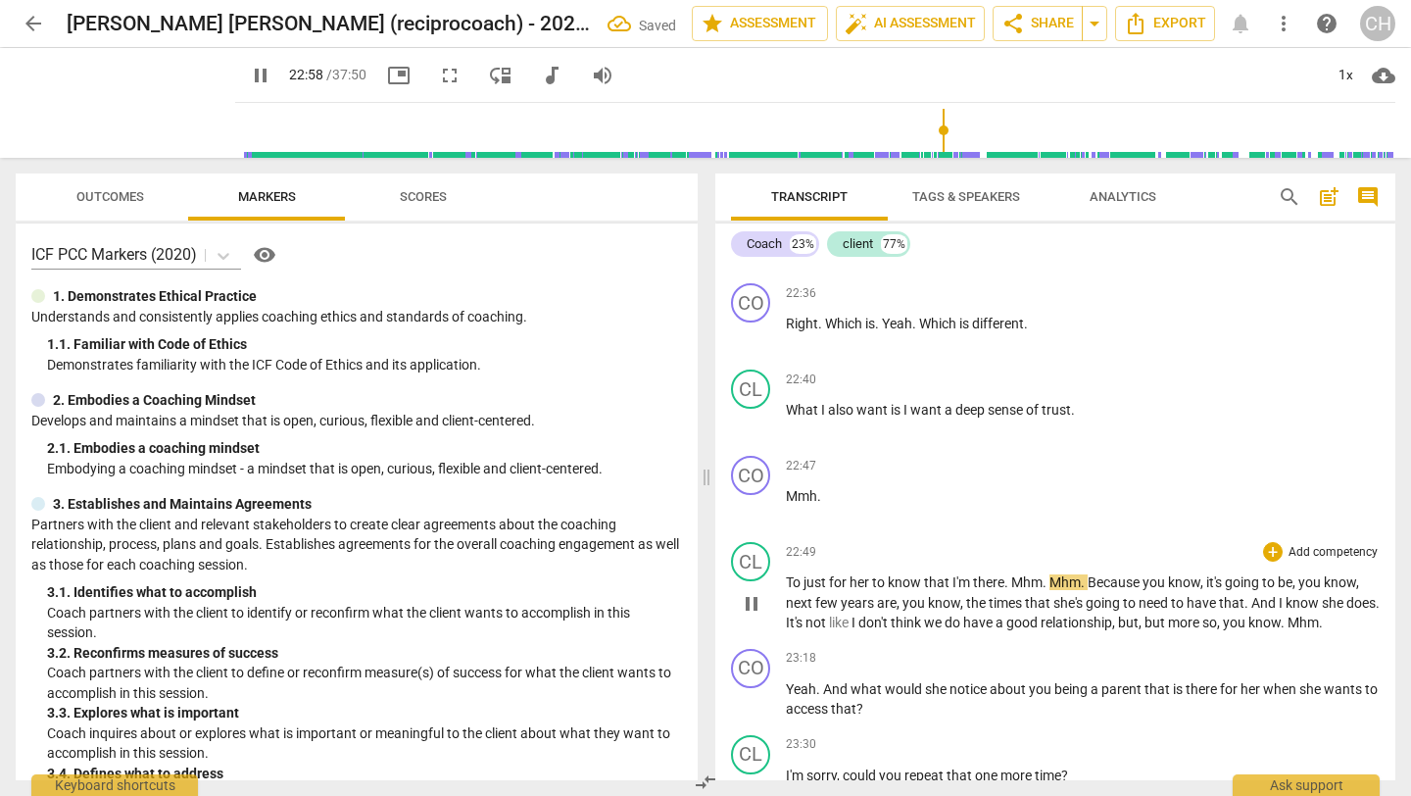
click at [1017, 590] on span "Mhm" at bounding box center [1026, 582] width 31 height 16
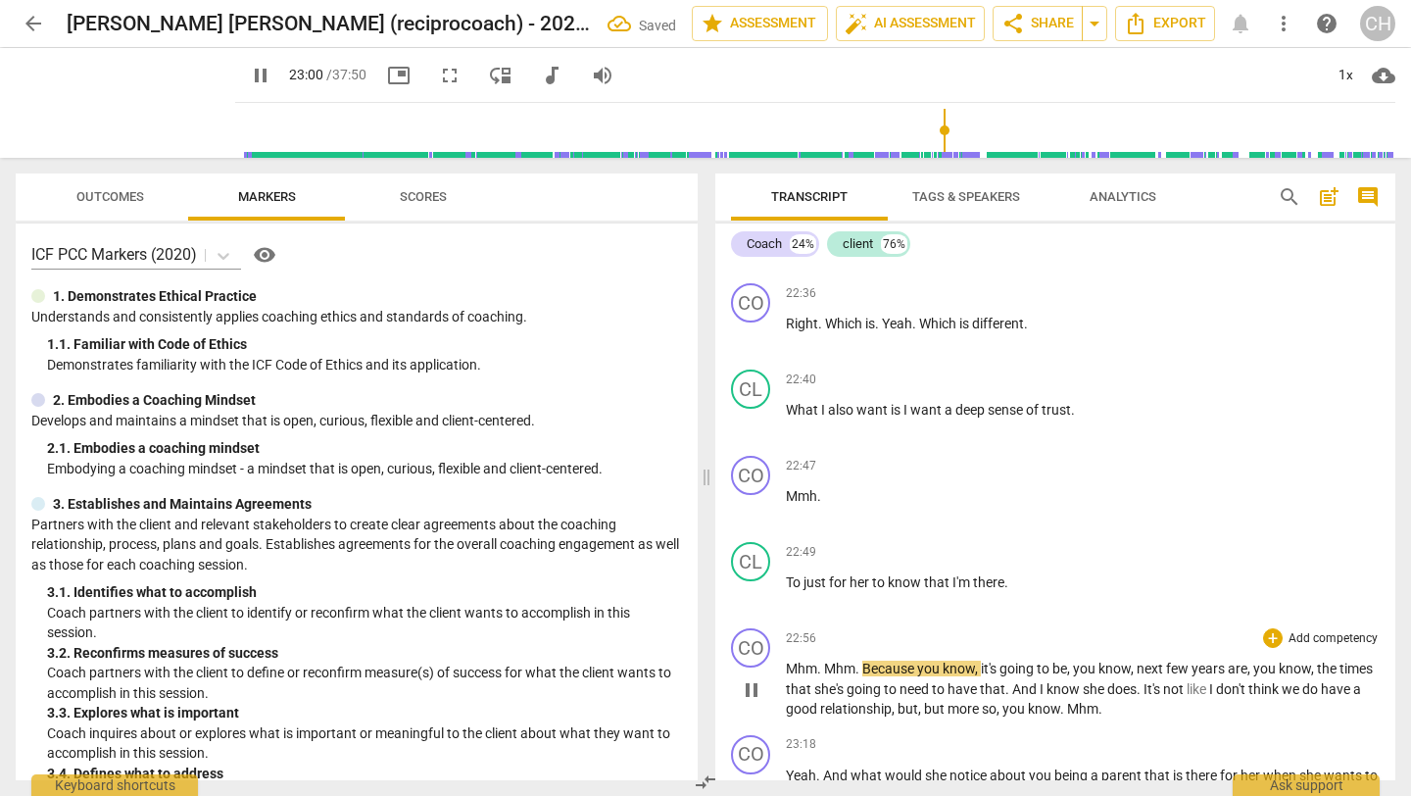
click at [858, 676] on span "." at bounding box center [858, 668] width 7 height 16
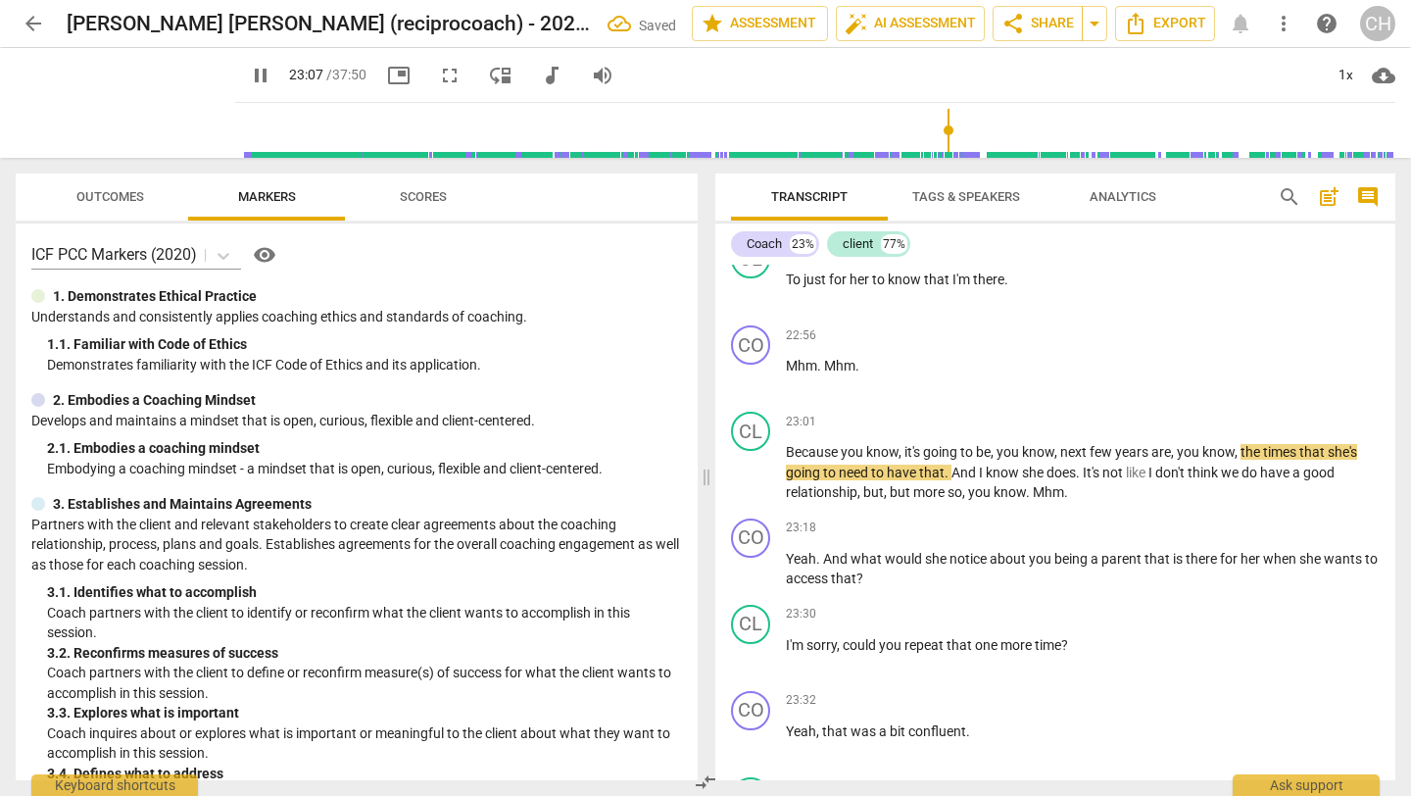
scroll to position [7679, 0]
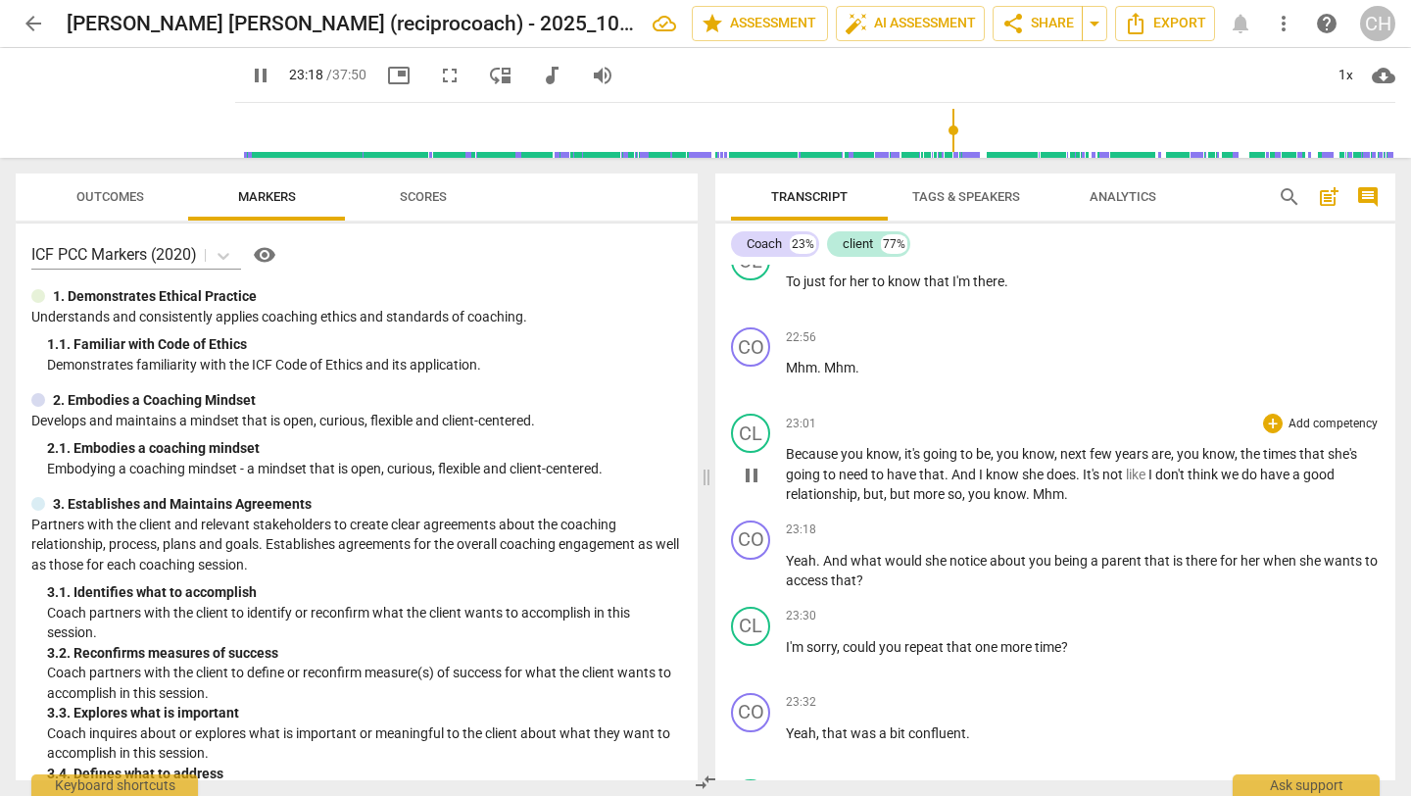
click at [1034, 502] on span "Mhm" at bounding box center [1048, 494] width 31 height 16
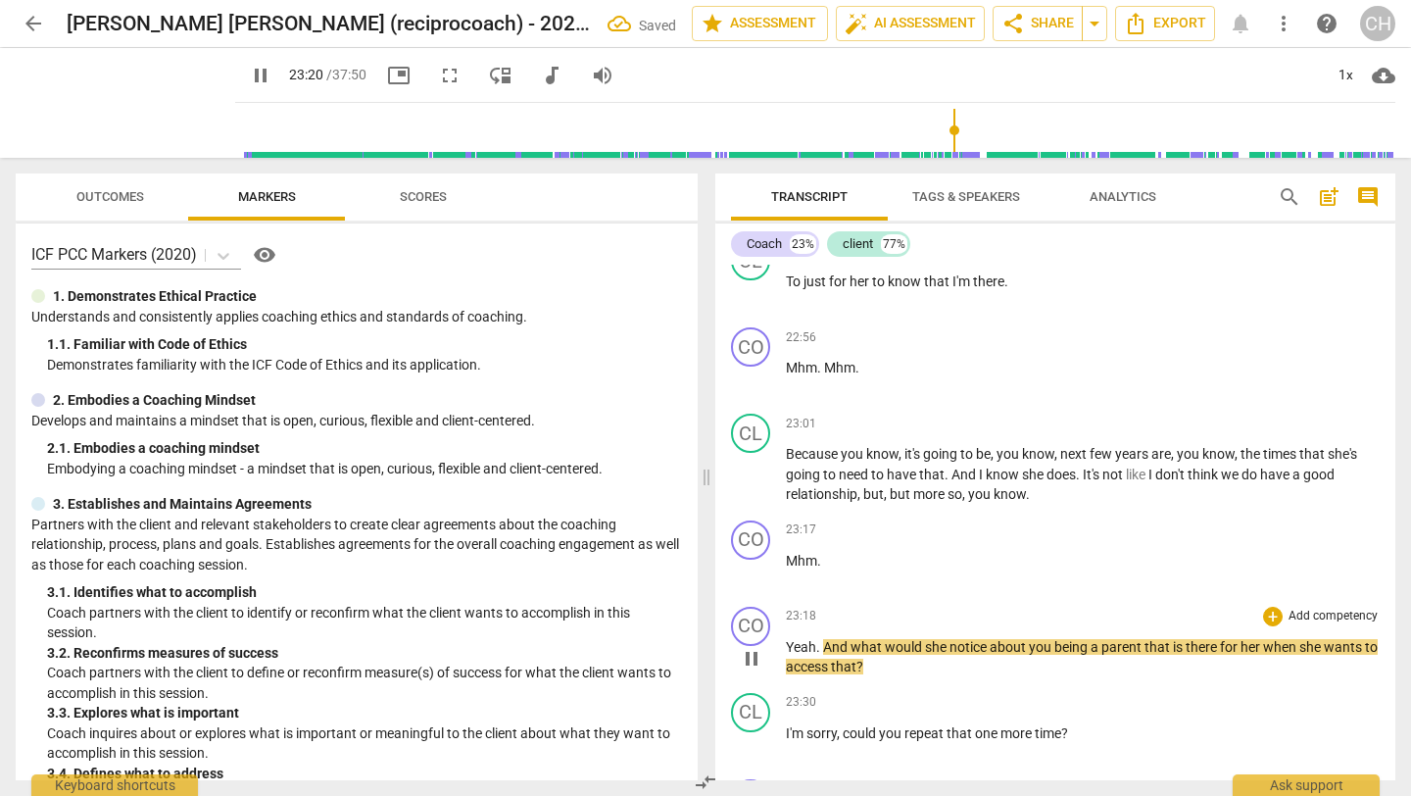
click at [828, 655] on span "And" at bounding box center [836, 647] width 27 height 16
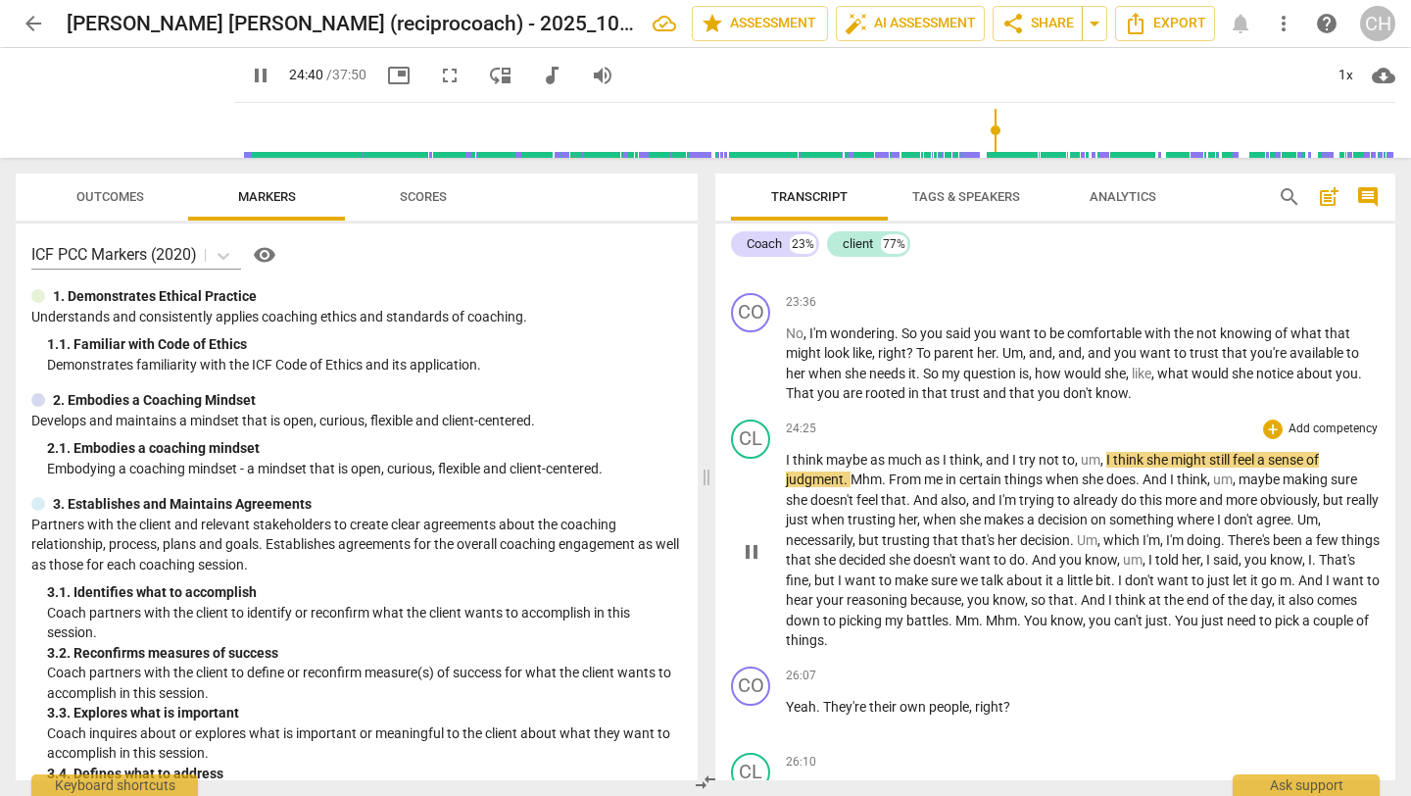
scroll to position [8468, 0]
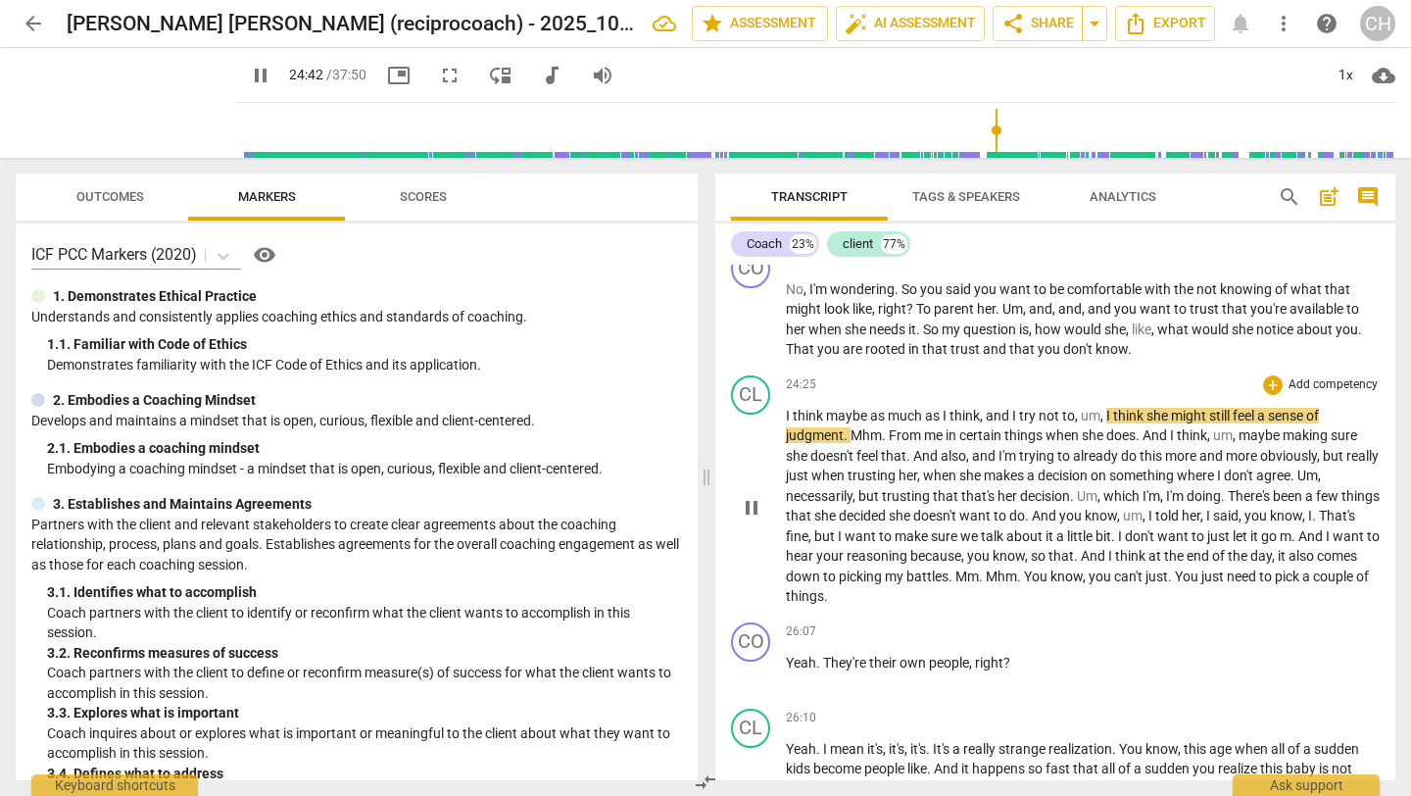
click at [846, 443] on span "." at bounding box center [847, 435] width 7 height 16
click at [849, 443] on span "." at bounding box center [847, 435] width 7 height 16
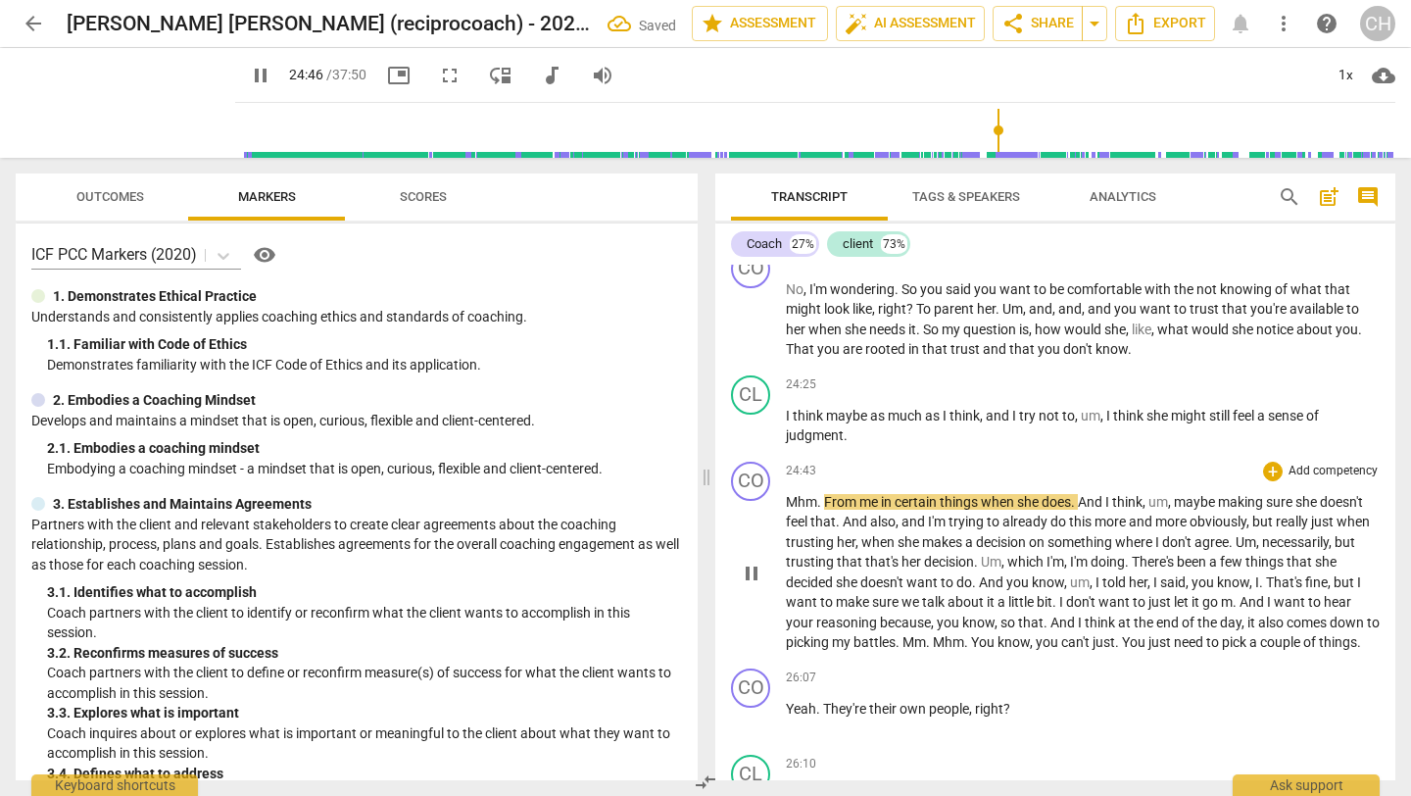
click at [823, 510] on span "." at bounding box center [820, 502] width 7 height 16
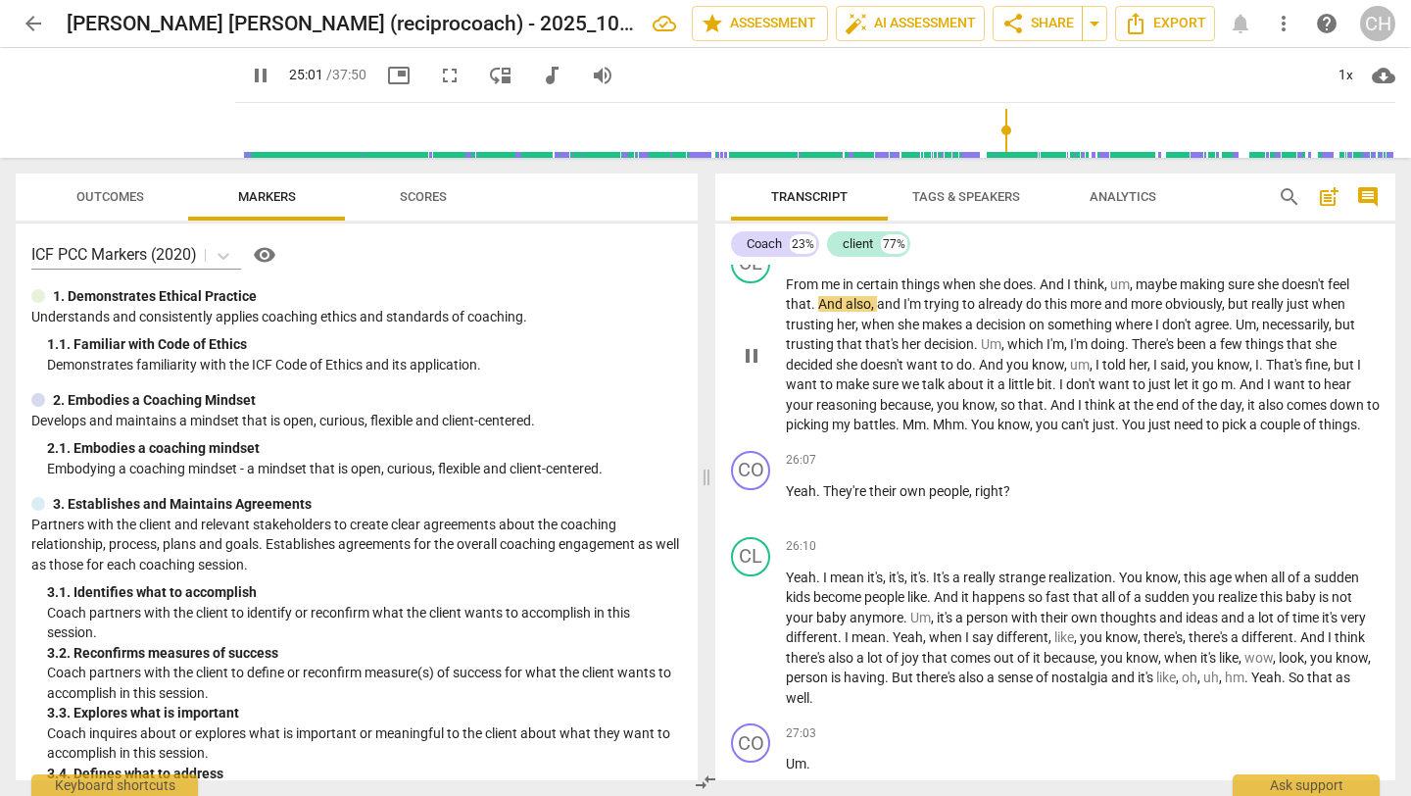
scroll to position [8796, 0]
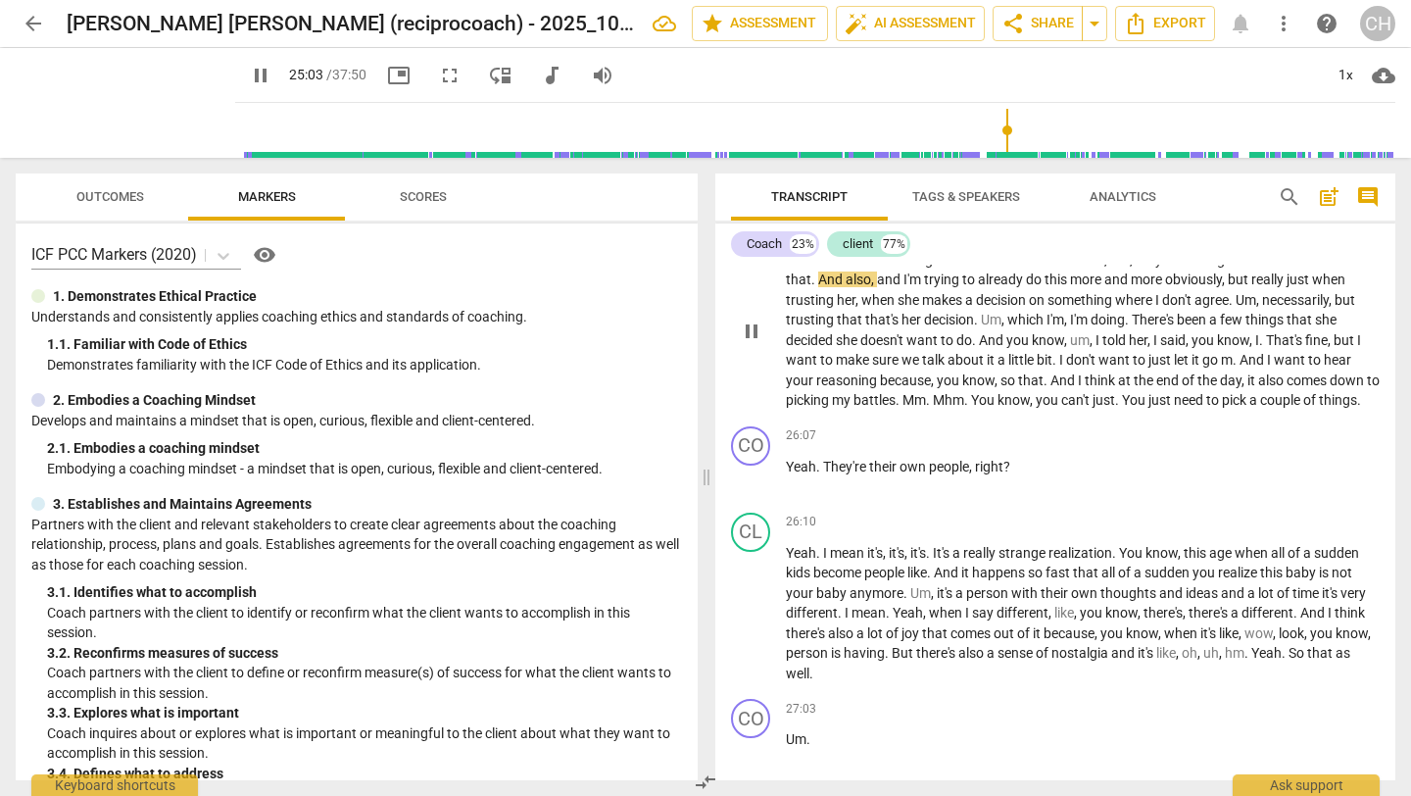
click at [1174, 408] on span "just" at bounding box center [1160, 400] width 25 height 16
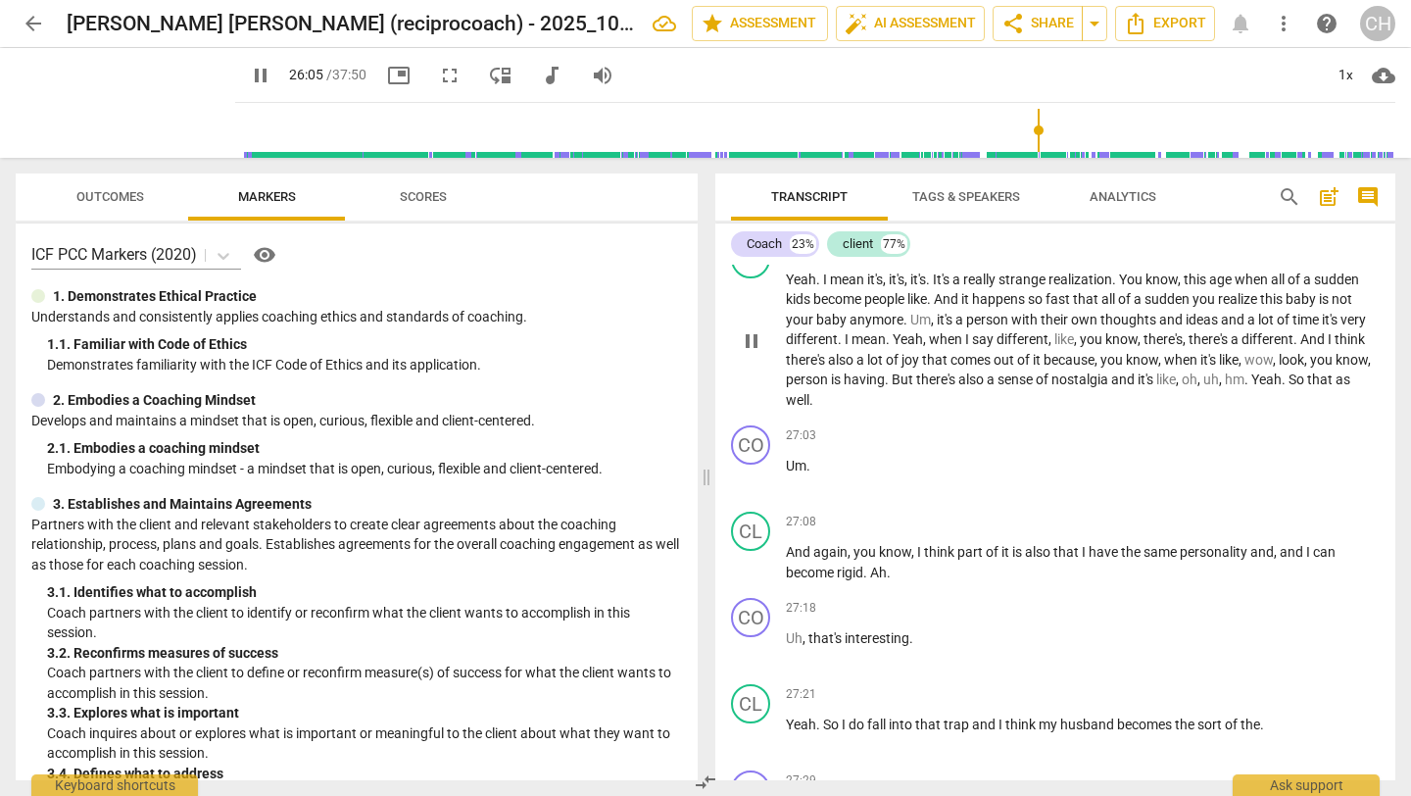
scroll to position [9071, 0]
click at [1164, 409] on p "Yeah . I mean it's , it's , it's . It's a really strange realization . You know…" at bounding box center [1083, 337] width 594 height 141
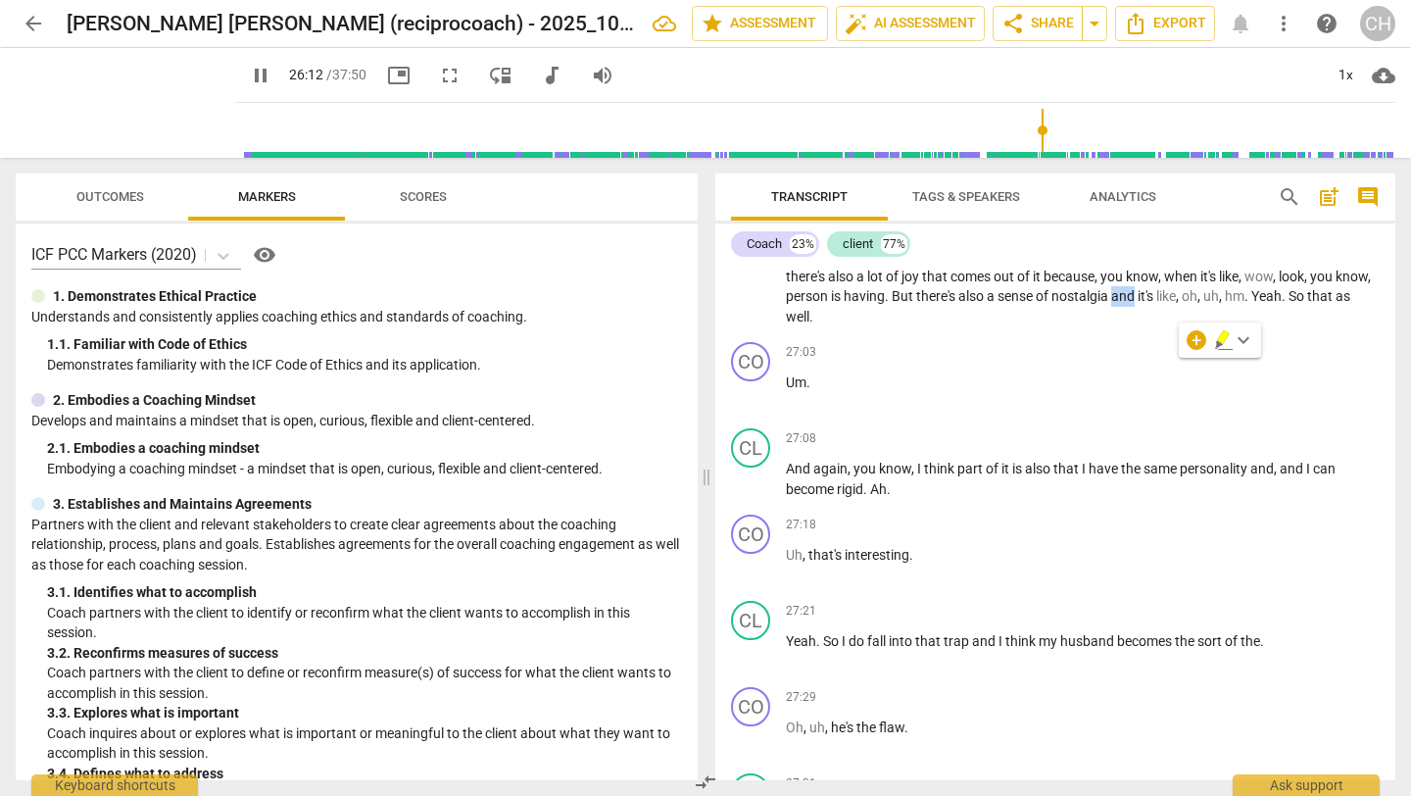
scroll to position [9166, 0]
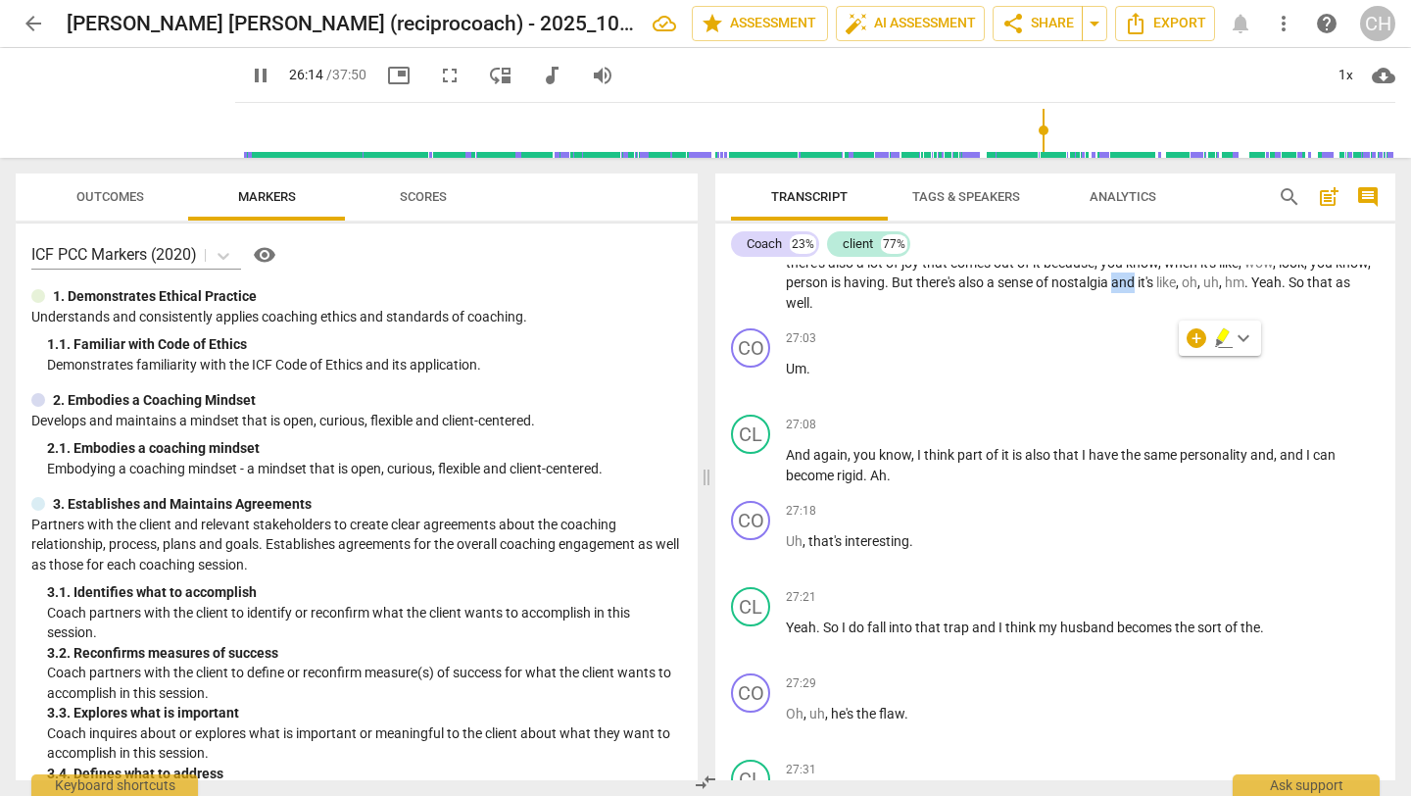
click at [997, 290] on span "a" at bounding box center [992, 282] width 11 height 16
click at [1036, 290] on span "sense" at bounding box center [1016, 282] width 38 height 16
click at [788, 376] on span "Um" at bounding box center [796, 369] width 21 height 16
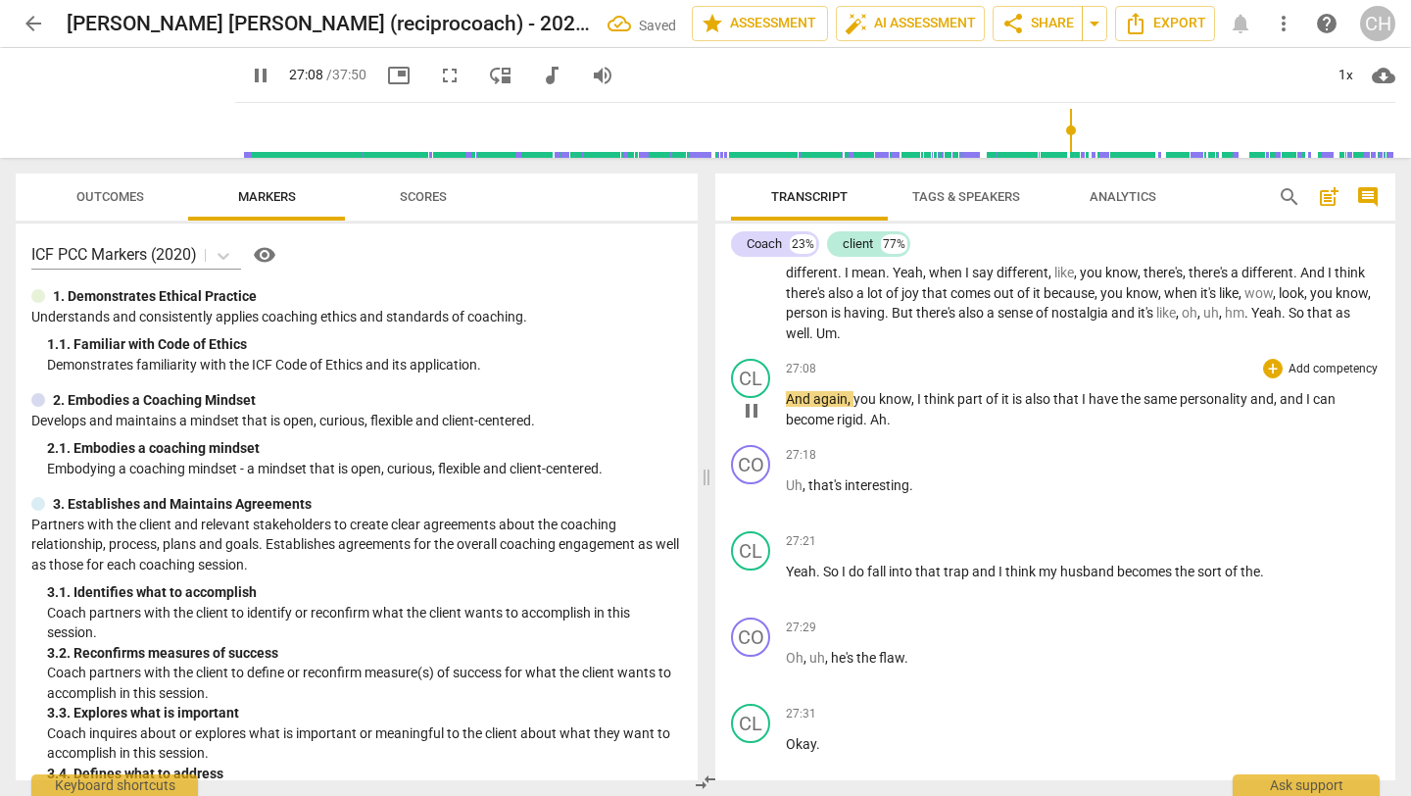
scroll to position [9182, 0]
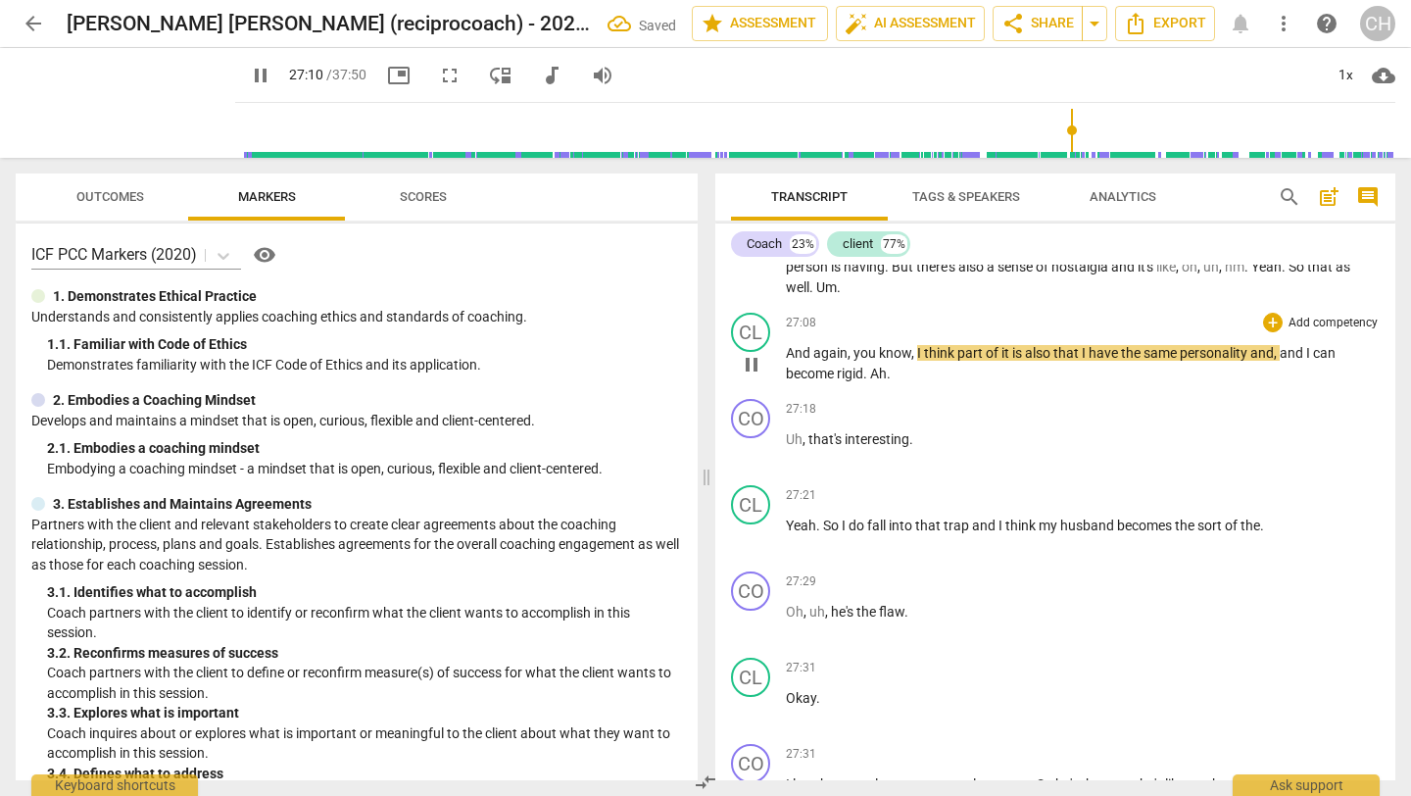
click at [791, 361] on span "And" at bounding box center [799, 353] width 27 height 16
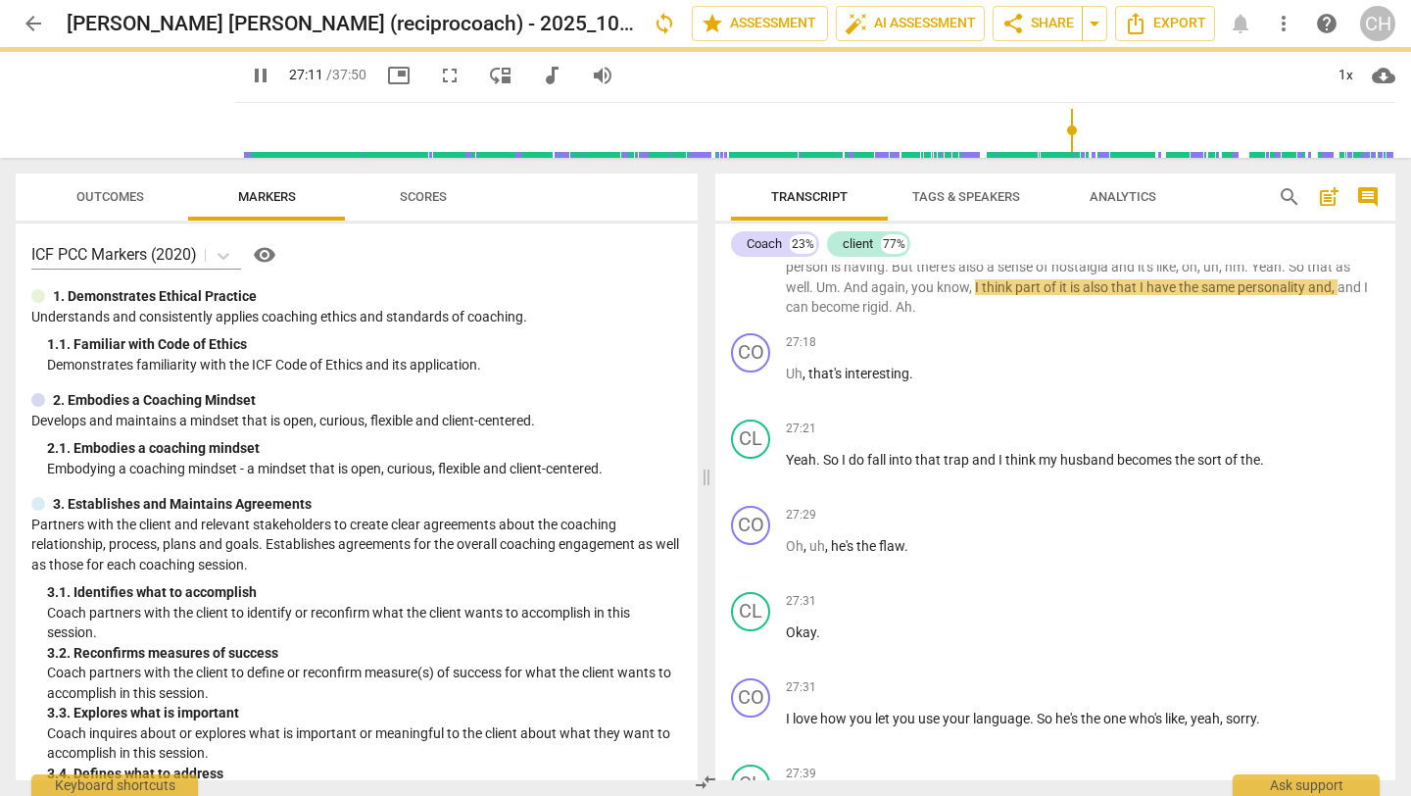
scroll to position [9115, 0]
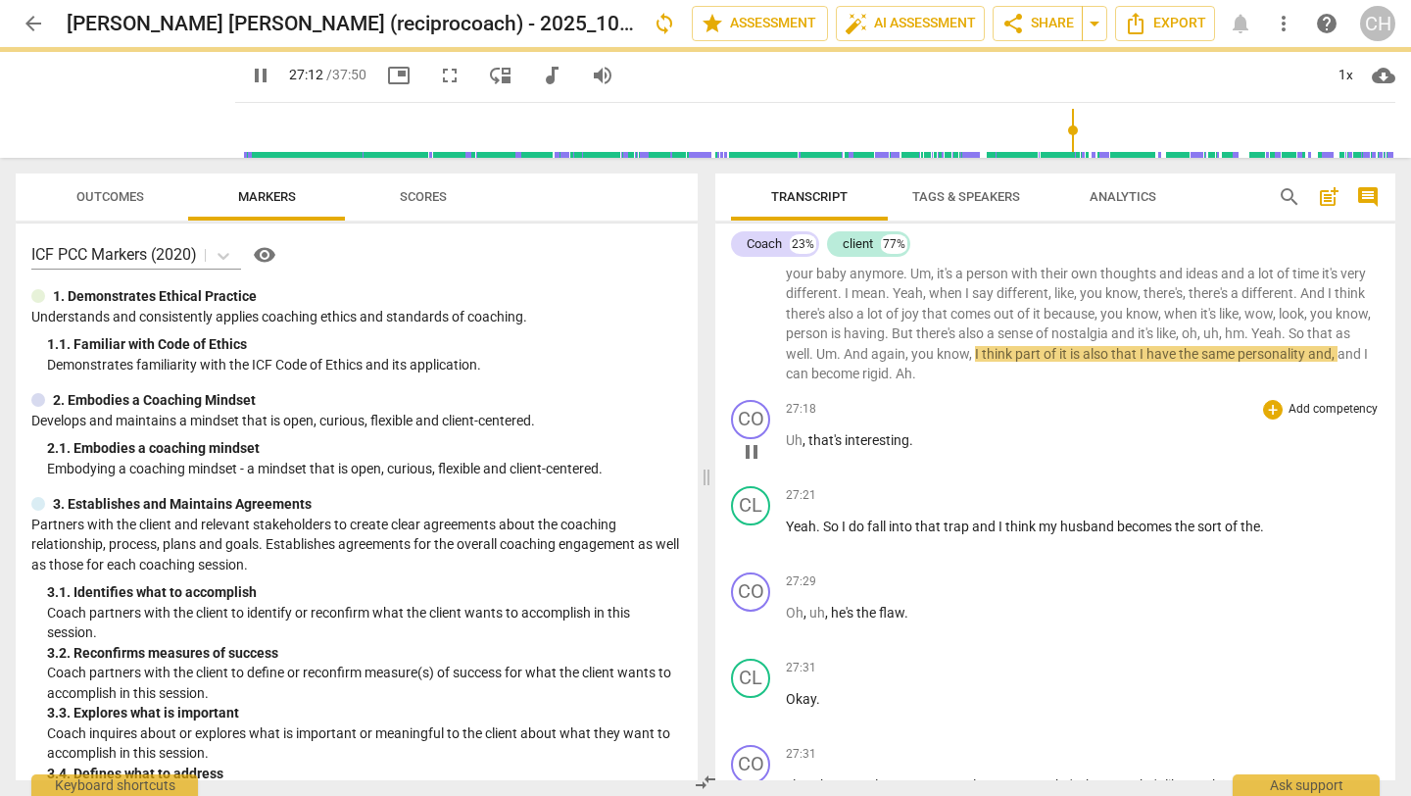
click at [836, 419] on div "27:18 + Add competency keyboard_arrow_right" at bounding box center [1083, 410] width 594 height 20
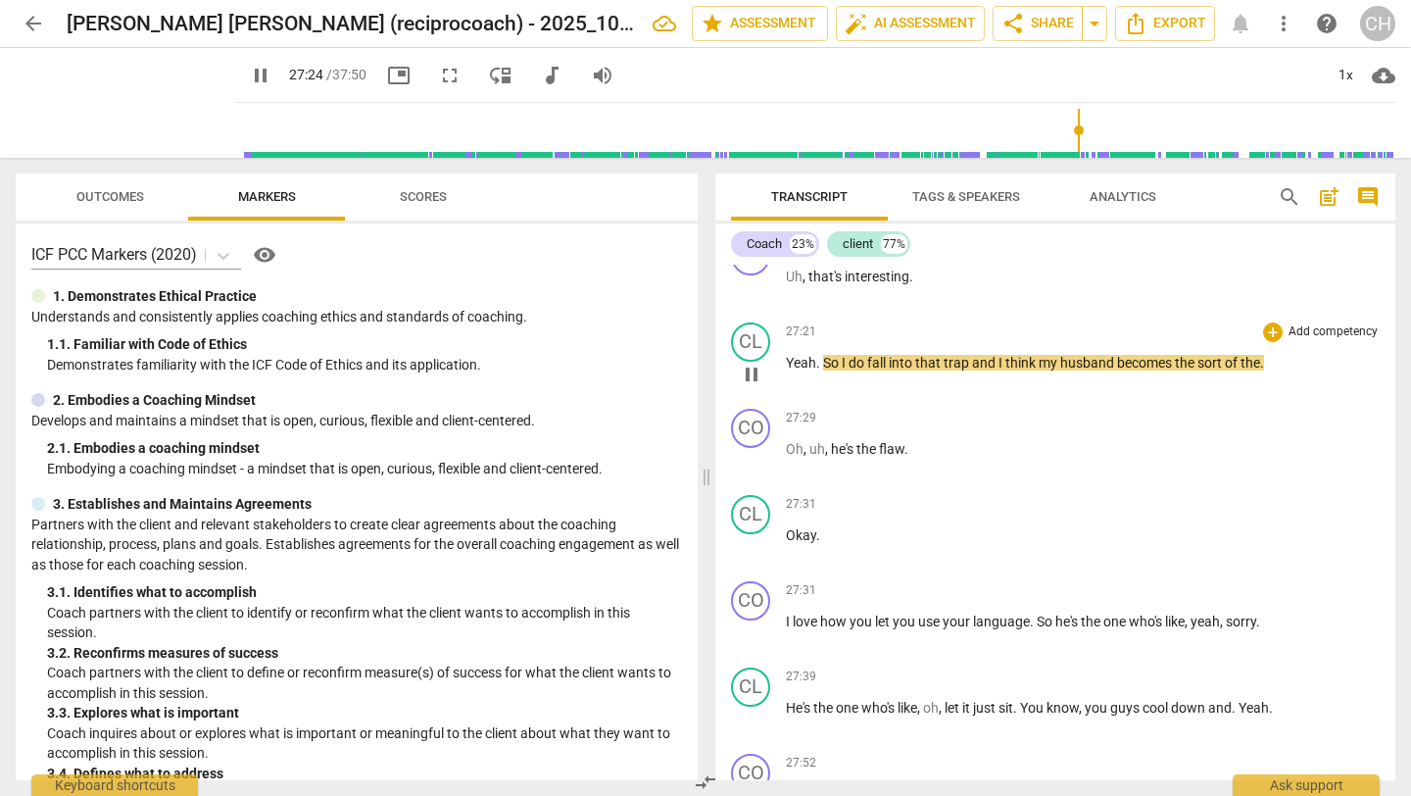
scroll to position [9286, 0]
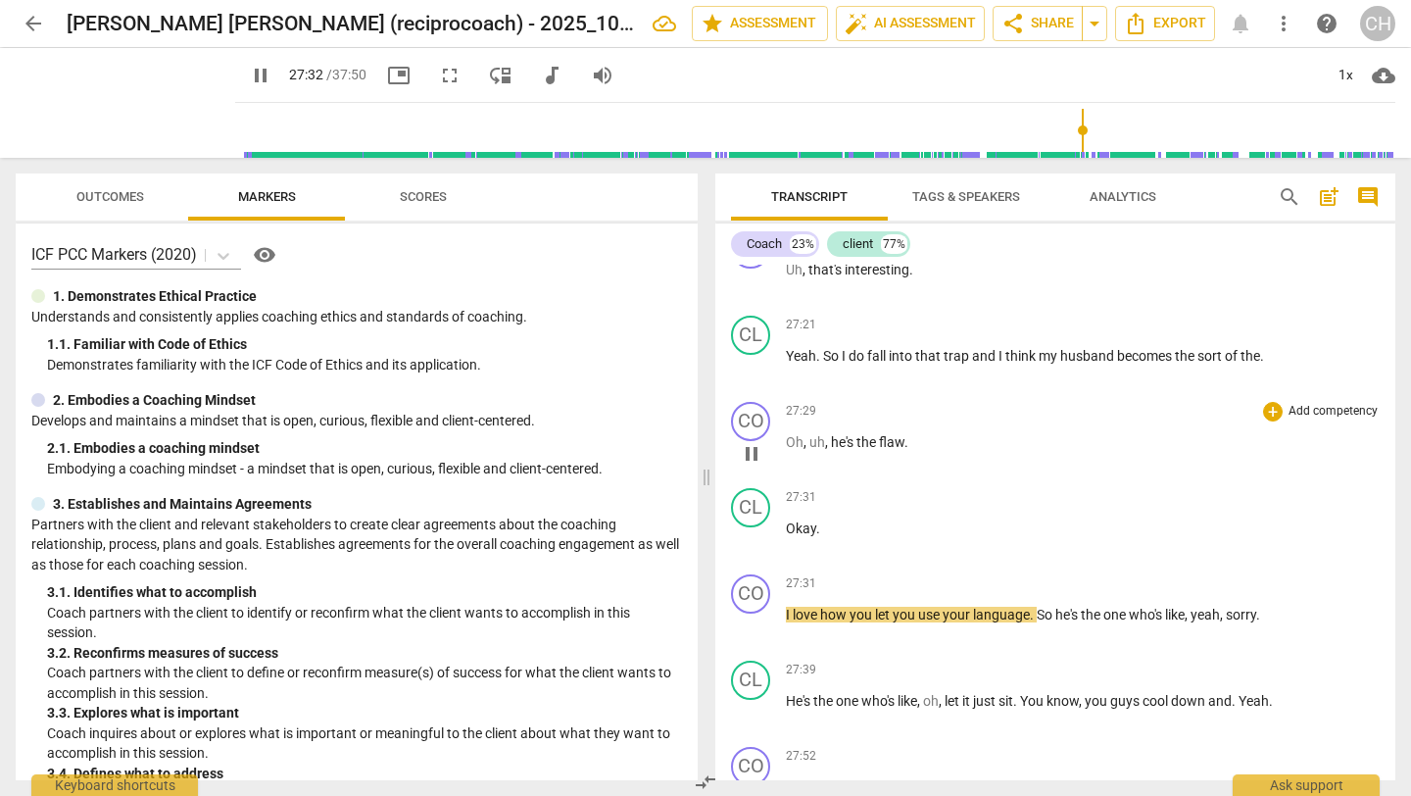
click at [892, 450] on span "flaw" at bounding box center [891, 442] width 25 height 16
type input "1654"
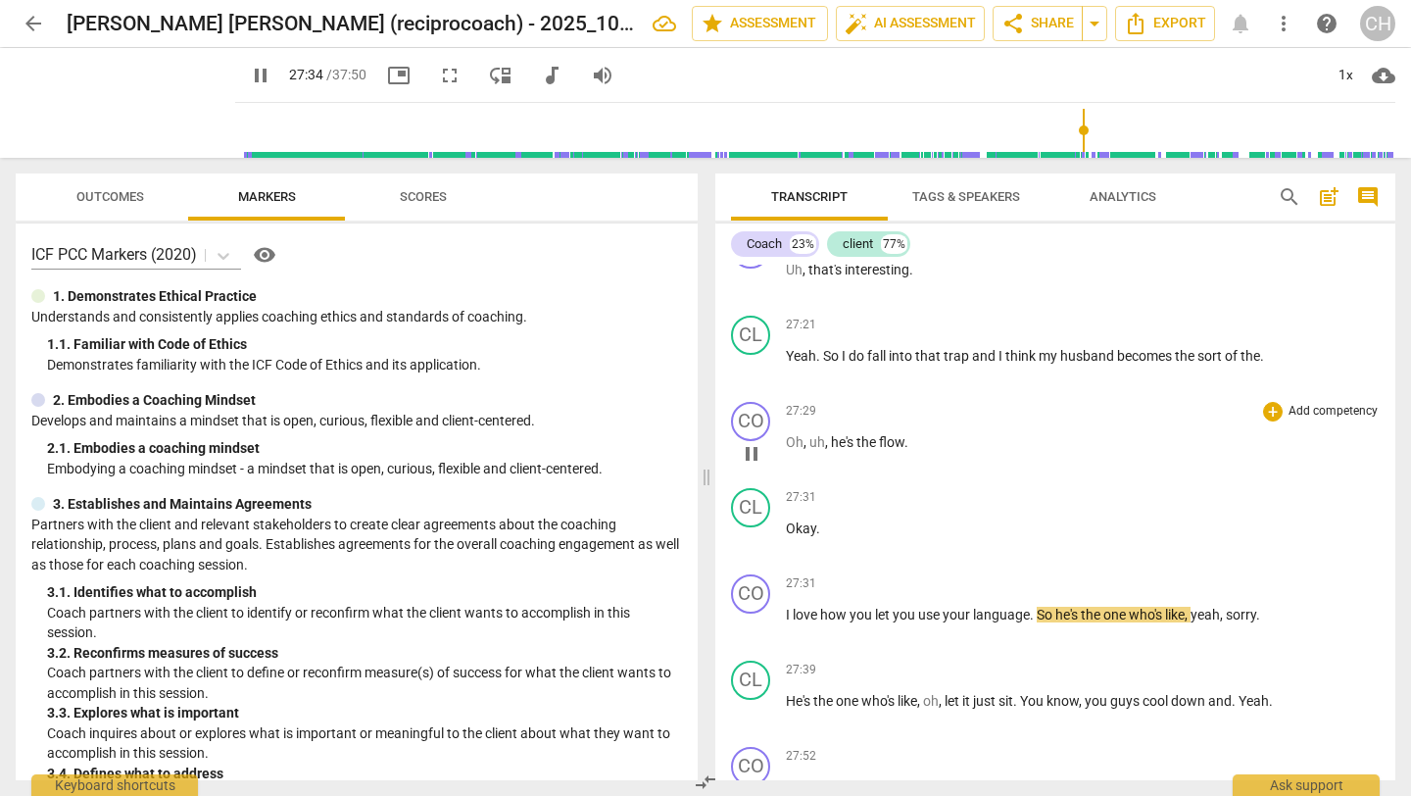
click at [821, 472] on div "27:29 + Add competency keyboard_arrow_right Oh , uh , he's the flow ." at bounding box center [1083, 437] width 594 height 71
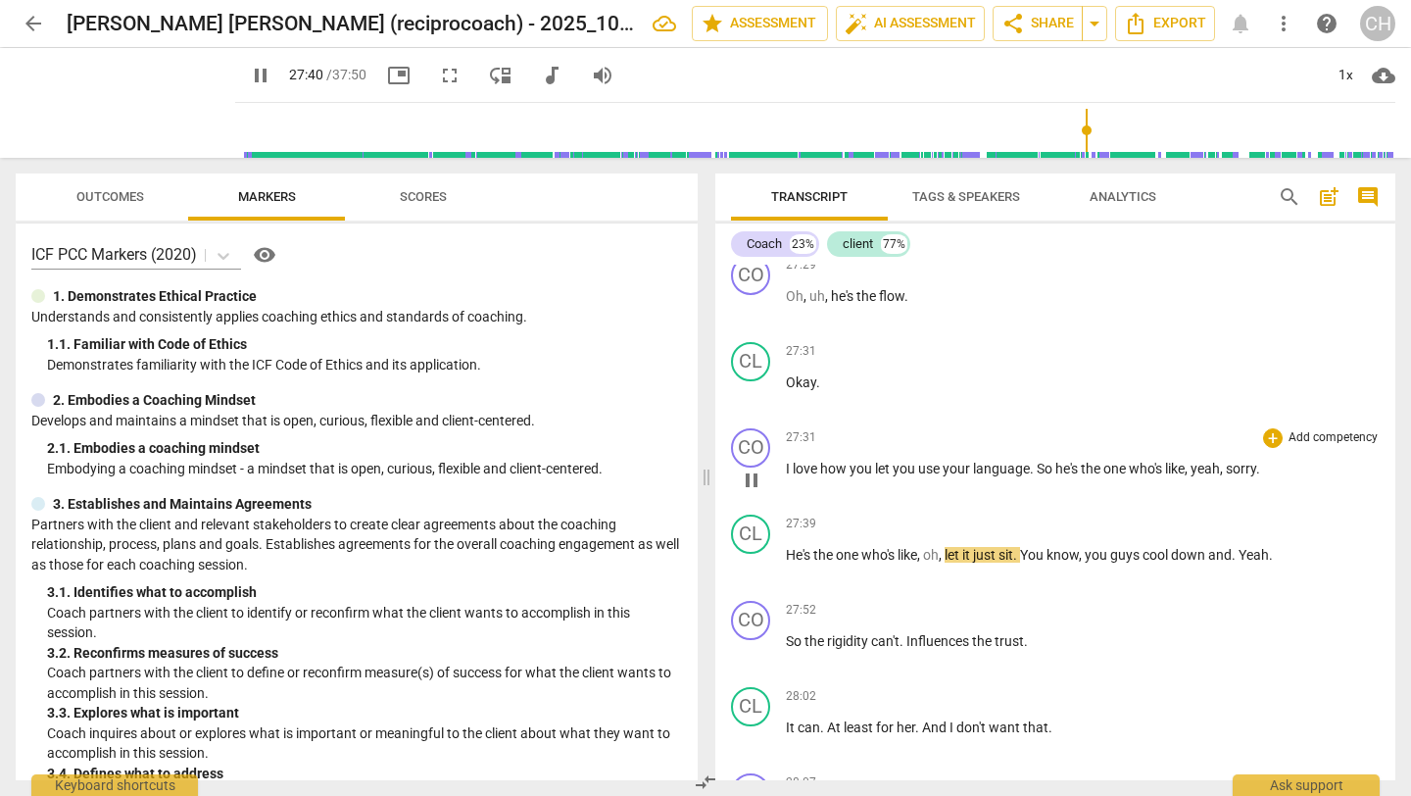
scroll to position [9437, 0]
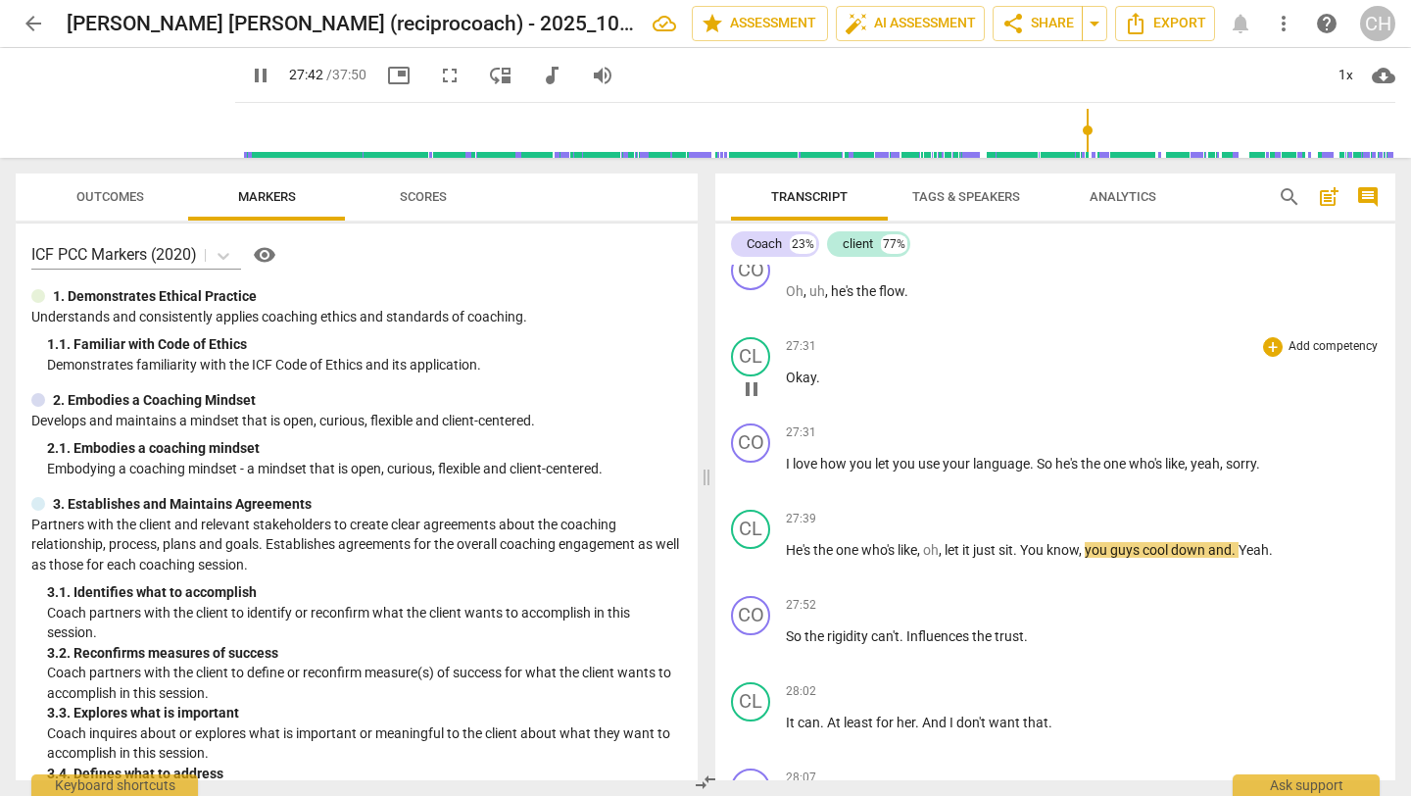
click at [810, 385] on span "Okay" at bounding box center [801, 377] width 30 height 16
click at [801, 385] on span "Okay" at bounding box center [801, 377] width 30 height 16
click at [1036, 471] on span "." at bounding box center [1033, 464] width 7 height 16
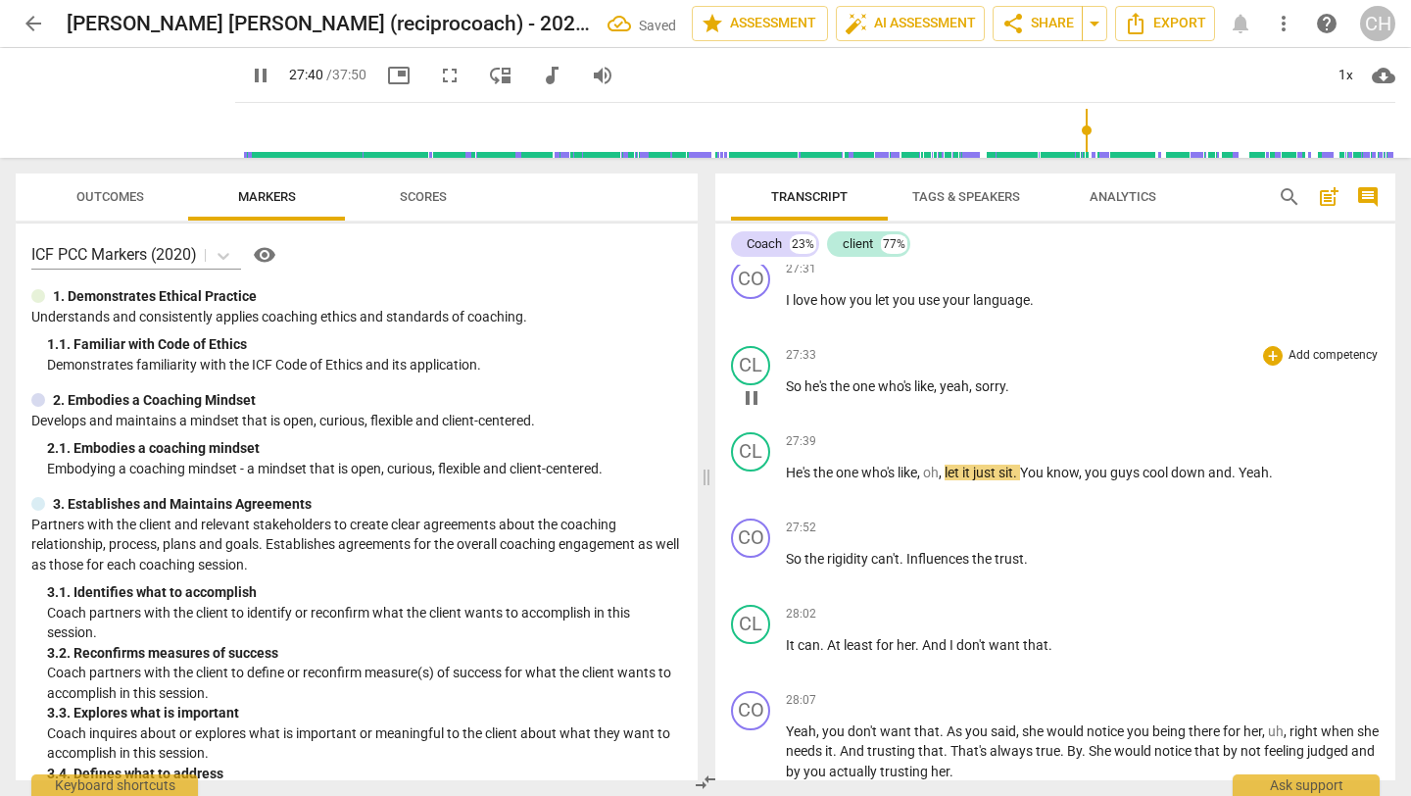
scroll to position [9608, 0]
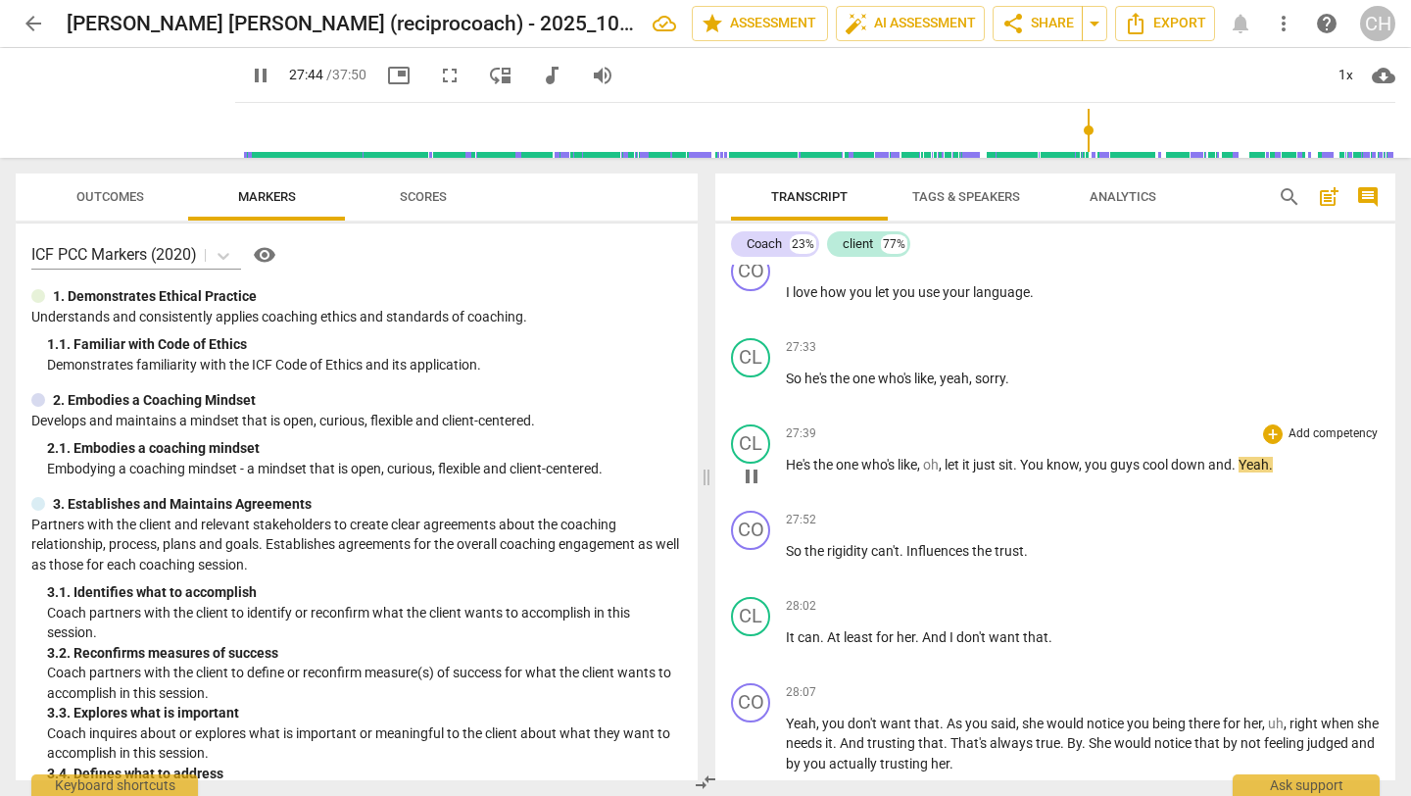
click at [1031, 472] on span "You" at bounding box center [1033, 465] width 26 height 16
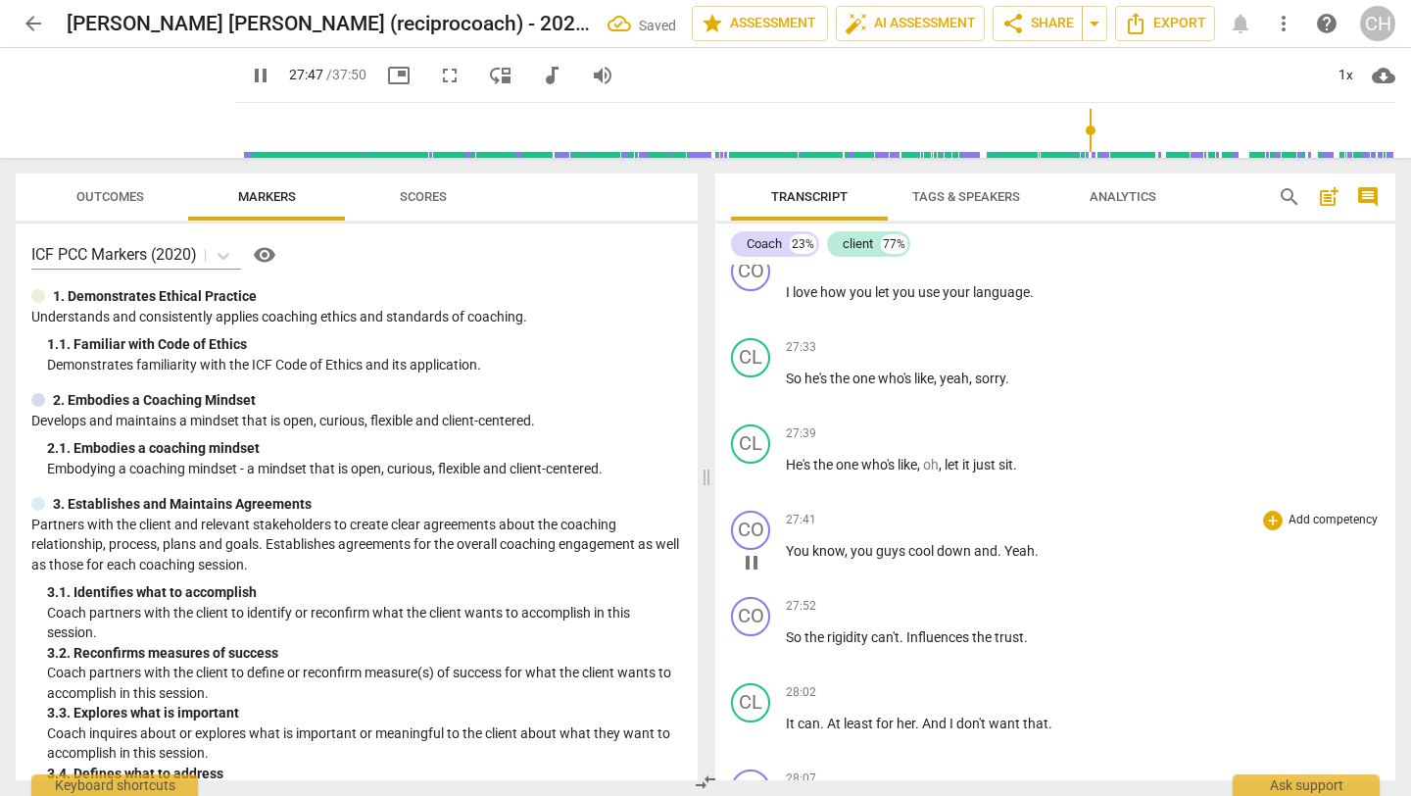
click at [781, 581] on div "CO play_arrow pause" at bounding box center [758, 545] width 55 height 71
click at [791, 558] on span "You" at bounding box center [799, 551] width 26 height 16
type input "1670"
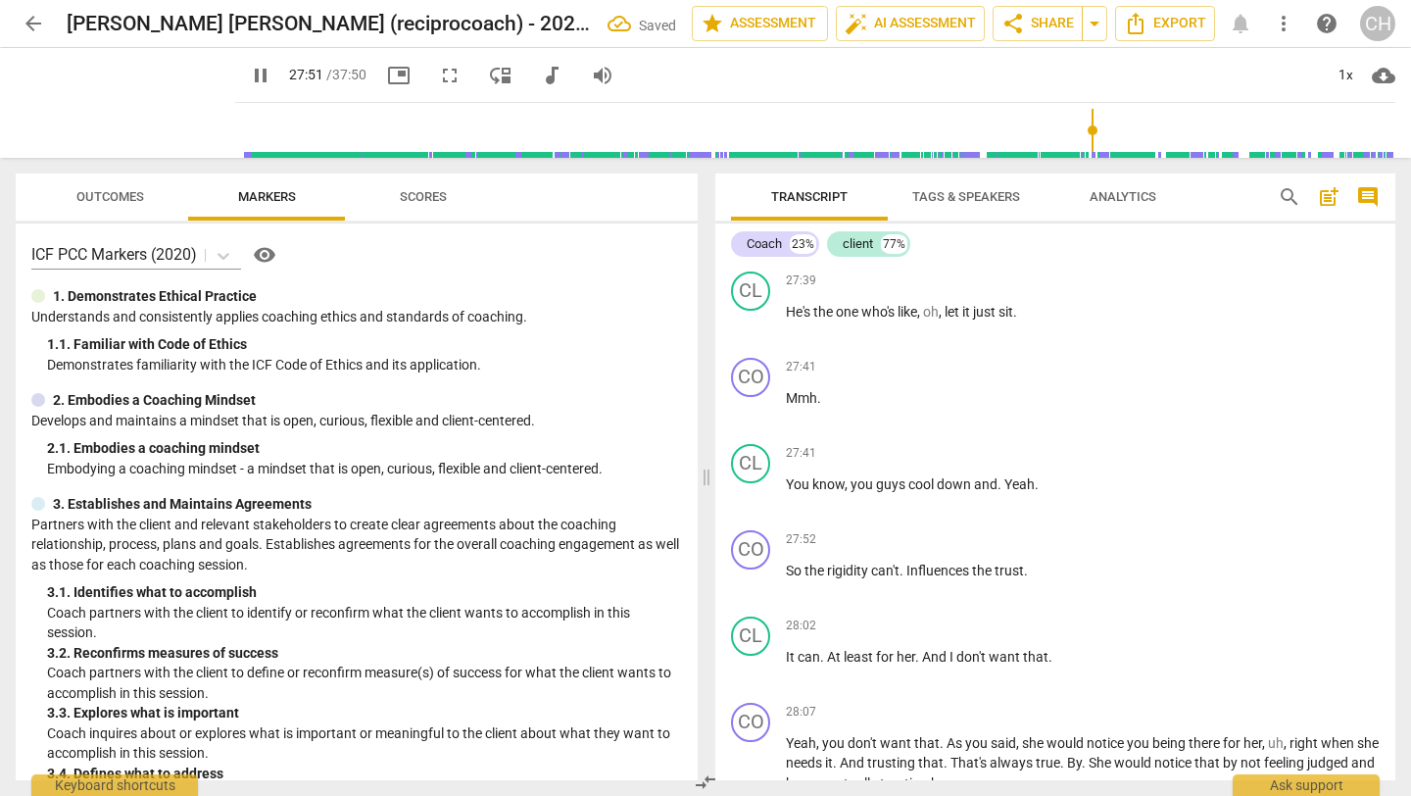
scroll to position [9869, 0]
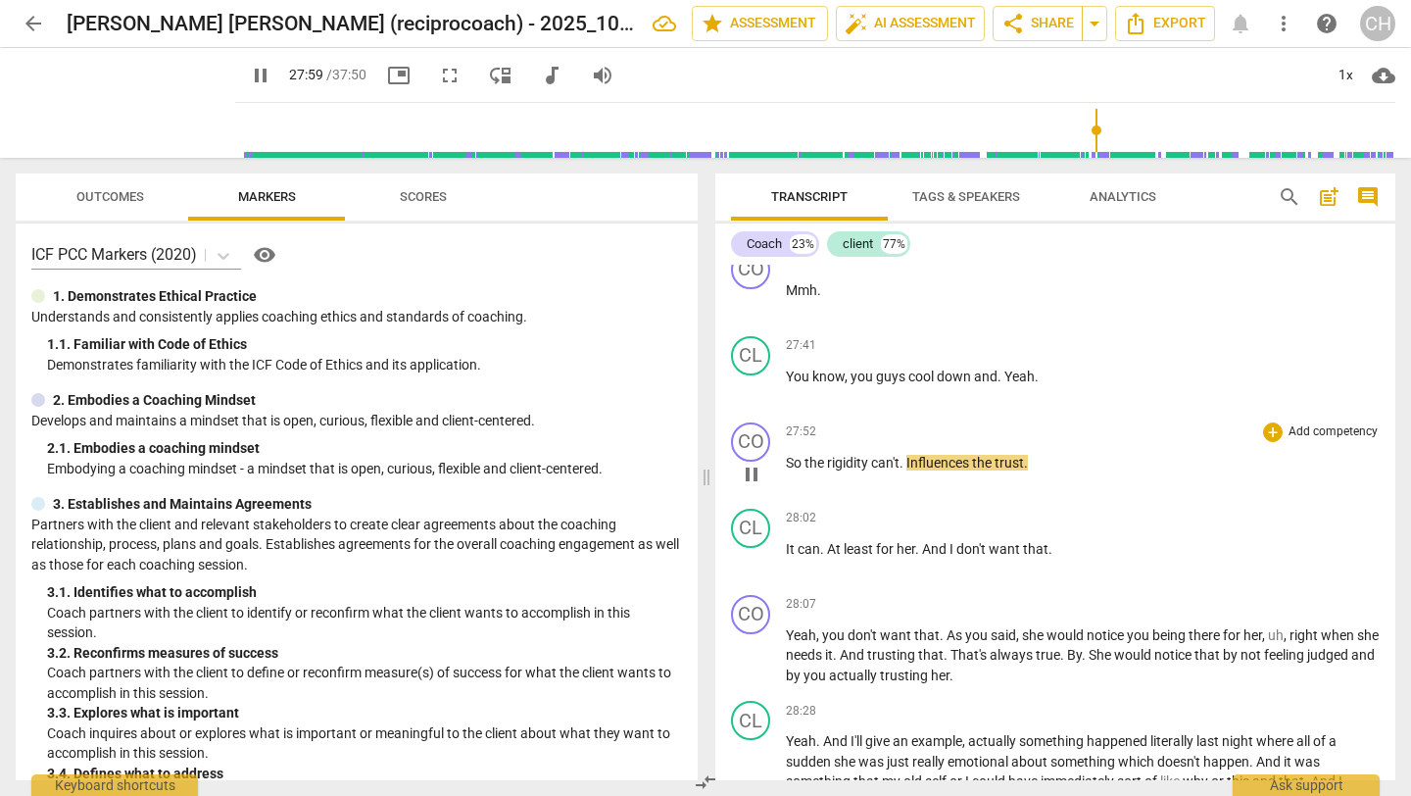
click at [881, 470] on span "can't" at bounding box center [885, 463] width 28 height 16
click at [902, 470] on span "." at bounding box center [902, 463] width 7 height 16
type input "1680"
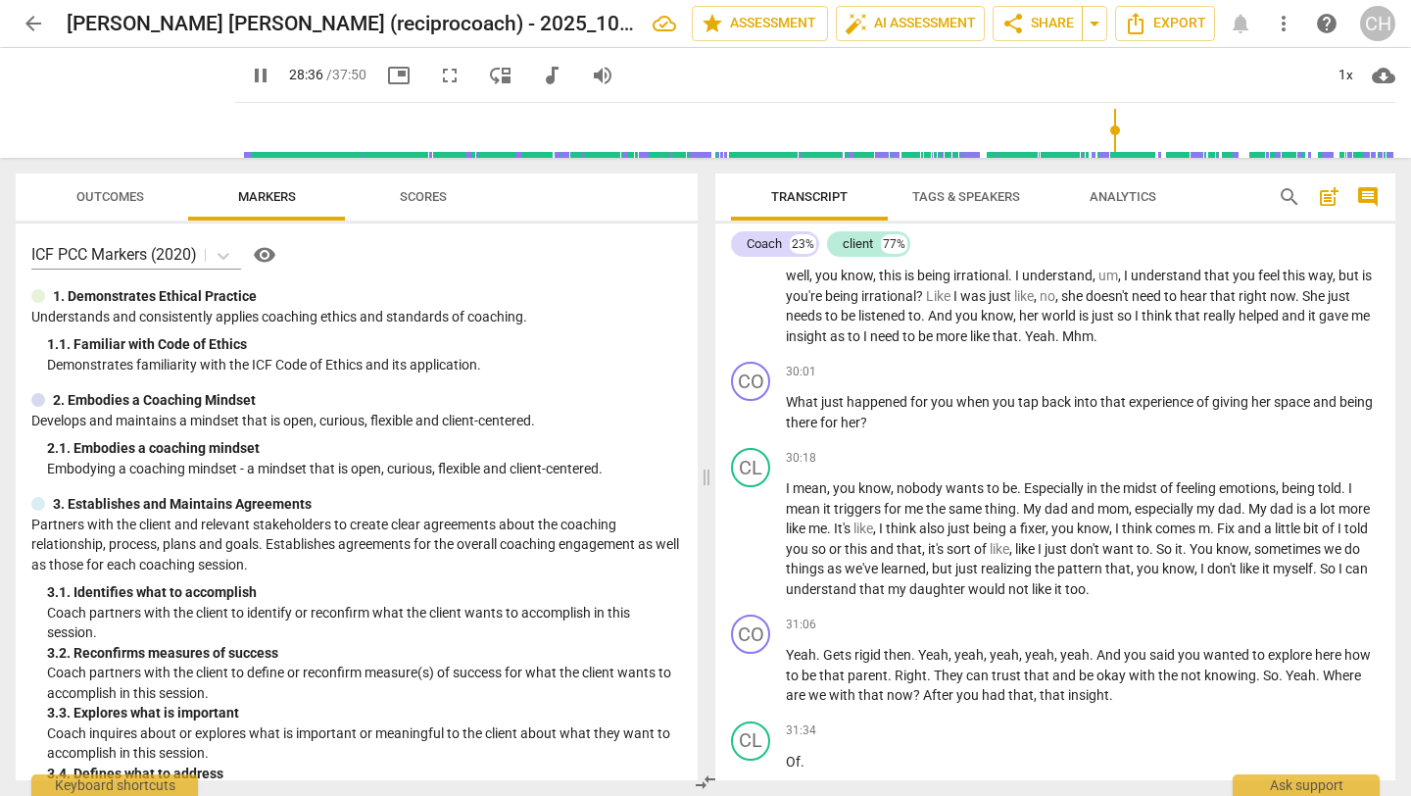
scroll to position [10499, 0]
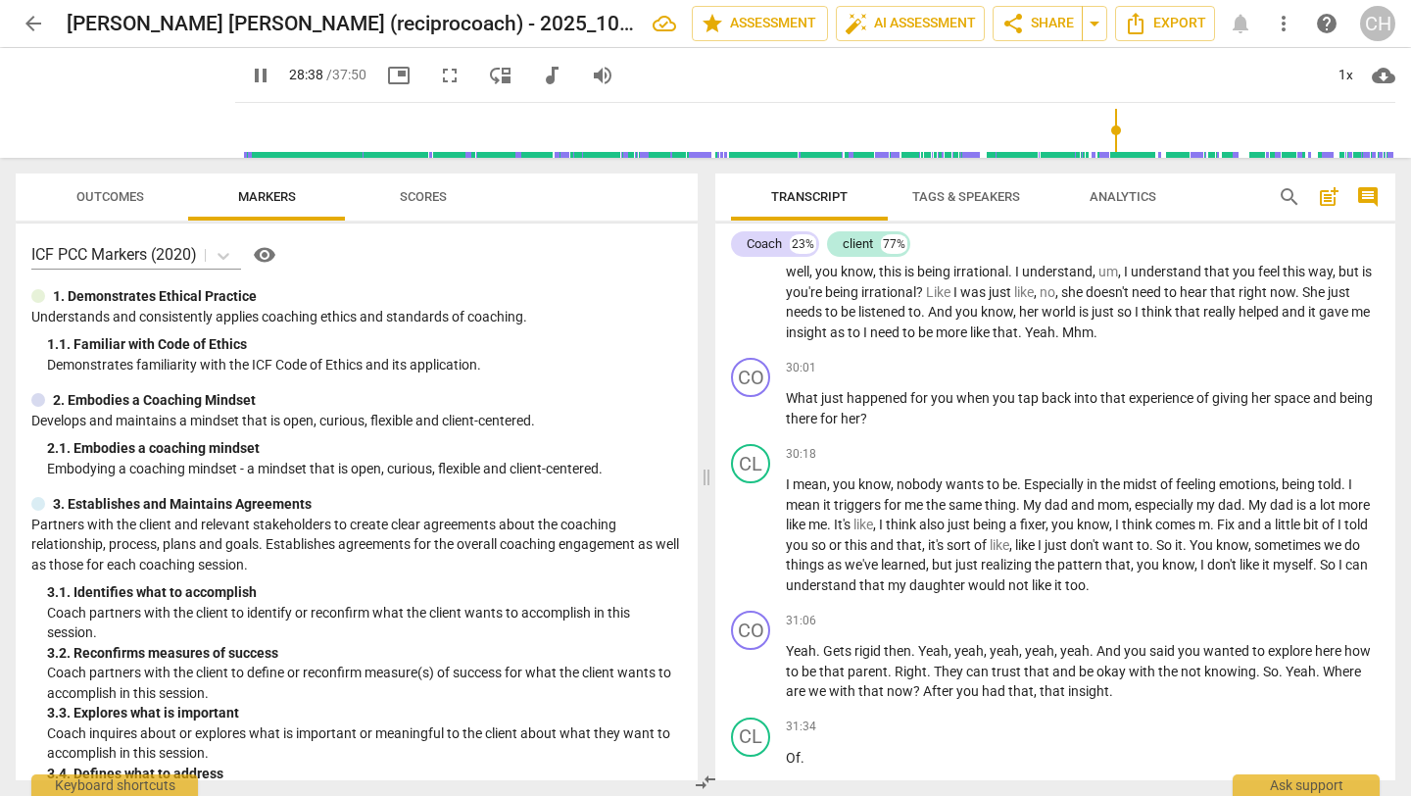
click at [970, 340] on span "more" at bounding box center [953, 332] width 34 height 16
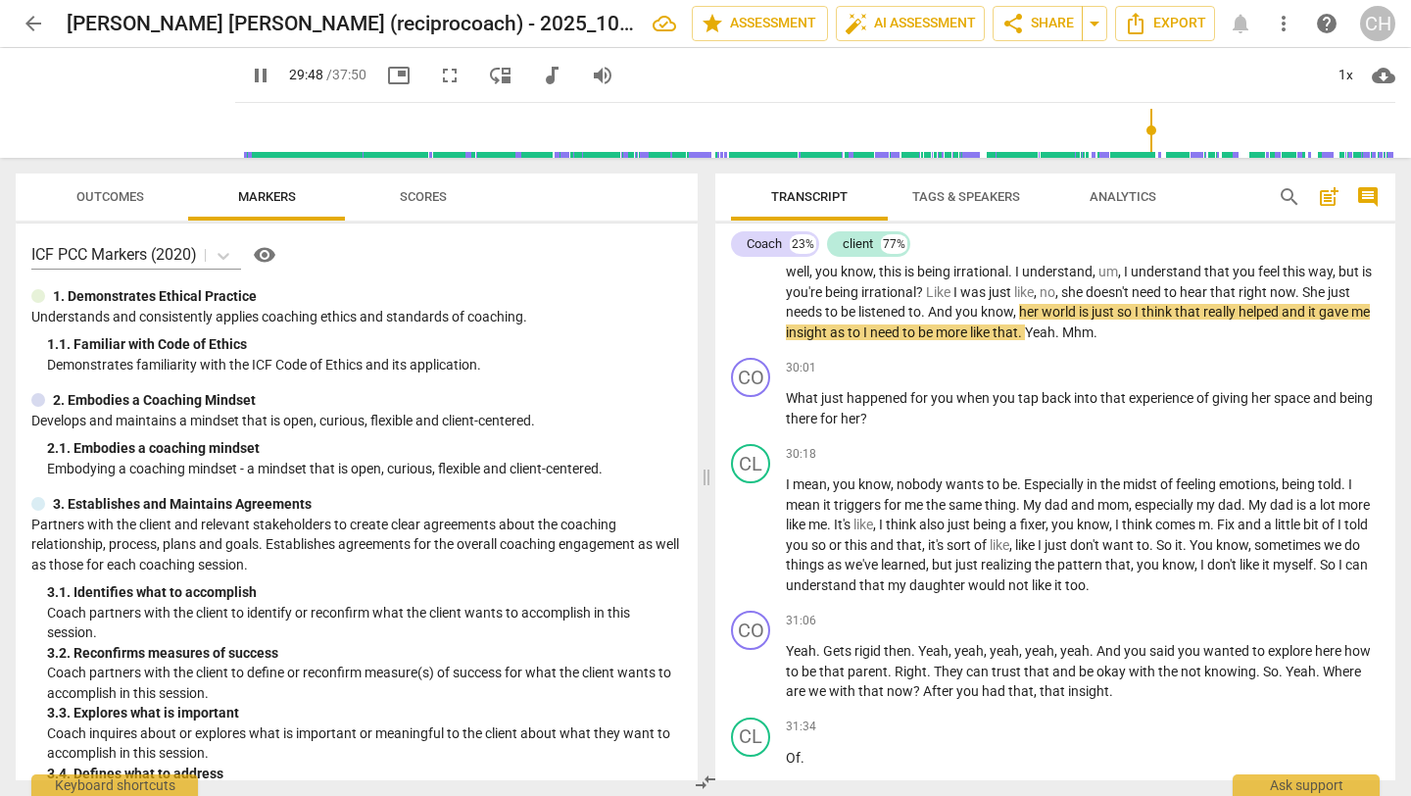
click at [970, 340] on span "more" at bounding box center [953, 332] width 34 height 16
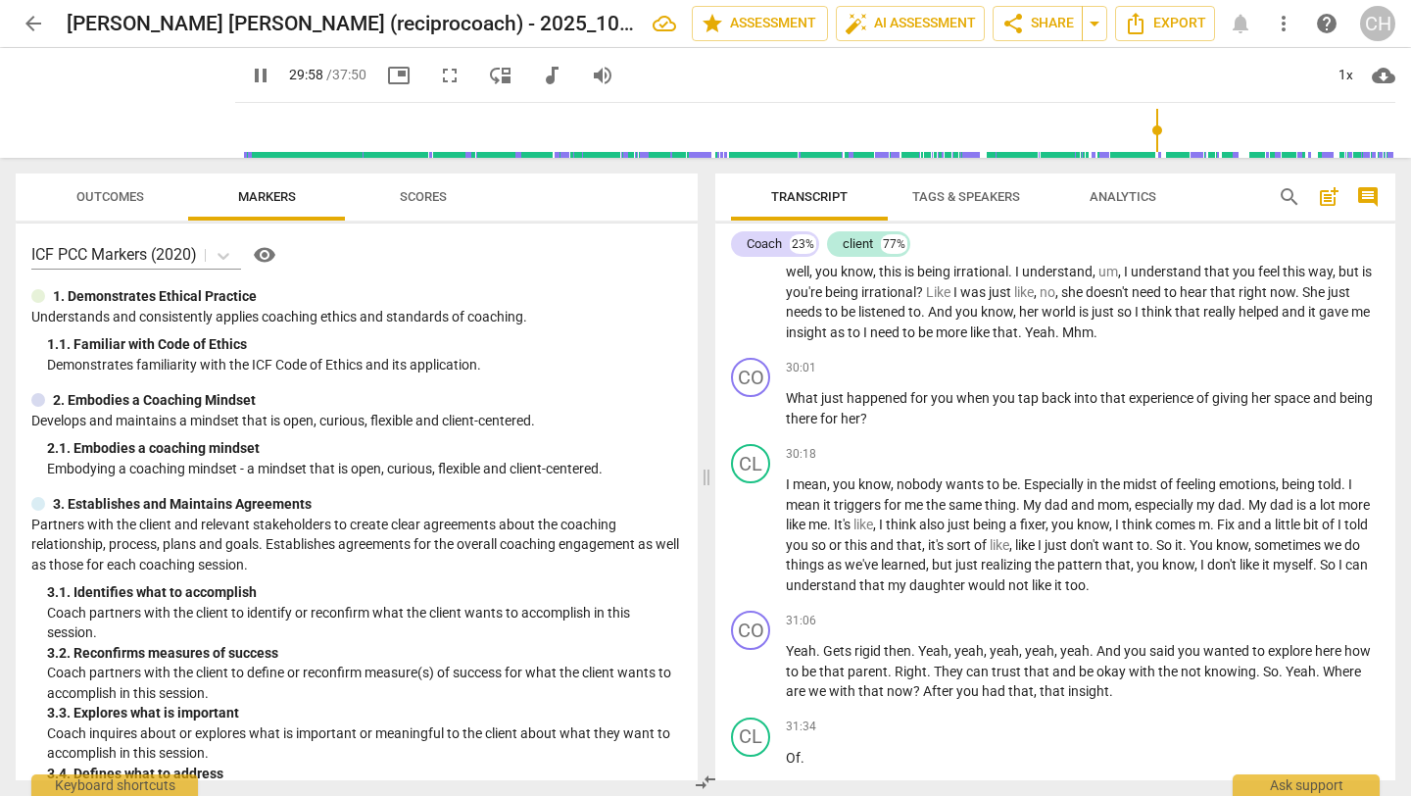
click at [1062, 340] on span "." at bounding box center [1058, 332] width 7 height 16
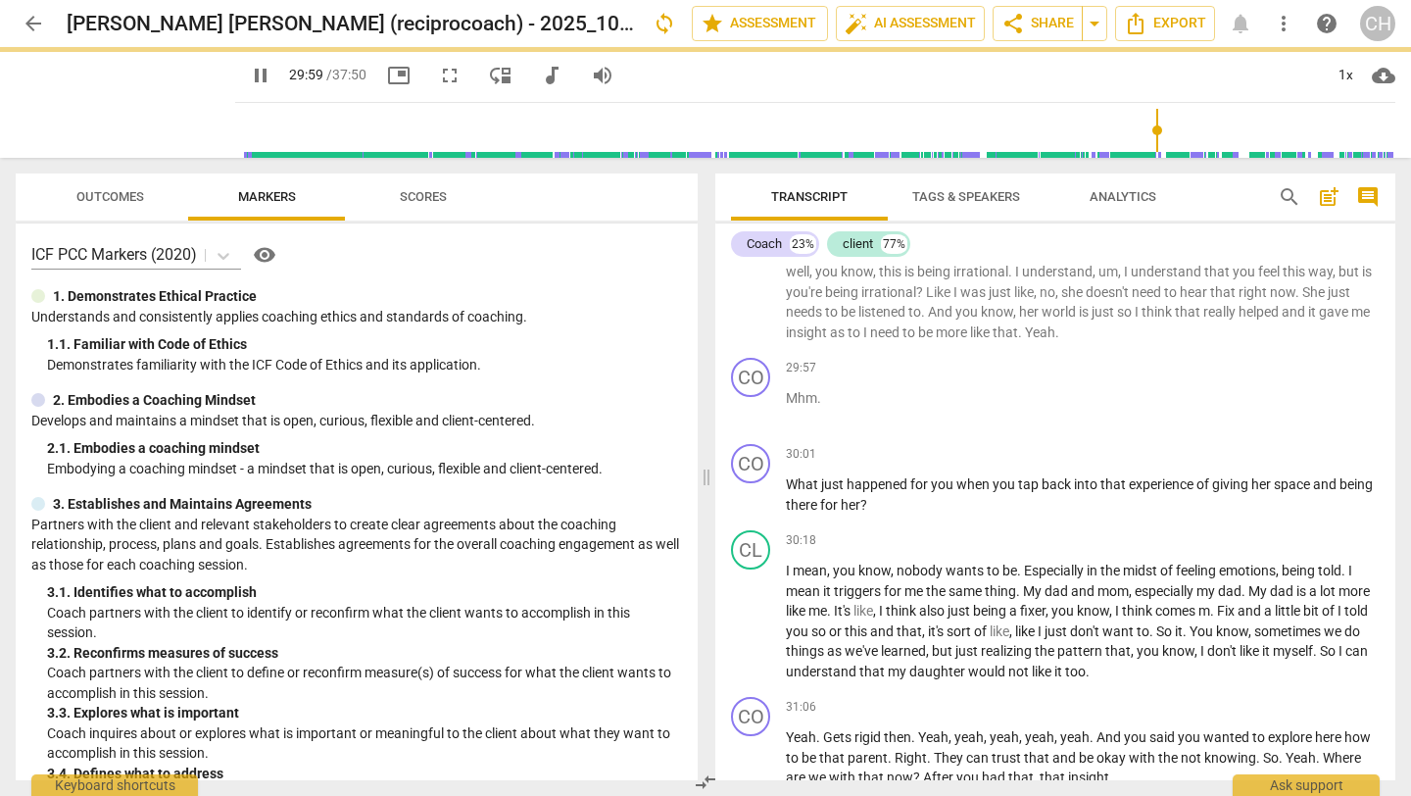
scroll to position [10585, 0]
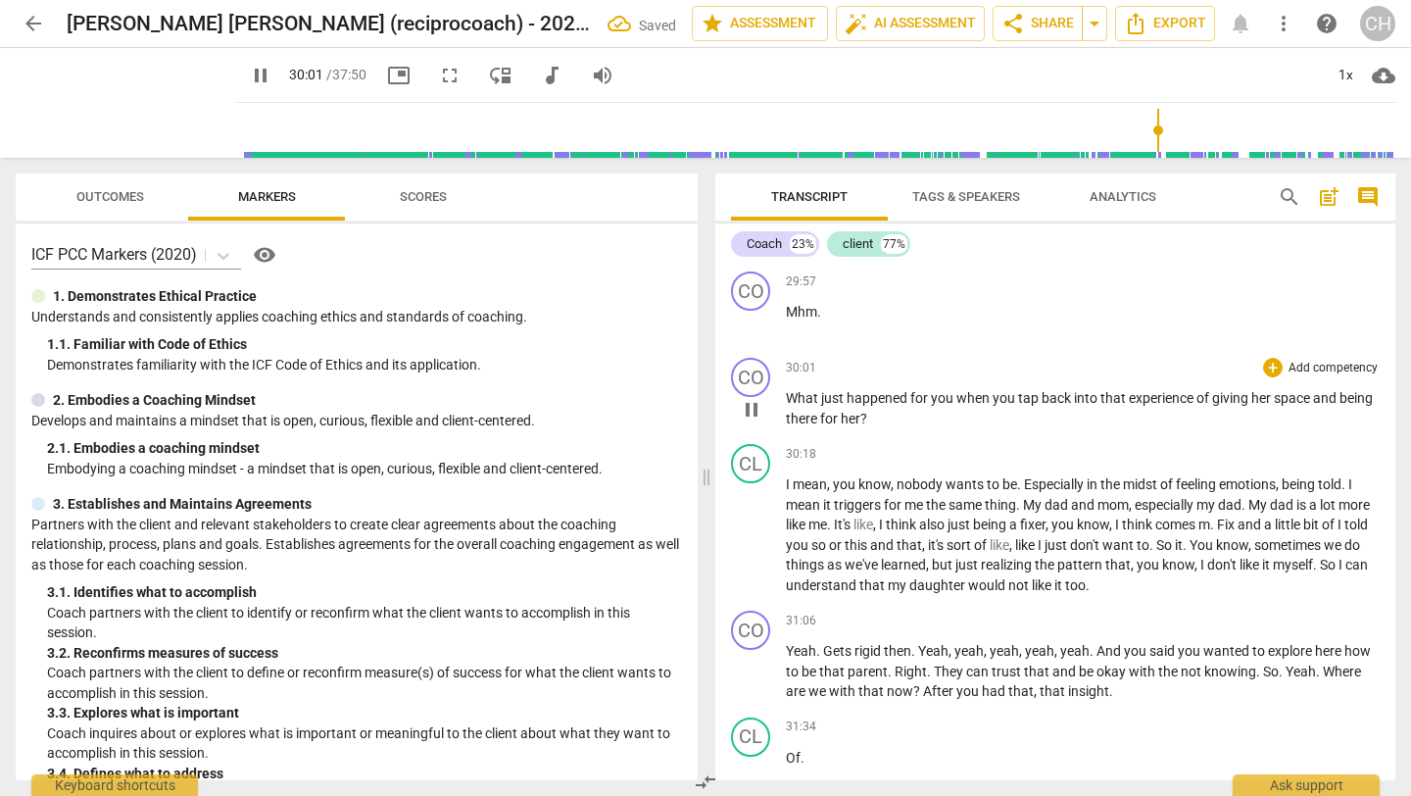
click at [786, 406] on span "What" at bounding box center [803, 398] width 35 height 16
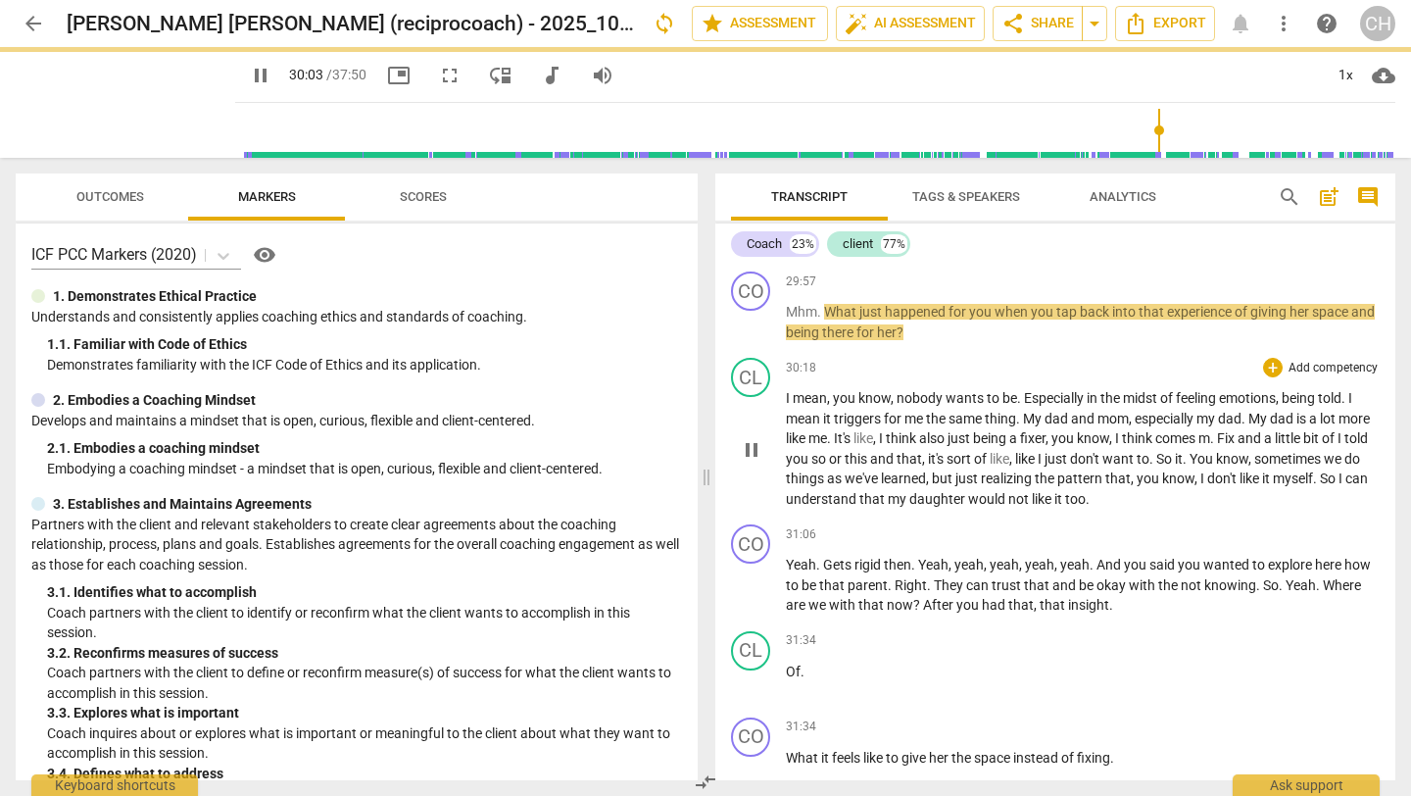
click at [838, 462] on div "30:18 + Add competency keyboard_arrow_right I mean , you know , nobody wants to…" at bounding box center [1083, 433] width 594 height 151
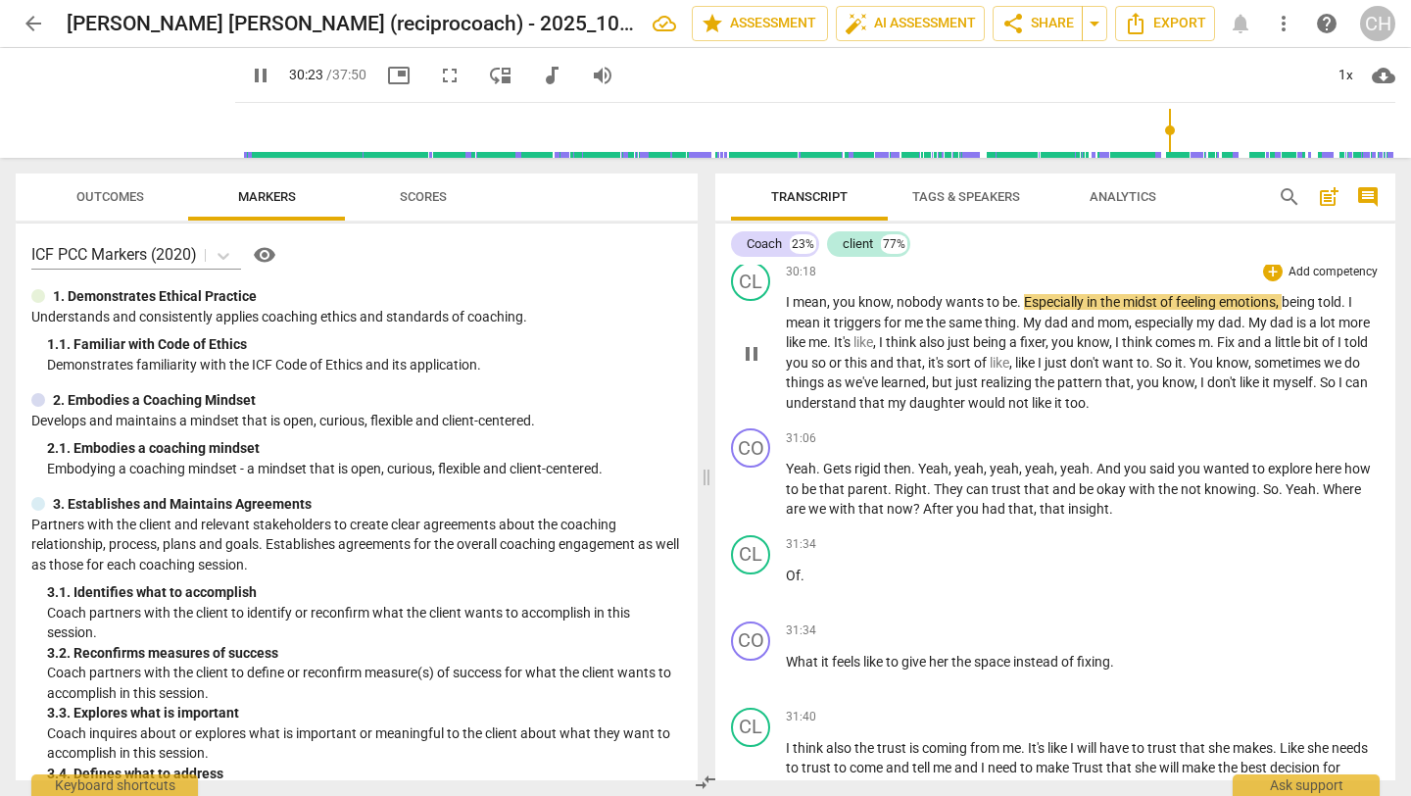
scroll to position [10667, 0]
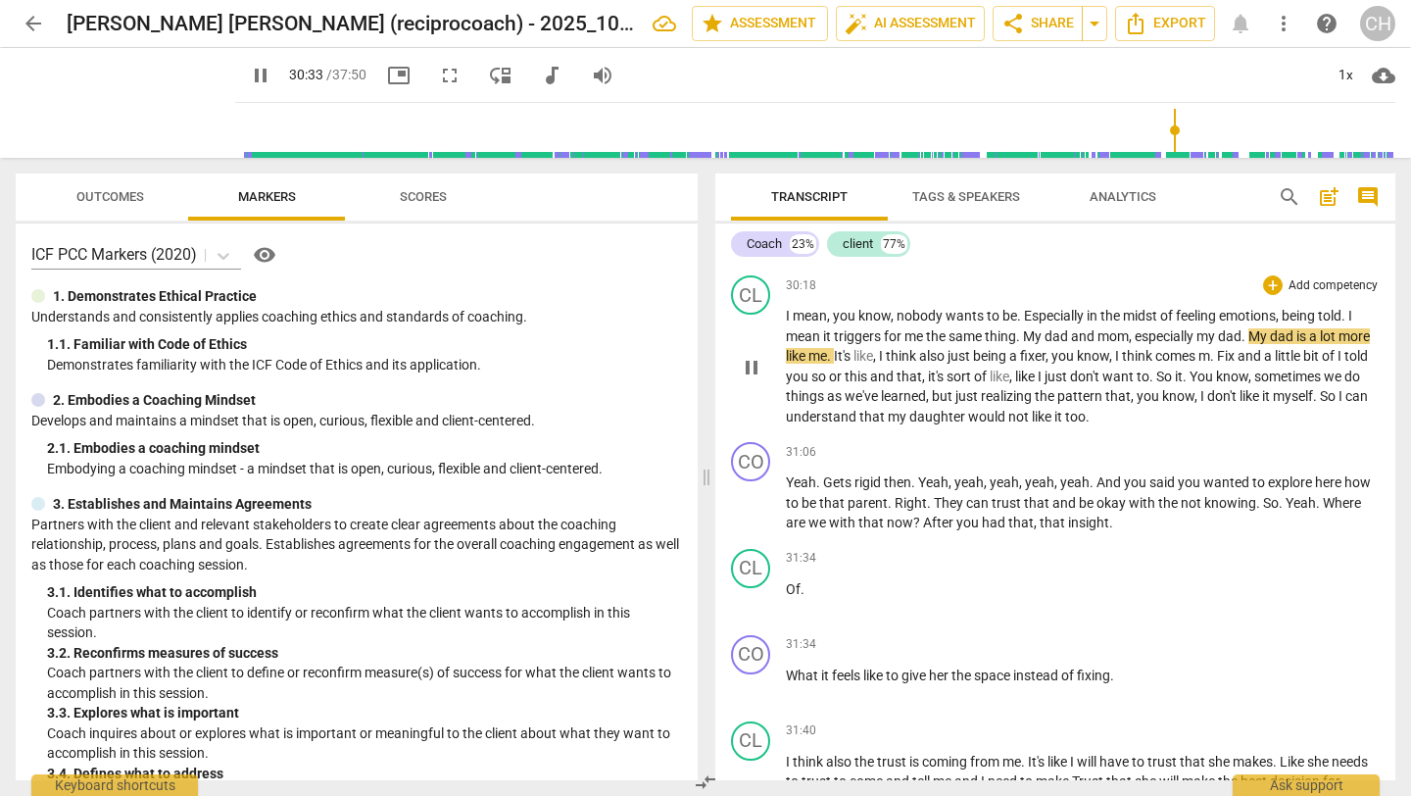
click at [1041, 344] on span "My" at bounding box center [1034, 336] width 22 height 16
type input "1834"
click at [1054, 426] on p "I mean , you know , nobody wants to be . Especially in the midst of feeling emo…" at bounding box center [1083, 366] width 594 height 121
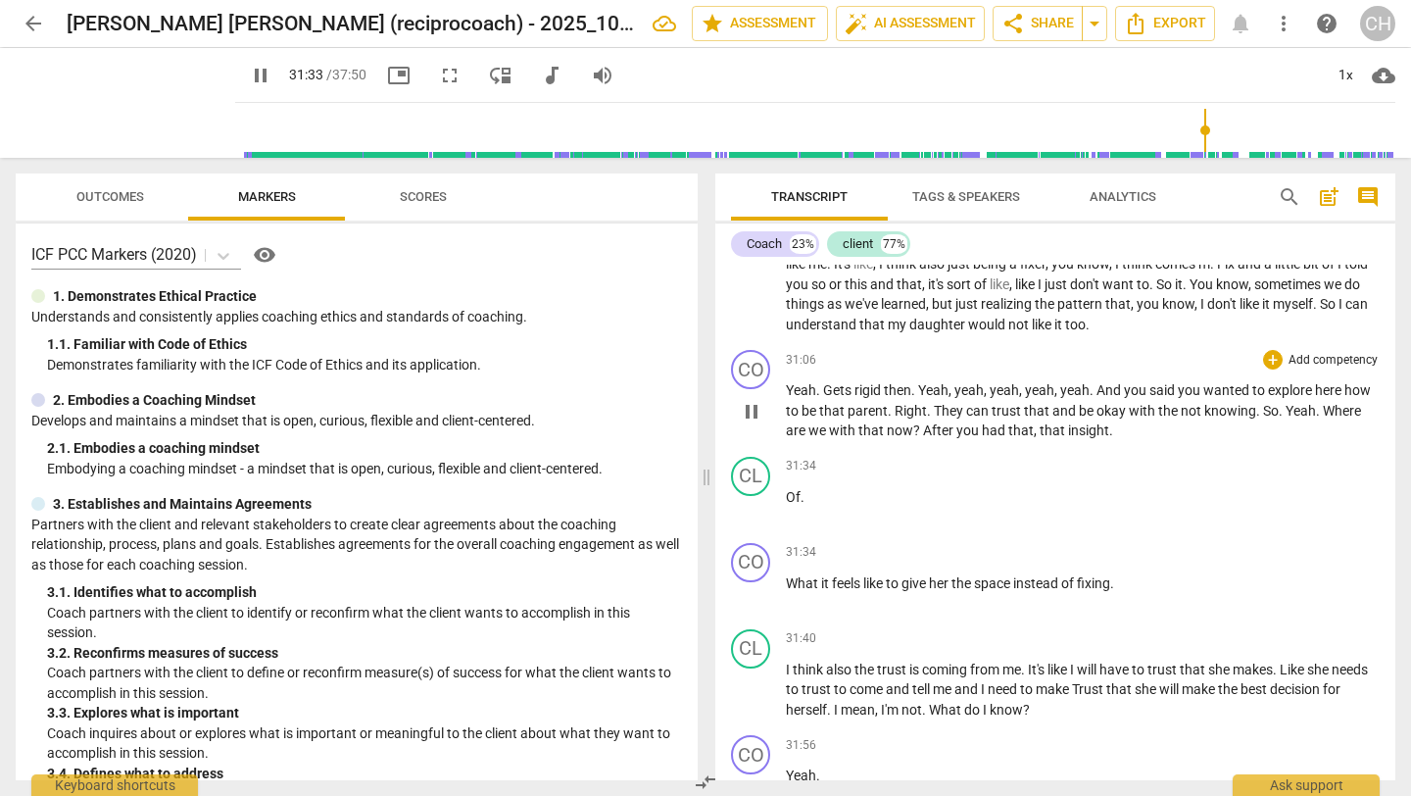
scroll to position [10828, 0]
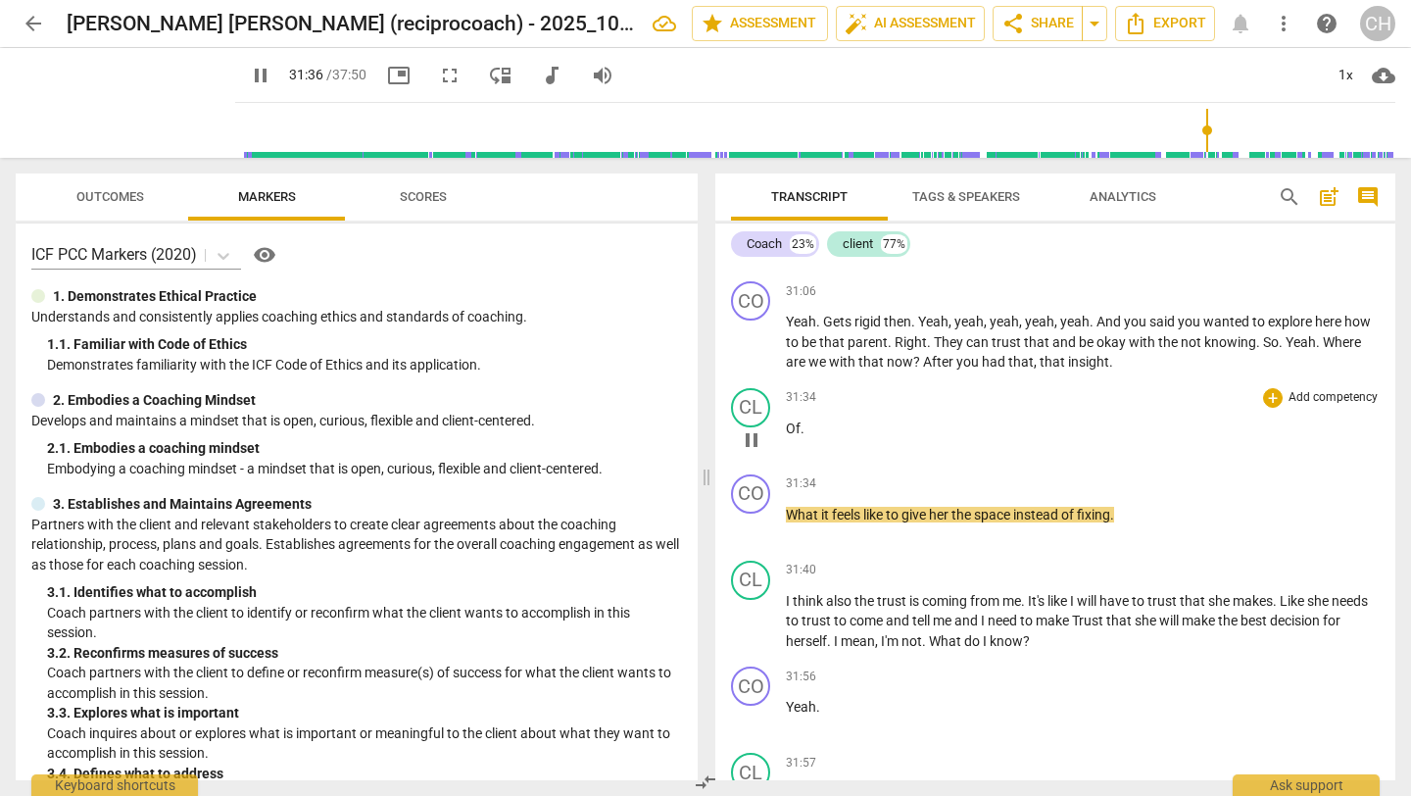
click at [787, 436] on span "Of" at bounding box center [793, 428] width 15 height 16
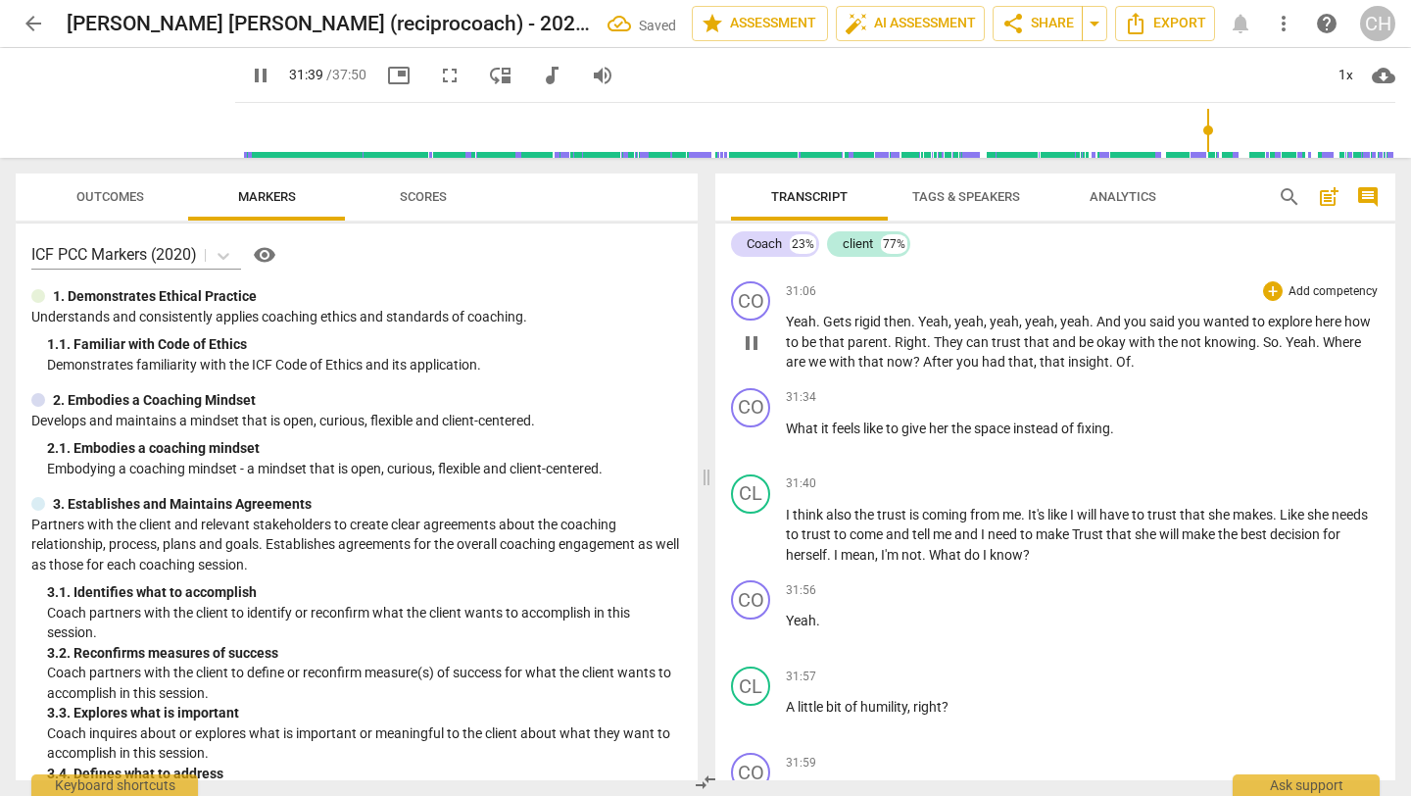
click at [1116, 369] on span "Of" at bounding box center [1123, 362] width 15 height 16
type input "1901"
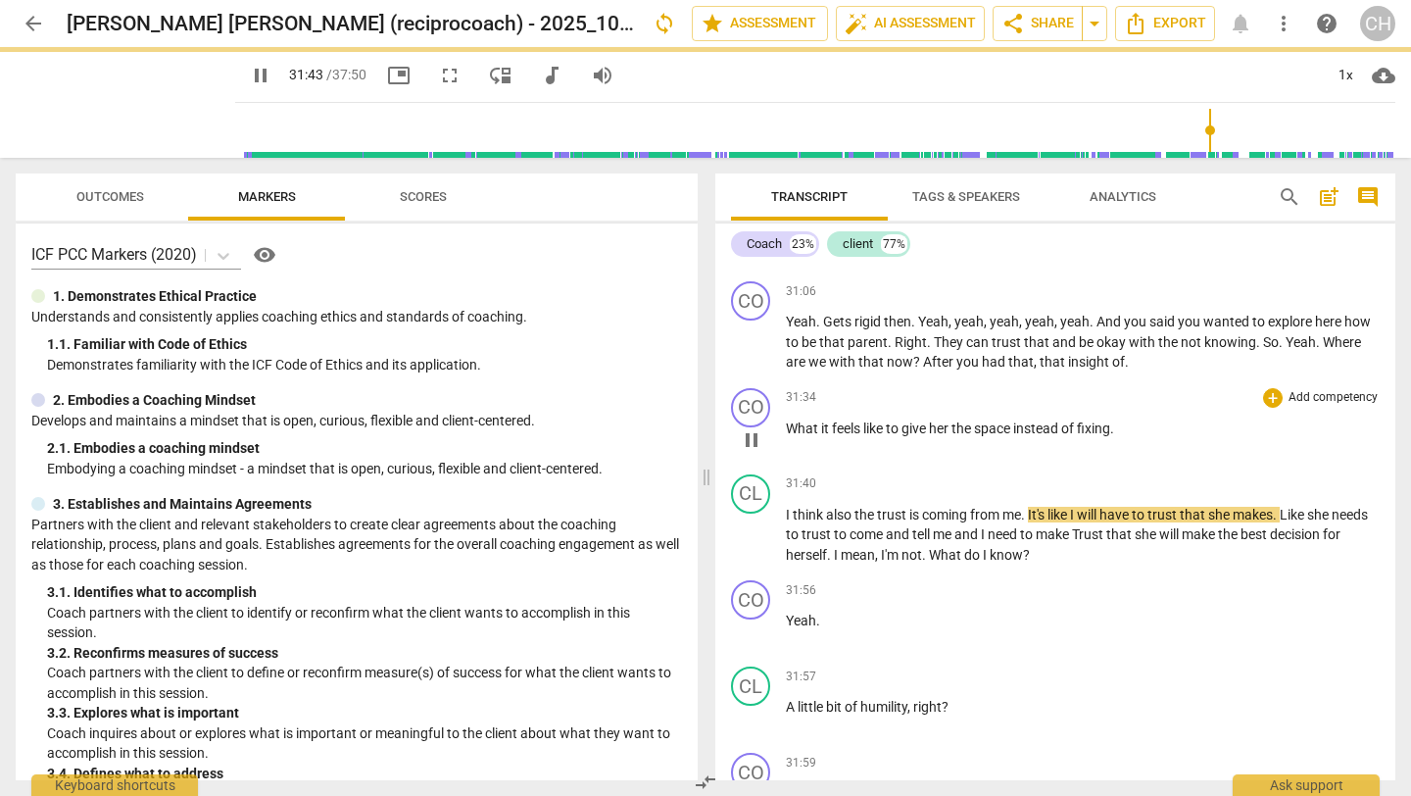
click at [787, 436] on span "What" at bounding box center [803, 428] width 35 height 16
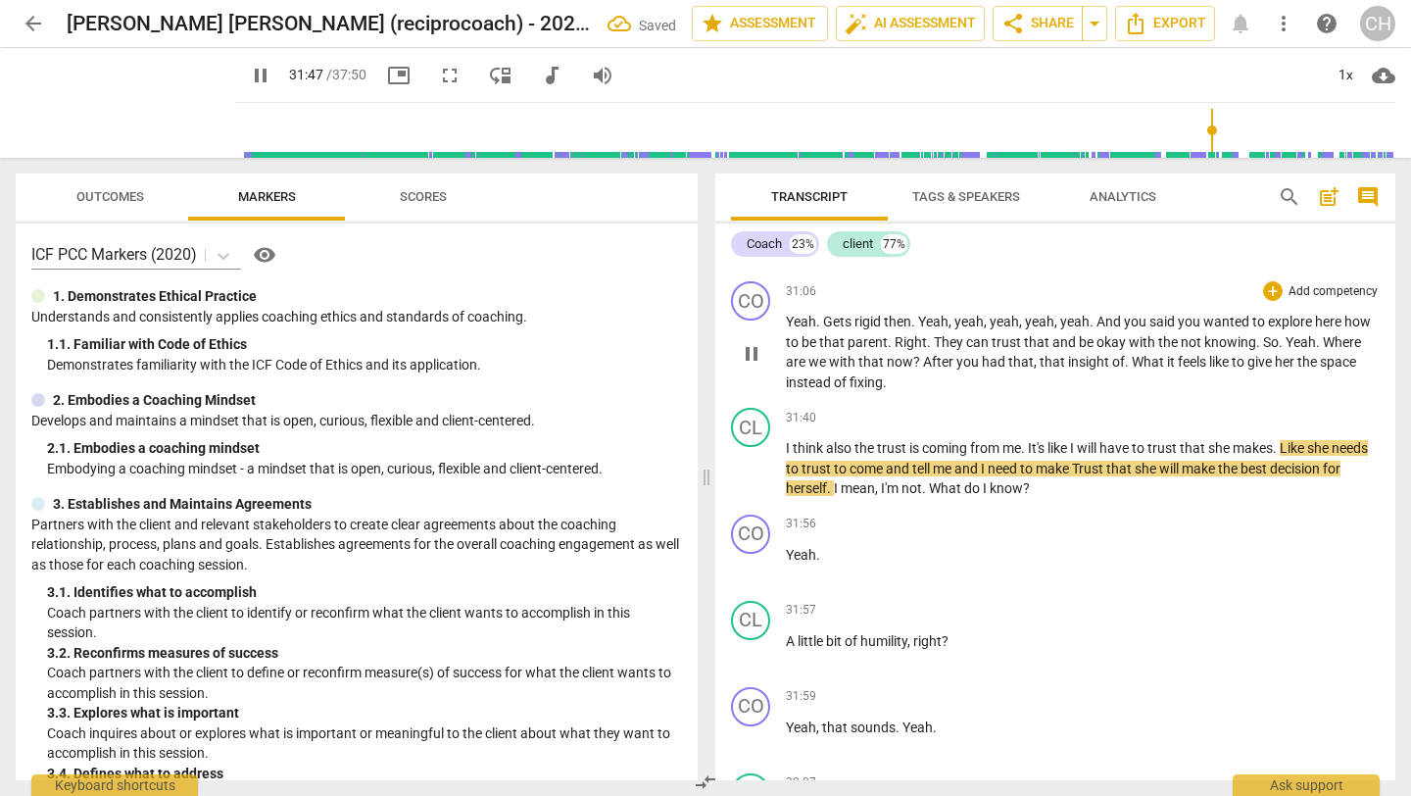
click at [1132, 369] on span "What" at bounding box center [1149, 362] width 35 height 16
type input "1908"
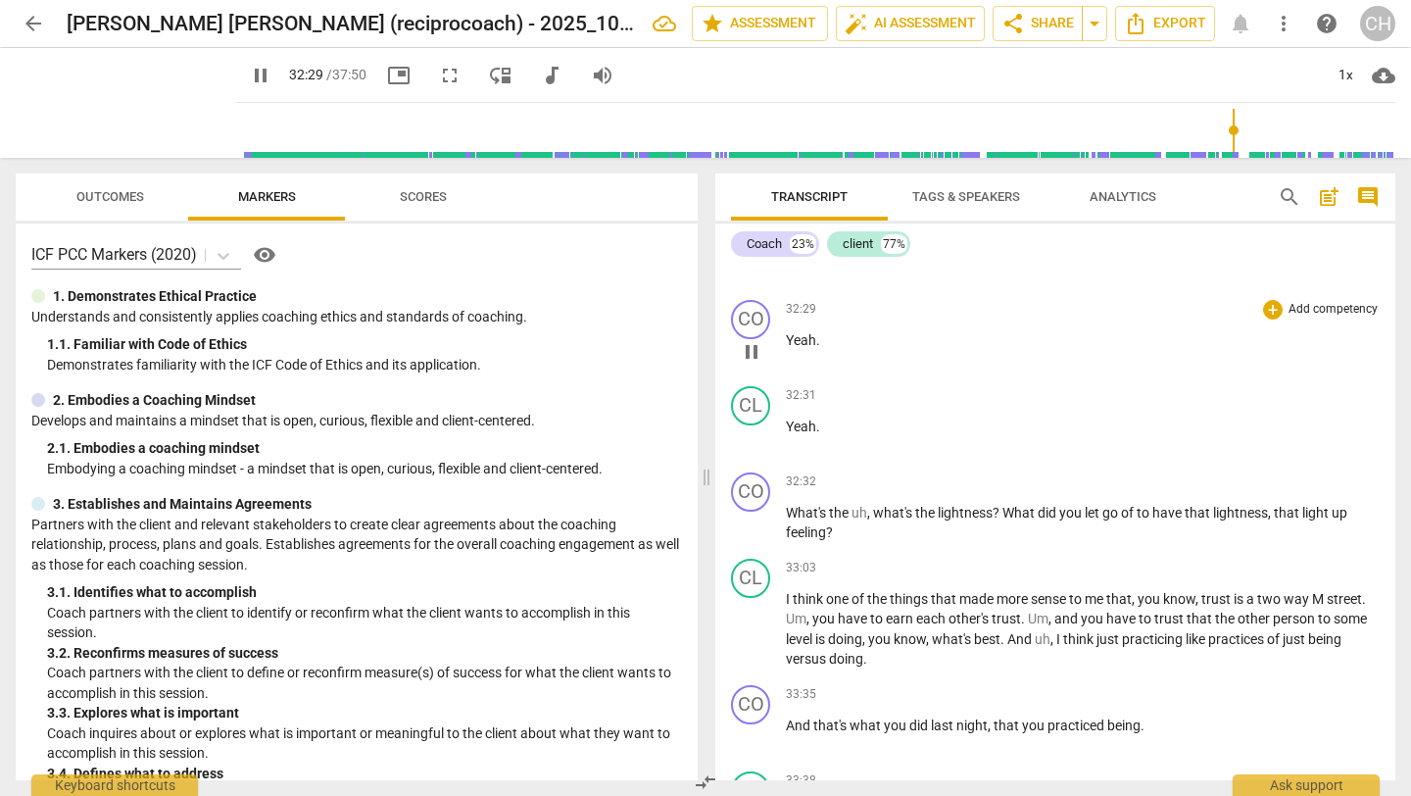
scroll to position [11391, 0]
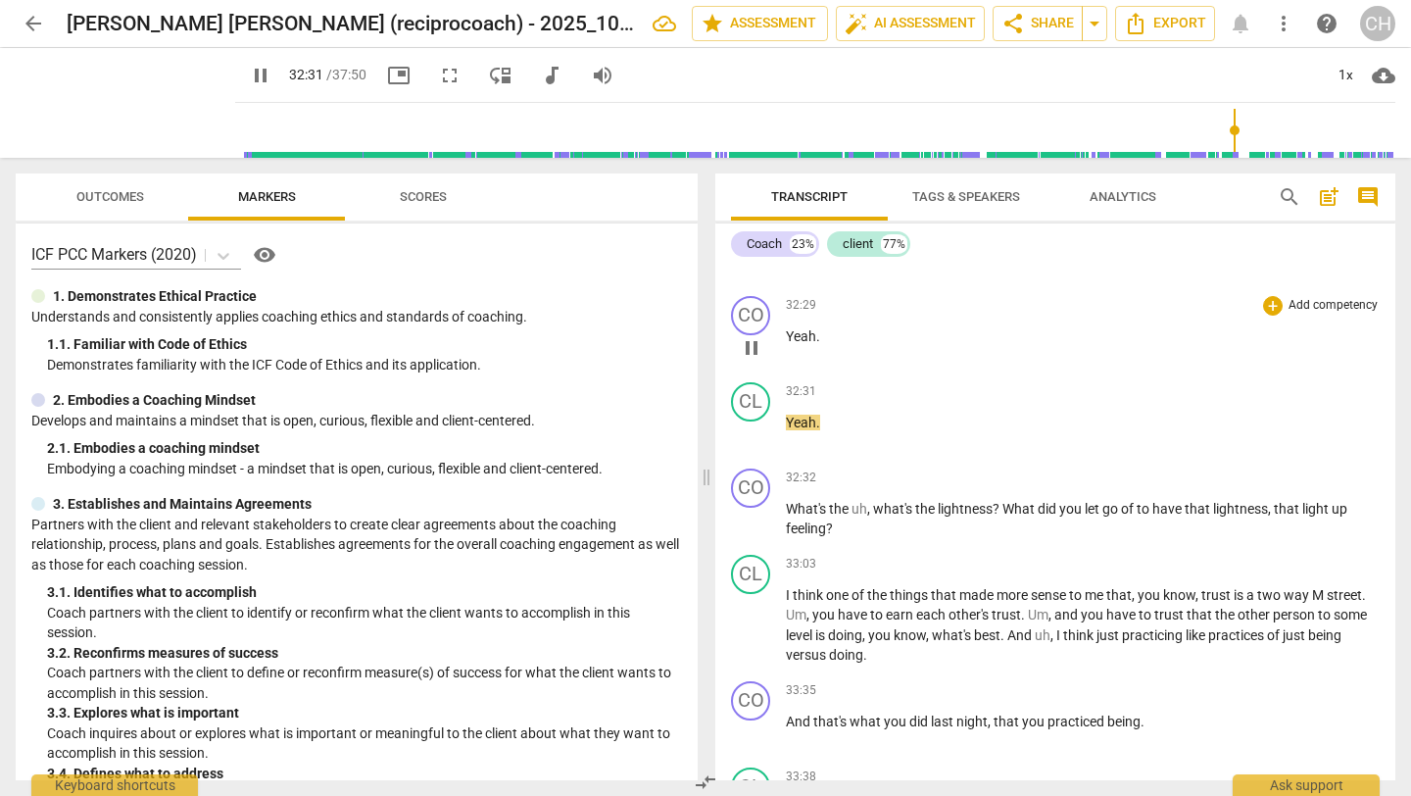
click at [819, 347] on p "Yeah ." at bounding box center [1083, 336] width 594 height 21
type input "1952"
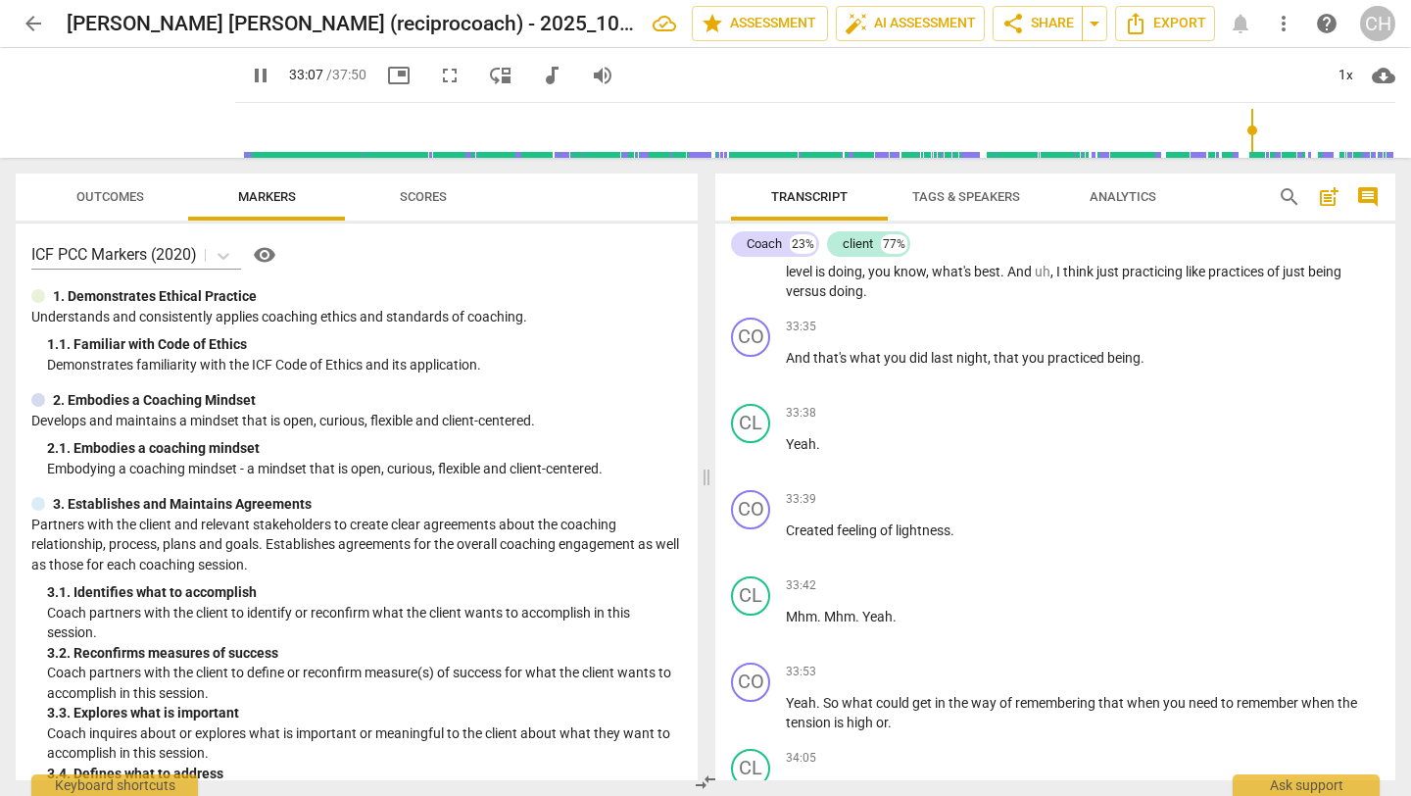
scroll to position [11746, 0]
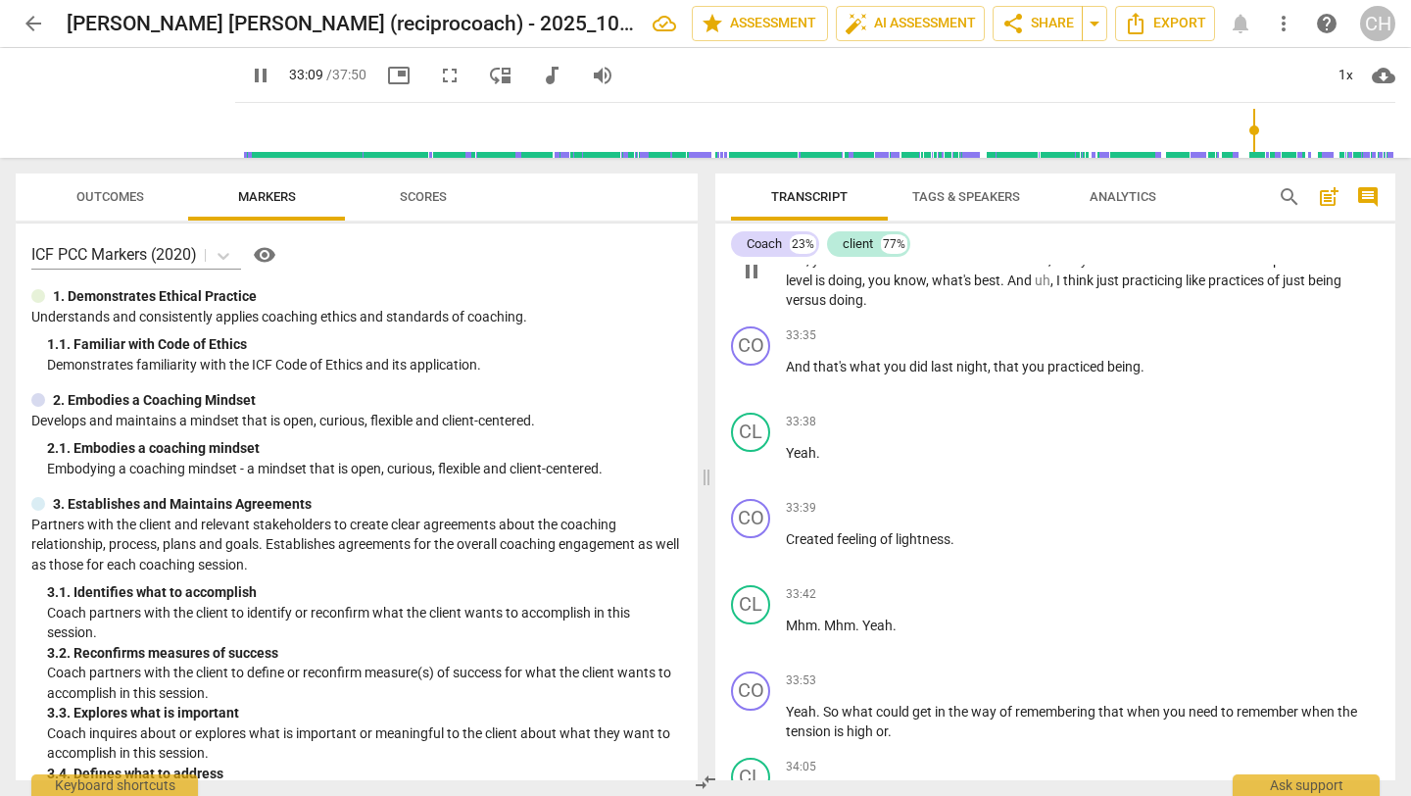
click at [1334, 248] on span "street" at bounding box center [1344, 240] width 35 height 16
type input "1993"
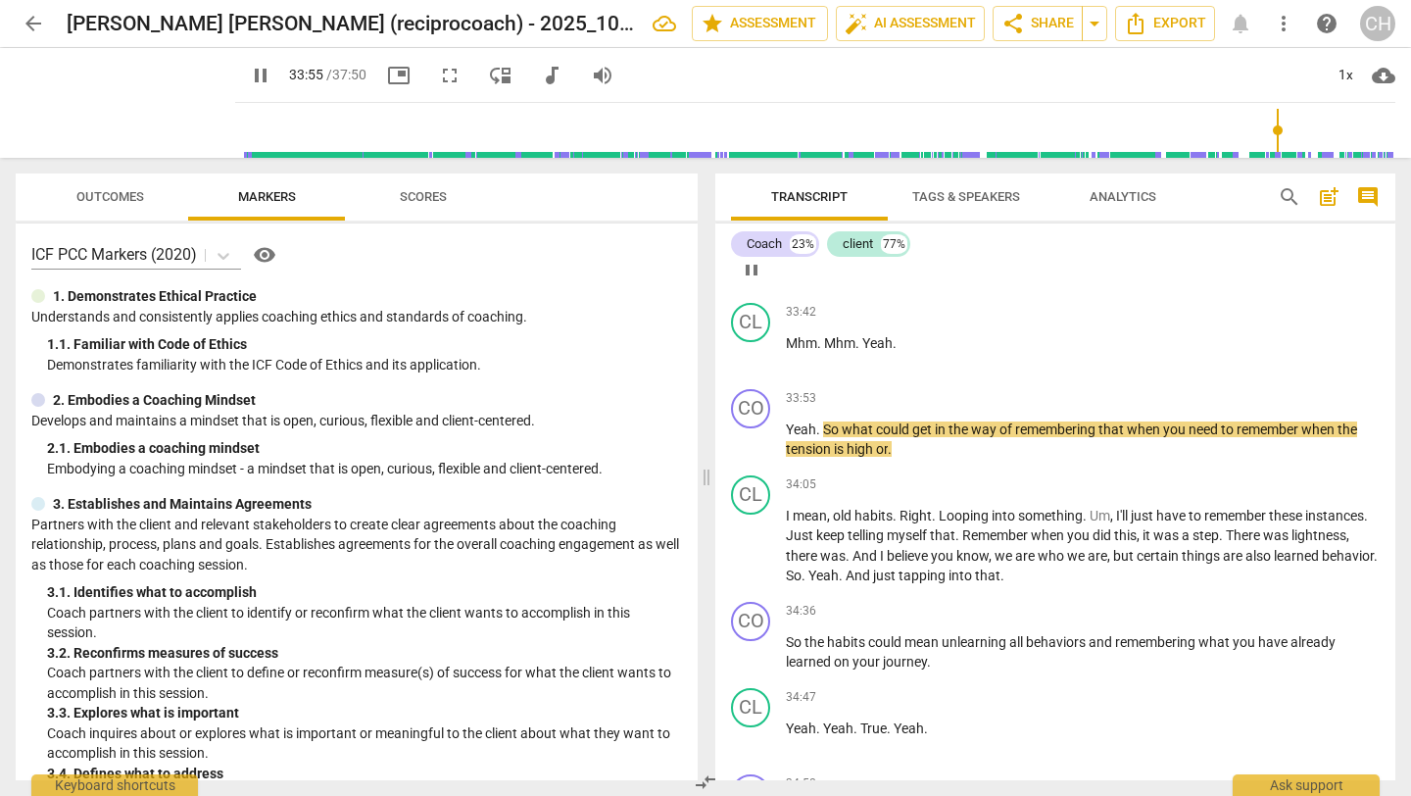
scroll to position [12047, 0]
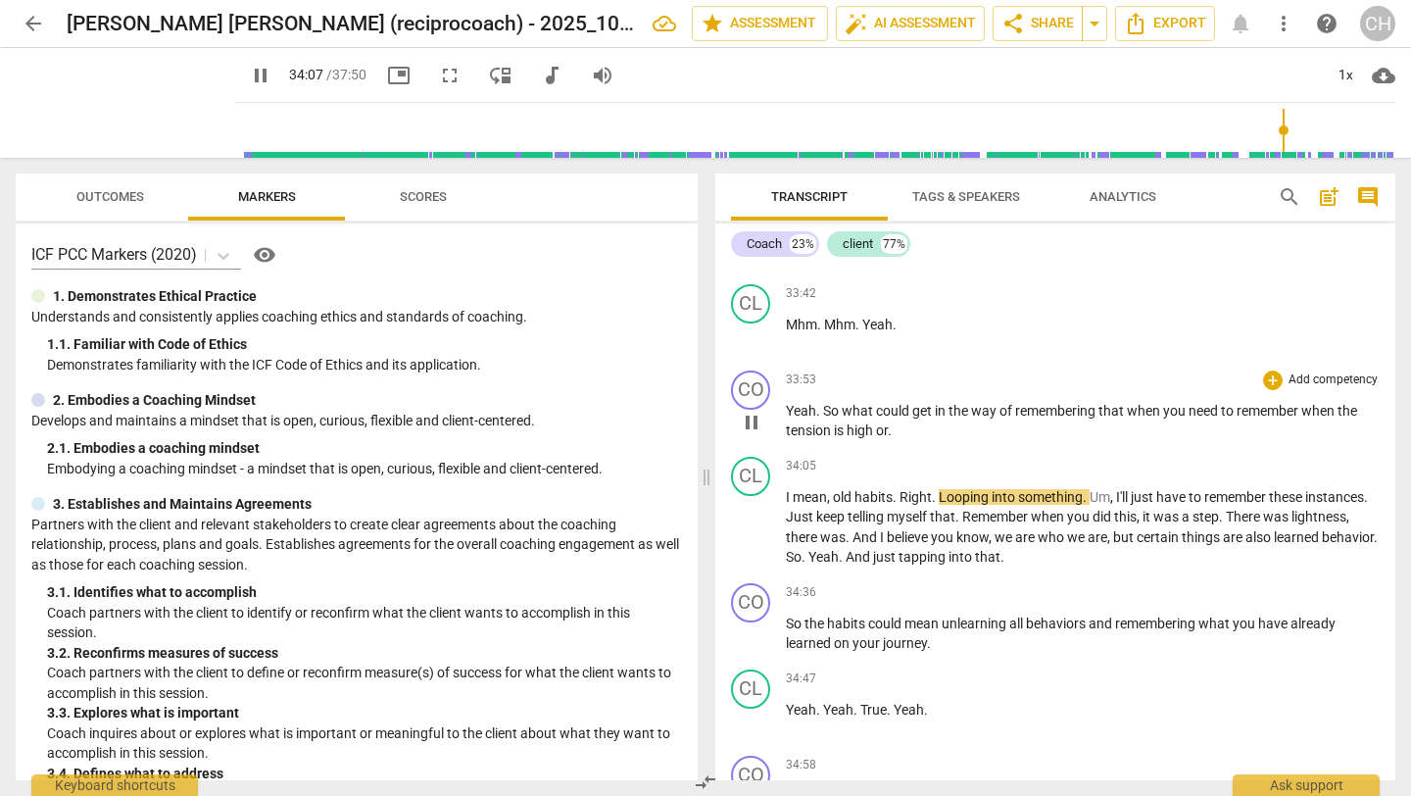
click at [898, 441] on p "Yeah . So what could get in the way of remembering that when you need to rememb…" at bounding box center [1083, 421] width 594 height 40
type input "2048"
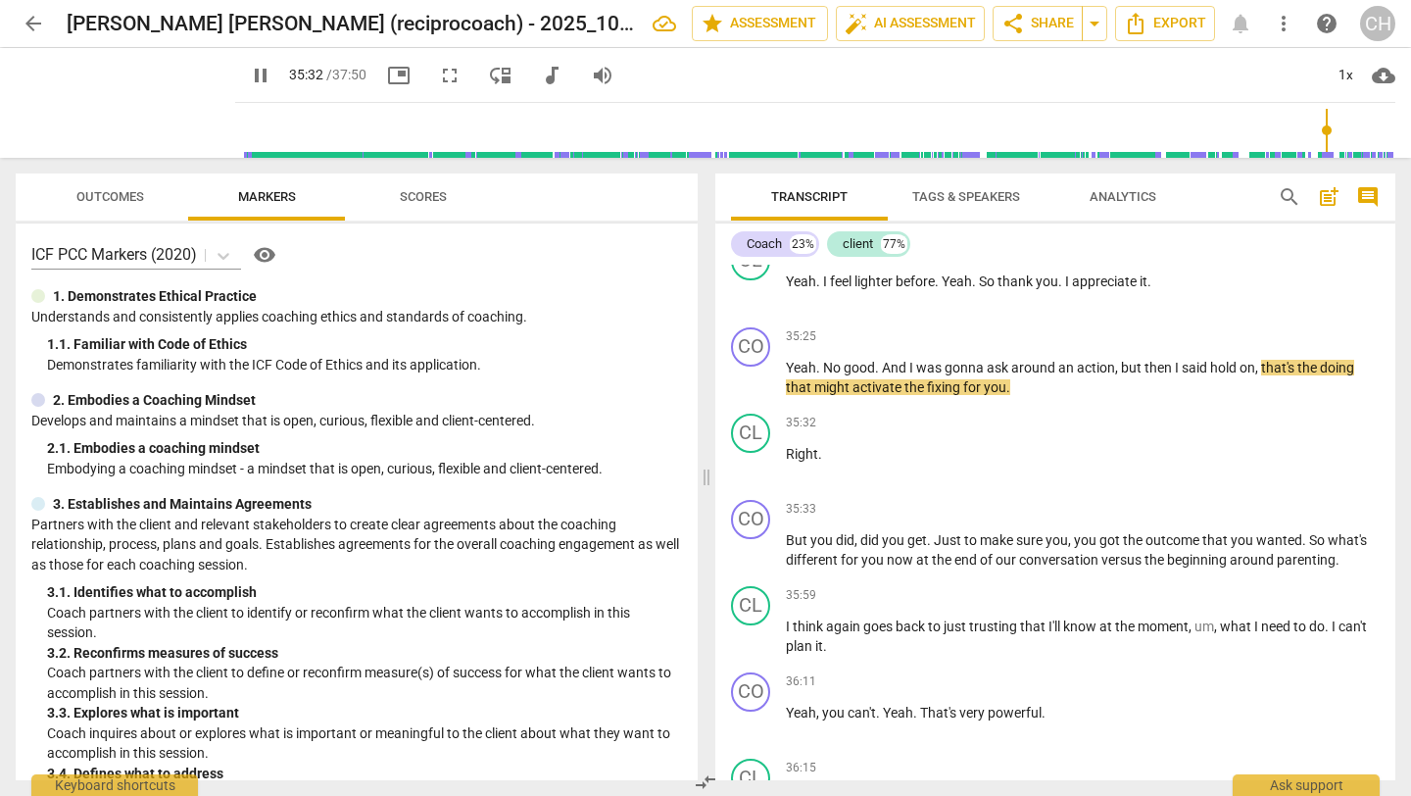
scroll to position [12829, 0]
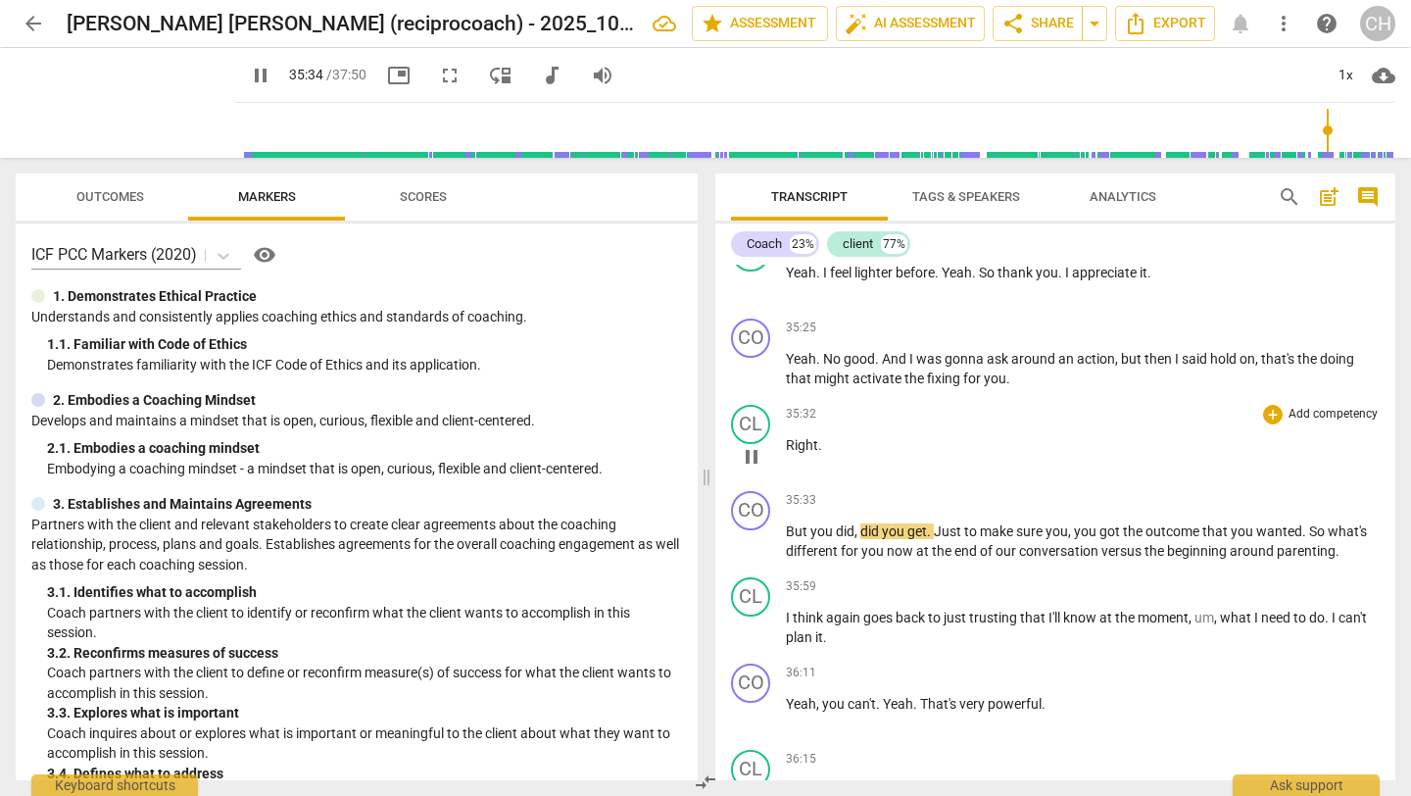
click at [787, 453] on span "Right" at bounding box center [802, 445] width 32 height 16
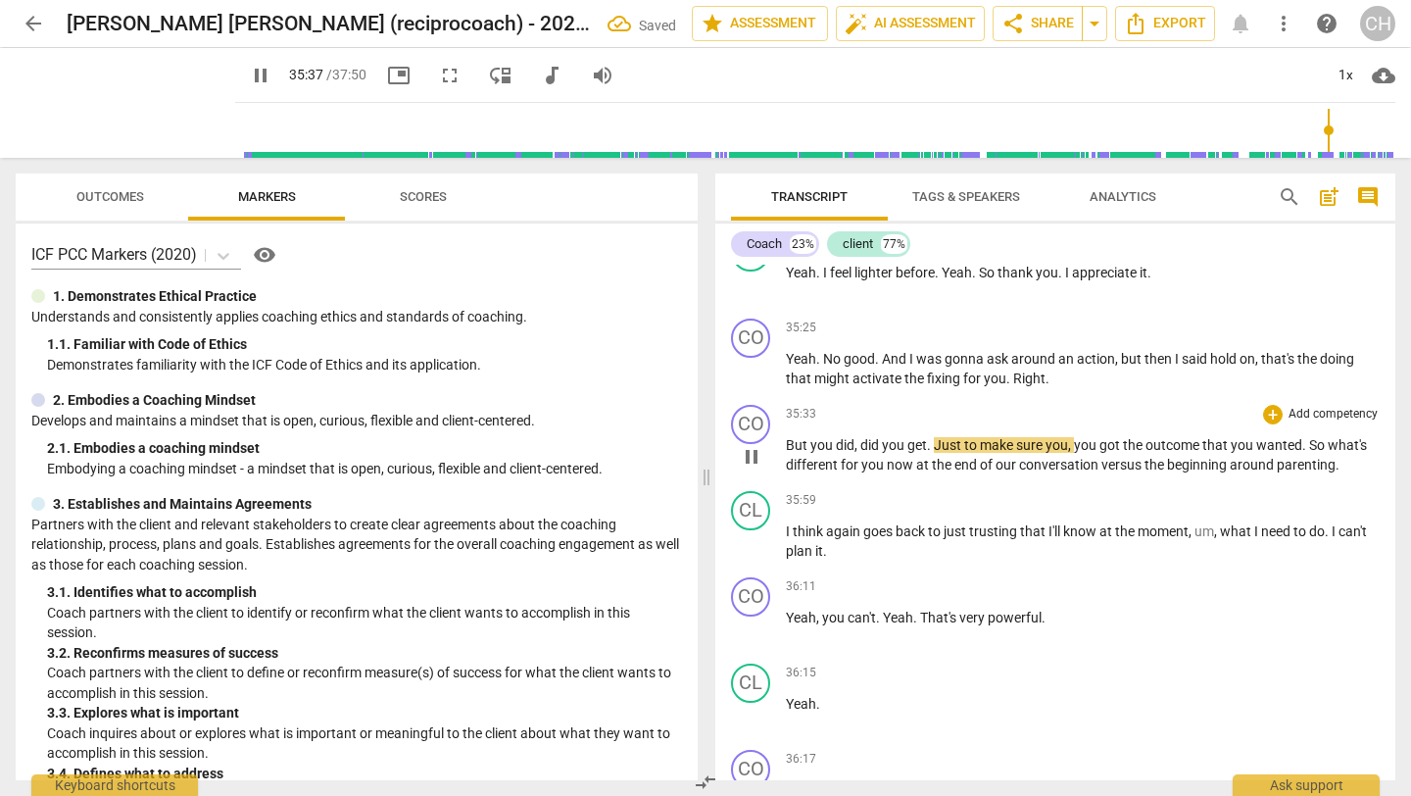
click at [789, 453] on span "But" at bounding box center [798, 445] width 24 height 16
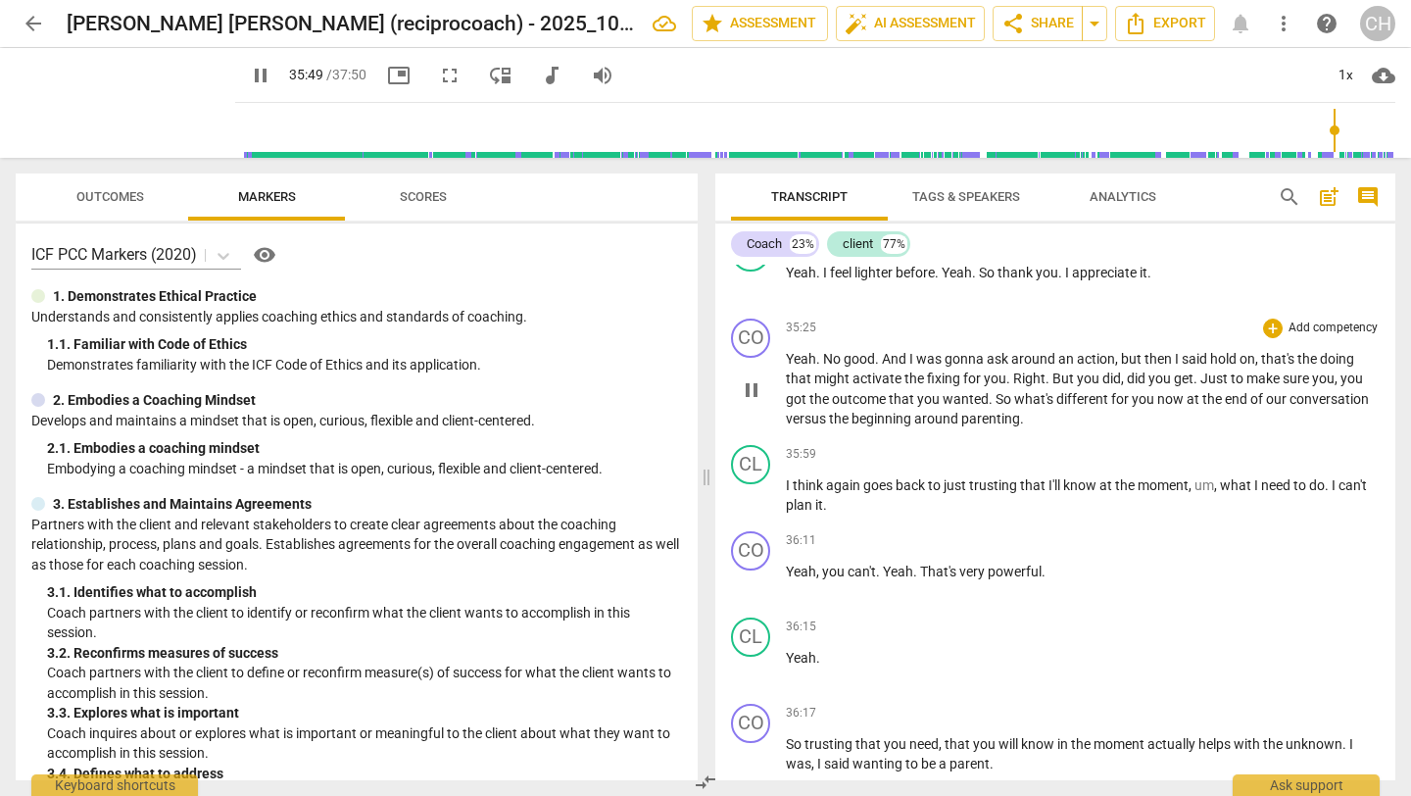
click at [1029, 429] on p "Yeah . No good . And I was gonna ask around an action , but then I said hold on…" at bounding box center [1083, 389] width 594 height 80
type input "2150"
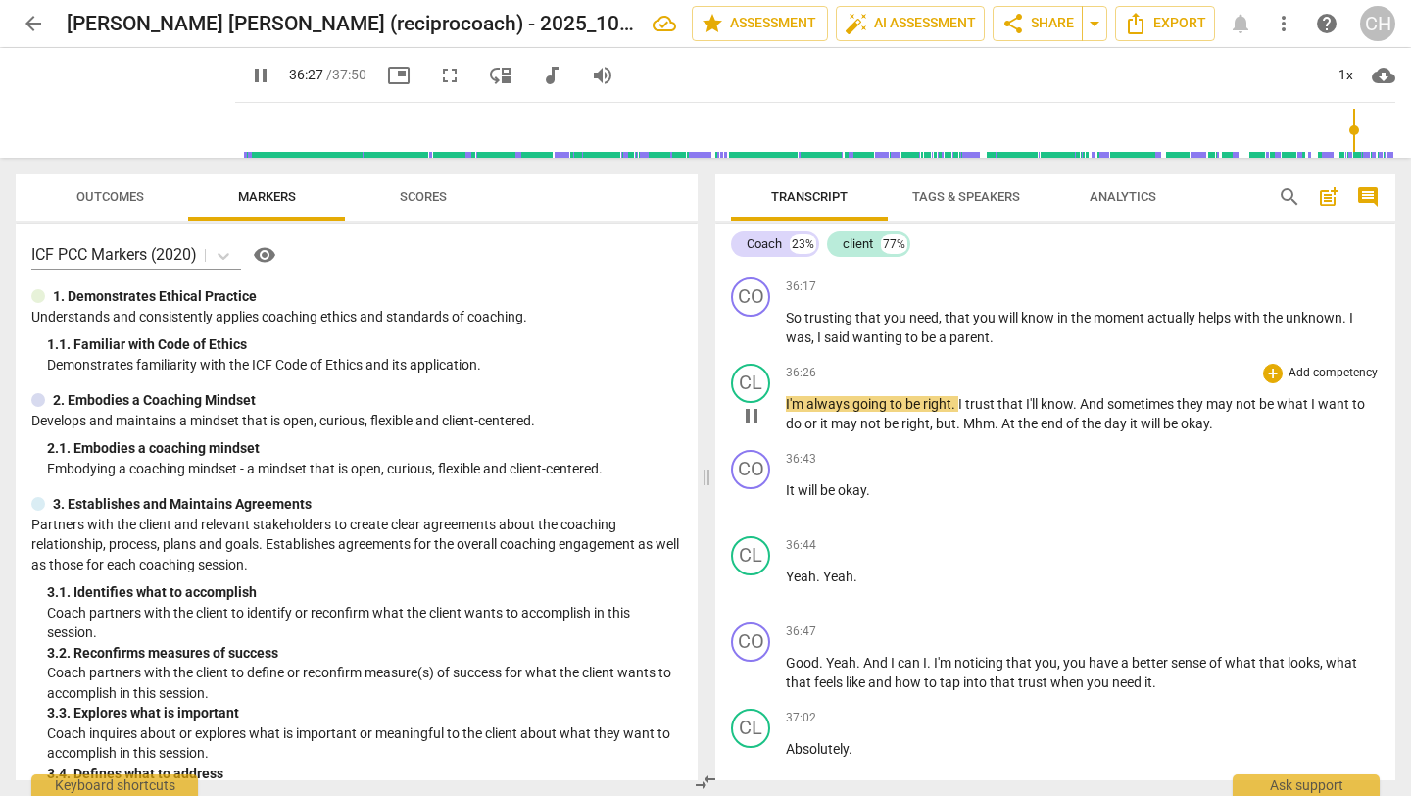
scroll to position [13285, 0]
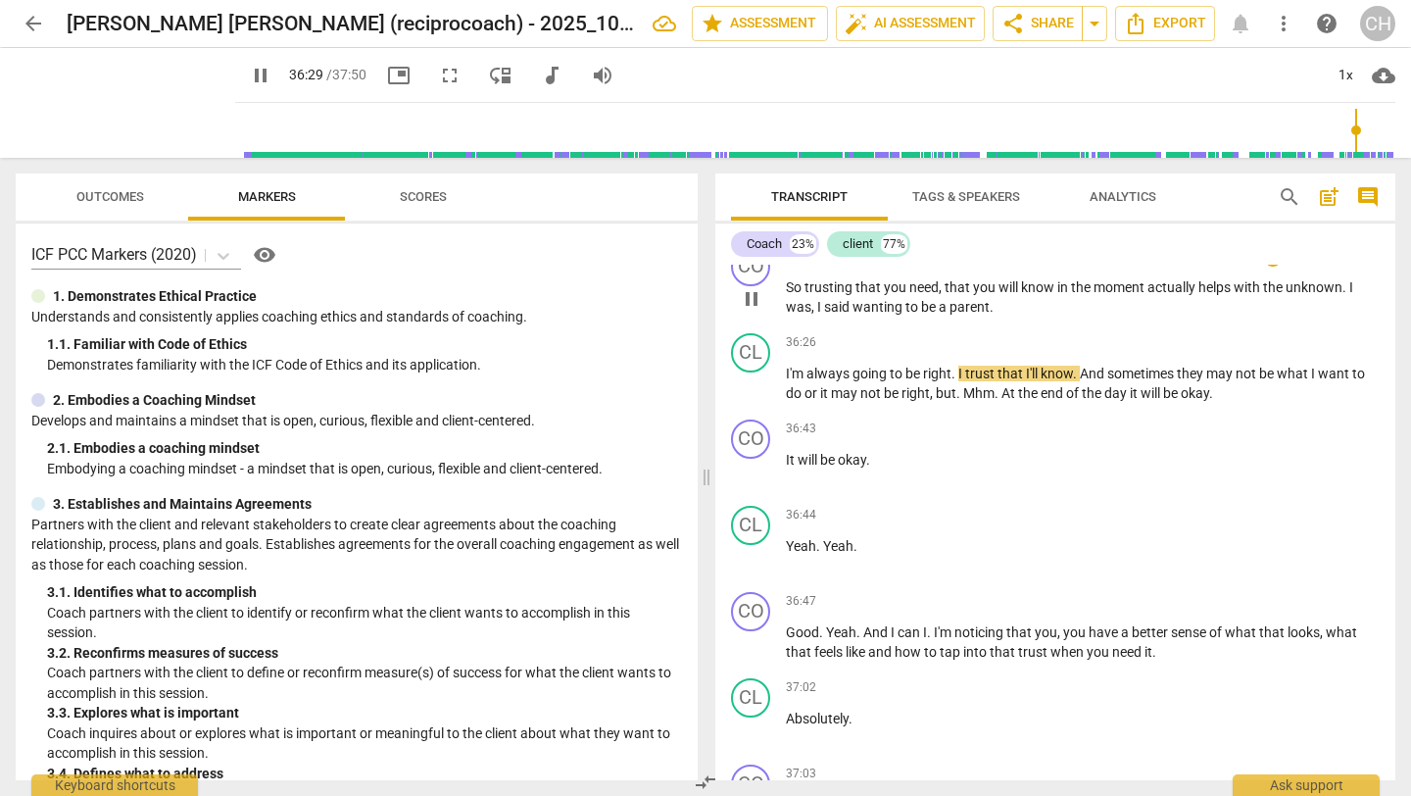
click at [906, 315] on span "to" at bounding box center [913, 307] width 16 height 16
click at [862, 315] on span "wanting" at bounding box center [878, 307] width 53 height 16
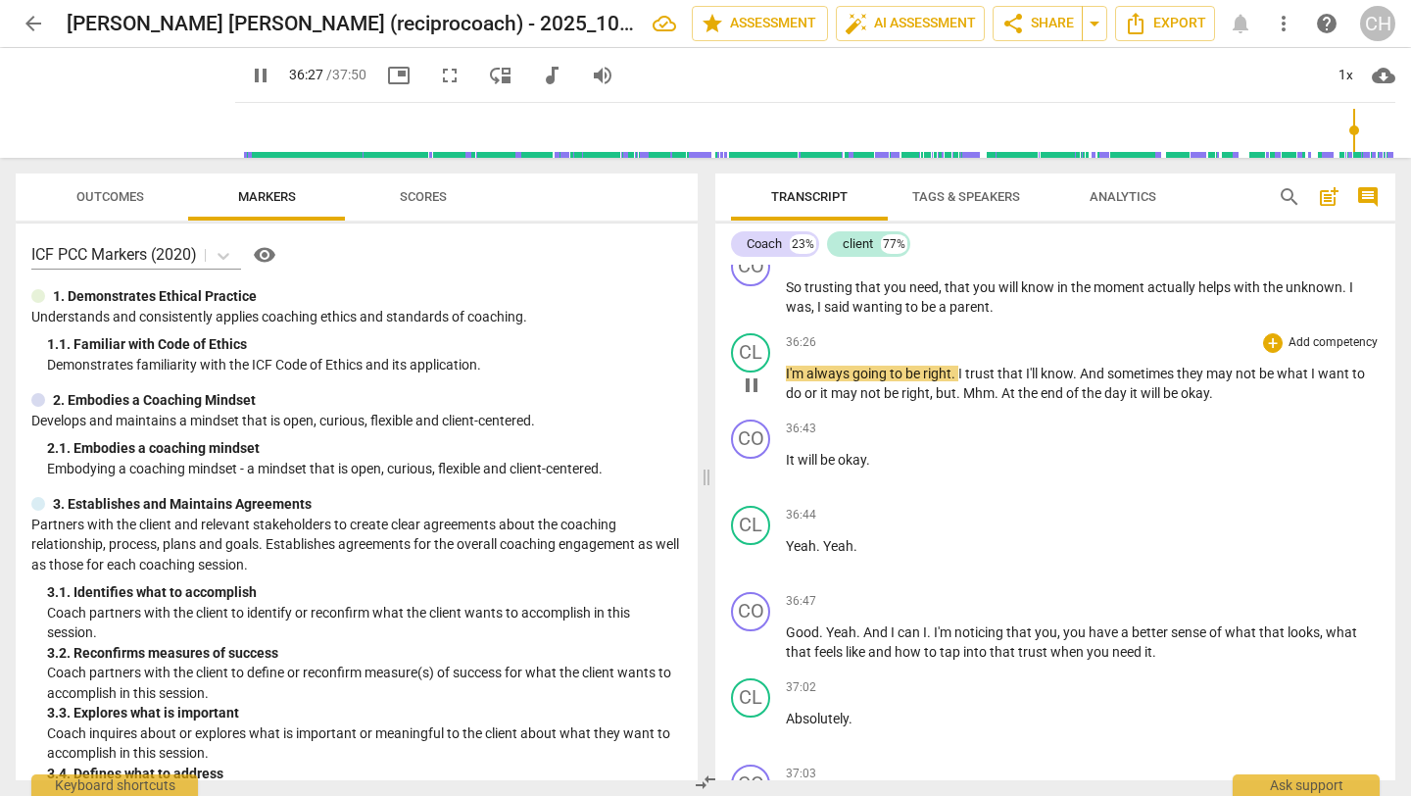
click at [790, 381] on span "I'm" at bounding box center [796, 373] width 21 height 16
type input "2190"
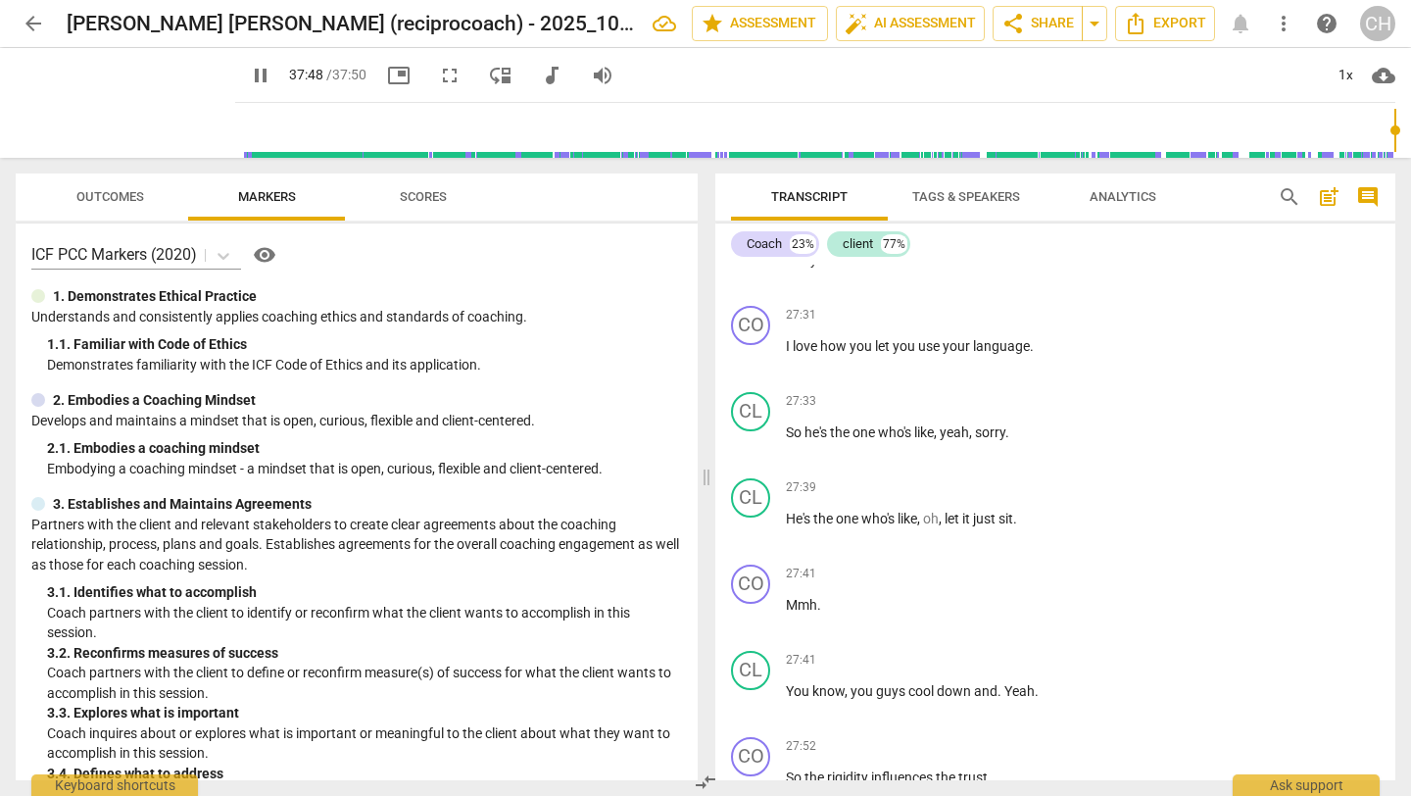
scroll to position [9549, 0]
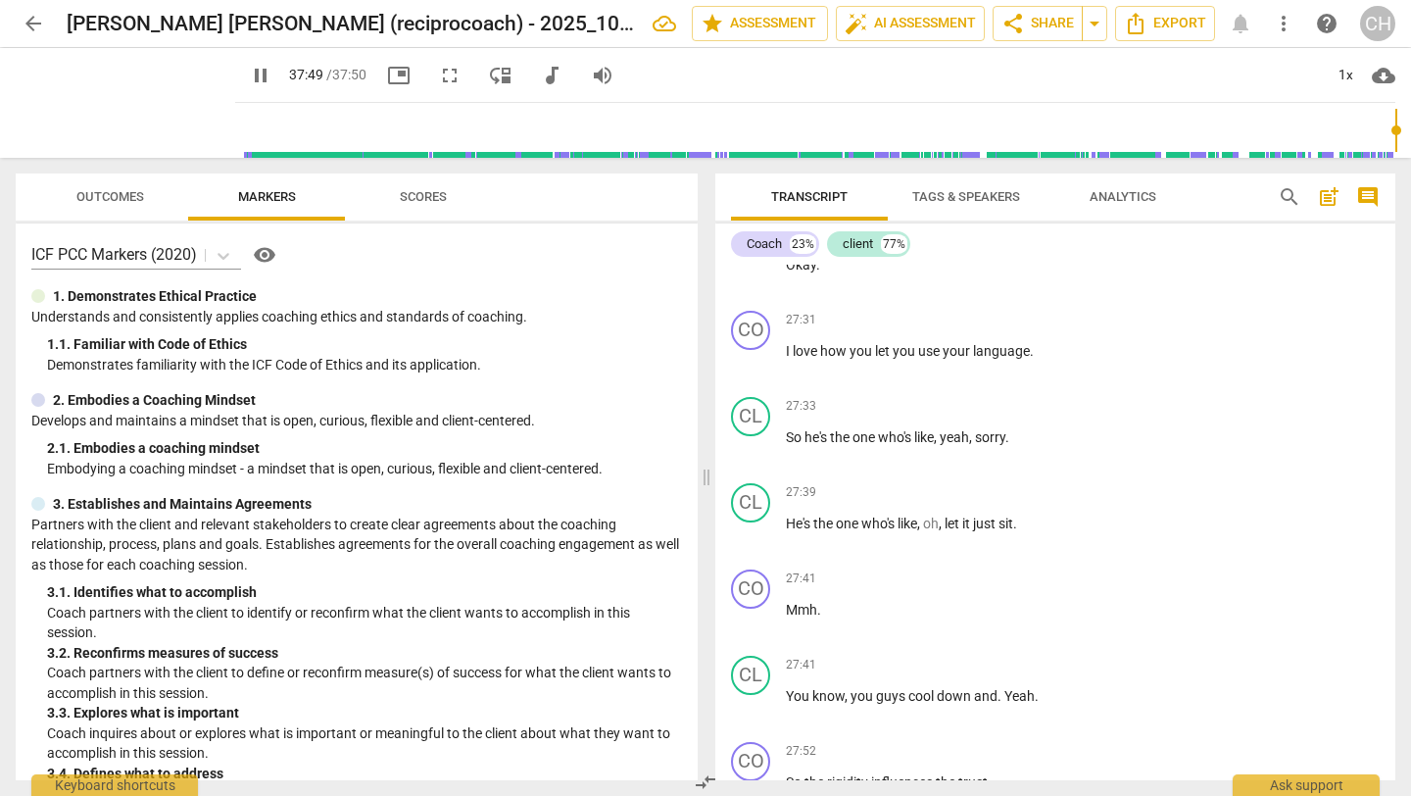
type input "2270"
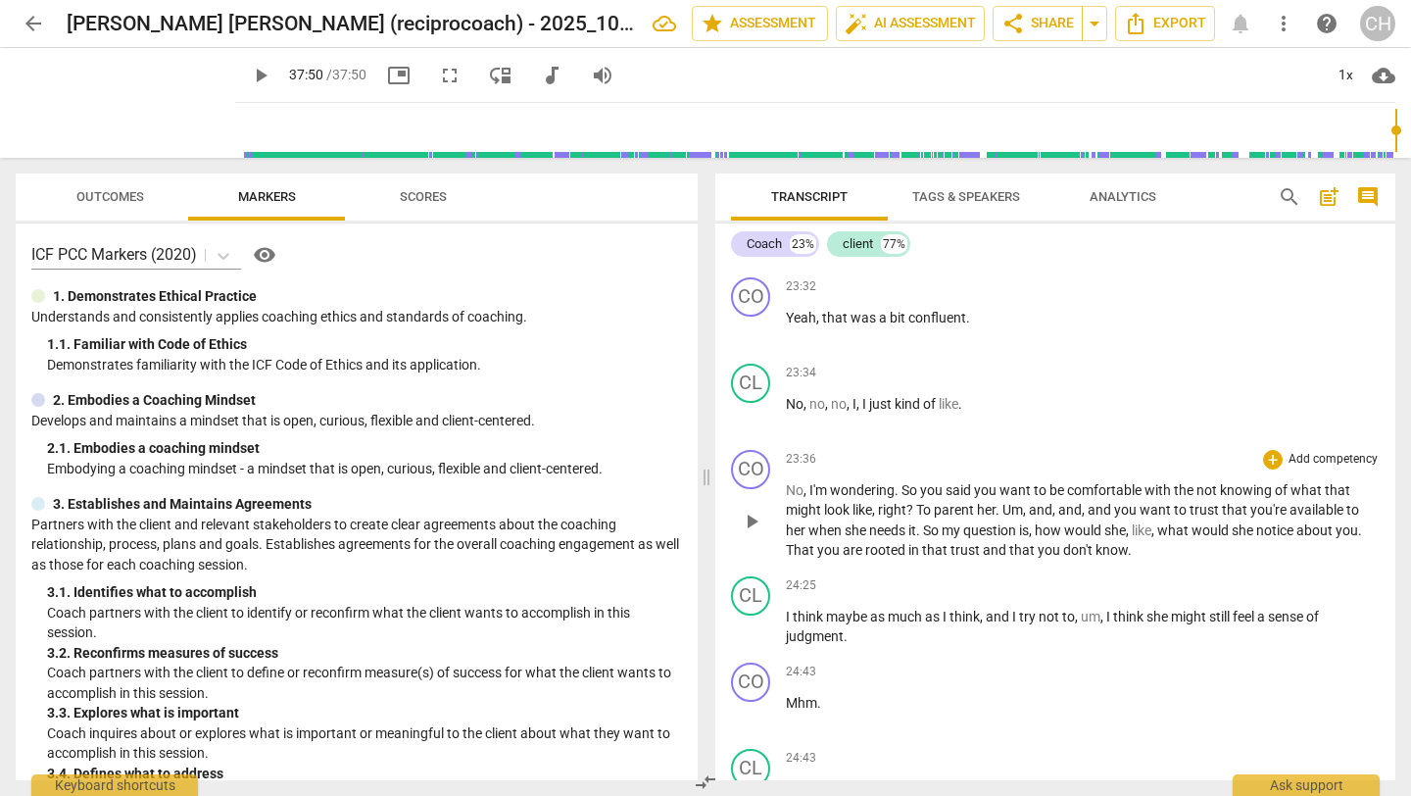
scroll to position [8277, 0]
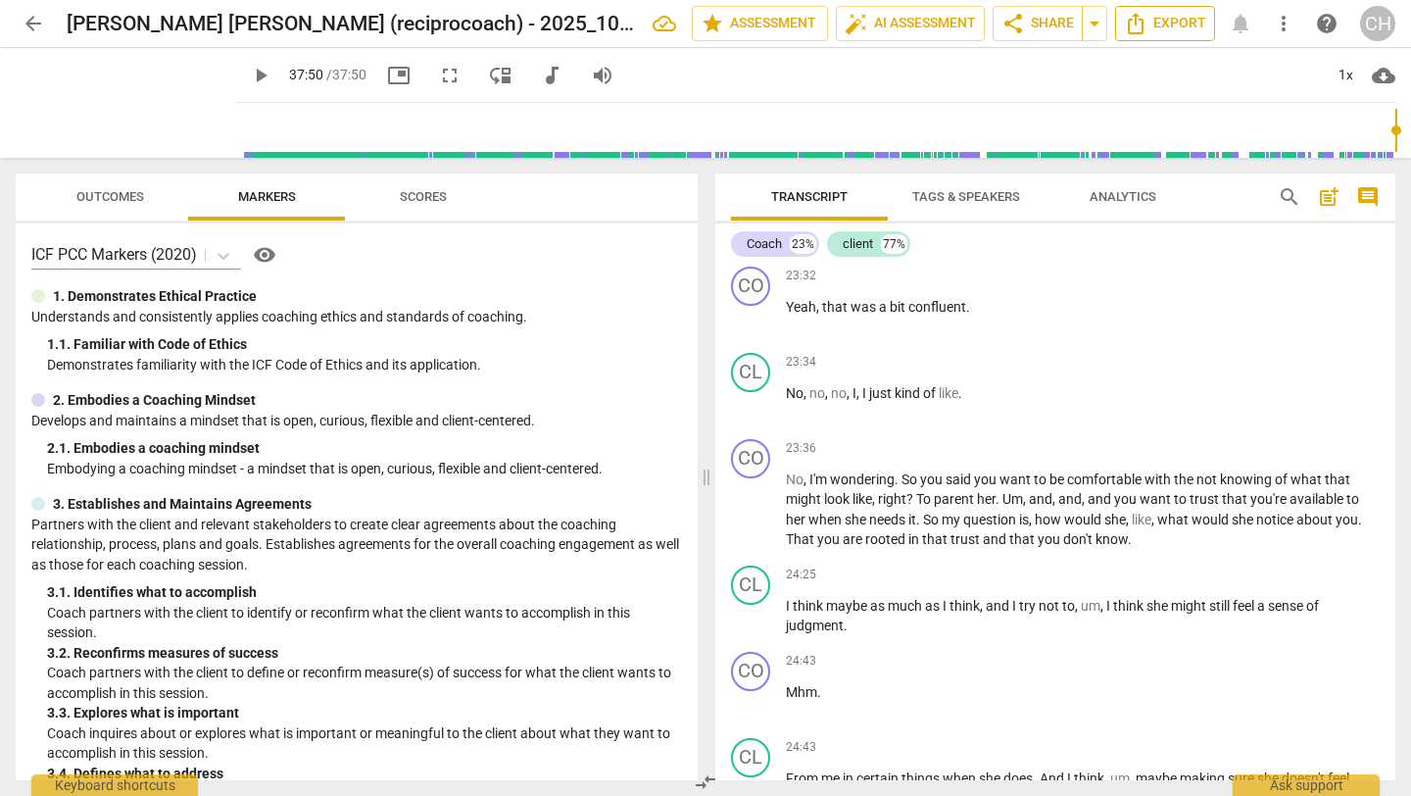
click at [1152, 22] on span "Export" at bounding box center [1165, 24] width 82 height 24
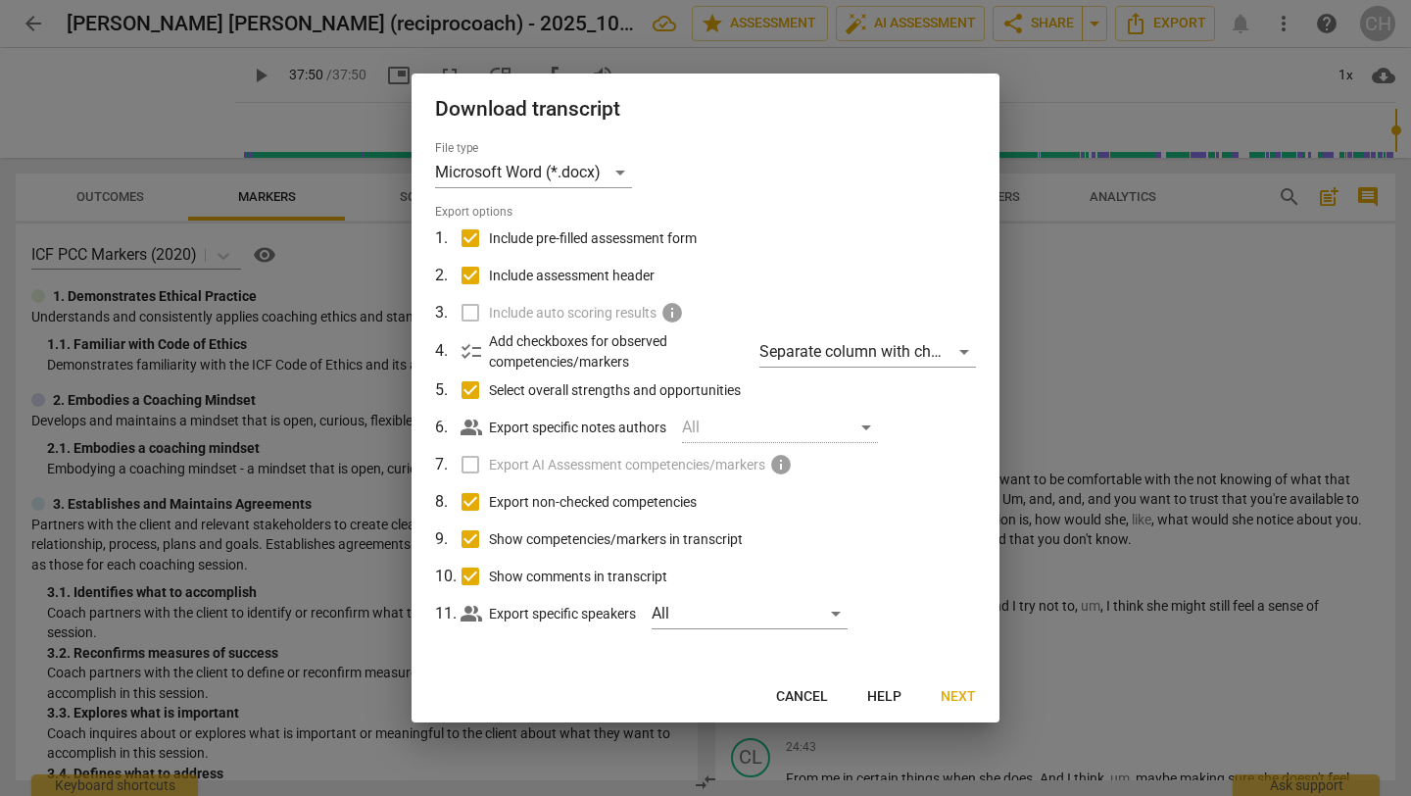
click at [952, 687] on span "Next" at bounding box center [958, 697] width 35 height 20
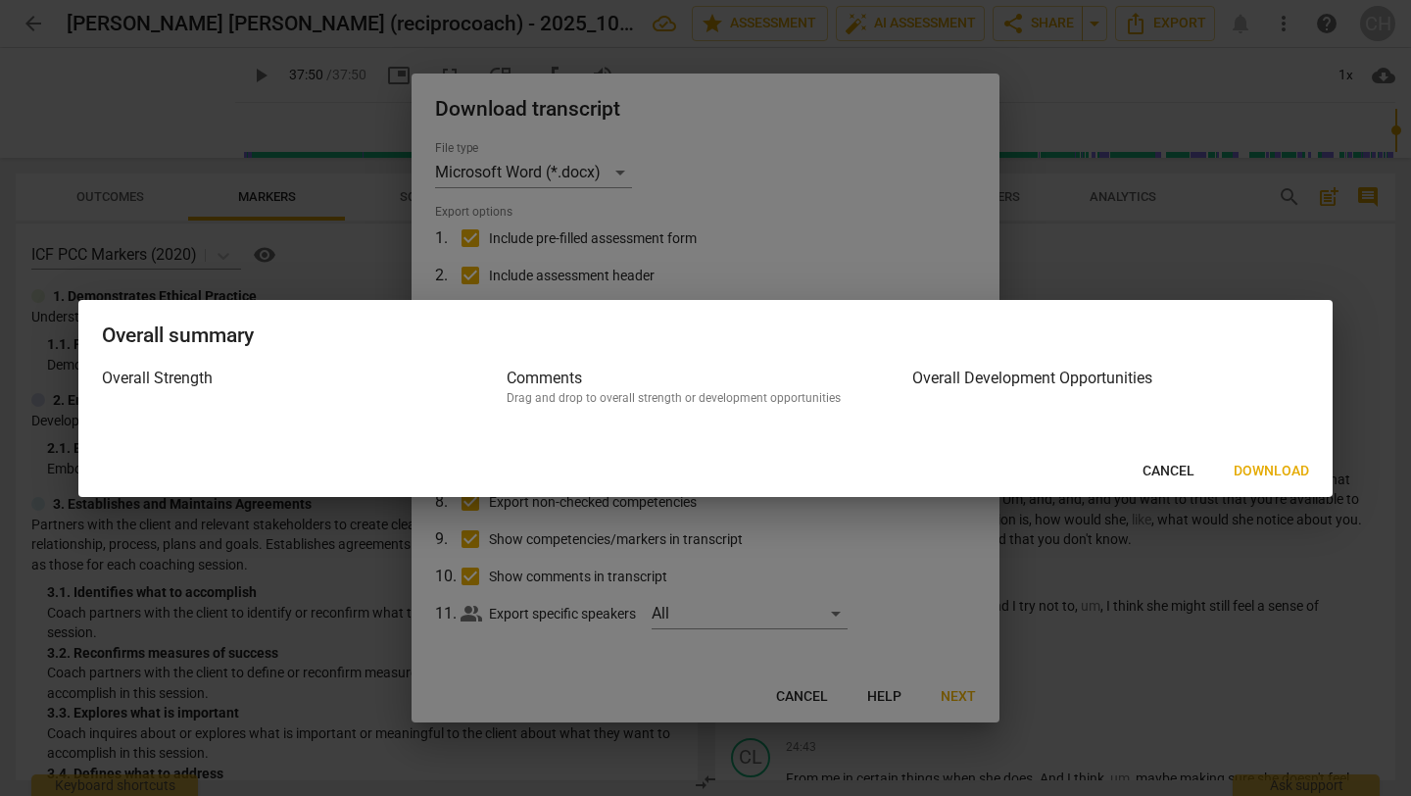
click at [1245, 461] on span "Download" at bounding box center [1271, 471] width 75 height 20
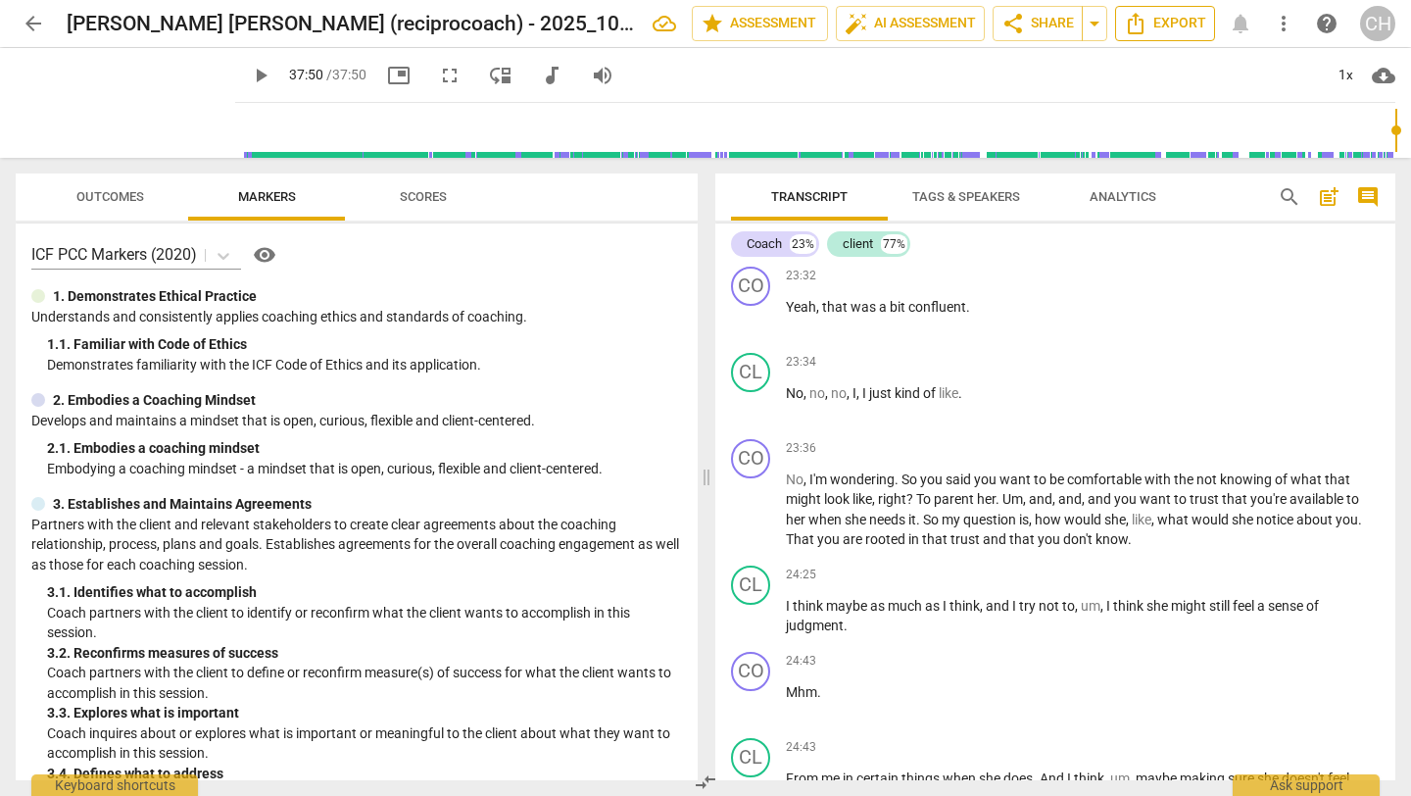
click at [1211, 31] on button "Export" at bounding box center [1165, 23] width 100 height 35
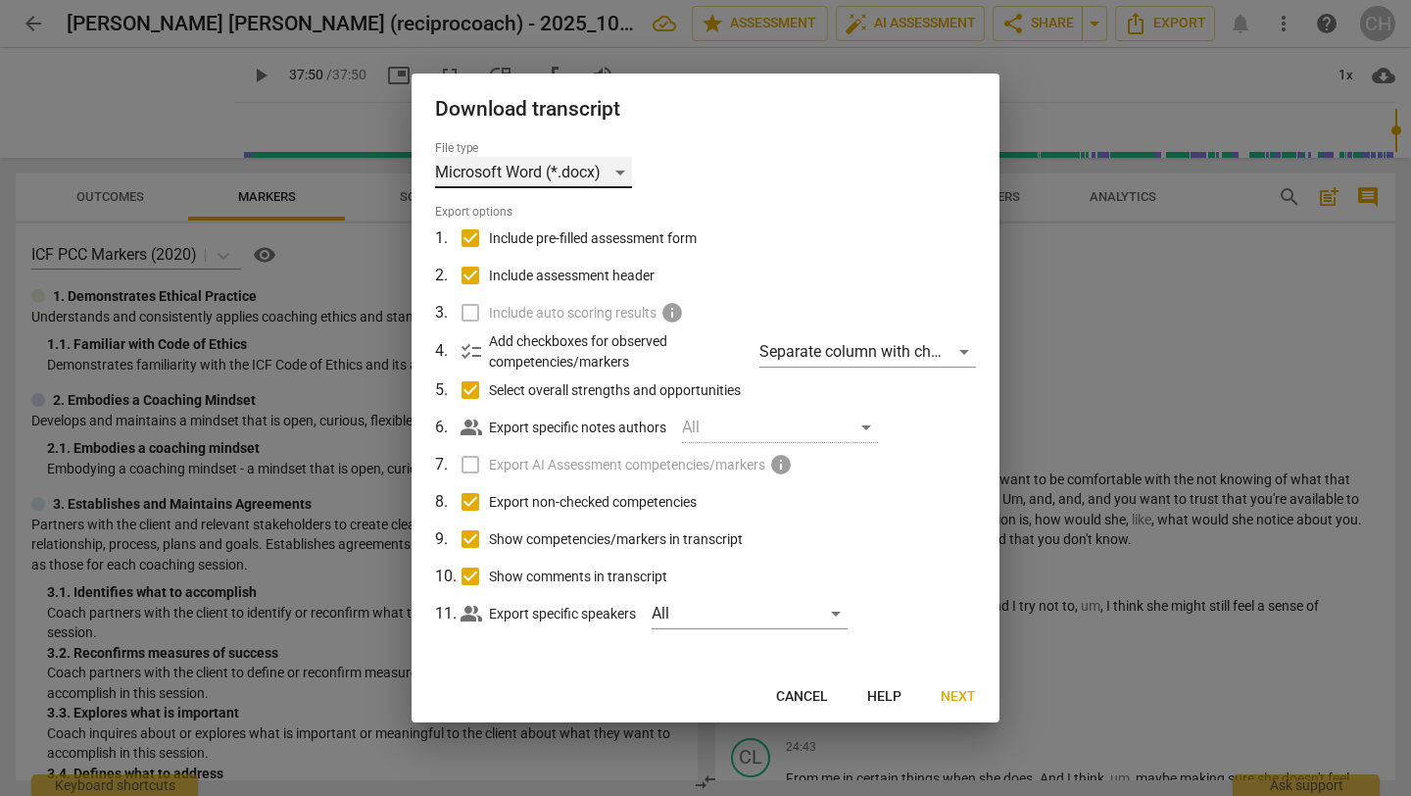
click at [606, 183] on div "Microsoft Word (*.docx)" at bounding box center [533, 172] width 197 height 31
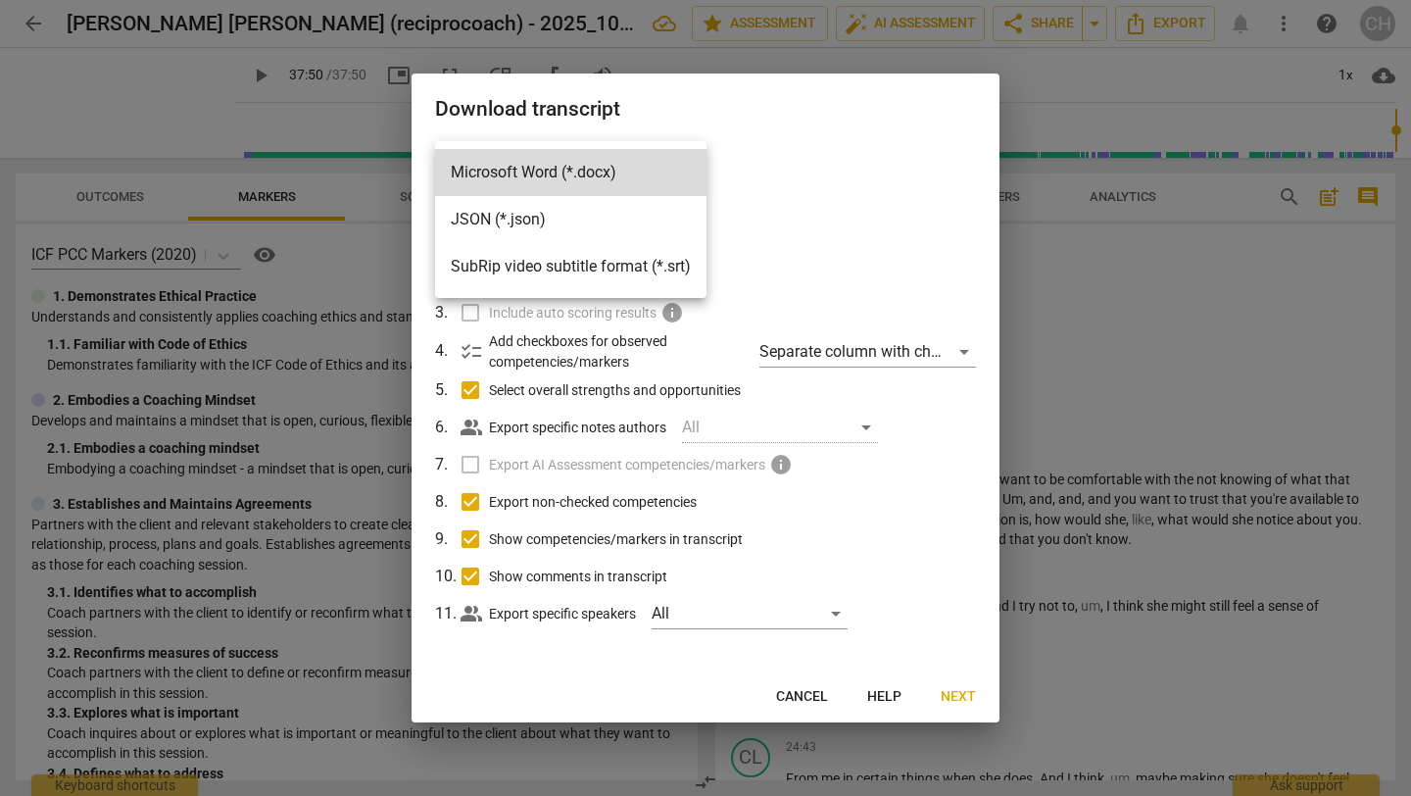
click at [1139, 353] on div at bounding box center [705, 398] width 1411 height 796
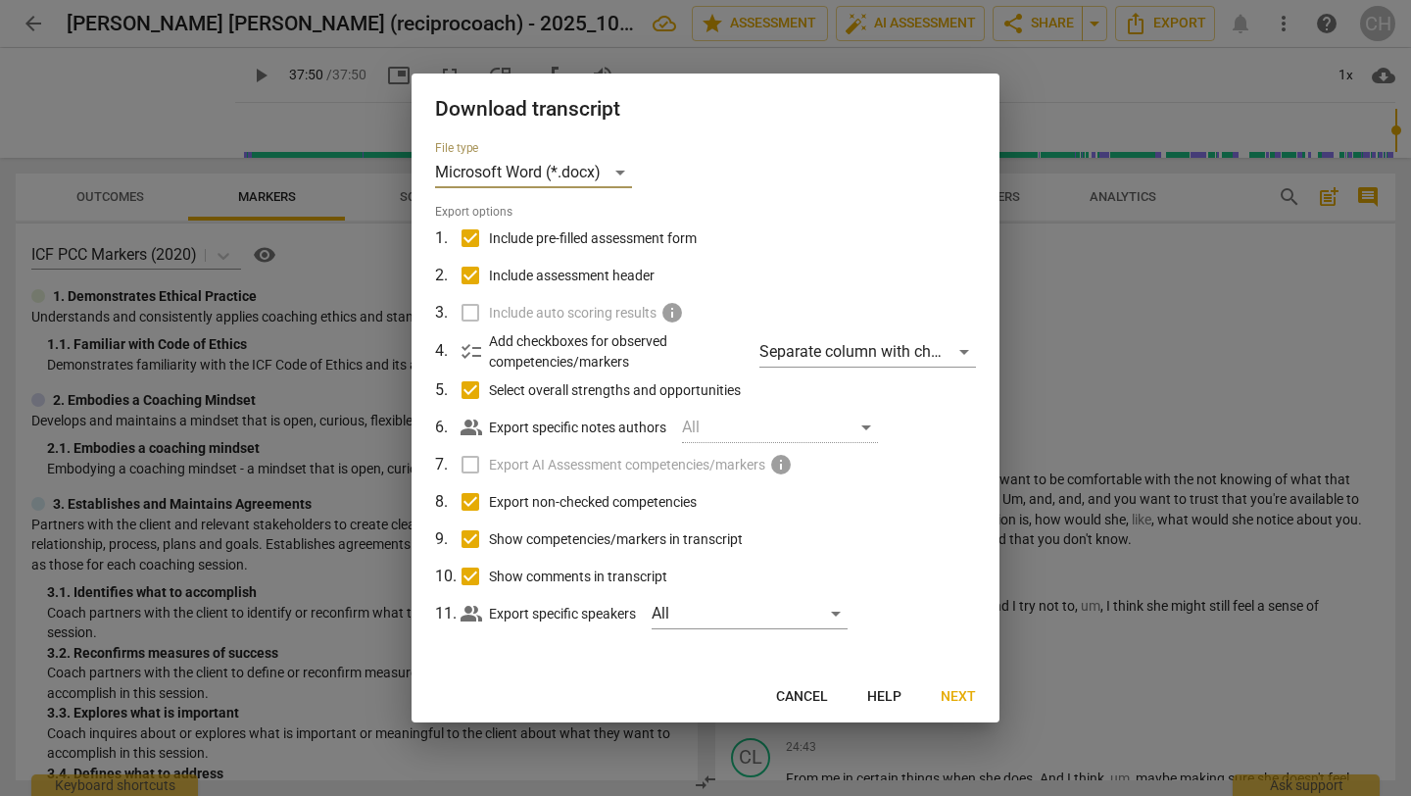
click at [1255, 84] on div at bounding box center [705, 398] width 1411 height 796
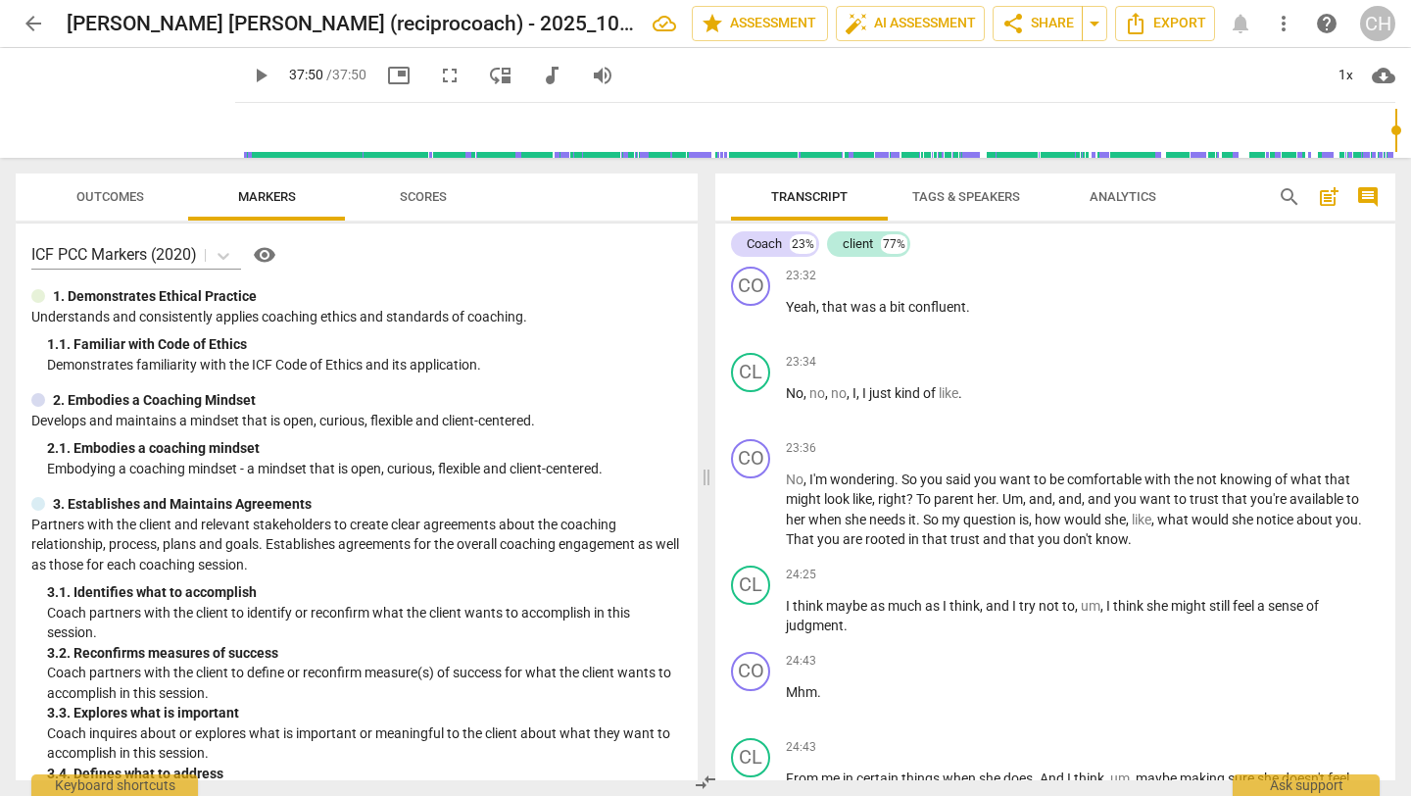
click at [540, 72] on span "audiotrack" at bounding box center [552, 76] width 24 height 24
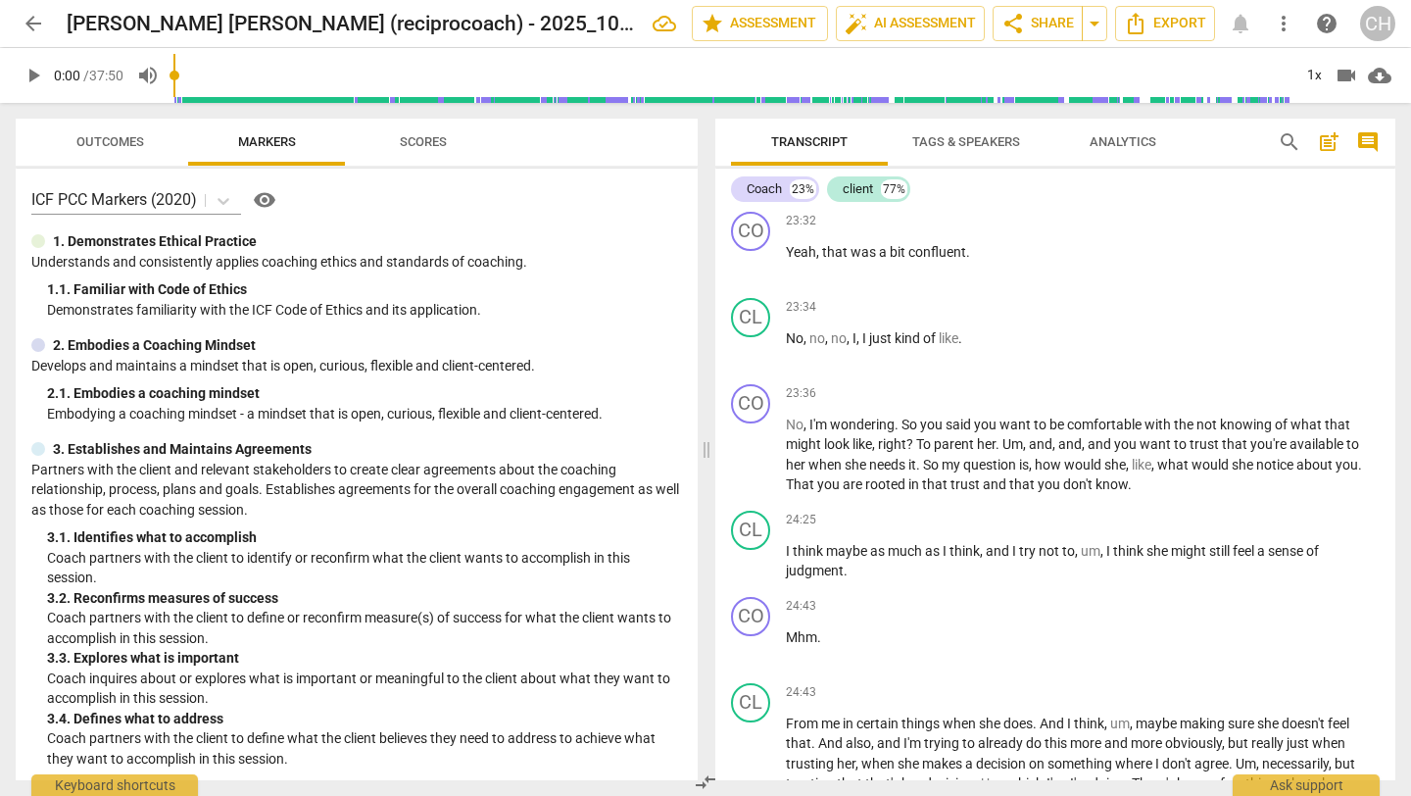
click at [1379, 74] on span "cloud_download" at bounding box center [1380, 76] width 24 height 24
click at [1333, 81] on li "Download audio" at bounding box center [1323, 75] width 145 height 47
type input "2270"
